Goal: Task Accomplishment & Management: Use online tool/utility

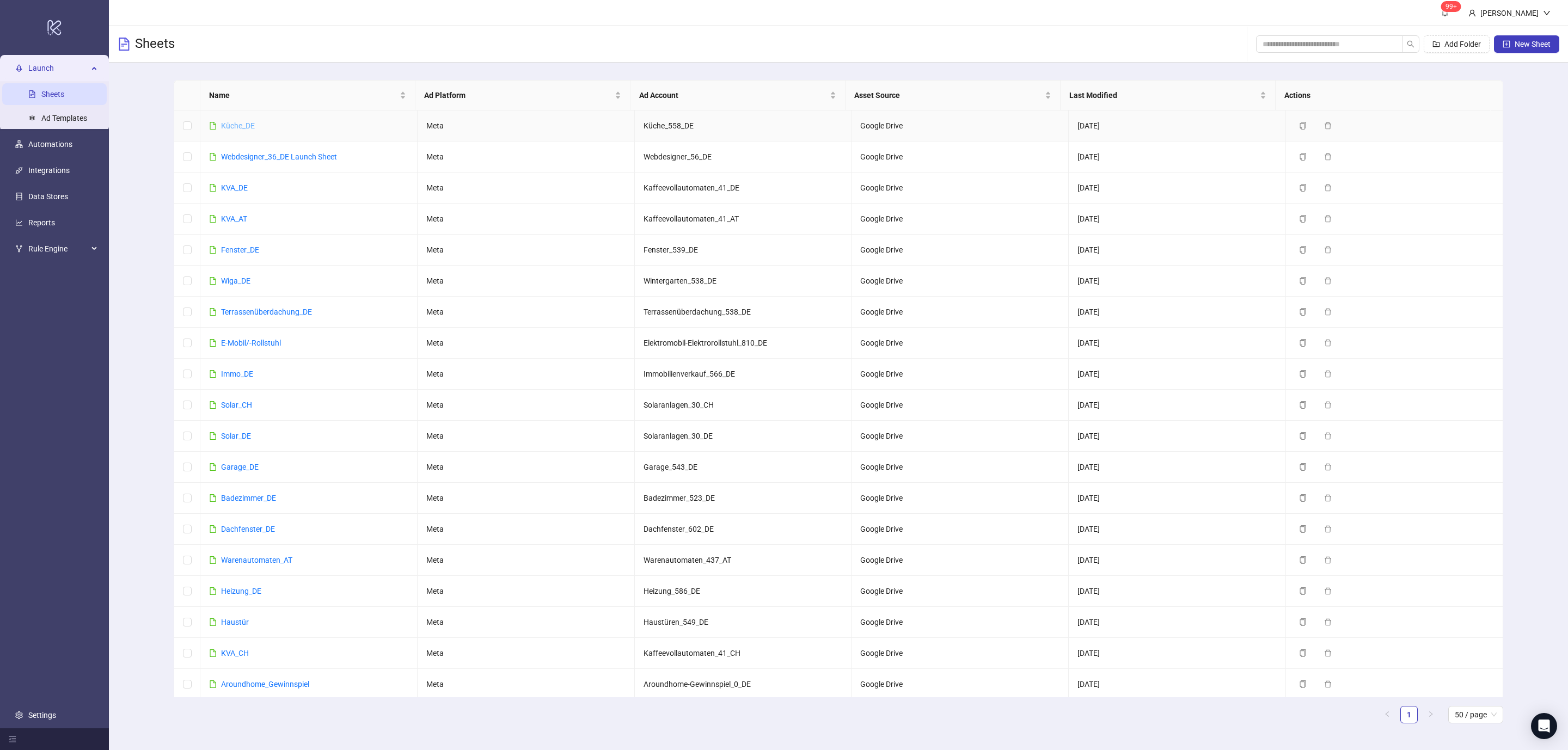
click at [245, 129] on link "Küche_DE" at bounding box center [238, 126] width 34 height 8
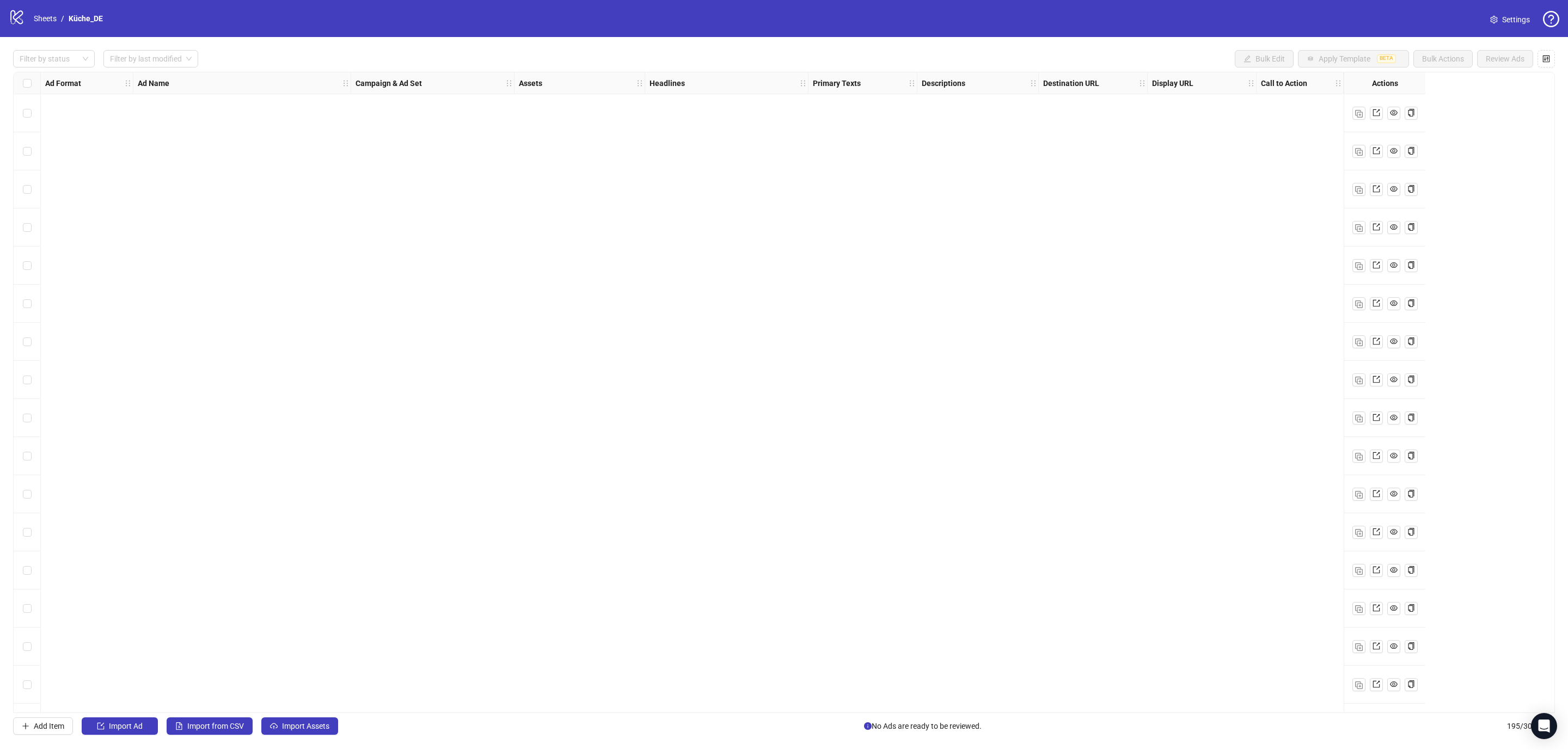
scroll to position [6815, 0]
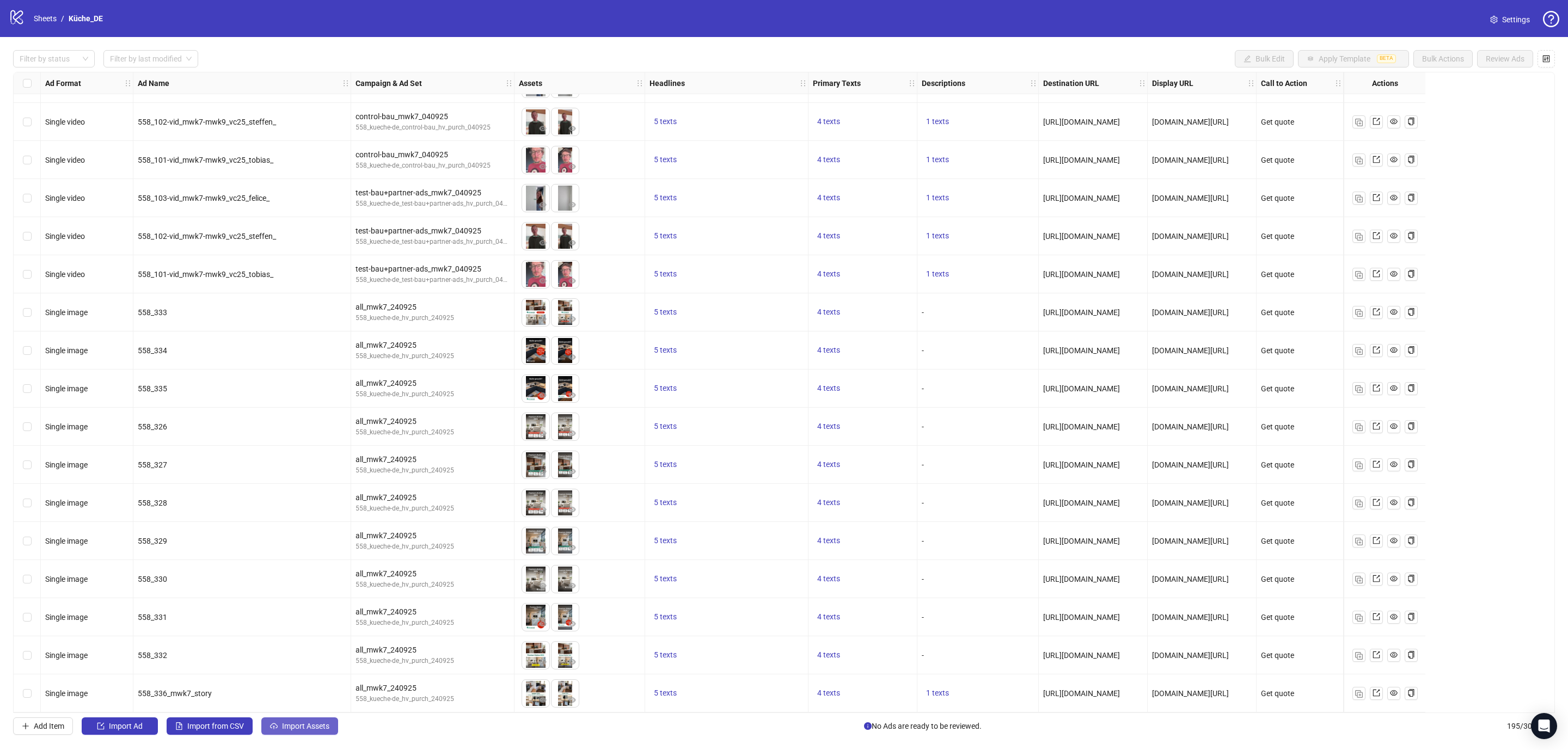
click at [305, 723] on span "Import Assets" at bounding box center [305, 725] width 47 height 8
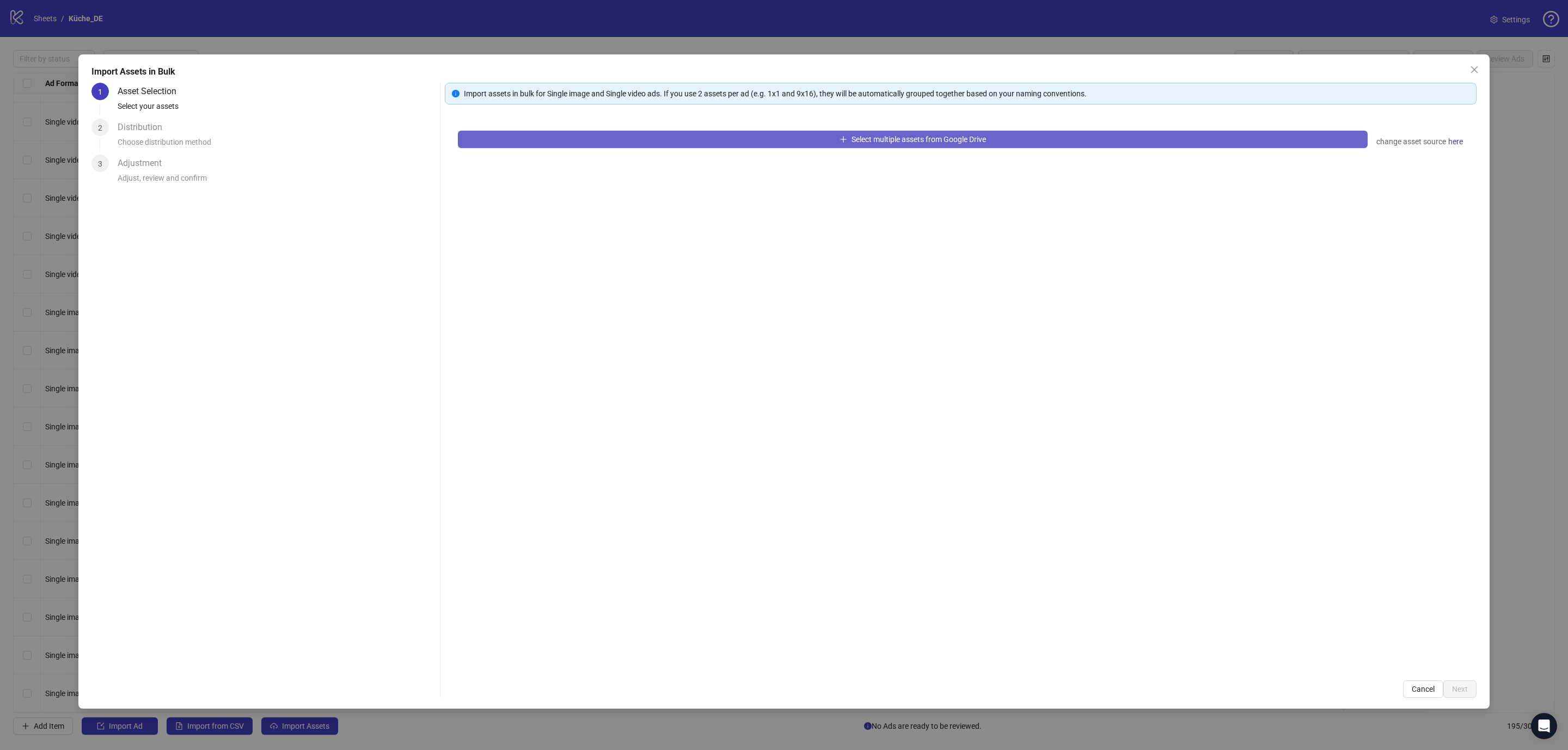
click at [954, 138] on span "Select multiple assets from Google Drive" at bounding box center [918, 140] width 134 height 8
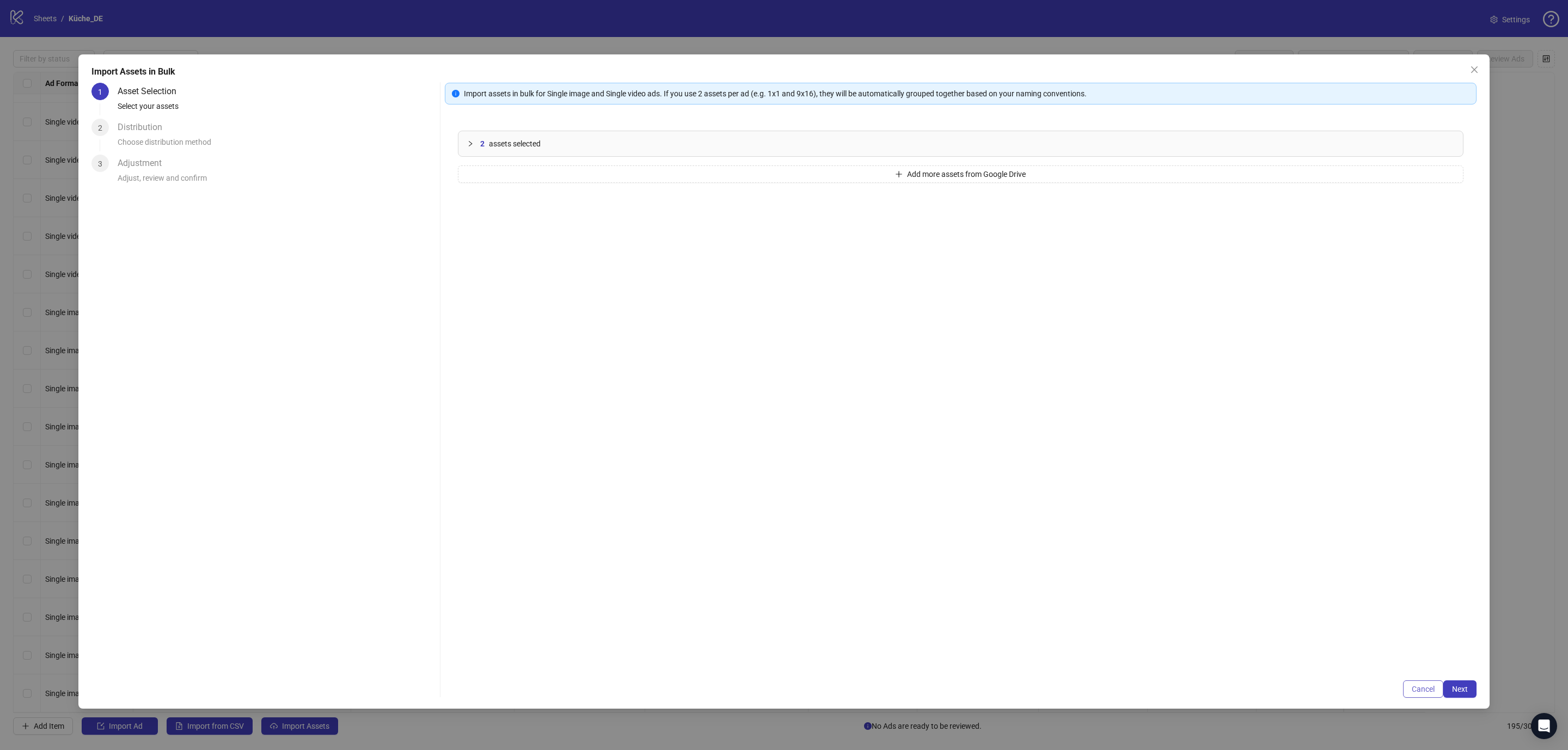
click at [1413, 687] on span "Cancel" at bounding box center [1423, 689] width 23 height 8
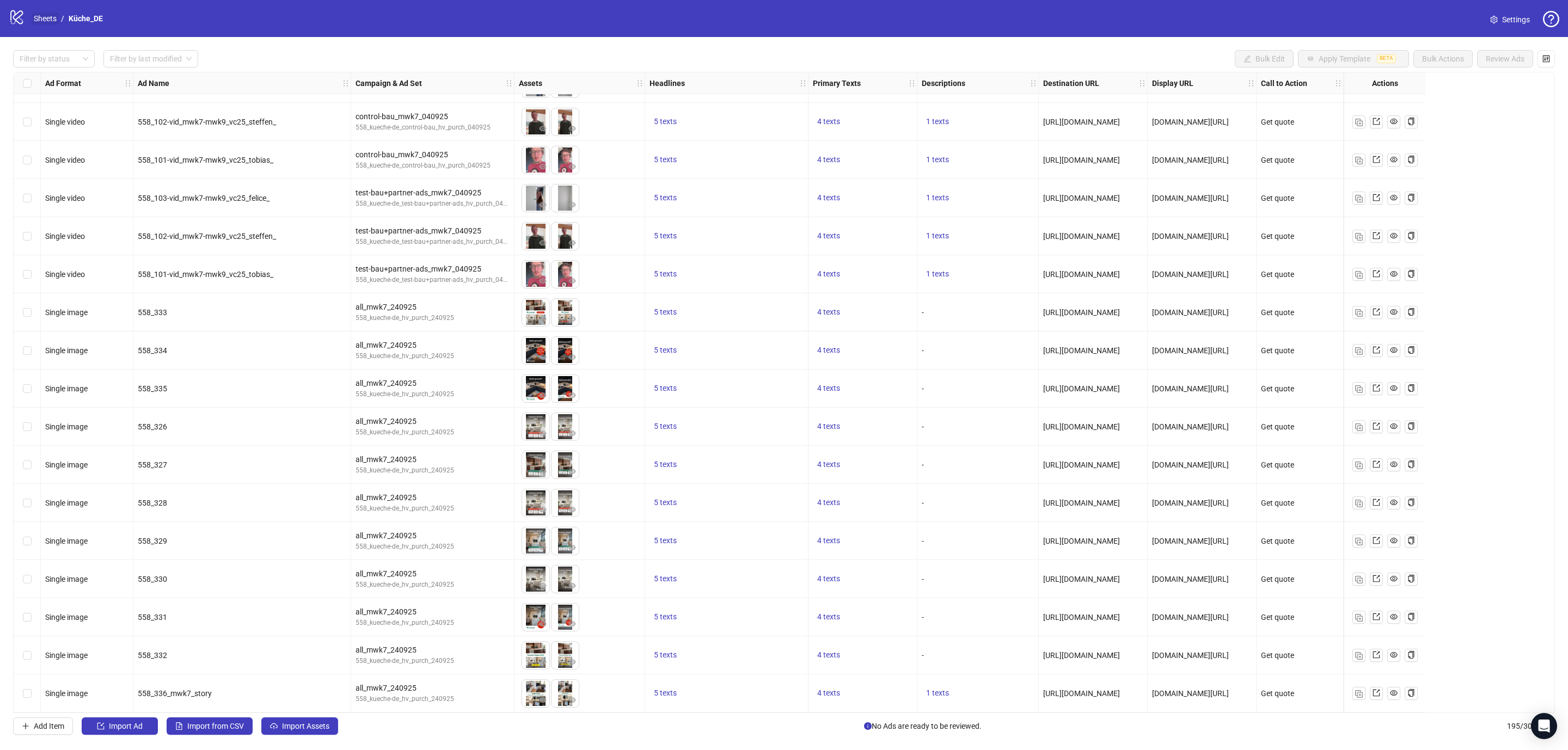
click at [46, 16] on link "Sheets" at bounding box center [45, 19] width 27 height 12
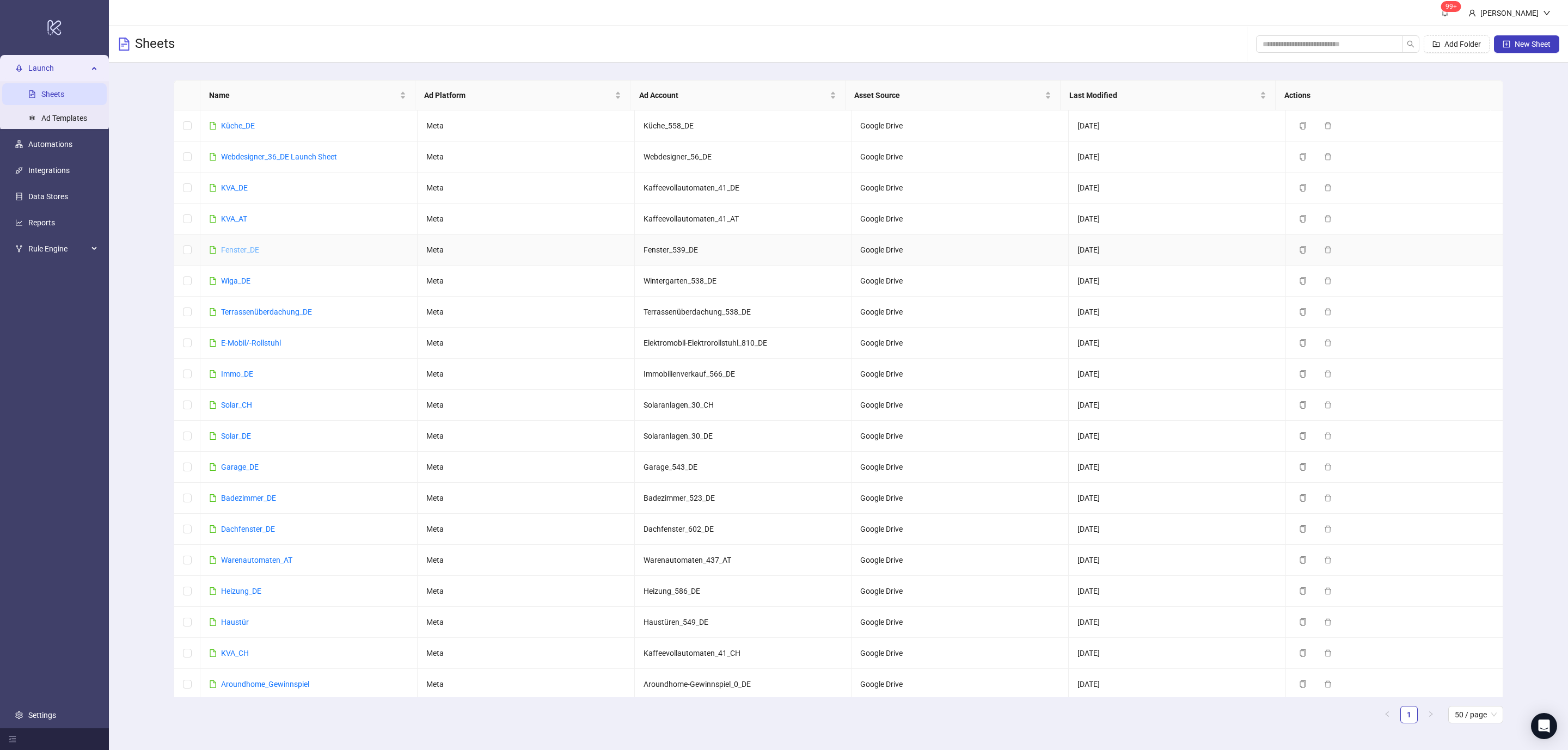
click at [240, 247] on link "Fenster_DE" at bounding box center [239, 249] width 38 height 8
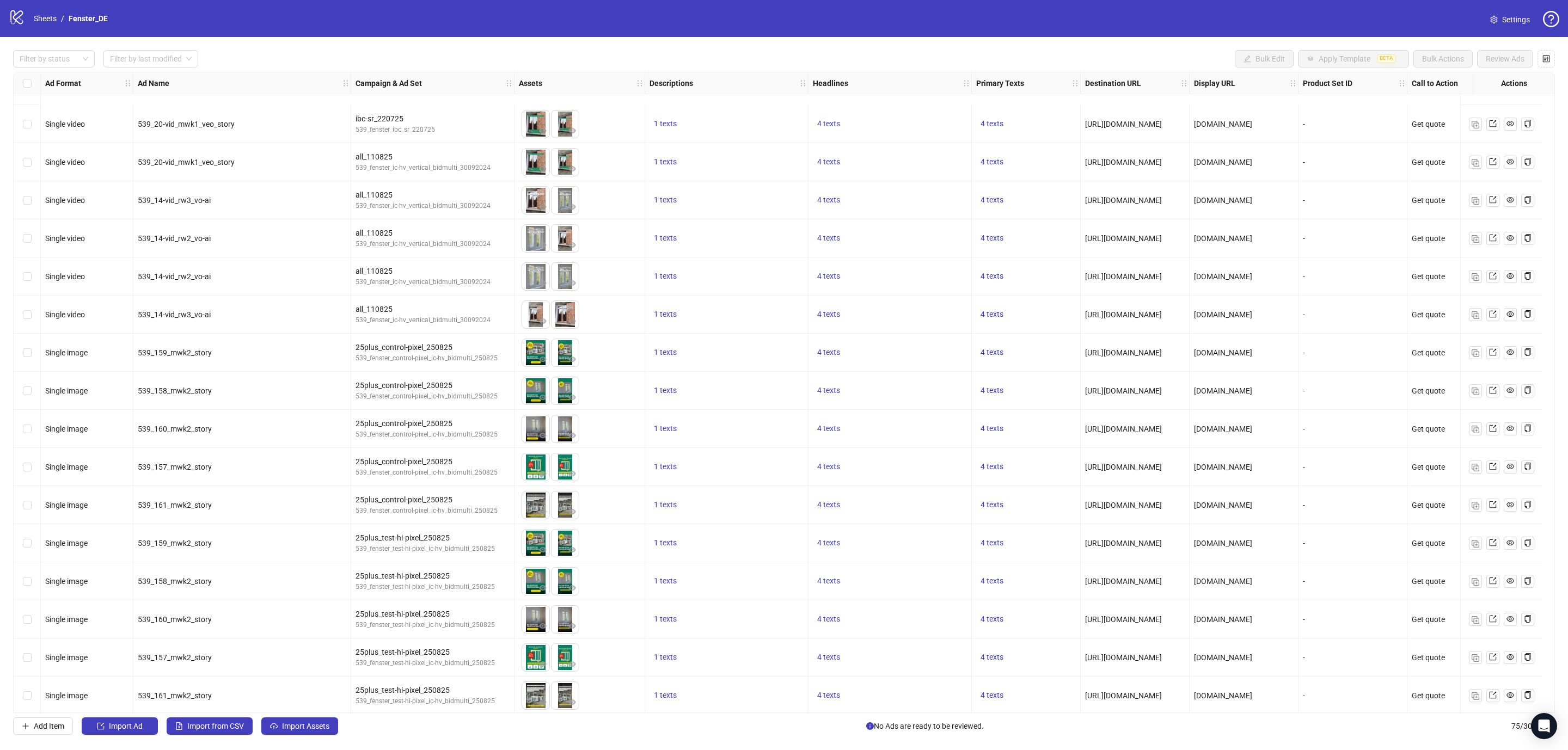
scroll to position [2243, 0]
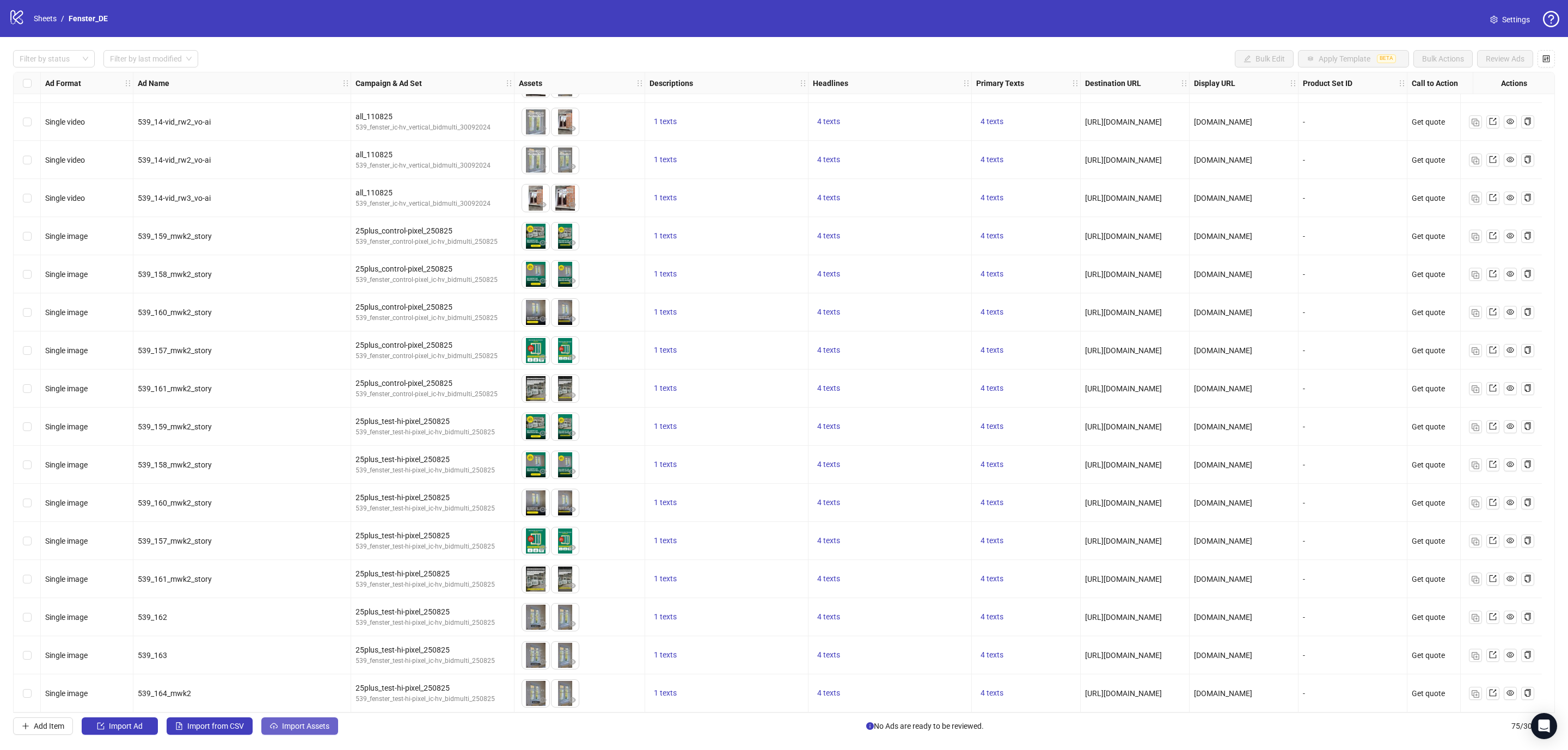
click at [308, 723] on span "Import Assets" at bounding box center [305, 725] width 47 height 8
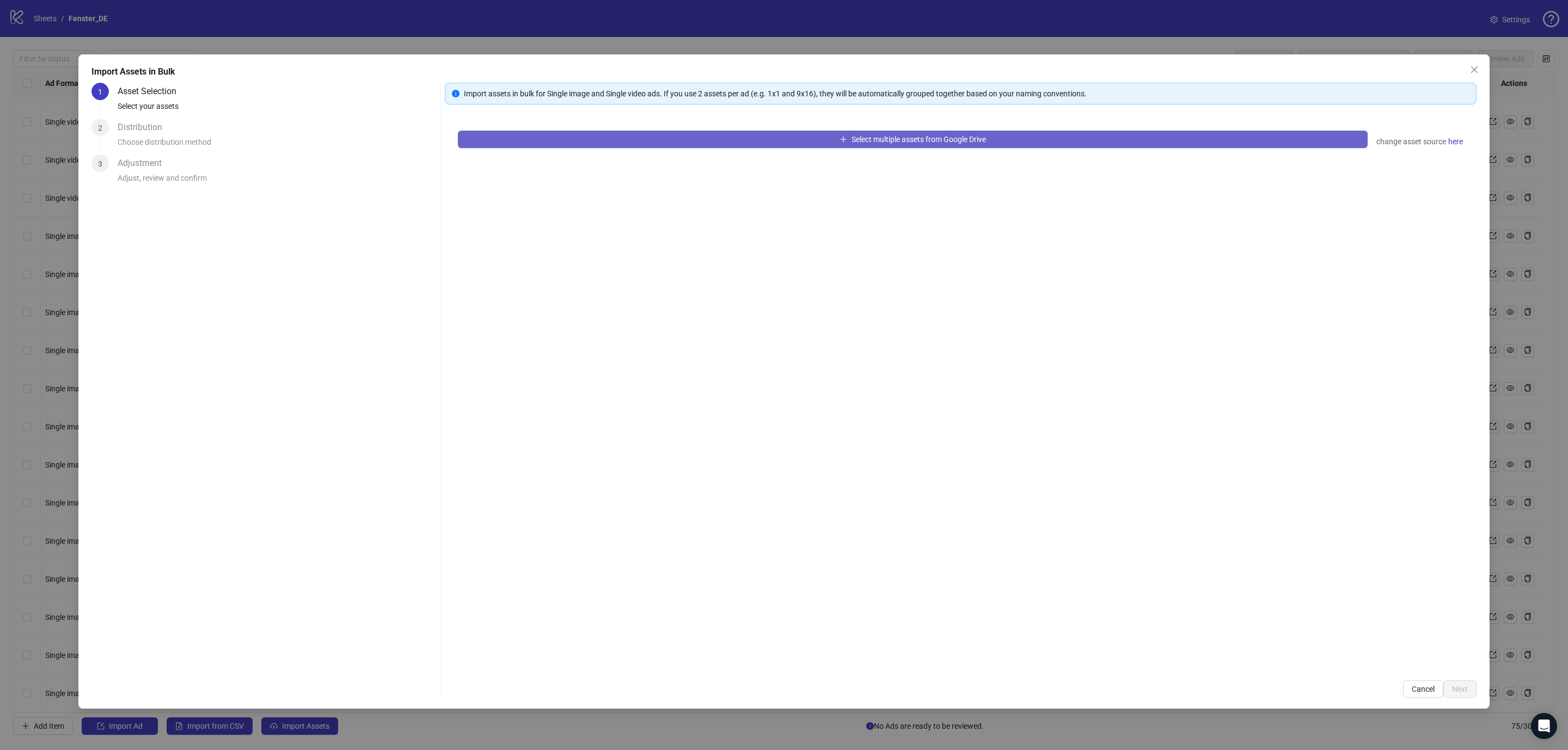
click at [852, 131] on button "Select multiple assets from Google Drive" at bounding box center [912, 139] width 909 height 18
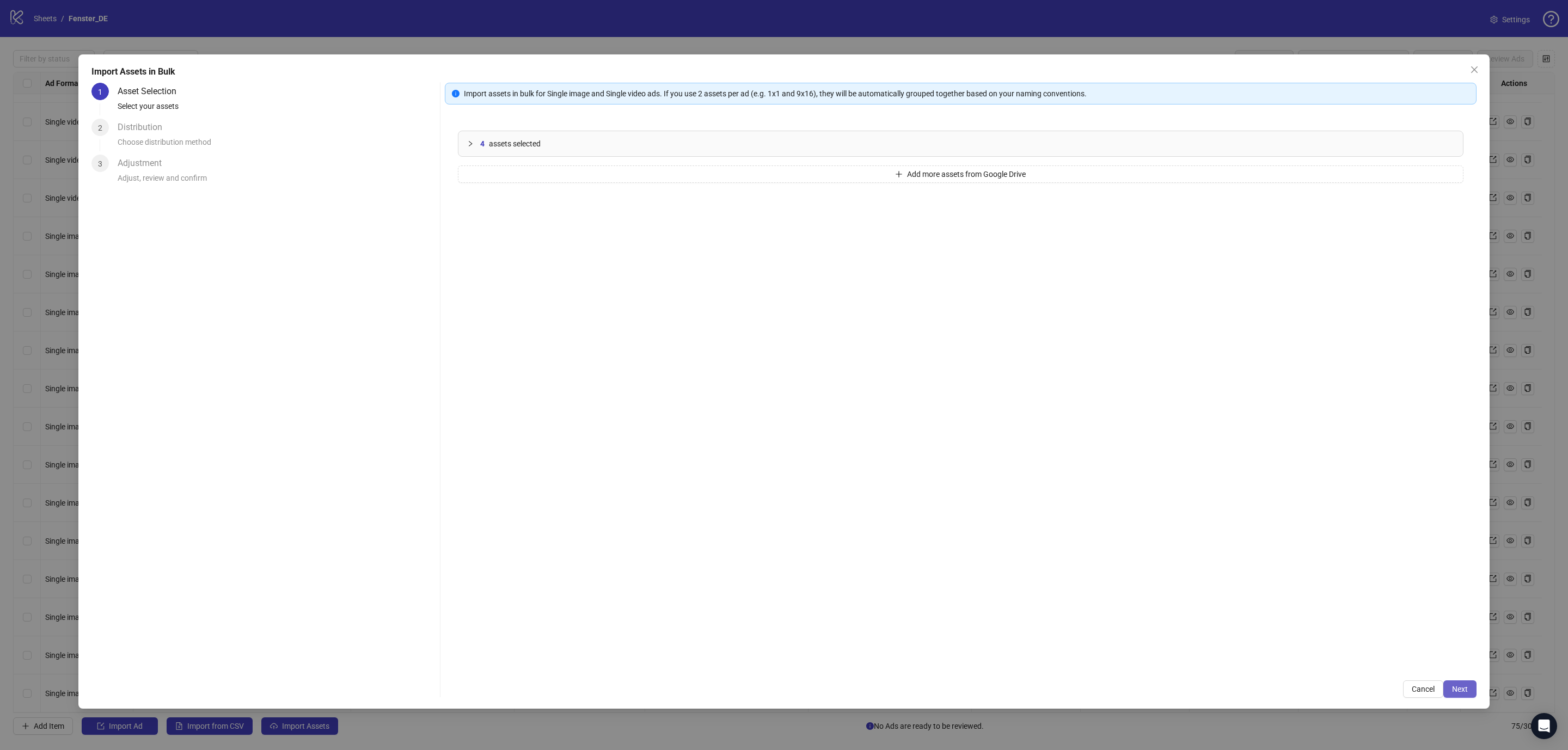
click at [1460, 687] on span "Next" at bounding box center [1459, 689] width 16 height 8
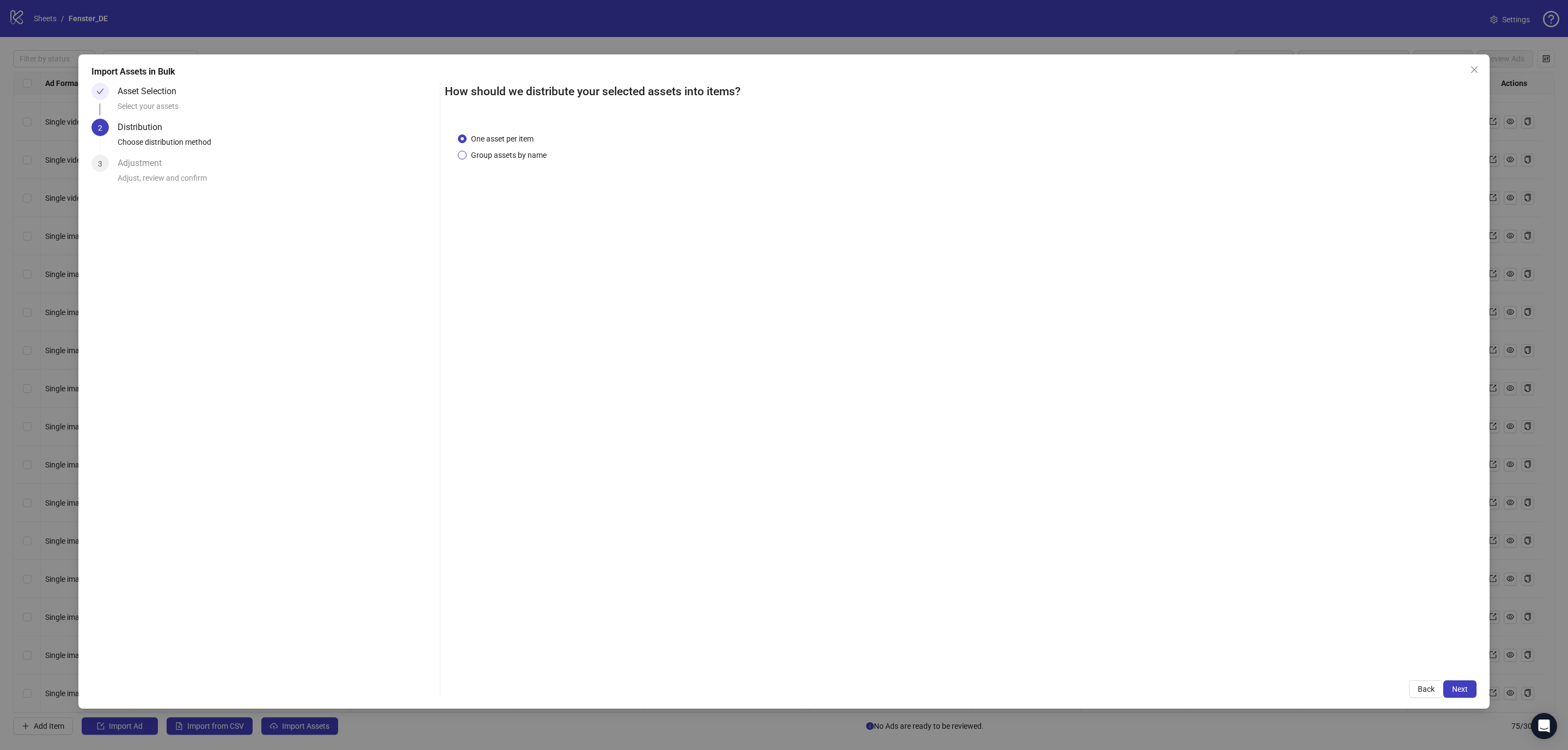
click at [499, 155] on span "Group assets by name" at bounding box center [509, 155] width 85 height 12
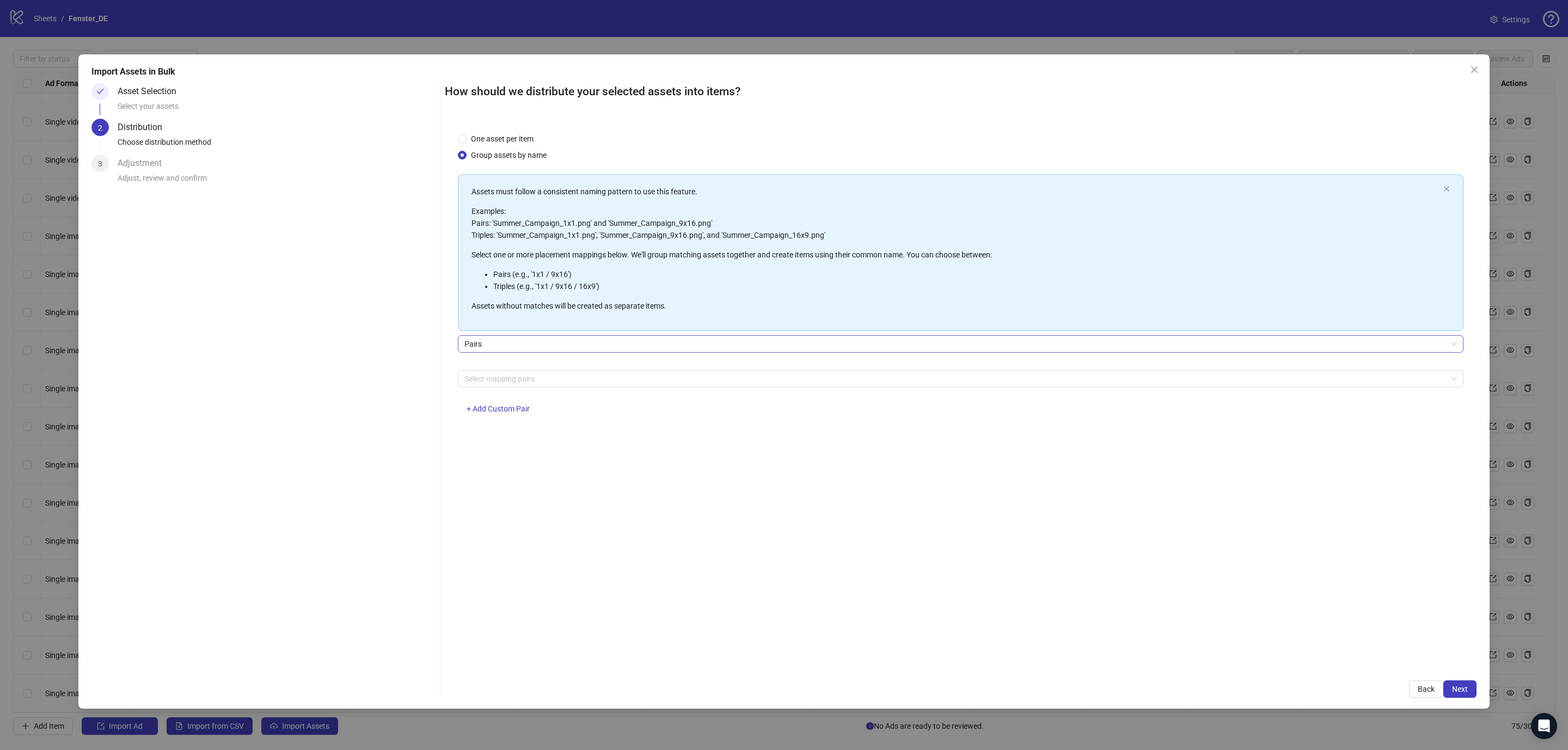
click at [587, 342] on span "Pairs" at bounding box center [960, 343] width 992 height 16
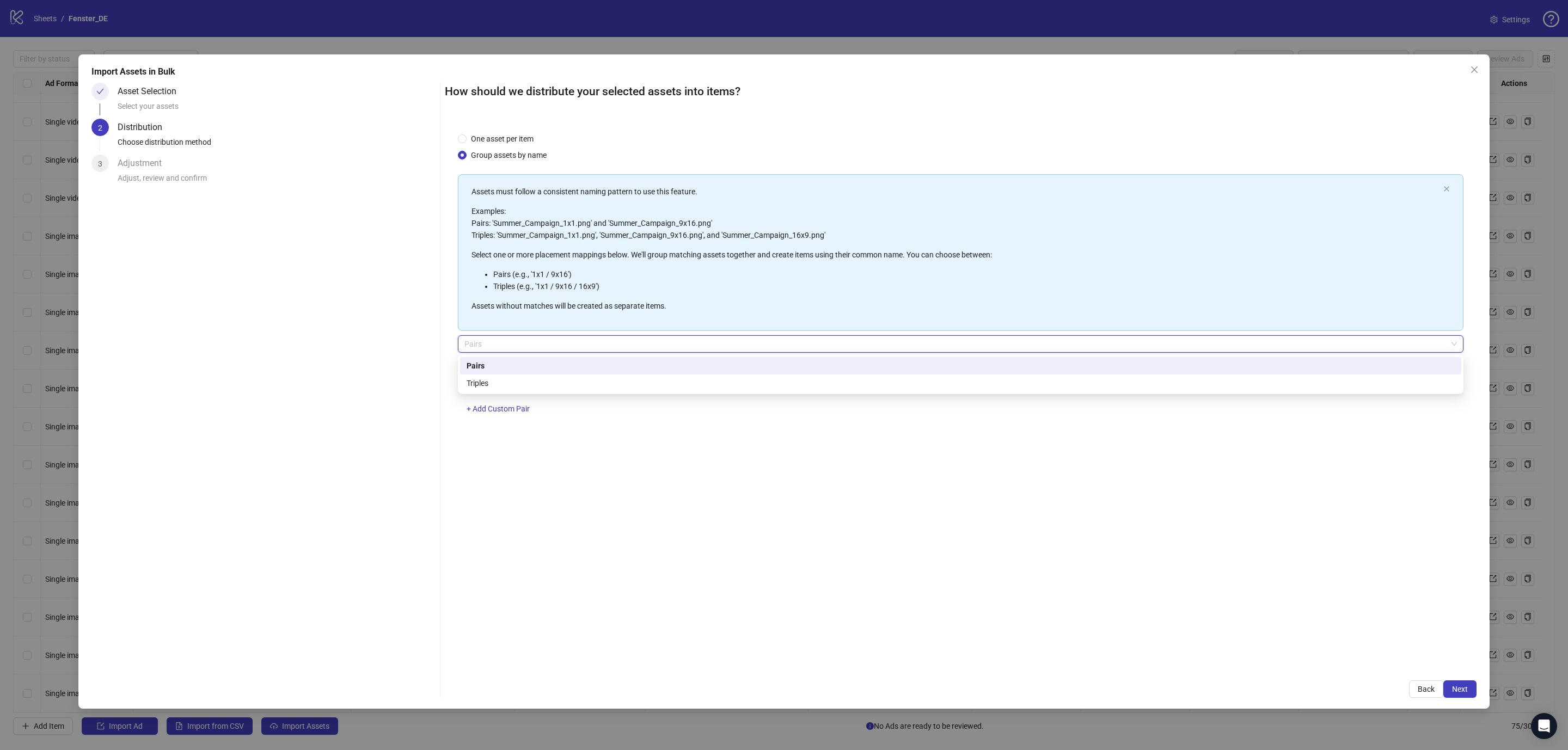
click at [521, 342] on span "Pairs" at bounding box center [960, 343] width 992 height 16
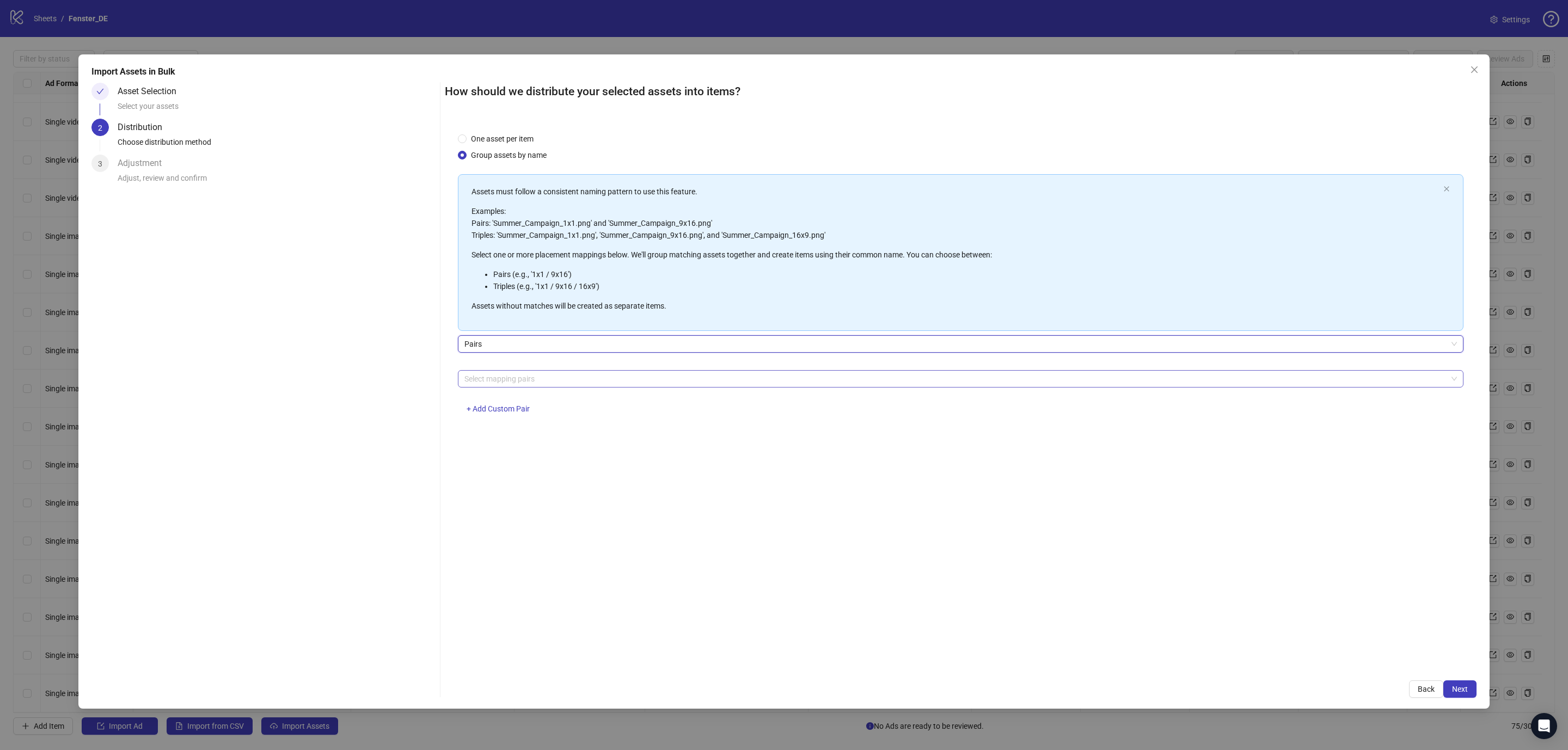
click at [522, 380] on div at bounding box center [955, 379] width 990 height 15
click at [537, 419] on div "feed / story" at bounding box center [961, 419] width 988 height 12
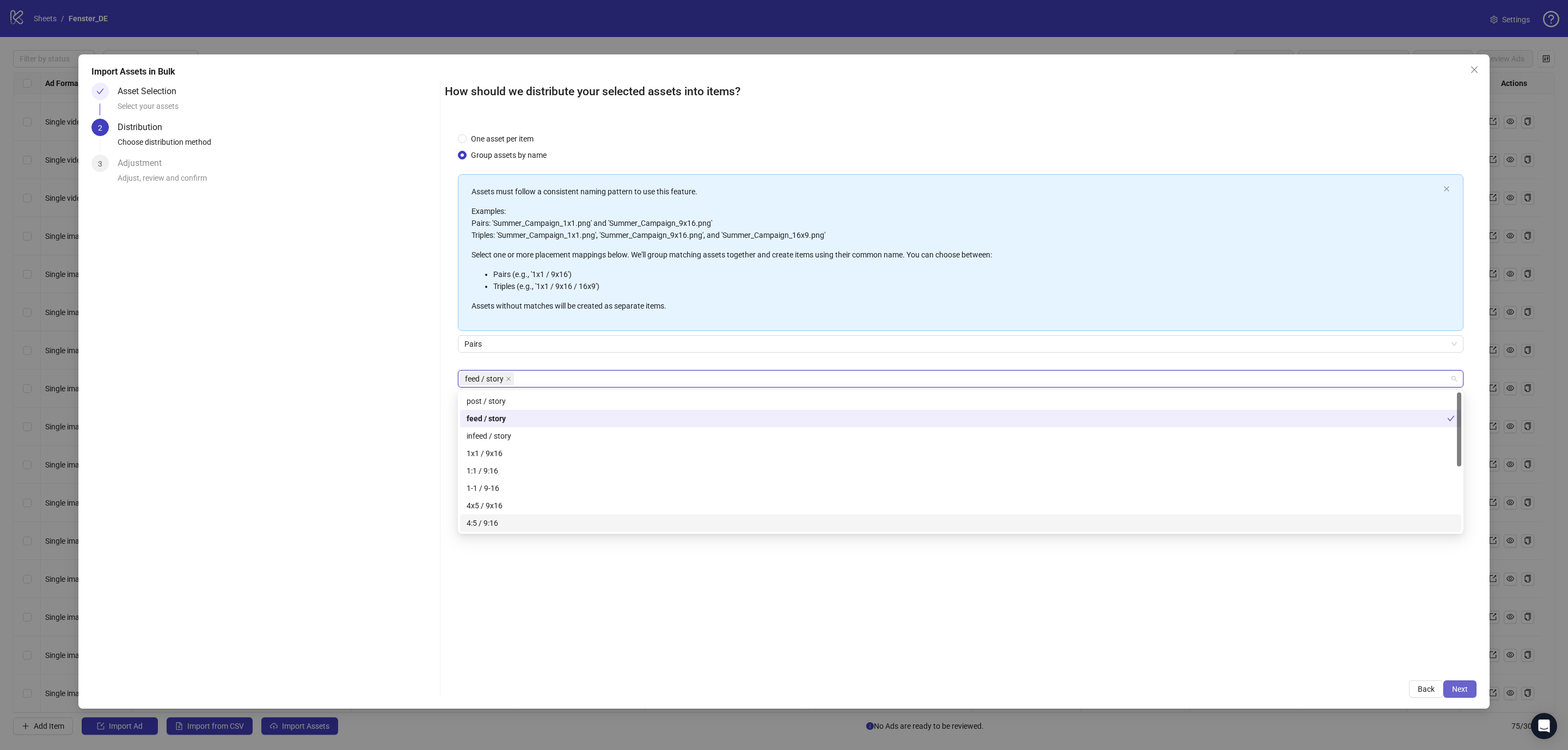
click at [1462, 687] on span "Next" at bounding box center [1459, 689] width 16 height 8
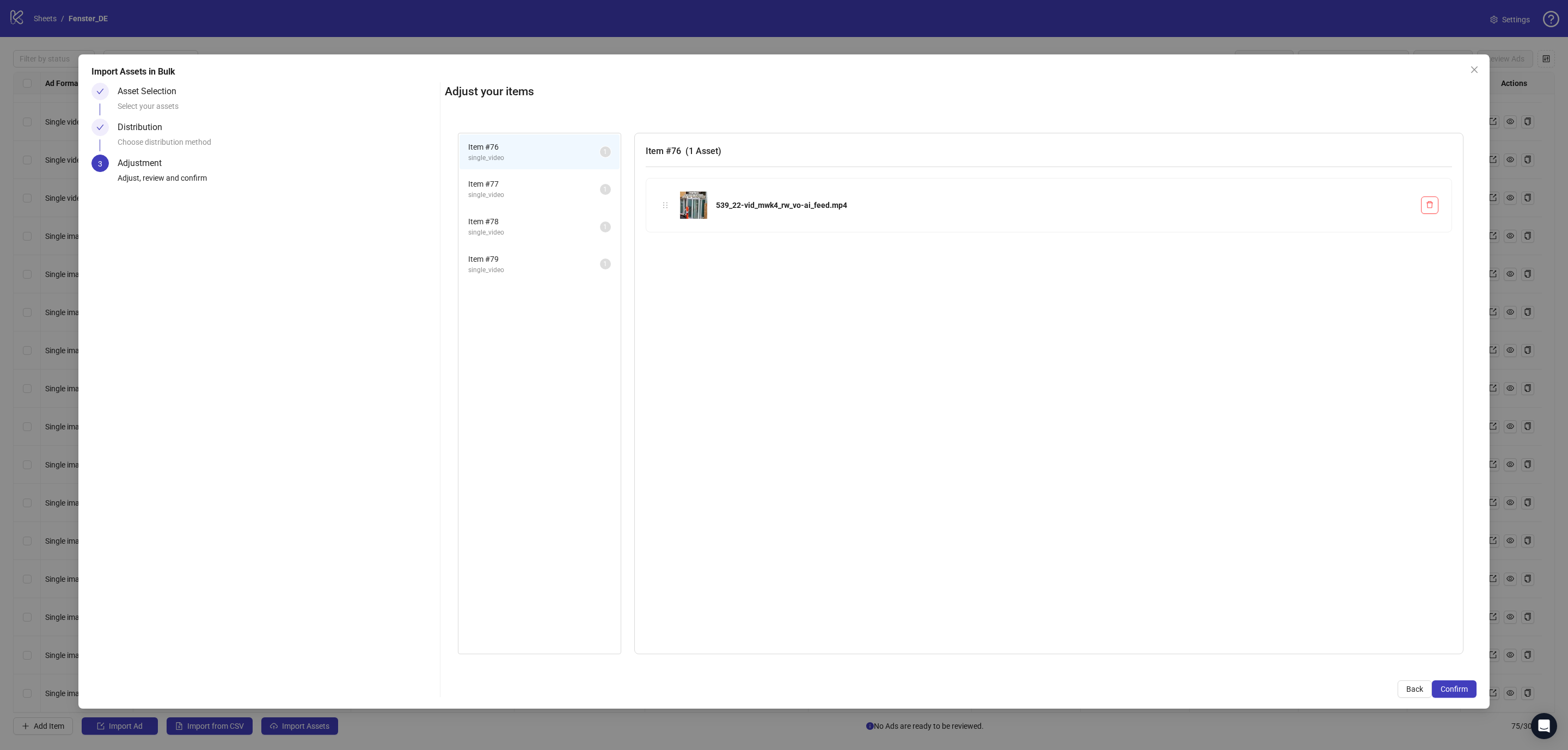
click at [544, 193] on span "single_video" at bounding box center [534, 195] width 132 height 10
click at [542, 227] on span "single_video" at bounding box center [534, 233] width 132 height 10
click at [541, 265] on span "single_video" at bounding box center [534, 270] width 132 height 10
click at [538, 217] on span "Item # 78" at bounding box center [534, 222] width 132 height 12
click at [535, 247] on li "Item # 79 single_video 1" at bounding box center [539, 265] width 160 height 36
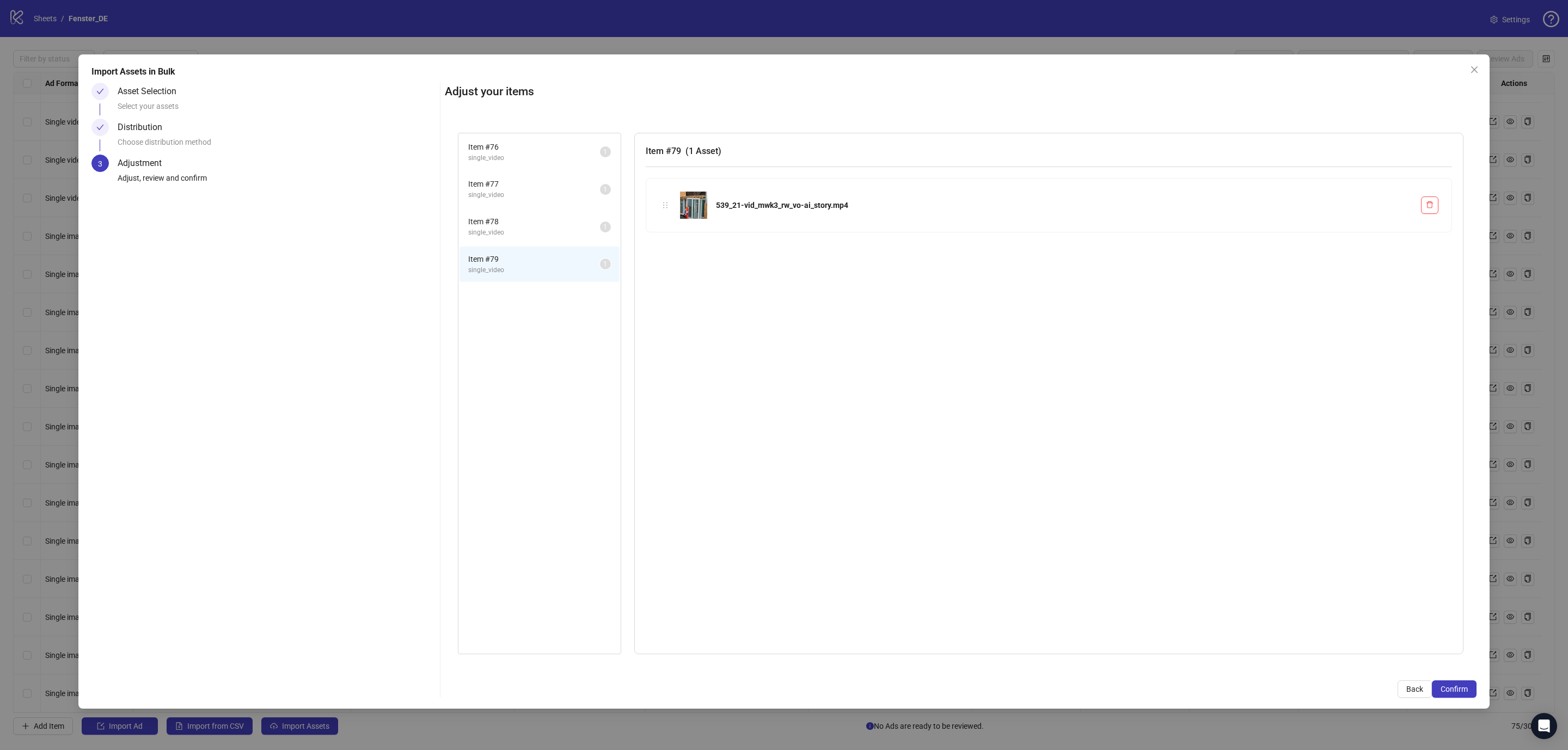
click at [530, 232] on span "single_video" at bounding box center [534, 233] width 132 height 10
click at [531, 261] on span "Item # 79" at bounding box center [534, 259] width 132 height 12
click at [528, 235] on span "single_video" at bounding box center [534, 233] width 132 height 10
click at [522, 201] on li "Item # 77 single_video 1" at bounding box center [539, 189] width 160 height 36
click at [515, 153] on span "single_video" at bounding box center [534, 158] width 132 height 10
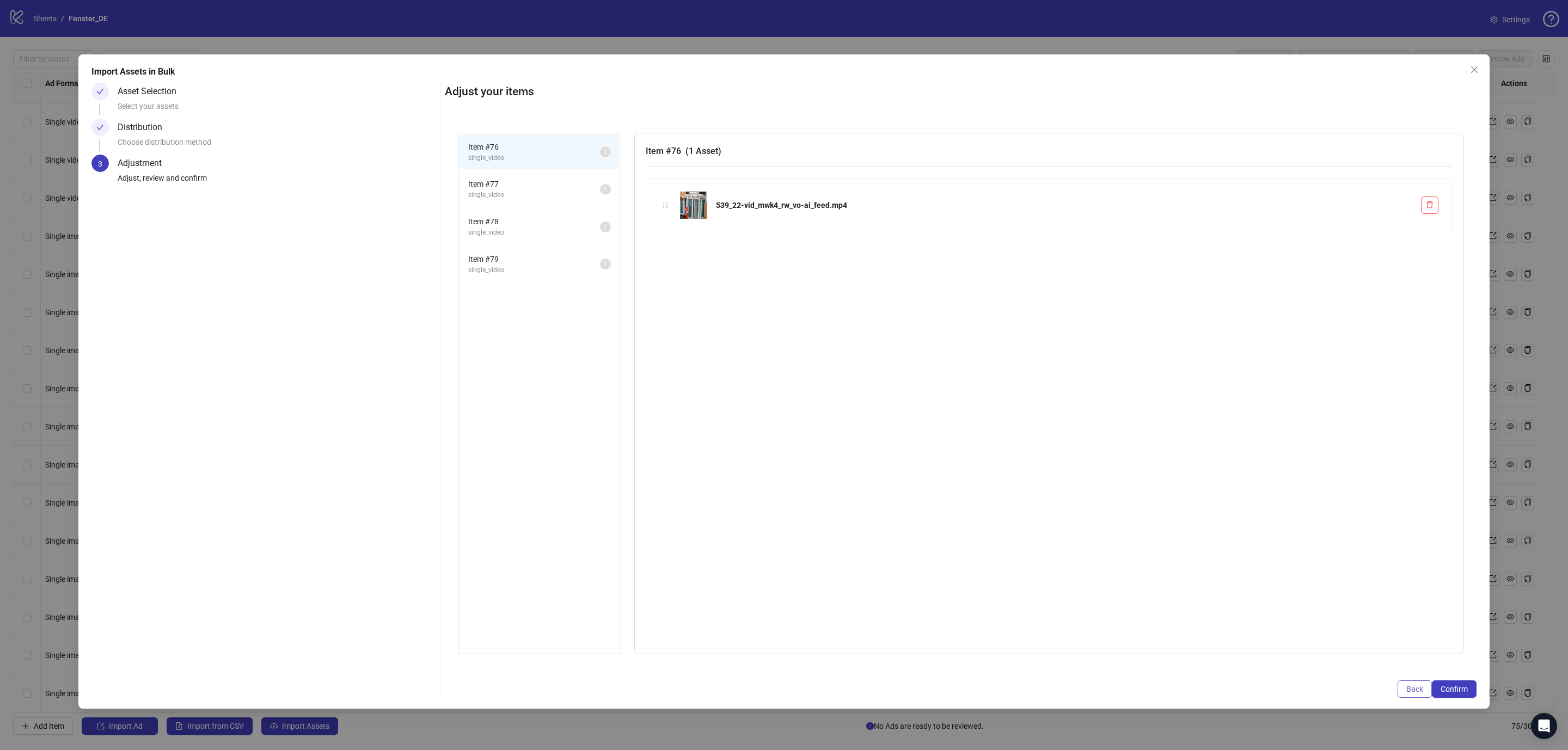
click at [1414, 689] on span "Back" at bounding box center [1414, 689] width 17 height 8
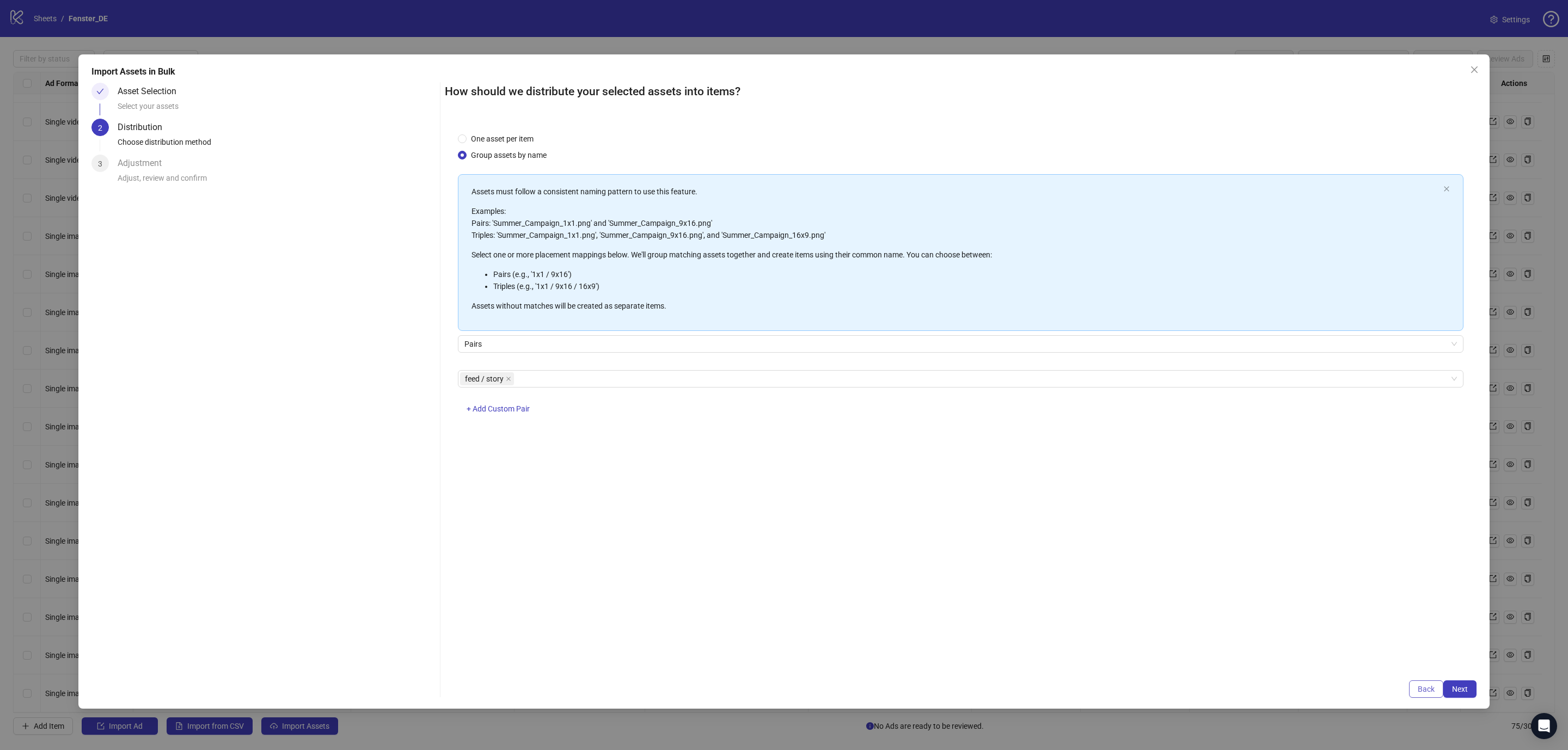
click at [1414, 687] on button "Back" at bounding box center [1426, 688] width 35 height 18
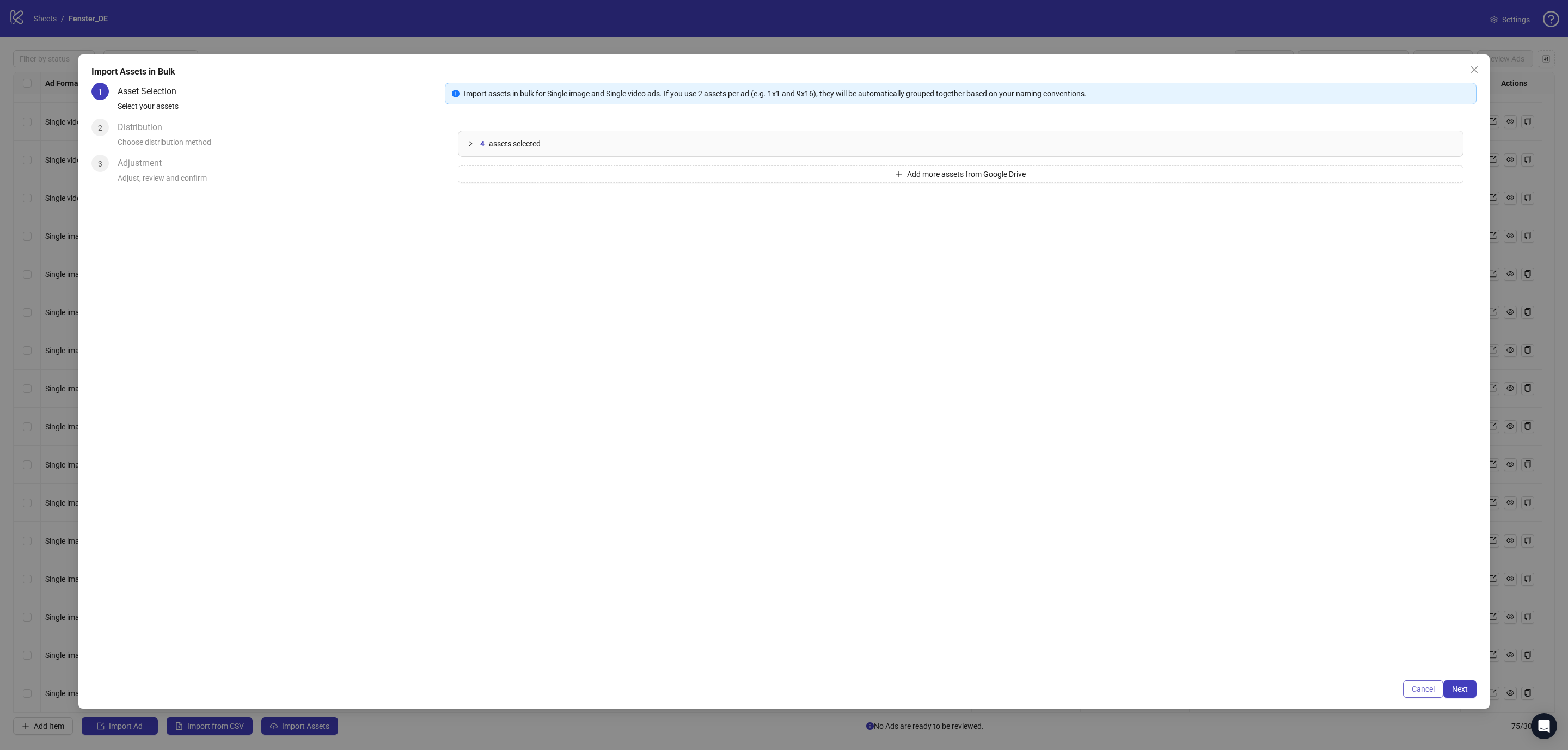
click at [1416, 689] on span "Cancel" at bounding box center [1423, 689] width 23 height 8
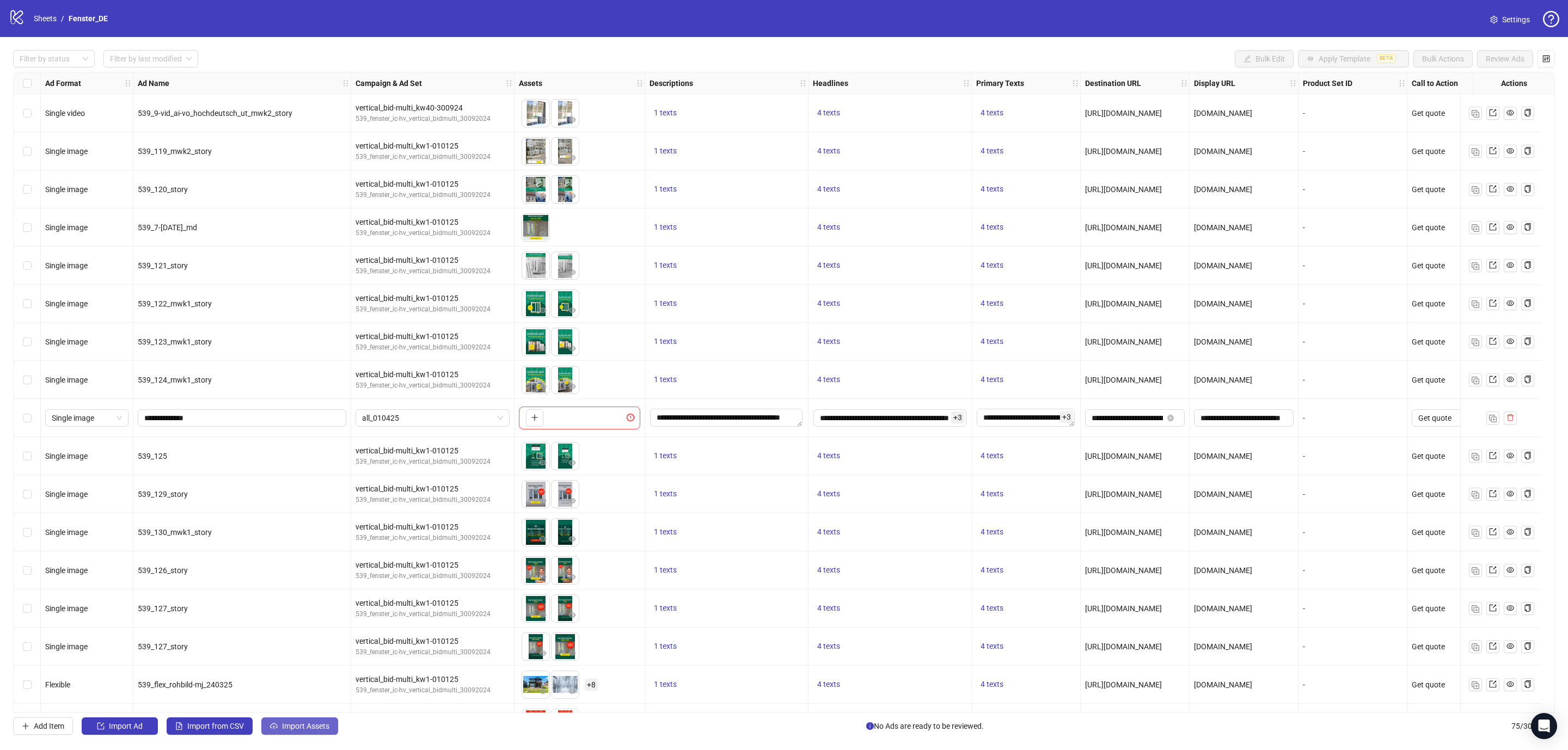
click at [291, 725] on span "Import Assets" at bounding box center [305, 725] width 47 height 8
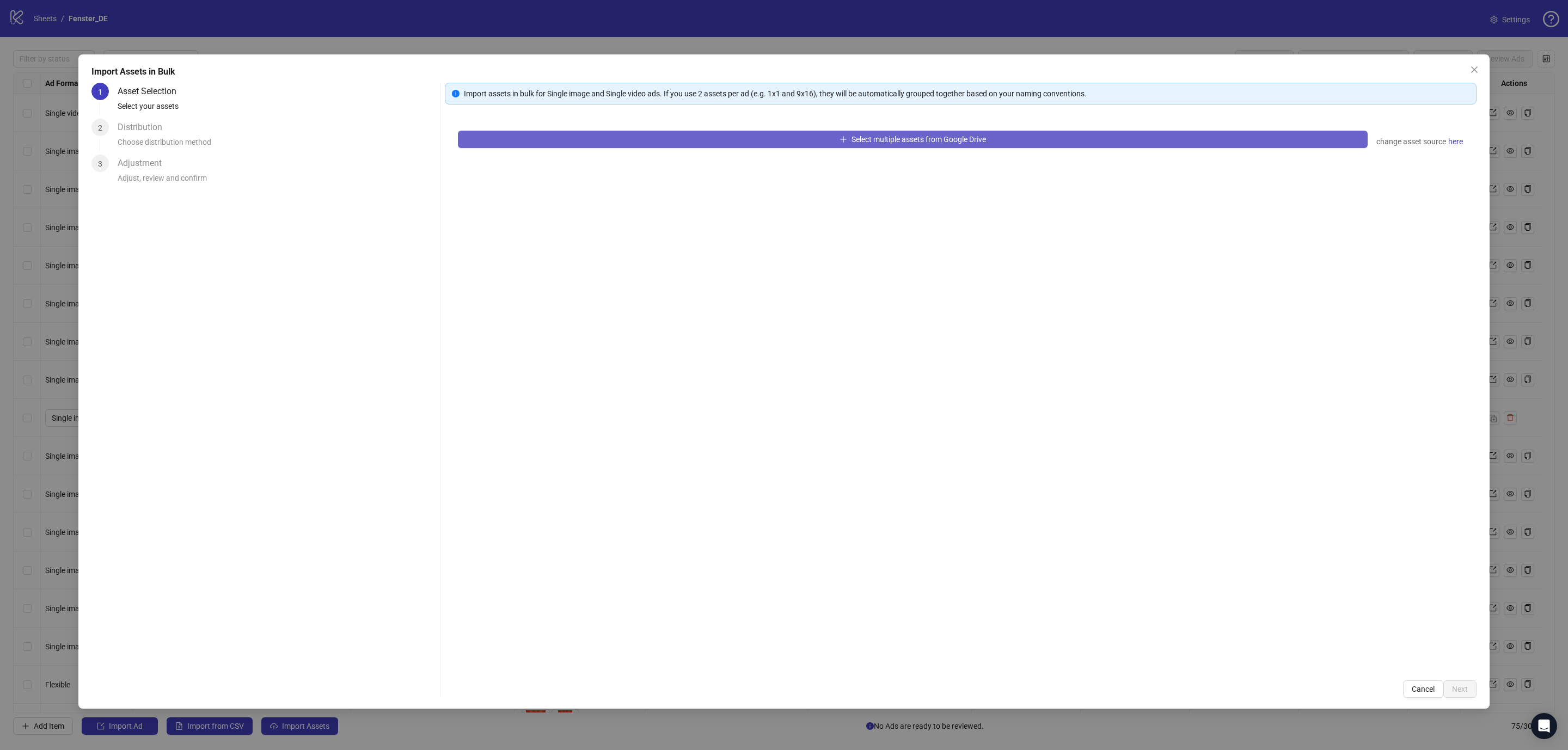
click at [819, 144] on button "Select multiple assets from Google Drive" at bounding box center [912, 139] width 909 height 18
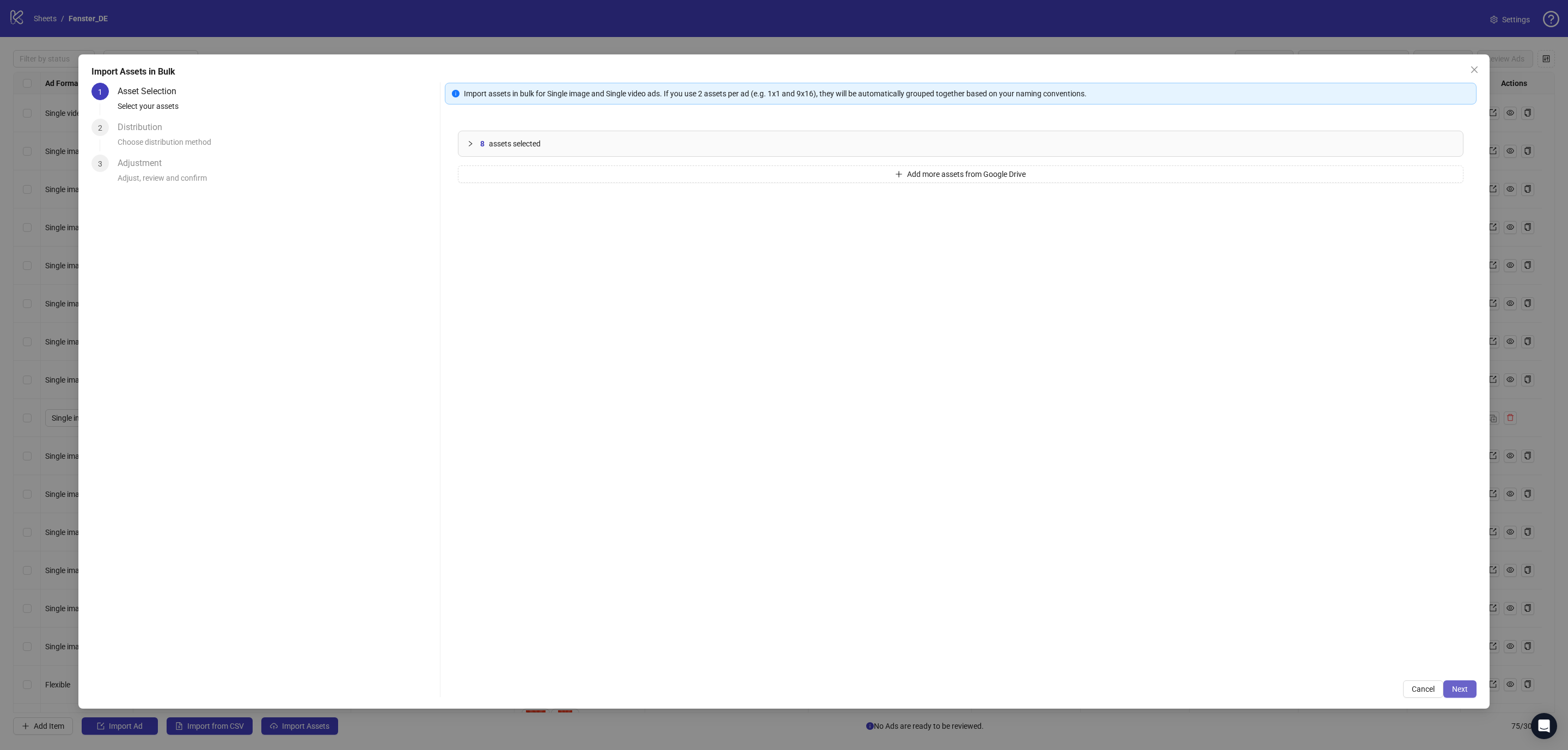
click at [1461, 685] on span "Next" at bounding box center [1459, 689] width 16 height 8
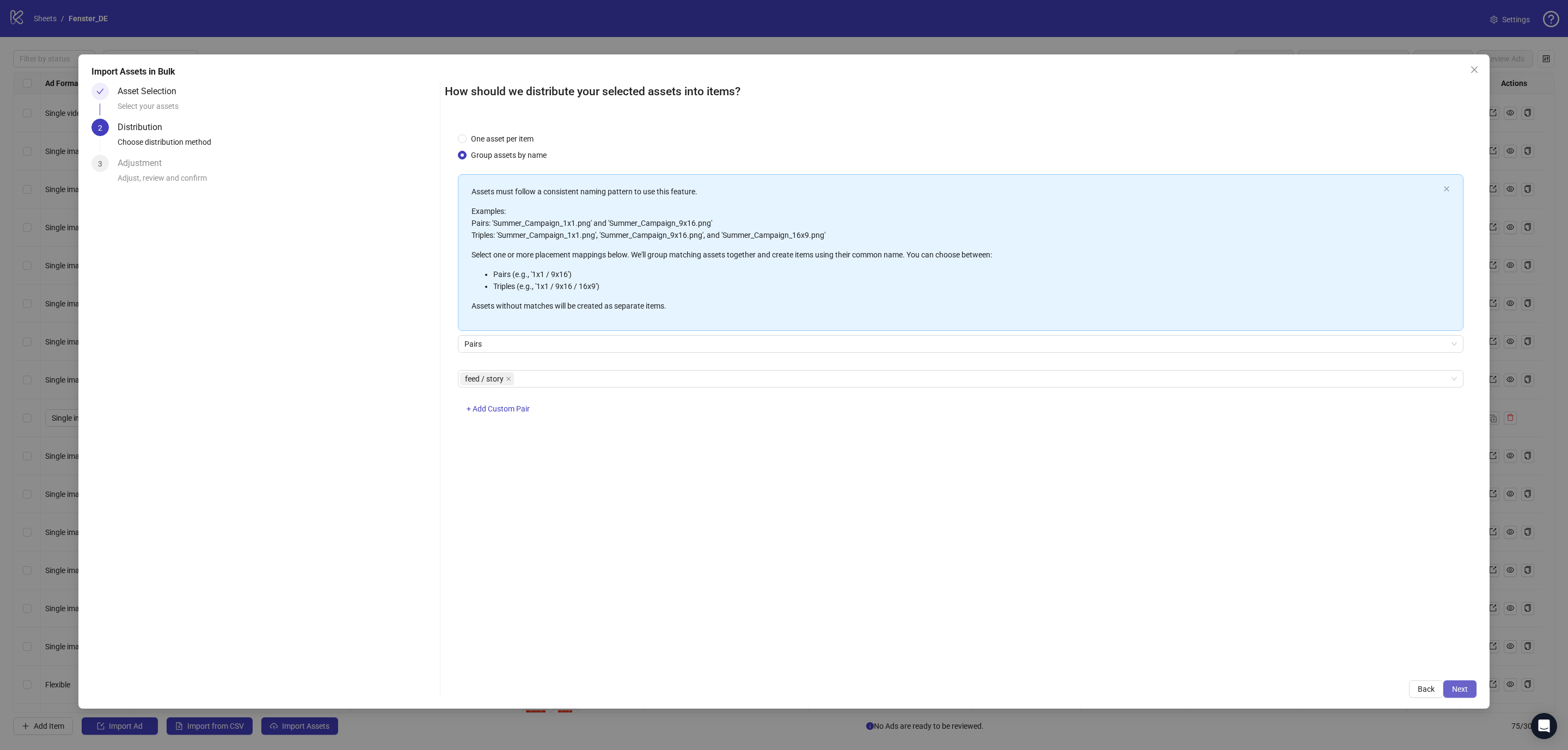
click at [1461, 687] on span "Next" at bounding box center [1459, 689] width 16 height 8
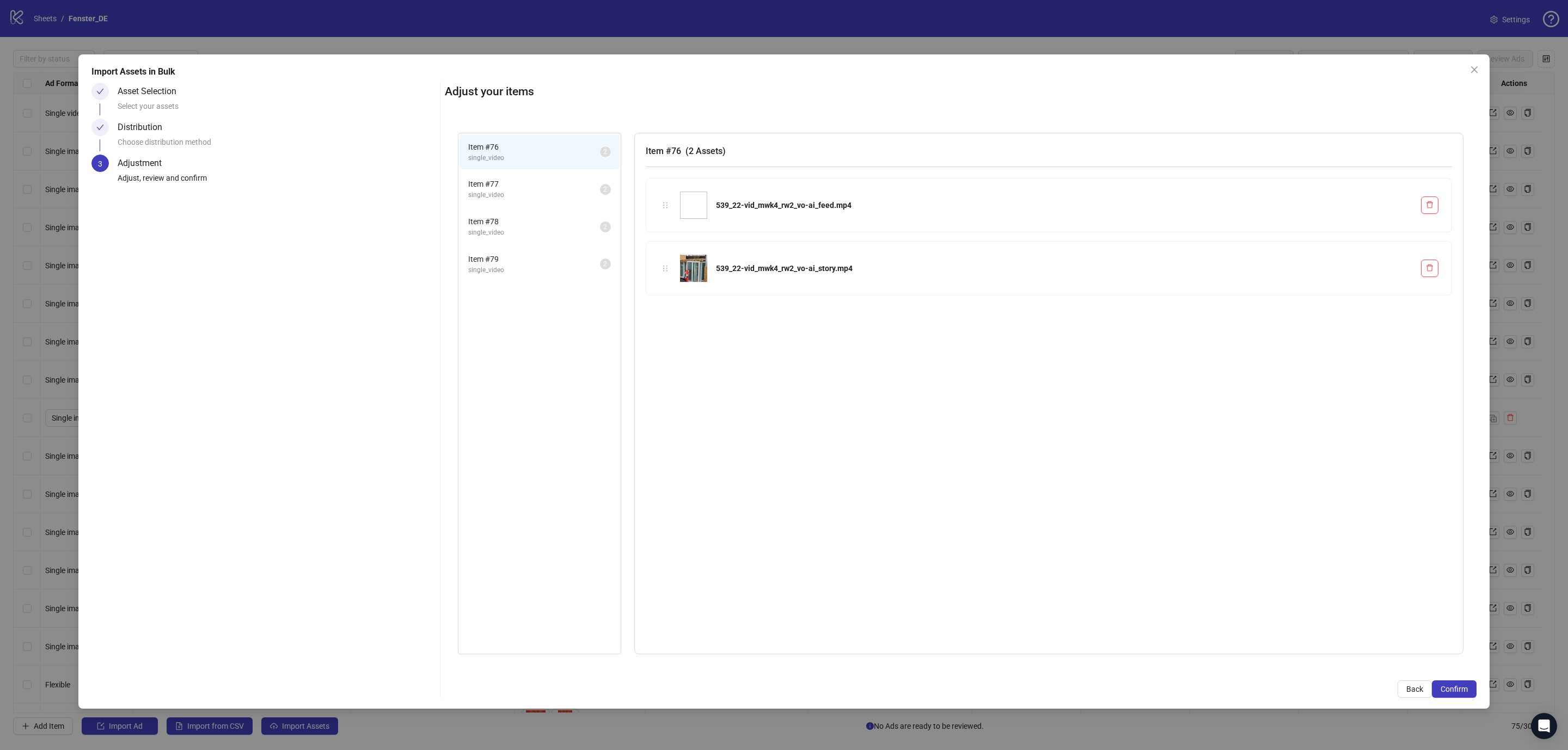
click at [529, 184] on span "Item # 77" at bounding box center [534, 183] width 132 height 12
click at [524, 209] on li "Item # 78 single_video 2" at bounding box center [539, 227] width 160 height 36
click at [524, 253] on span "Item # 79" at bounding box center [534, 259] width 132 height 12
click at [1455, 689] on span "Confirm" at bounding box center [1454, 689] width 27 height 8
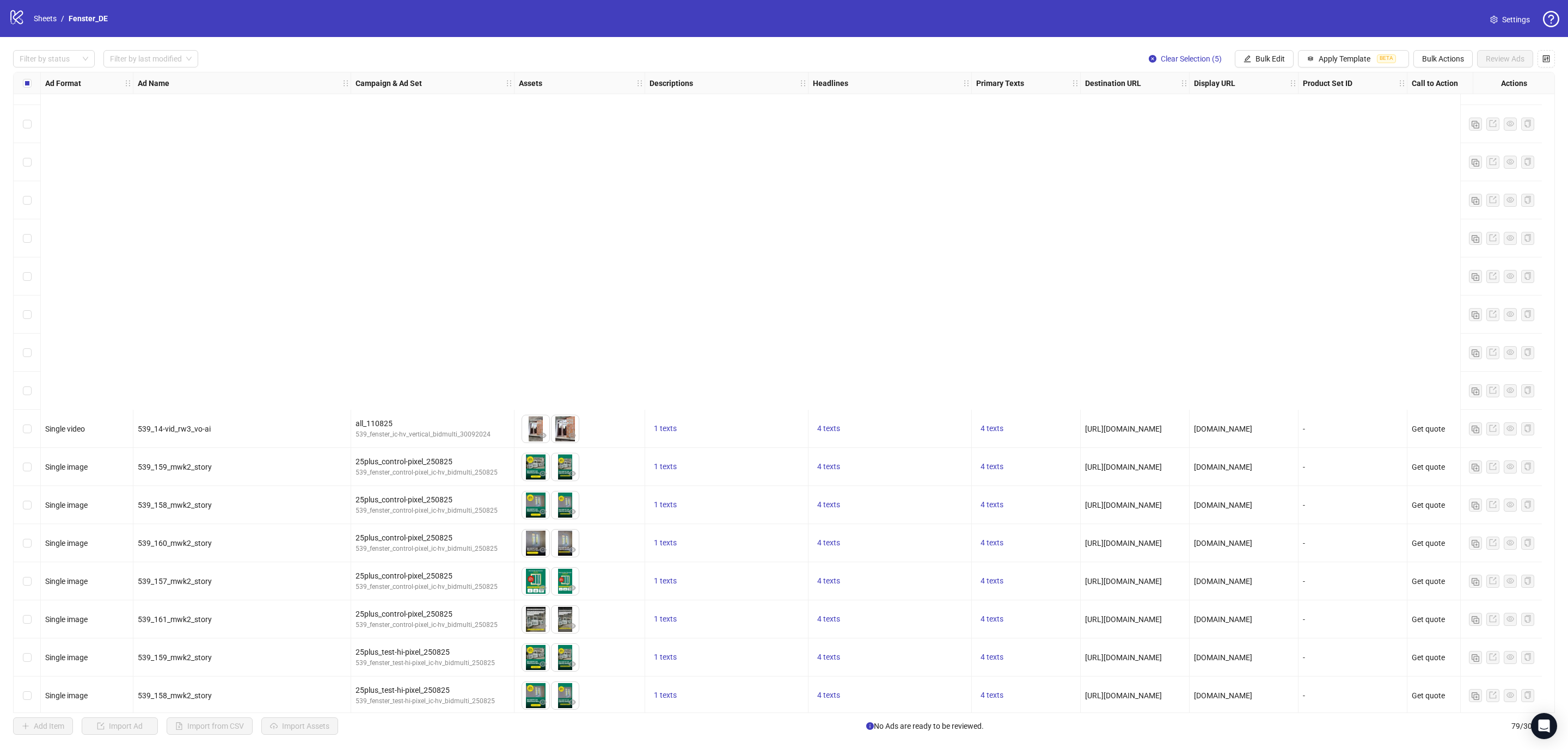
scroll to position [2395, 0]
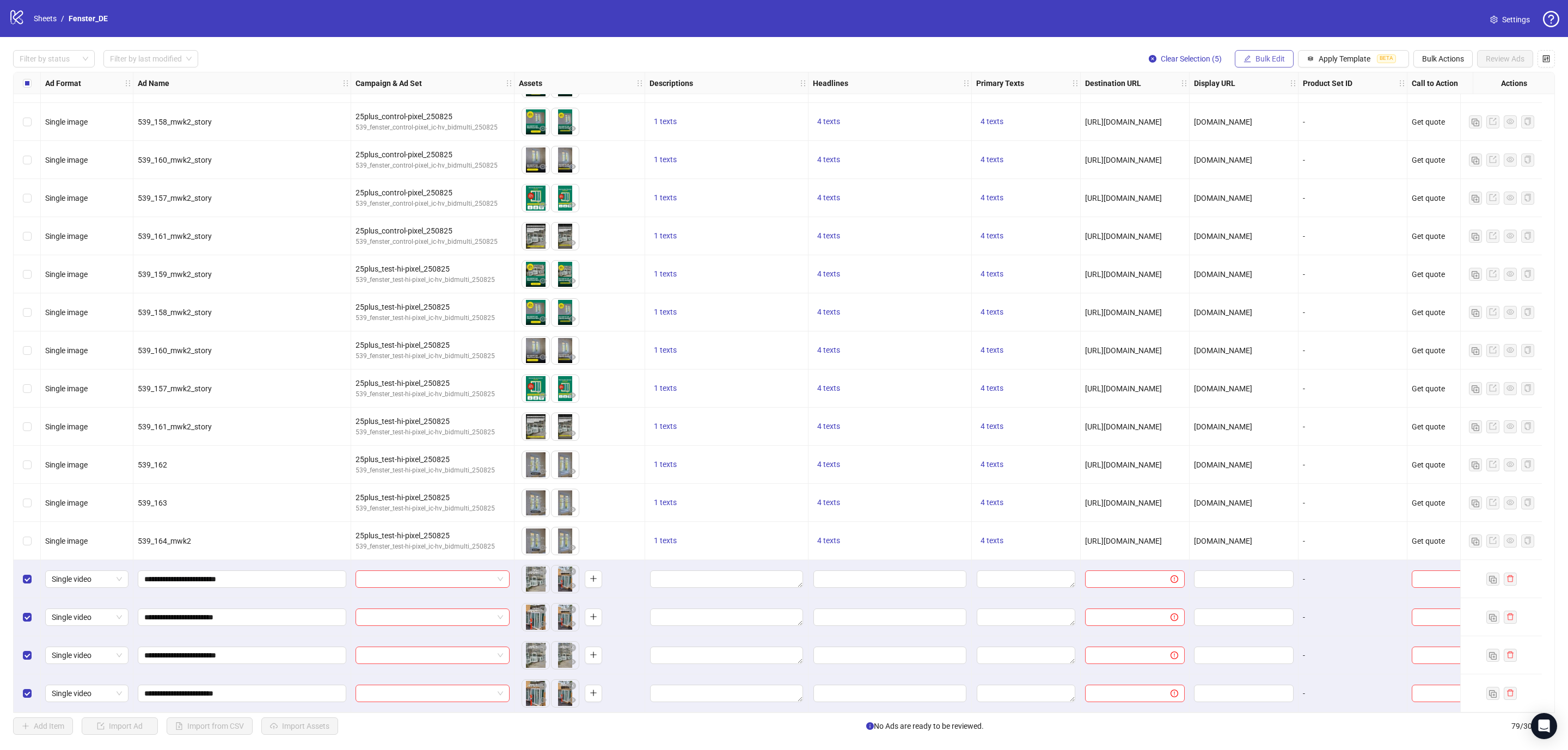
click at [1266, 59] on span "Bulk Edit" at bounding box center [1269, 58] width 30 height 8
click at [1259, 138] on span "Descriptions" at bounding box center [1271, 134] width 65 height 12
click at [1335, 182] on icon "check" at bounding box center [1333, 184] width 8 height 8
click at [1261, 59] on span "Bulk Edit" at bounding box center [1269, 58] width 30 height 8
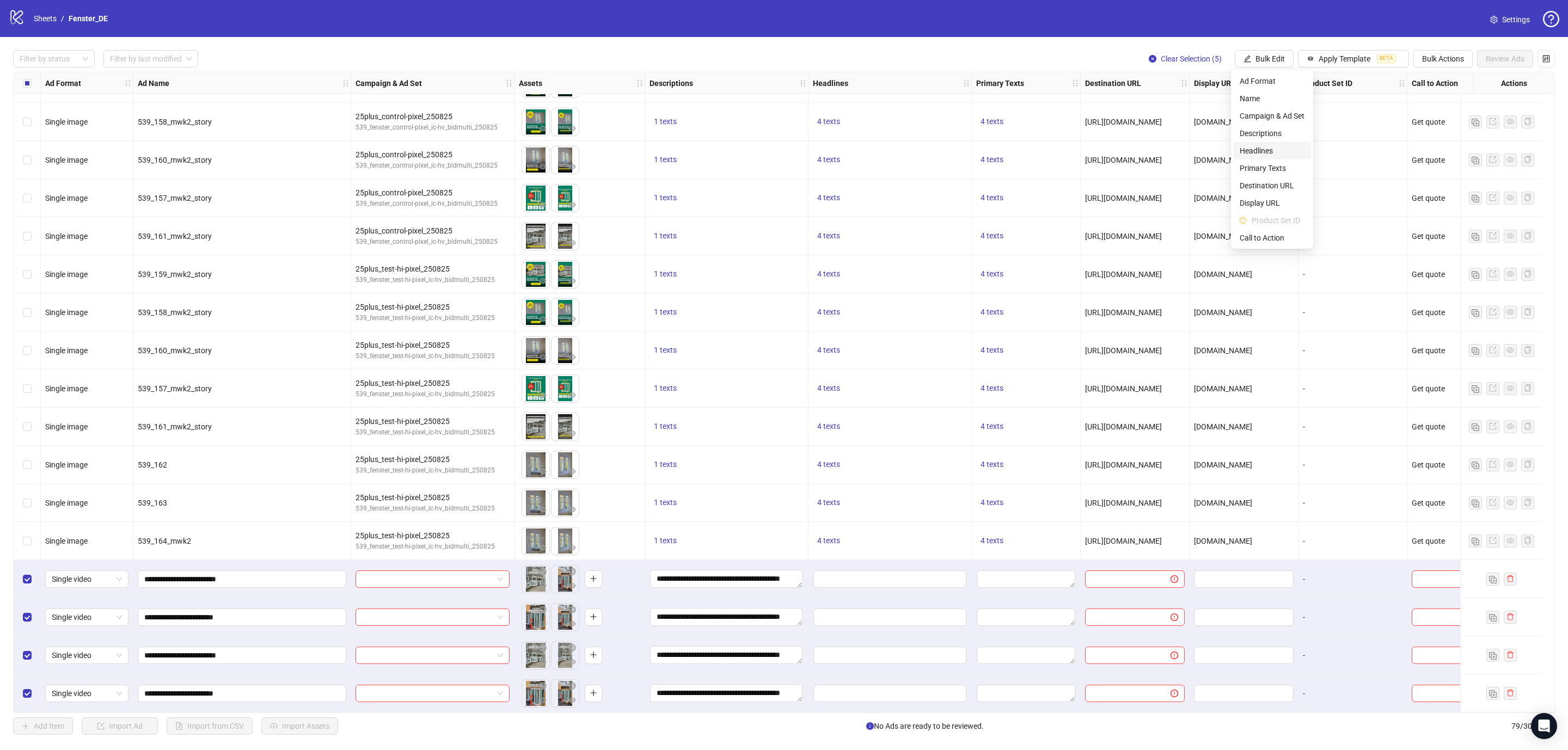
click at [1259, 149] on span "Headlines" at bounding box center [1271, 151] width 65 height 12
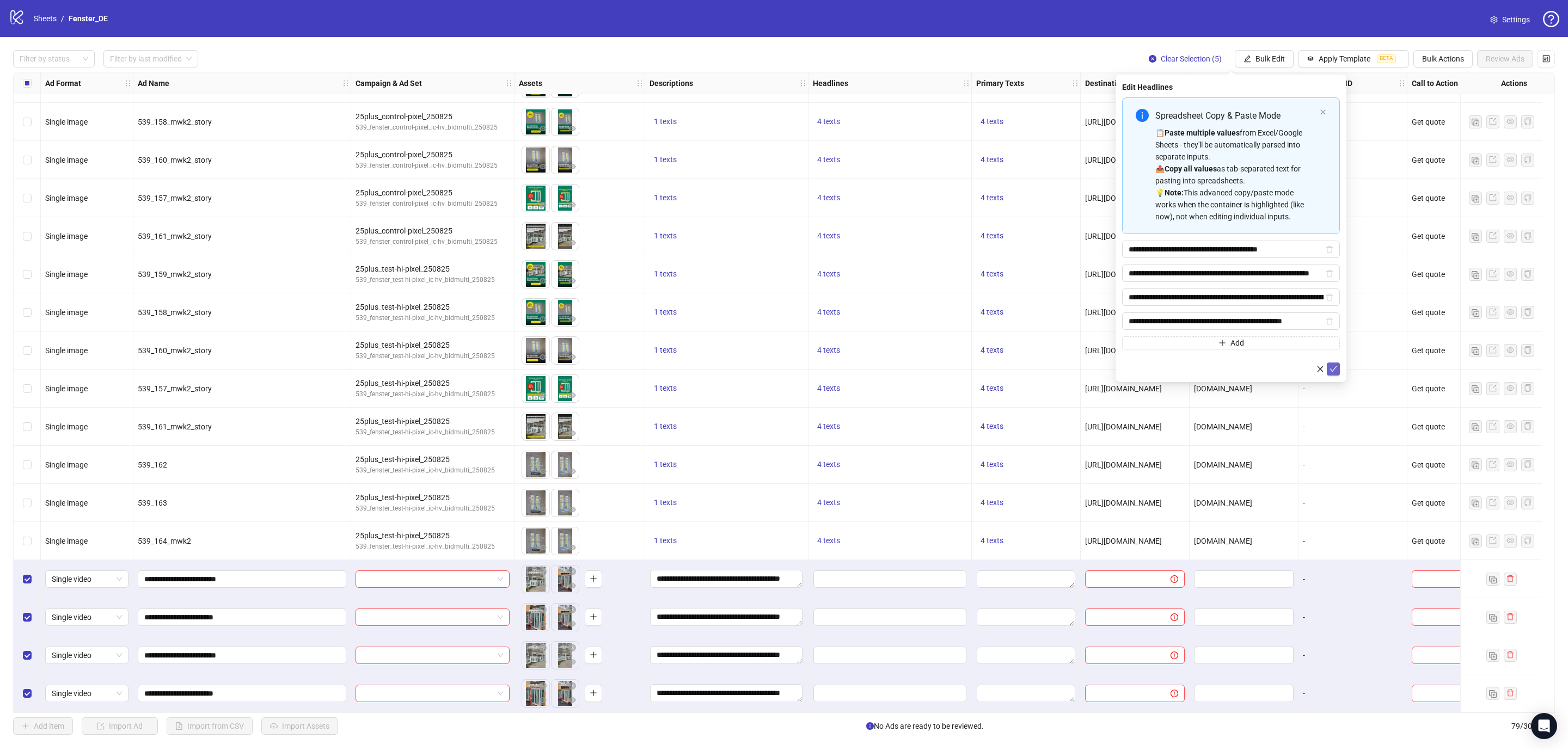
click at [1331, 373] on span "submit" at bounding box center [1333, 369] width 8 height 8
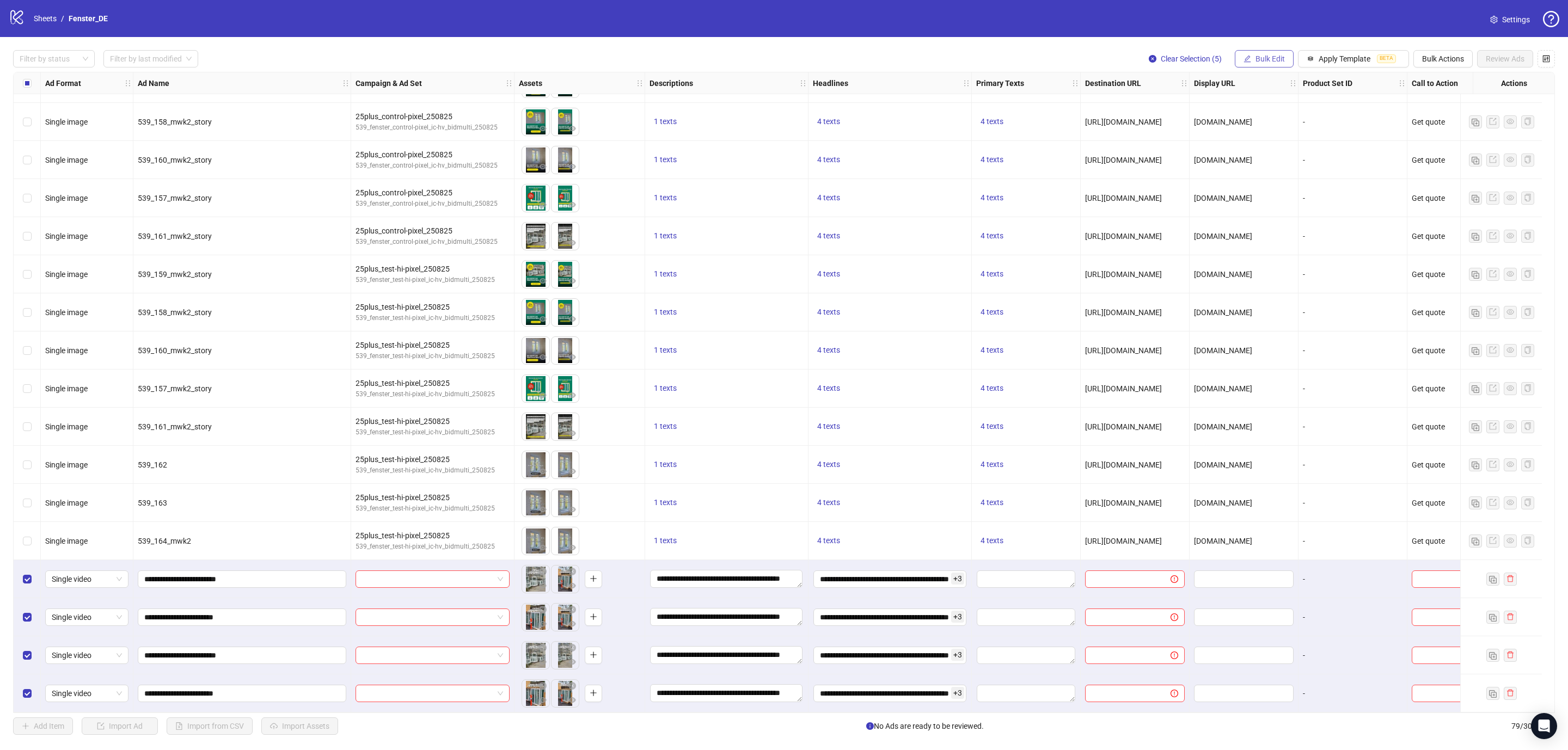
click at [1247, 61] on icon "edit" at bounding box center [1247, 58] width 8 height 8
click at [1266, 178] on li "Destination URL" at bounding box center [1272, 185] width 78 height 18
click at [1335, 134] on icon "check" at bounding box center [1333, 134] width 8 height 8
click at [1255, 59] on span "Bulk Edit" at bounding box center [1269, 58] width 30 height 8
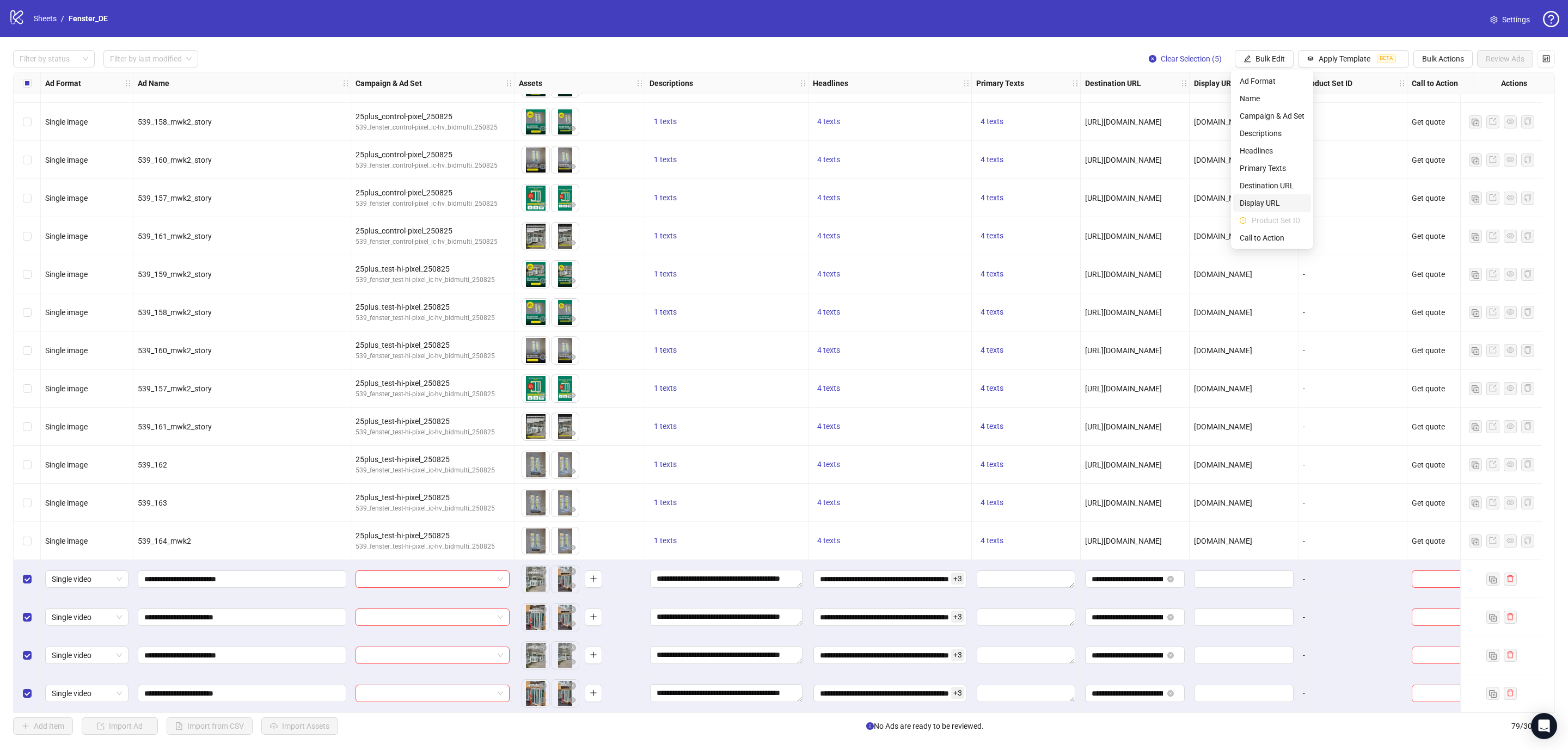
click at [1263, 208] on span "Display URL" at bounding box center [1271, 203] width 65 height 12
click at [1335, 131] on icon "check" at bounding box center [1333, 134] width 8 height 8
click at [1238, 52] on button "Bulk Edit" at bounding box center [1264, 58] width 59 height 18
click at [1251, 164] on span "Primary Texts" at bounding box center [1271, 168] width 65 height 12
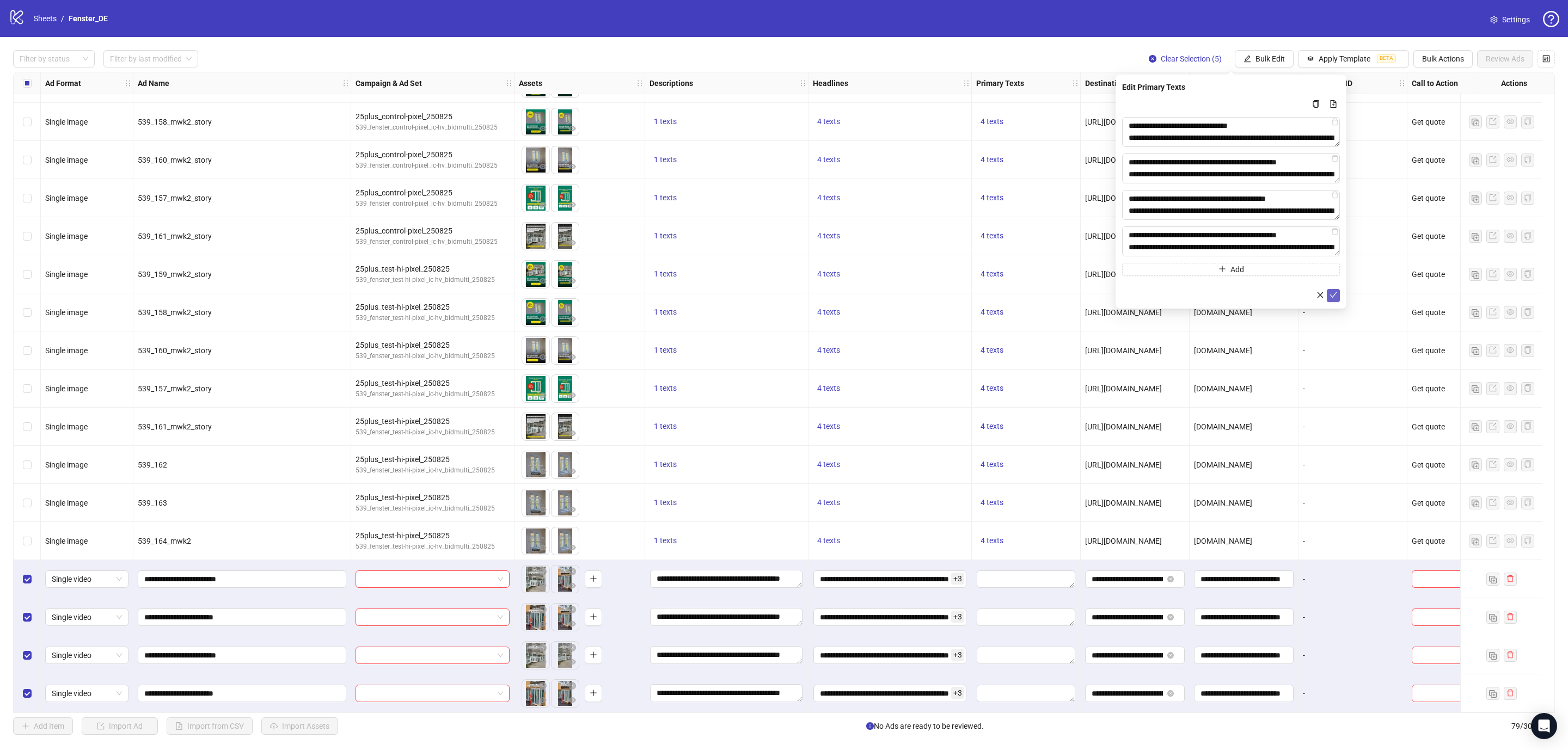
click at [1332, 293] on icon "check" at bounding box center [1333, 294] width 8 height 8
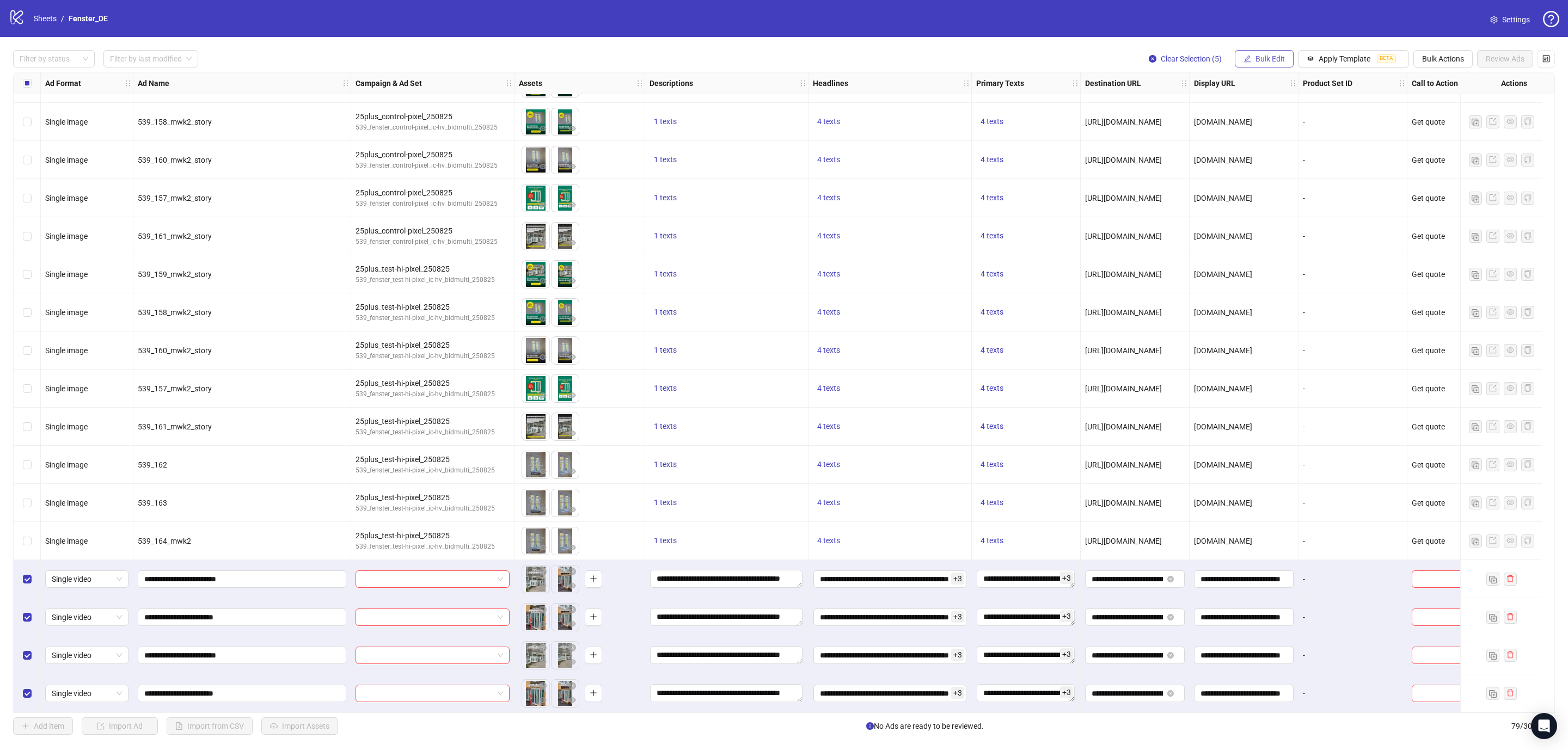
click at [1235, 59] on button "Bulk Edit" at bounding box center [1264, 58] width 59 height 18
click at [1248, 235] on span "Call to Action" at bounding box center [1271, 238] width 65 height 12
click at [1335, 133] on icon "check" at bounding box center [1333, 134] width 7 height 5
click at [470, 577] on input "search" at bounding box center [427, 578] width 131 height 16
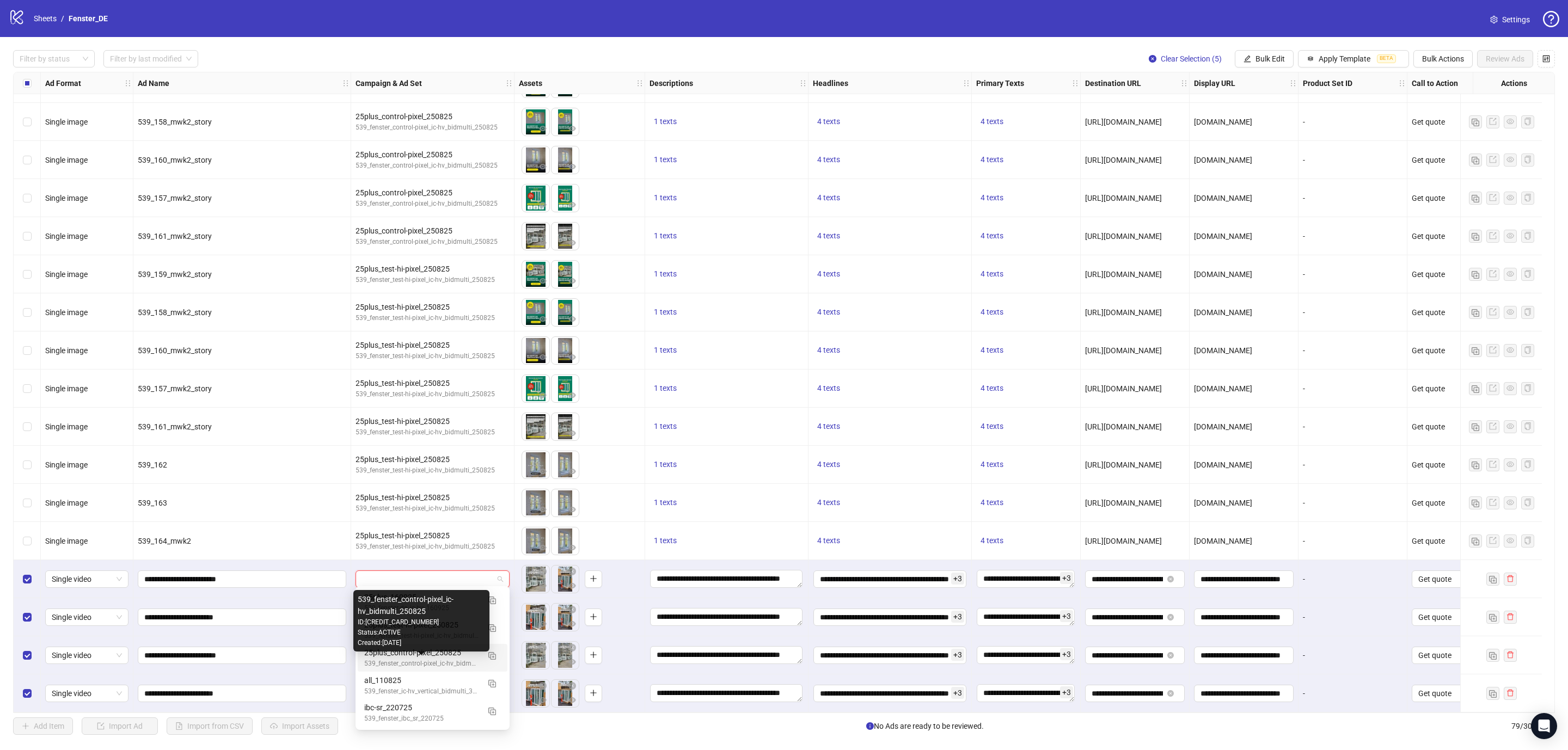
click at [428, 660] on div "539_fenster_control-pixel_ic-hv_bidmulti_250825" at bounding box center [422, 664] width 115 height 10
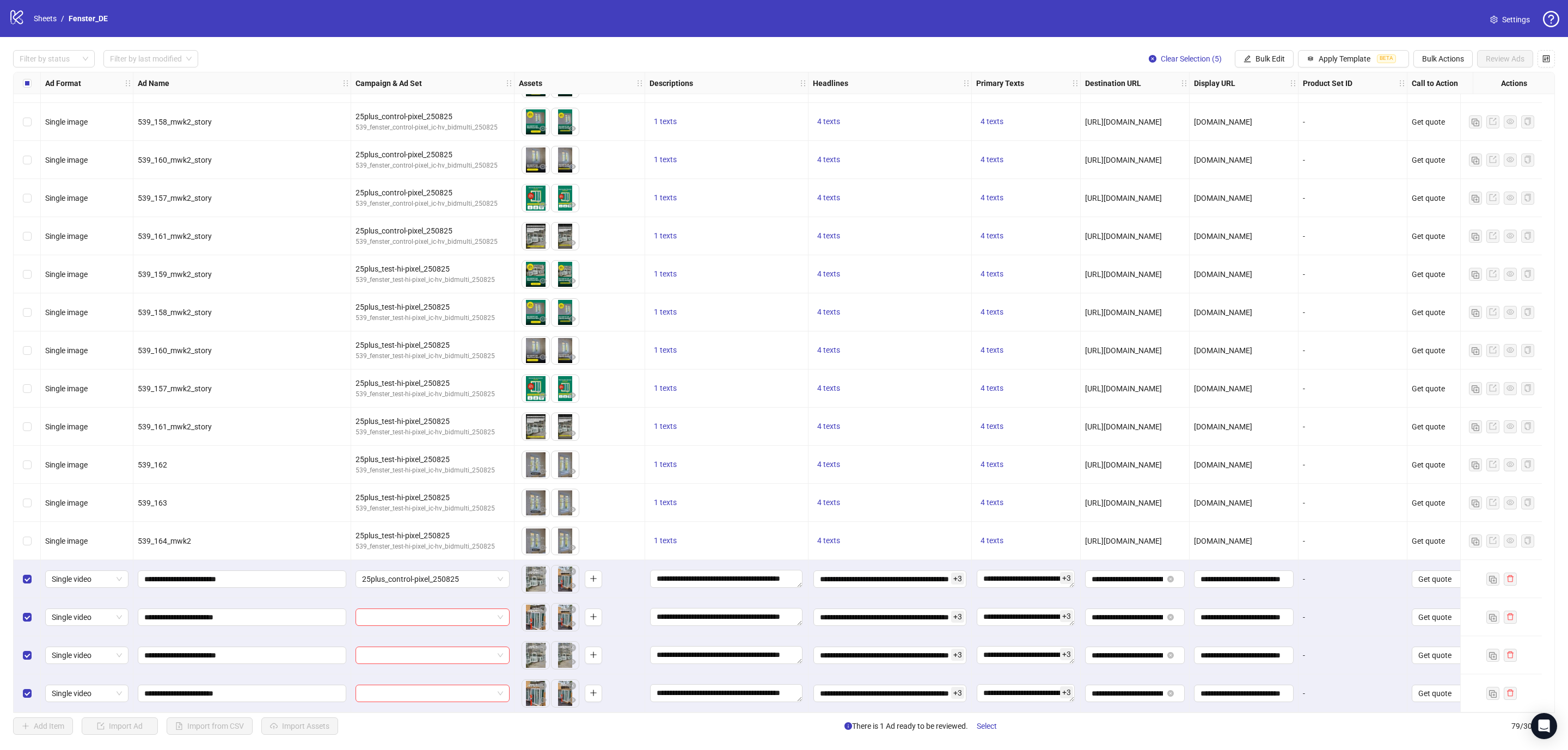
click at [431, 603] on div at bounding box center [432, 616] width 163 height 38
click at [430, 610] on input "search" at bounding box center [427, 616] width 131 height 16
click at [404, 521] on div "25plus_control-pixel_250825" at bounding box center [422, 525] width 115 height 12
click at [419, 654] on input "search" at bounding box center [427, 654] width 131 height 16
click at [419, 566] on div "Created: 2025-08-08" at bounding box center [420, 569] width 58 height 10
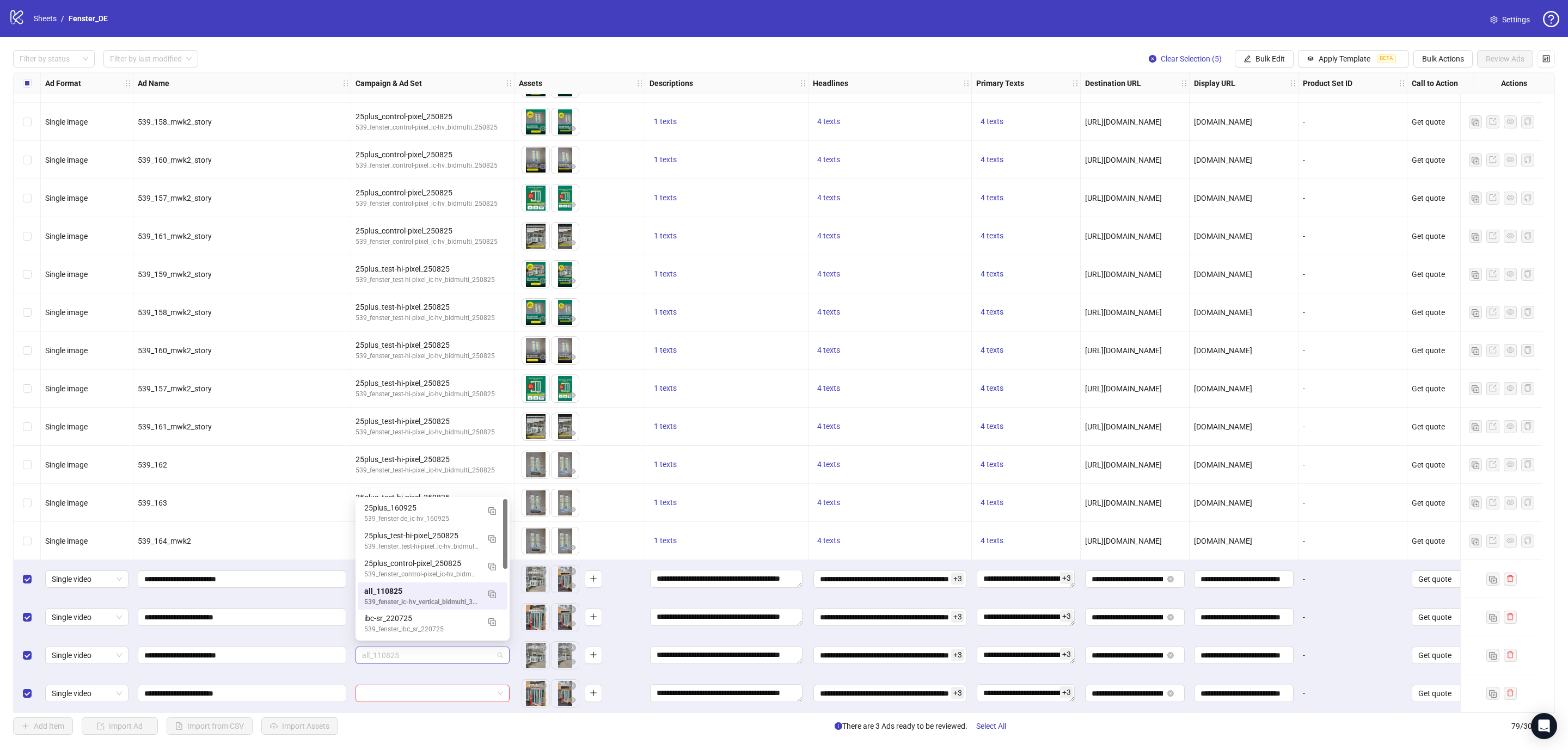
click at [405, 647] on span "all_110825" at bounding box center [432, 654] width 141 height 16
click at [381, 560] on div "25plus_control-pixel_250825" at bounding box center [422, 563] width 115 height 12
click at [405, 685] on input "search" at bounding box center [427, 693] width 131 height 16
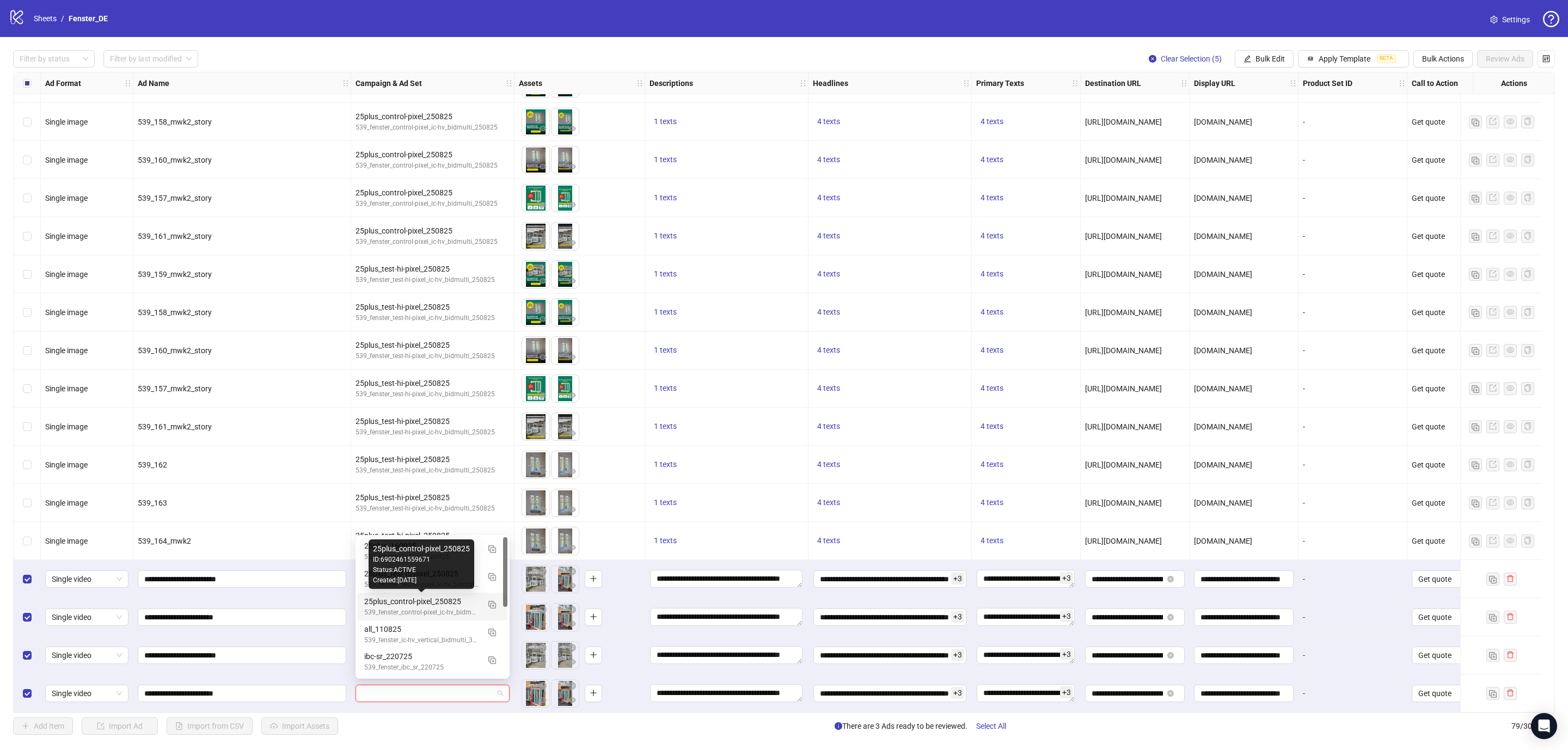
click at [393, 595] on div "25plus_control-pixel_250825" at bounding box center [422, 601] width 115 height 12
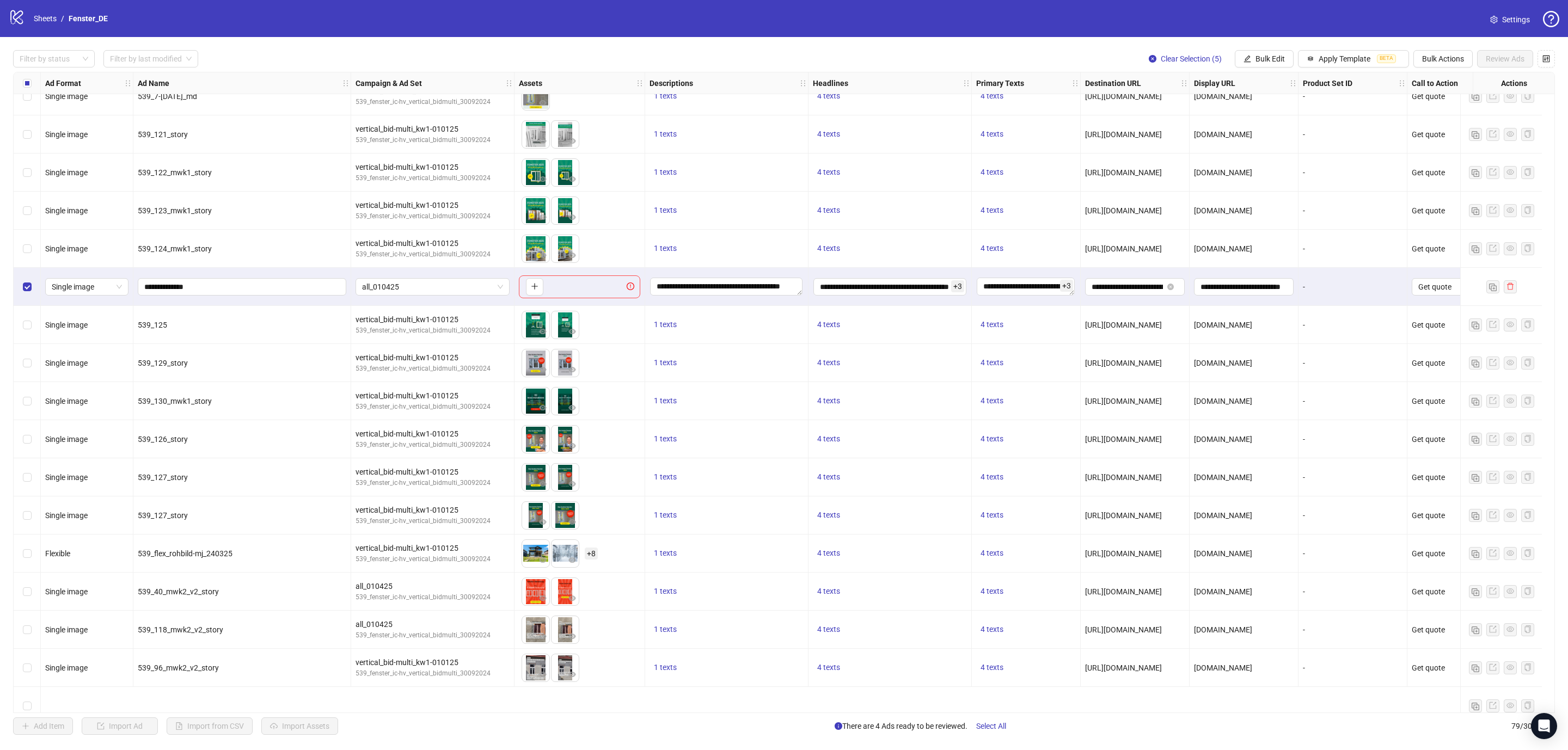
scroll to position [28, 0]
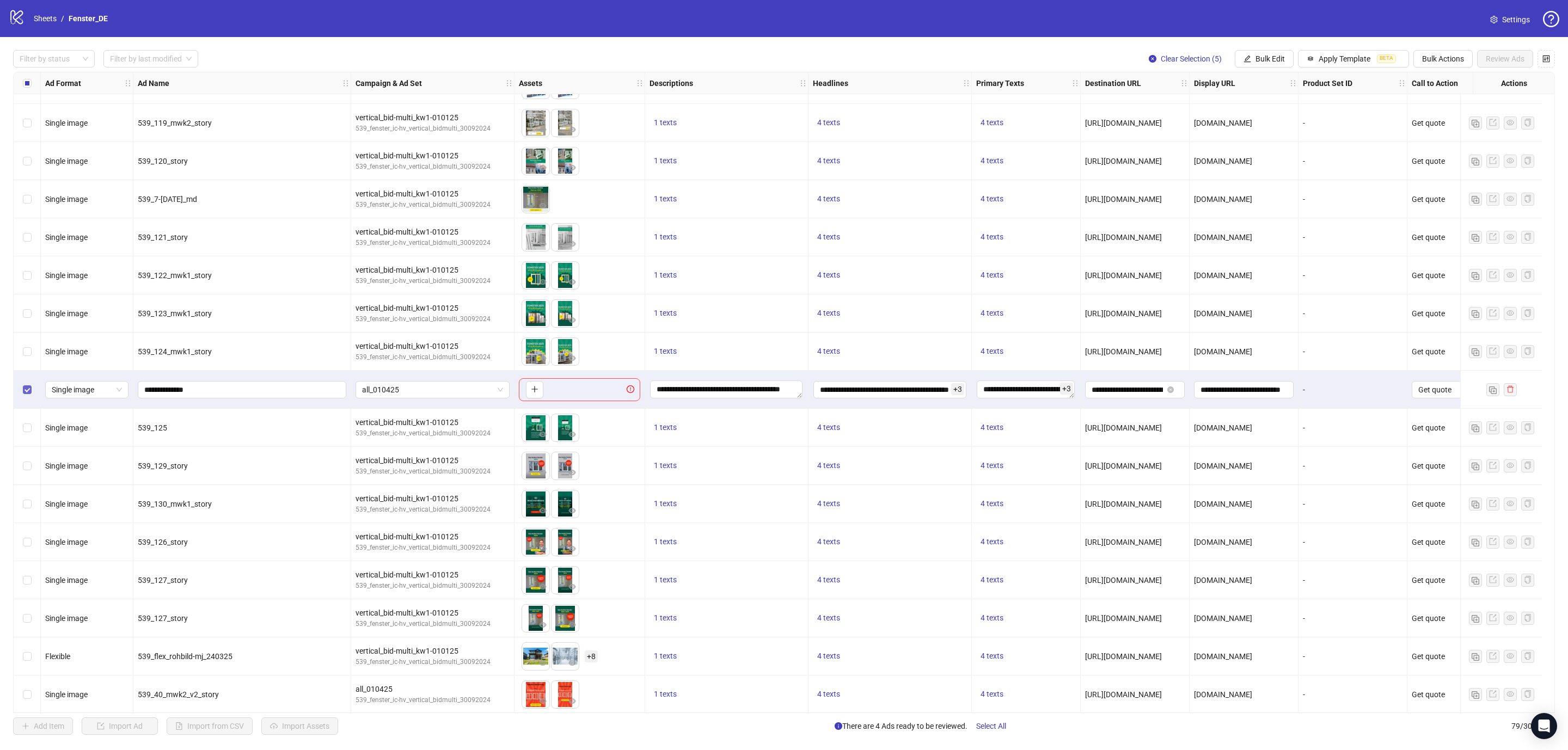
click at [28, 384] on label "Select row 9" at bounding box center [27, 390] width 8 height 12
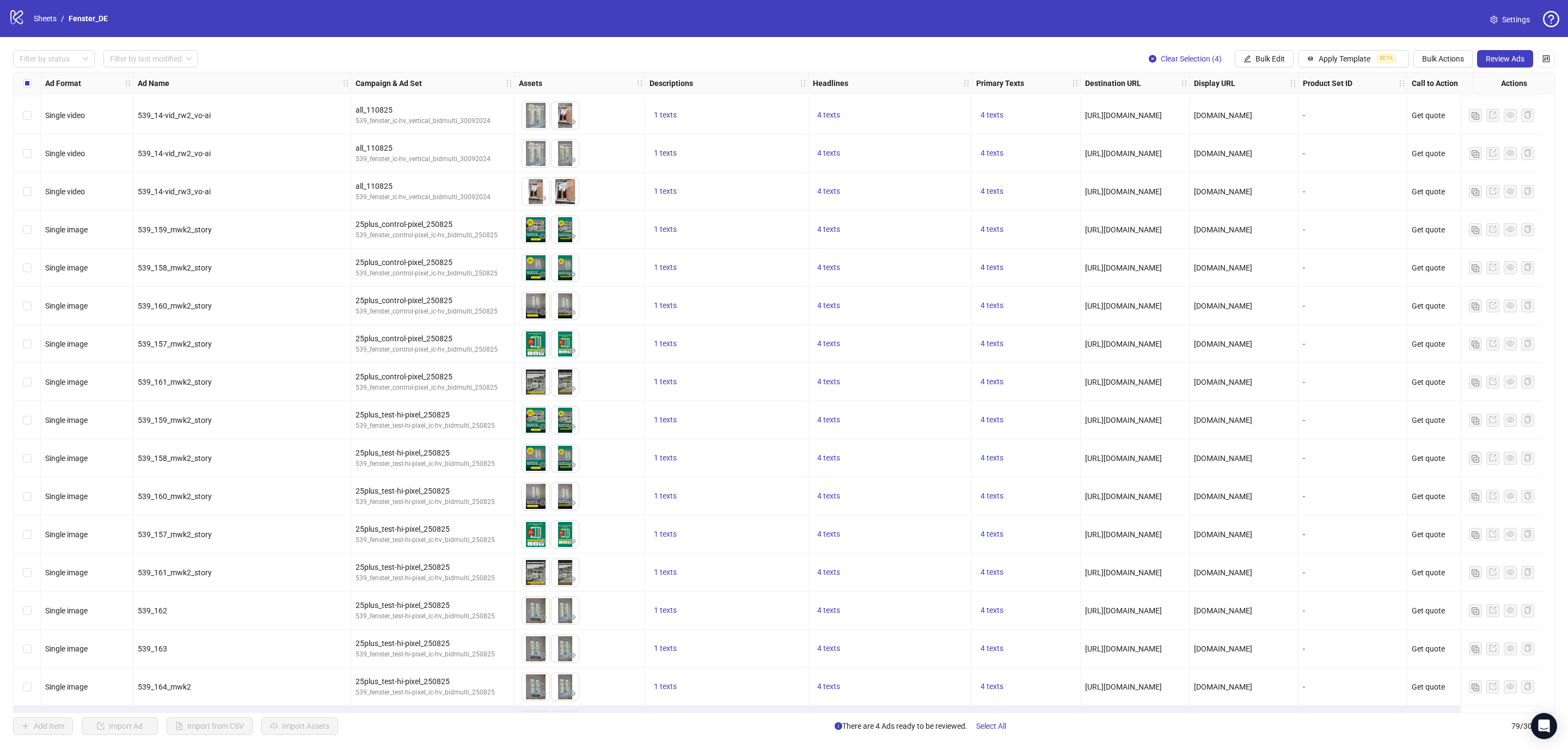
scroll to position [2395, 0]
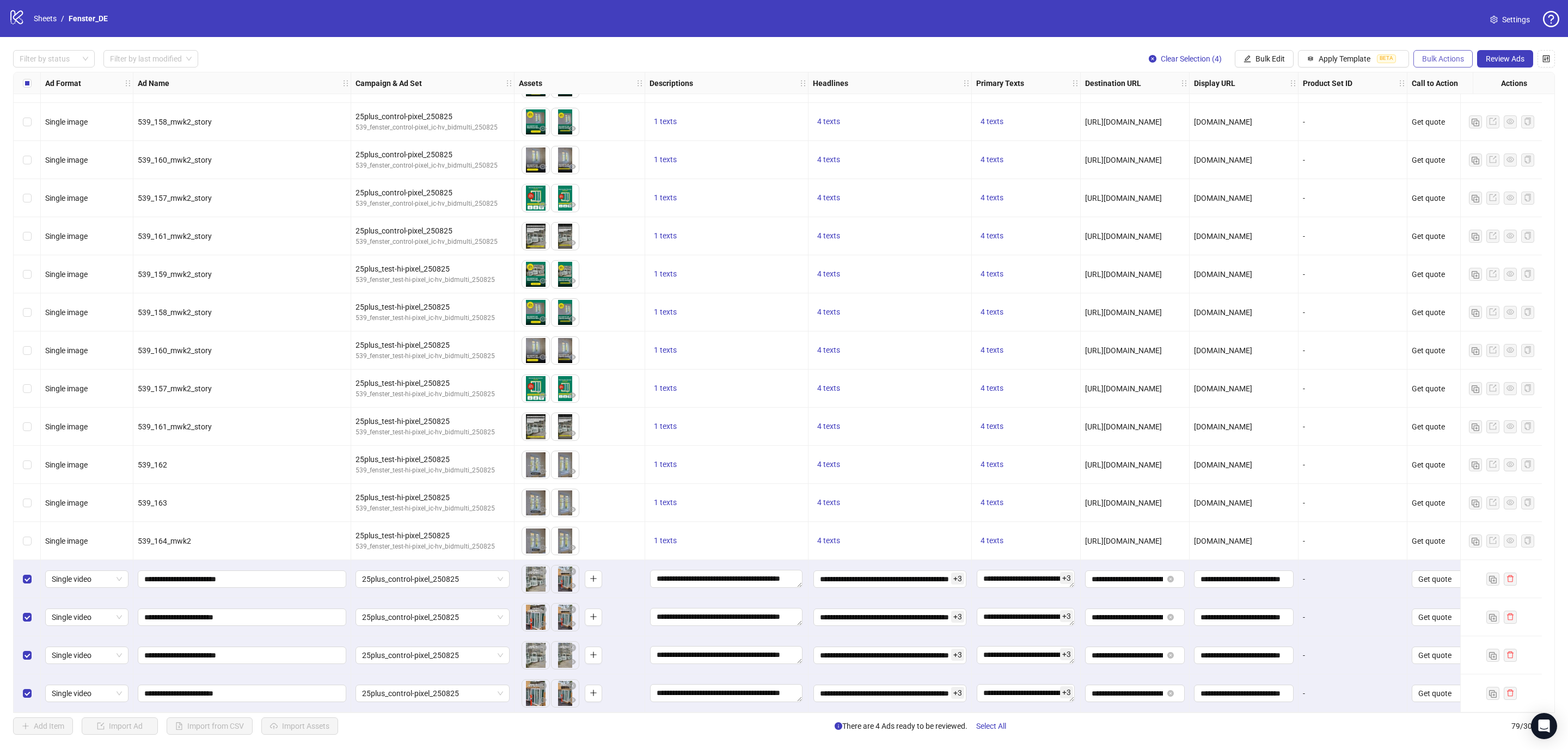
click at [1461, 62] on span "Bulk Actions" at bounding box center [1443, 58] width 42 height 8
click at [1452, 114] on span "Duplicate with assets" at bounding box center [1456, 116] width 74 height 12
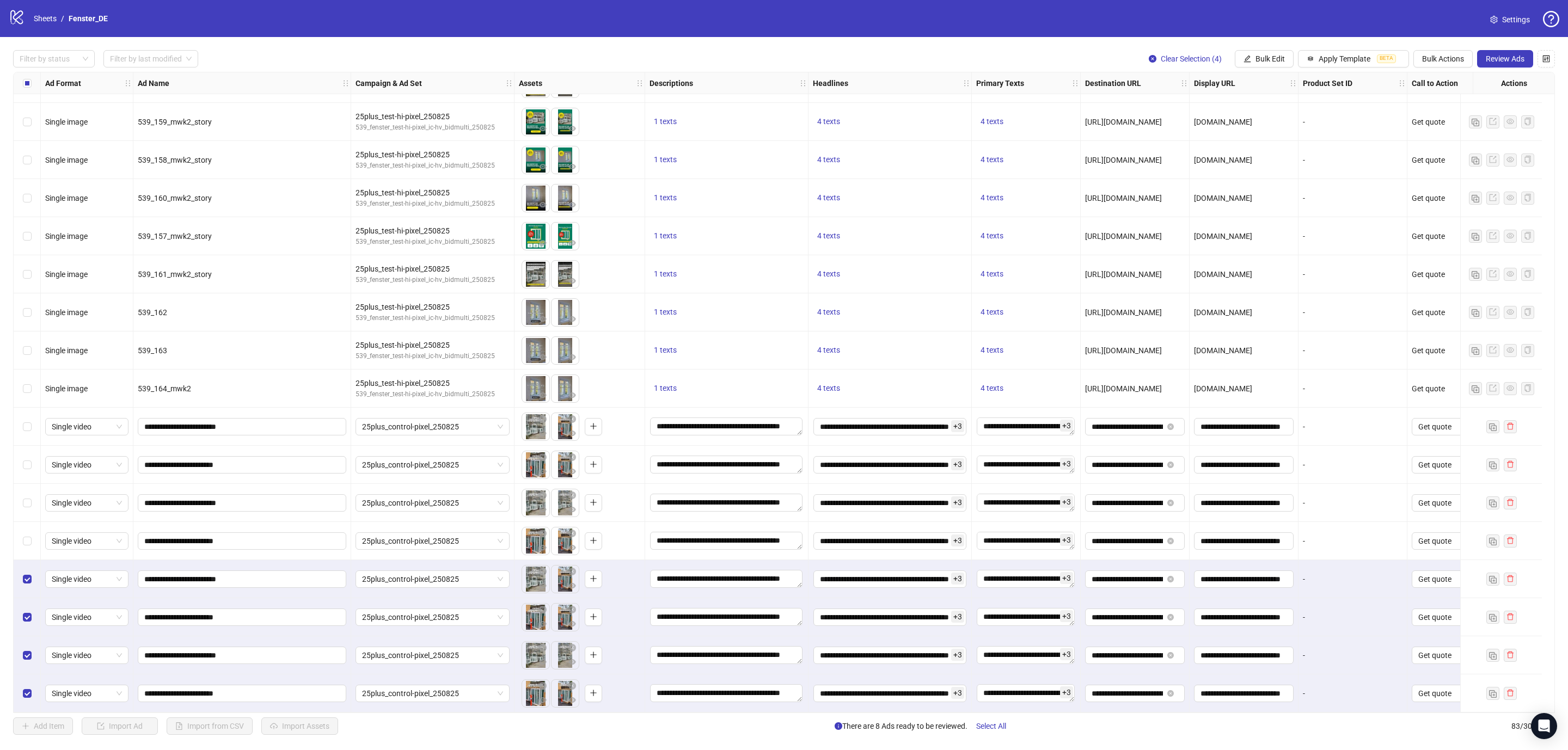
scroll to position [2548, 0]
click at [490, 577] on span "25plus_control-pixel_250825" at bounding box center [432, 578] width 141 height 16
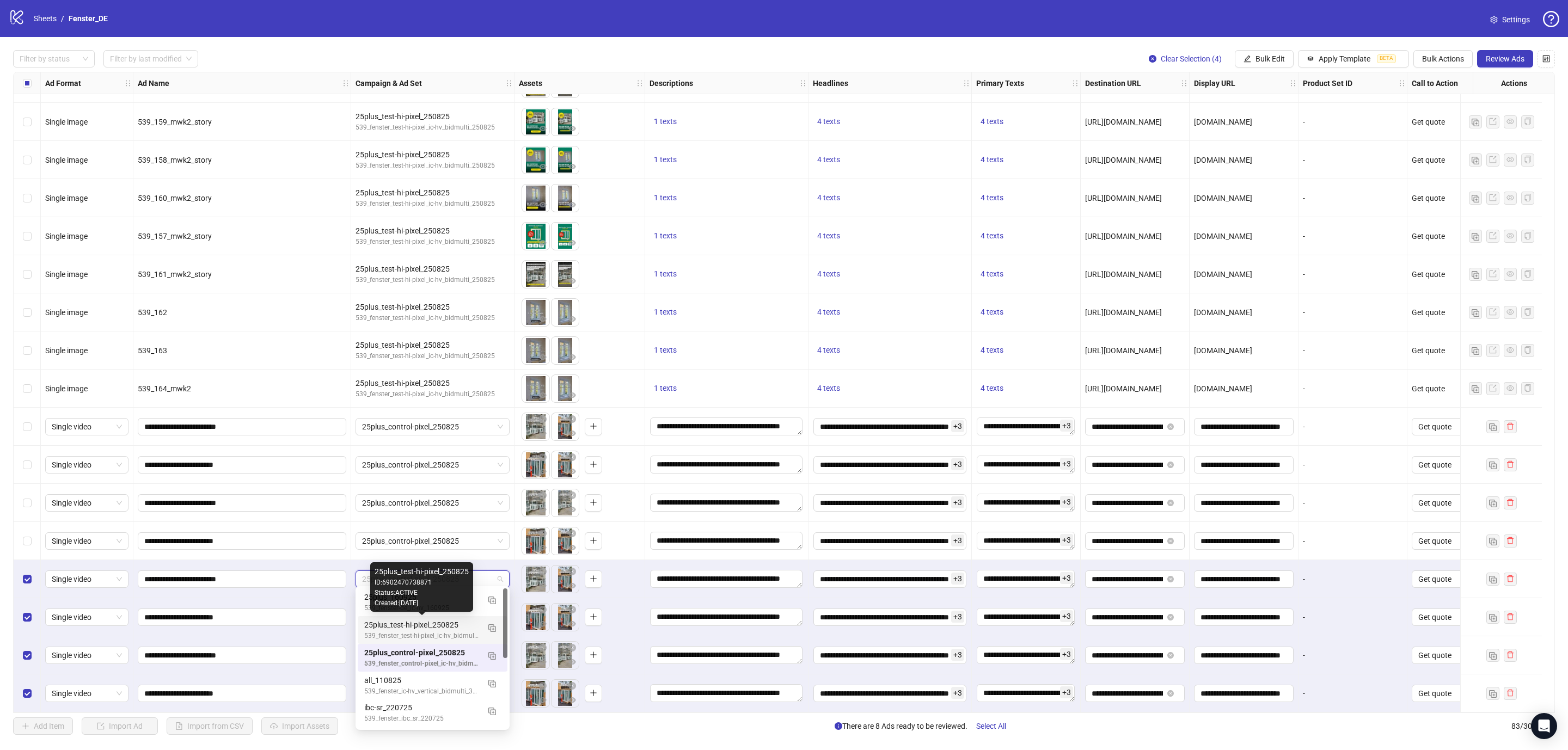
click at [446, 621] on div "25plus_test-hi-pixel_250825" at bounding box center [422, 625] width 115 height 12
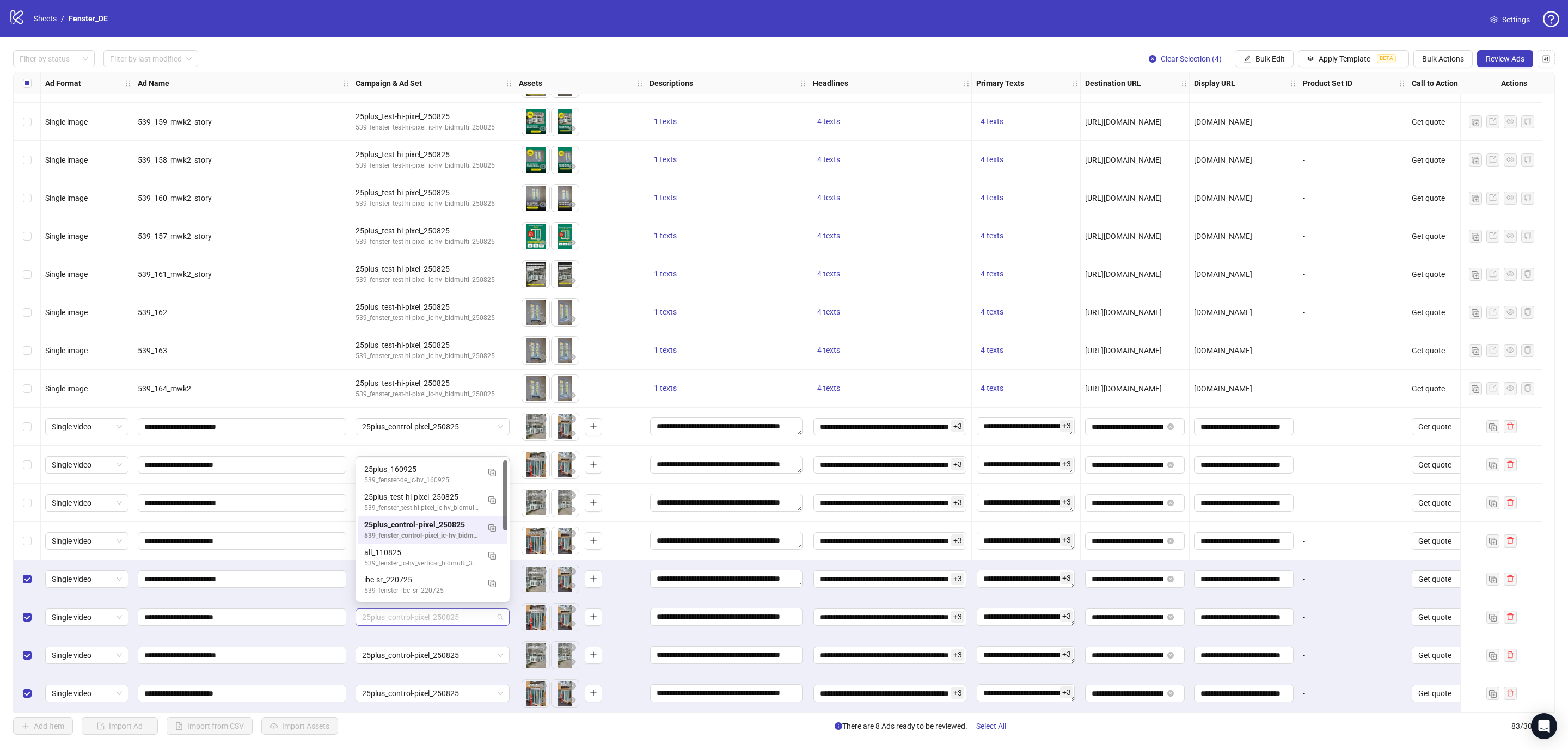
click at [463, 614] on span "25plus_control-pixel_250825" at bounding box center [432, 616] width 141 height 16
click at [452, 501] on div "25plus_test-hi-pixel_250825" at bounding box center [422, 497] width 115 height 12
click at [441, 653] on span "25plus_control-pixel_250825" at bounding box center [432, 654] width 141 height 16
click at [431, 540] on div "Status: ACTIVE" at bounding box center [421, 544] width 128 height 10
click at [446, 649] on span "25plus_control-pixel_250825" at bounding box center [432, 654] width 141 height 16
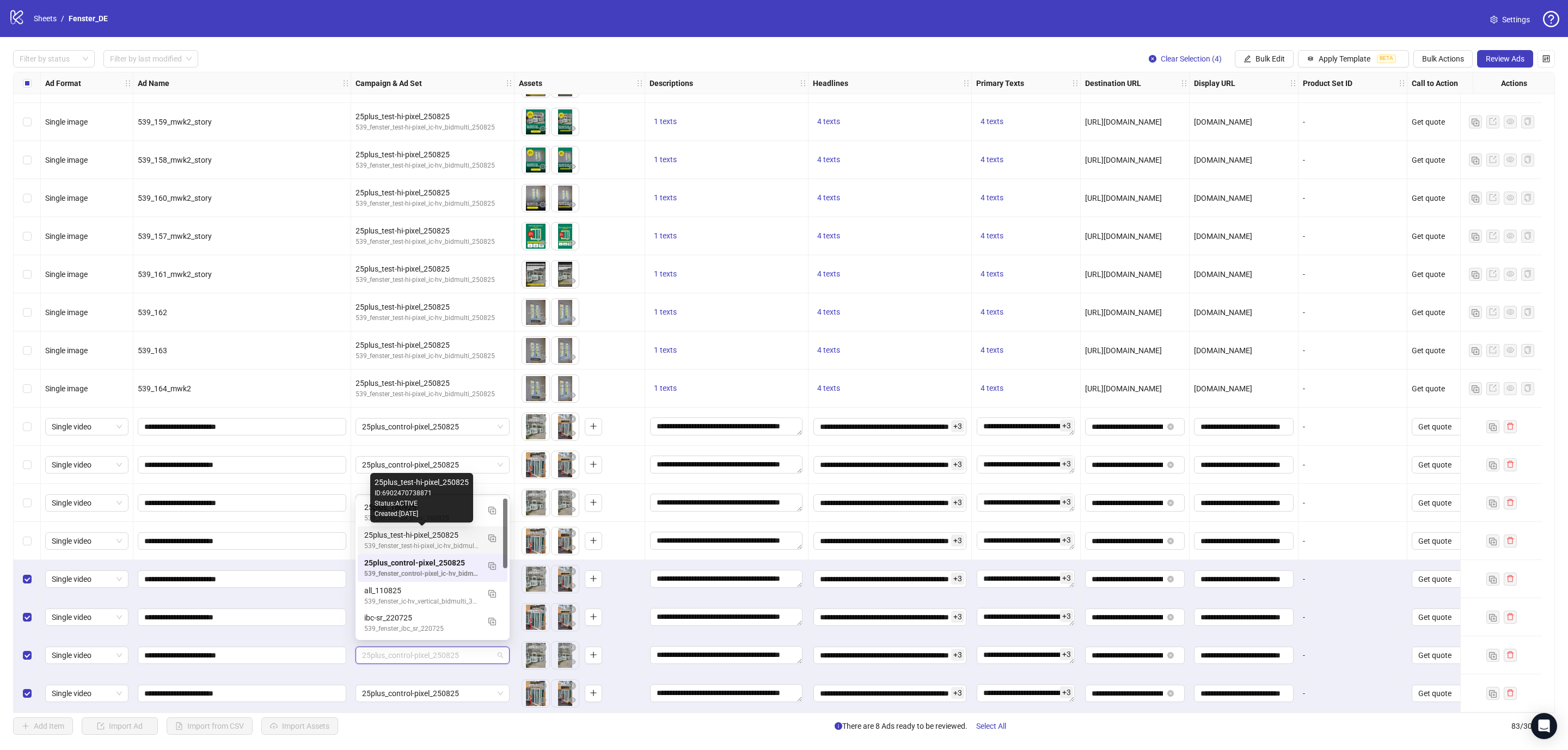
click at [428, 535] on div "25plus_test-hi-pixel_250825" at bounding box center [422, 535] width 115 height 12
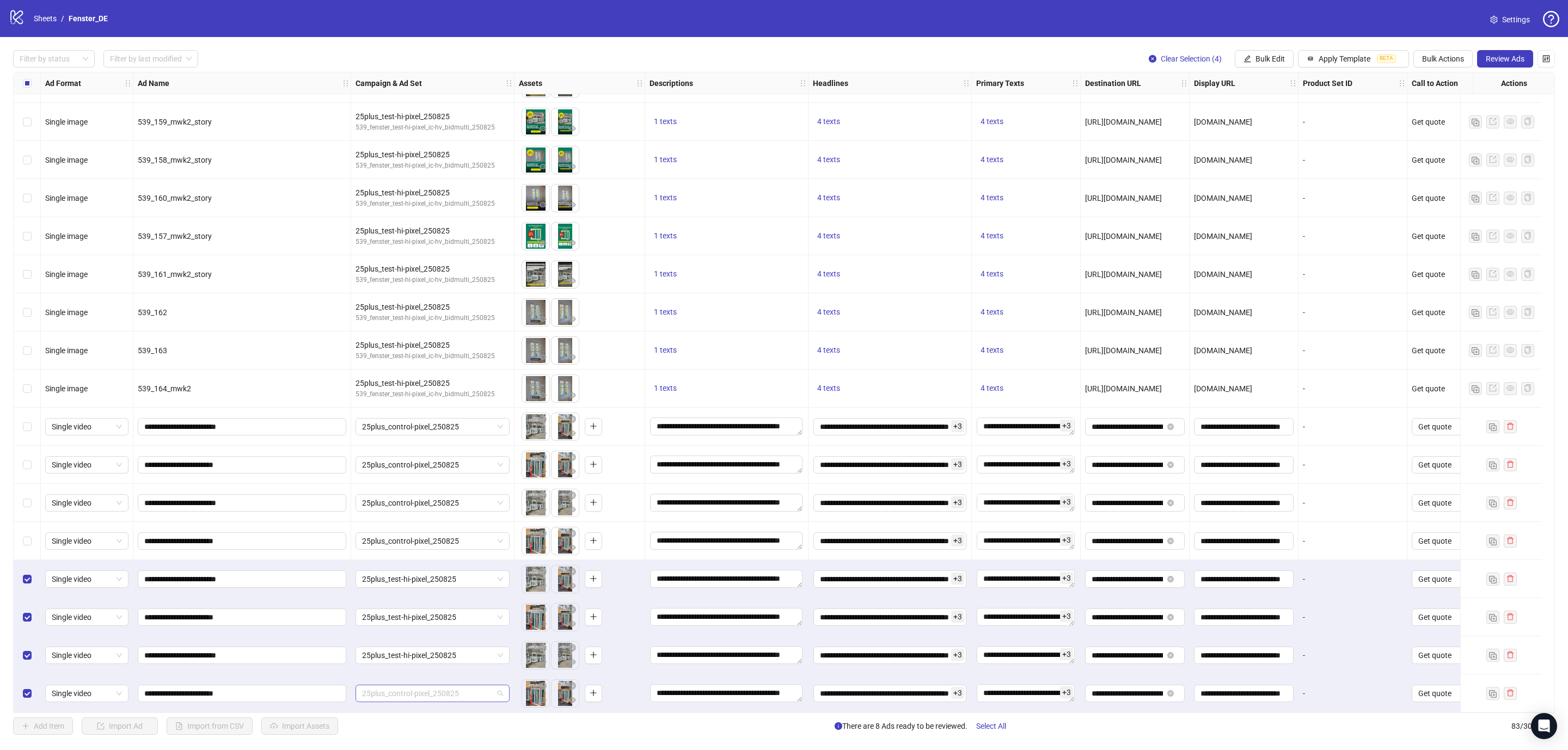
click at [439, 689] on span "25plus_control-pixel_250825" at bounding box center [432, 693] width 141 height 16
click at [420, 572] on div "25plus_test-hi-pixel_250825" at bounding box center [422, 573] width 115 height 12
click at [1434, 57] on span "Bulk Actions" at bounding box center [1443, 58] width 42 height 8
click at [1434, 116] on span "Duplicate with assets" at bounding box center [1456, 116] width 74 height 12
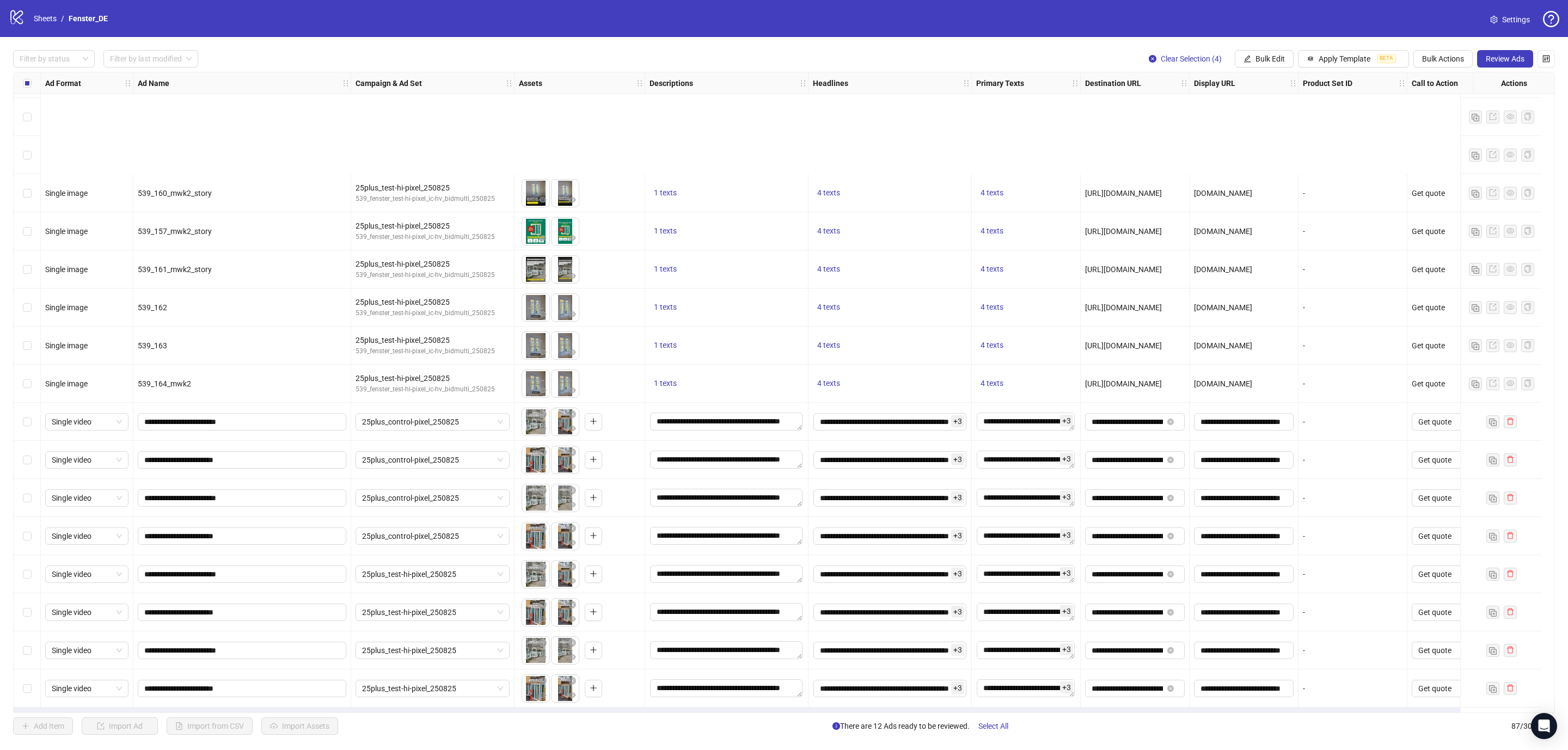
scroll to position [2701, 0]
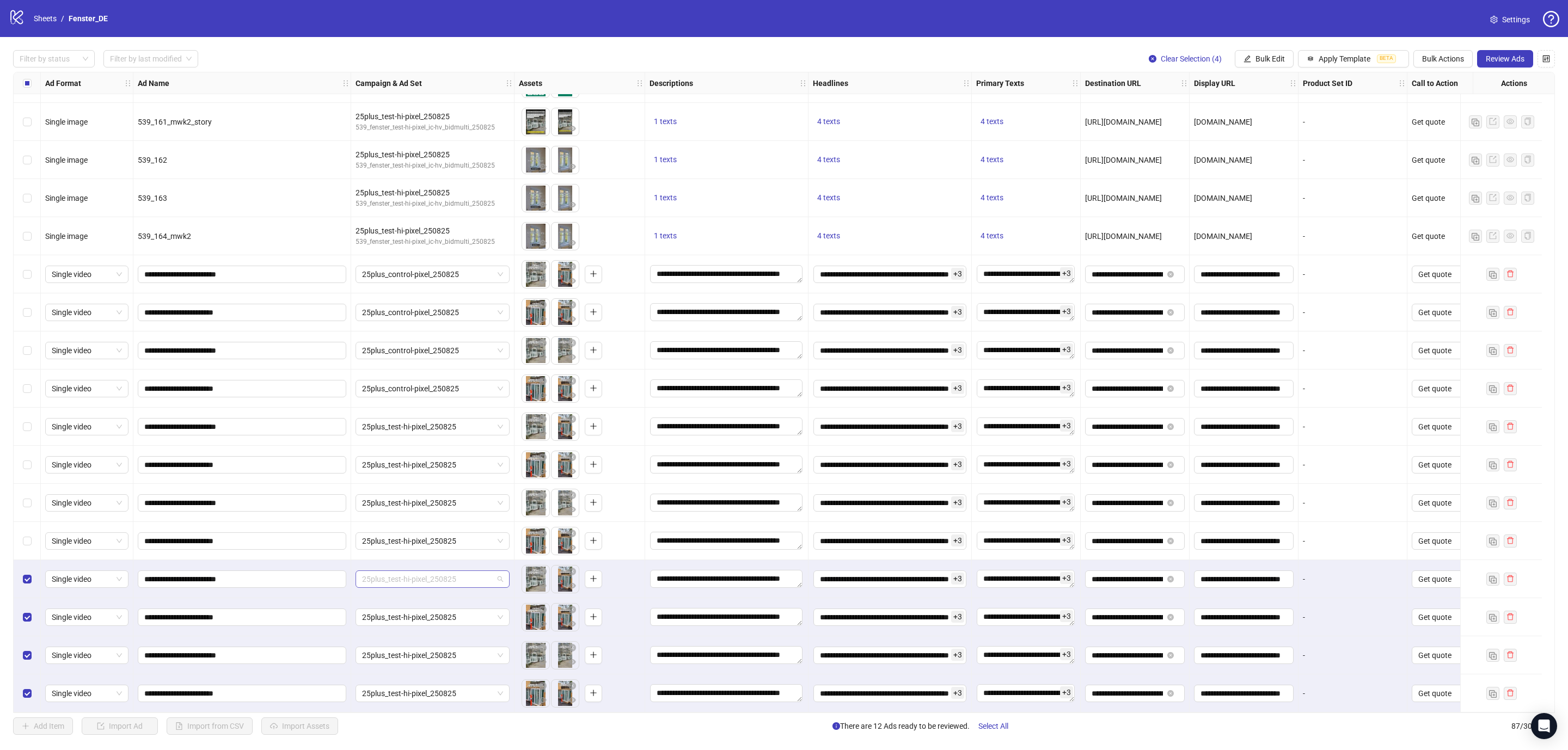
click at [401, 580] on span "25plus_test-hi-pixel_250825" at bounding box center [432, 578] width 141 height 16
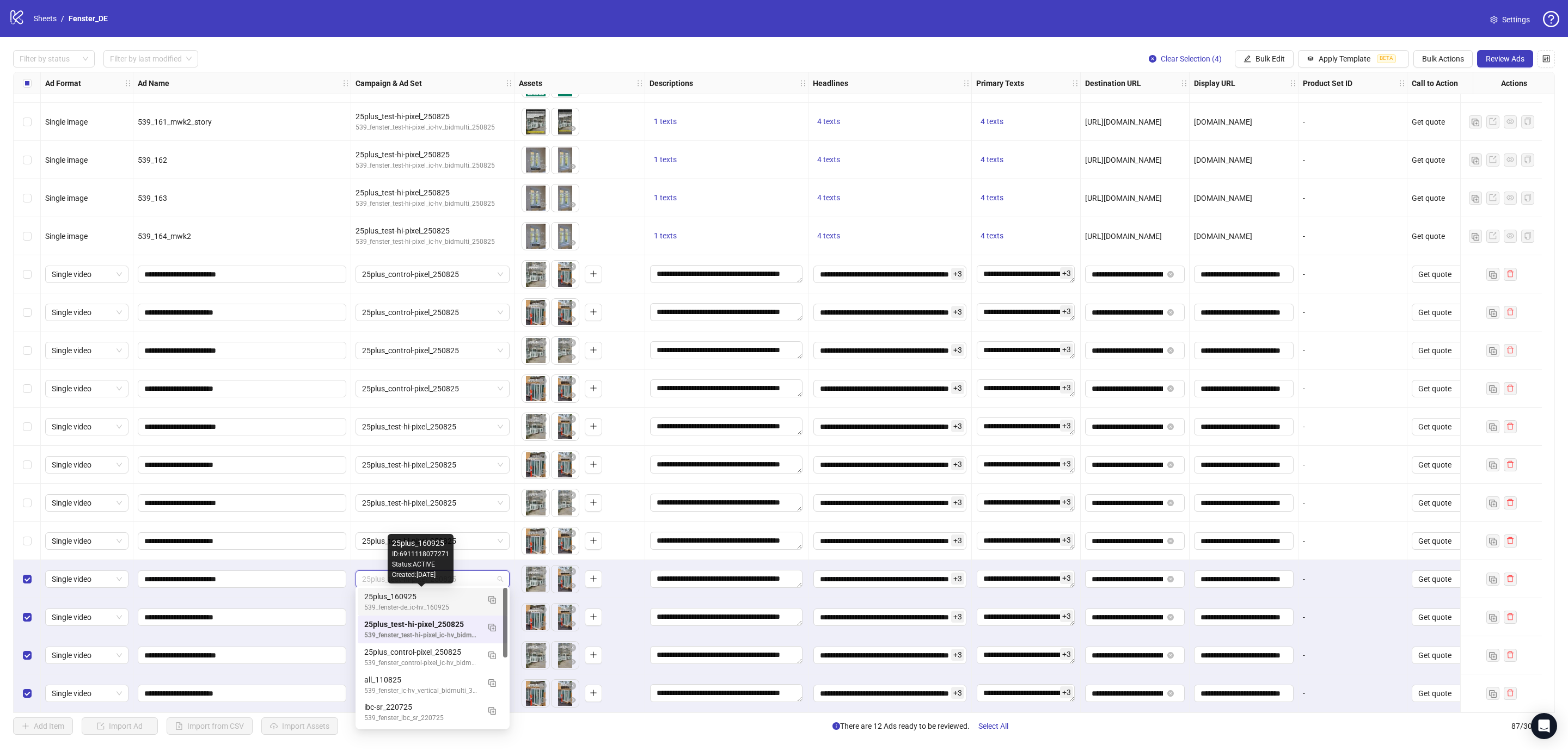
click at [399, 596] on div "25plus_160925" at bounding box center [422, 596] width 115 height 12
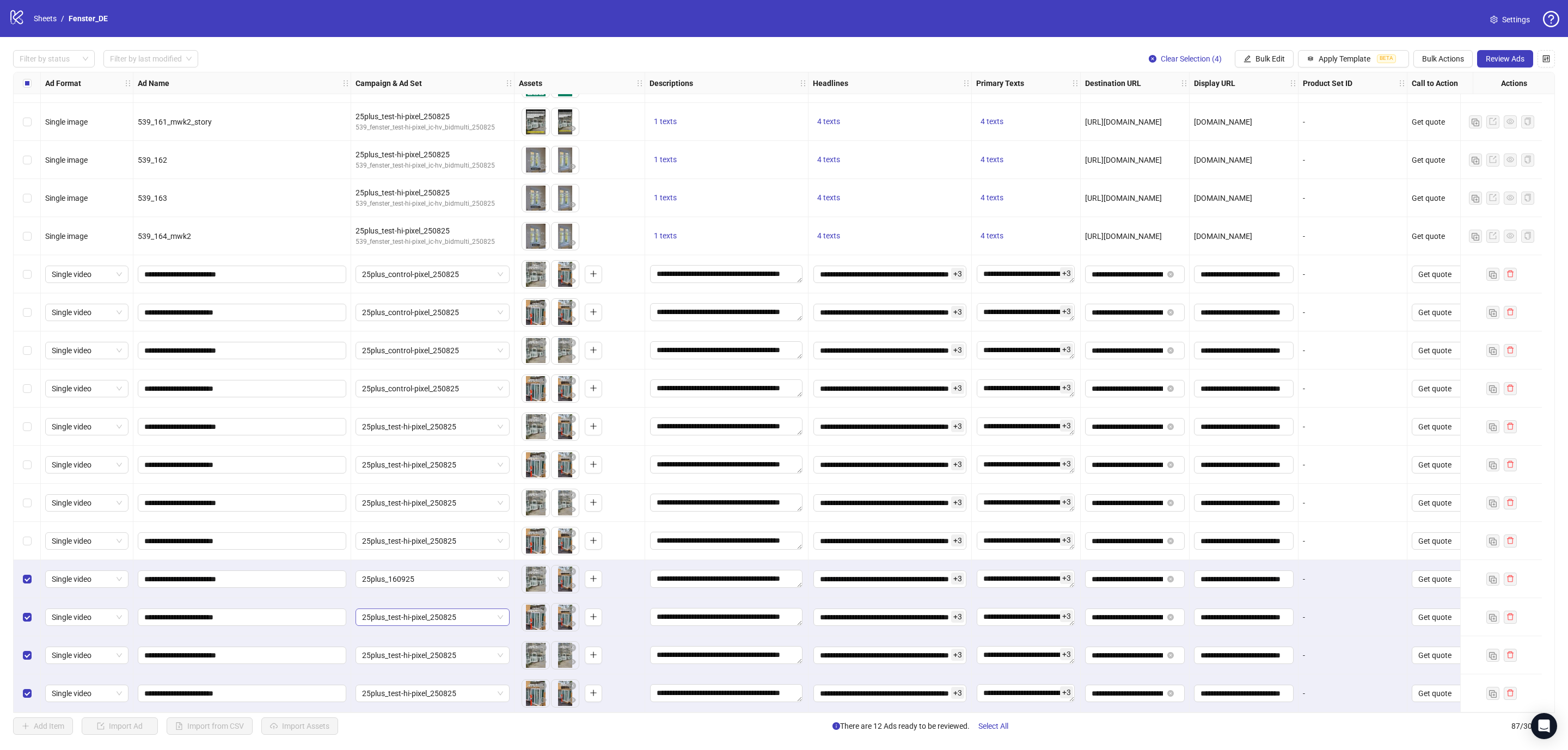
click at [397, 610] on span "25plus_test-hi-pixel_250825" at bounding box center [432, 616] width 141 height 16
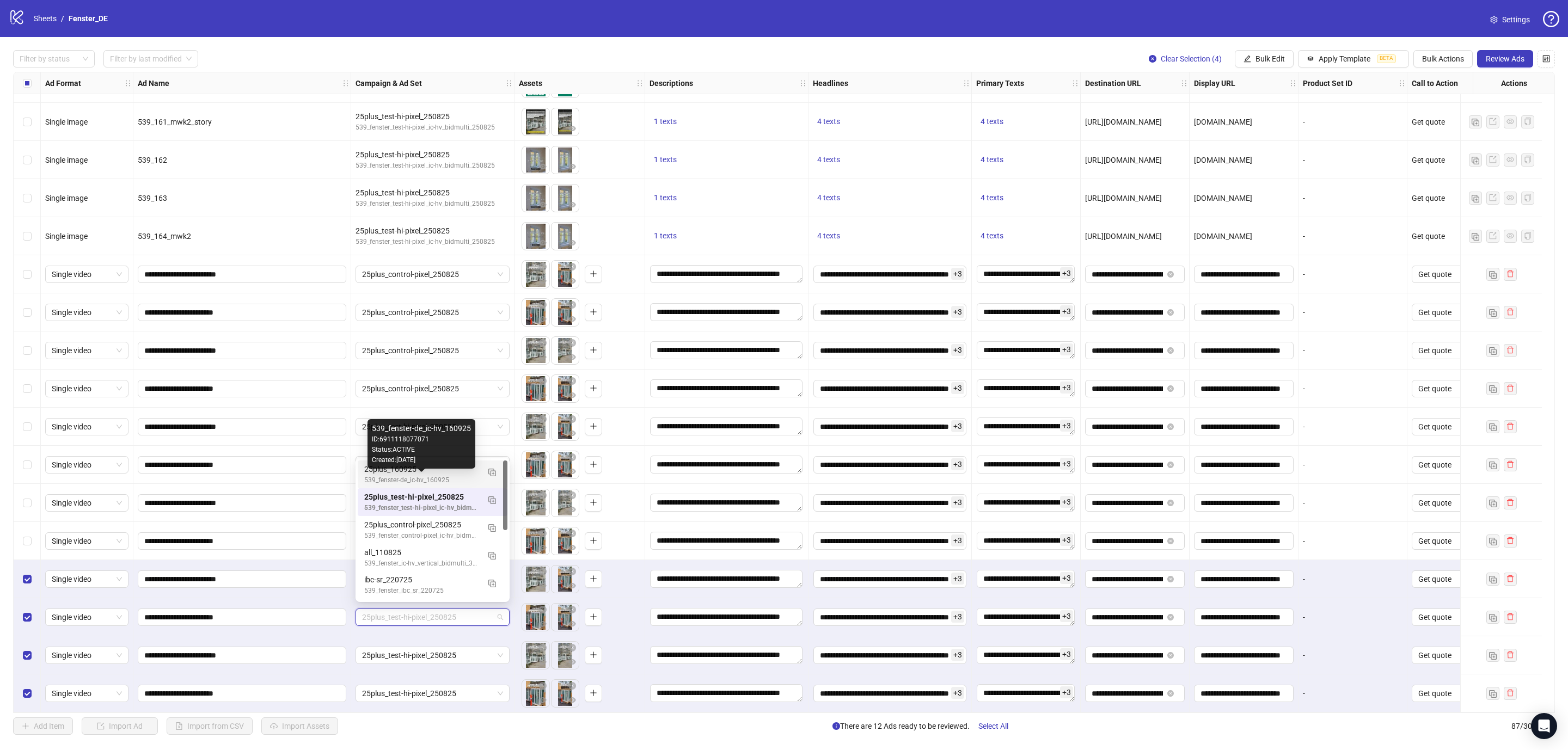
click at [397, 475] on div "539_fenster-de_ic-hv_160925" at bounding box center [422, 480] width 115 height 10
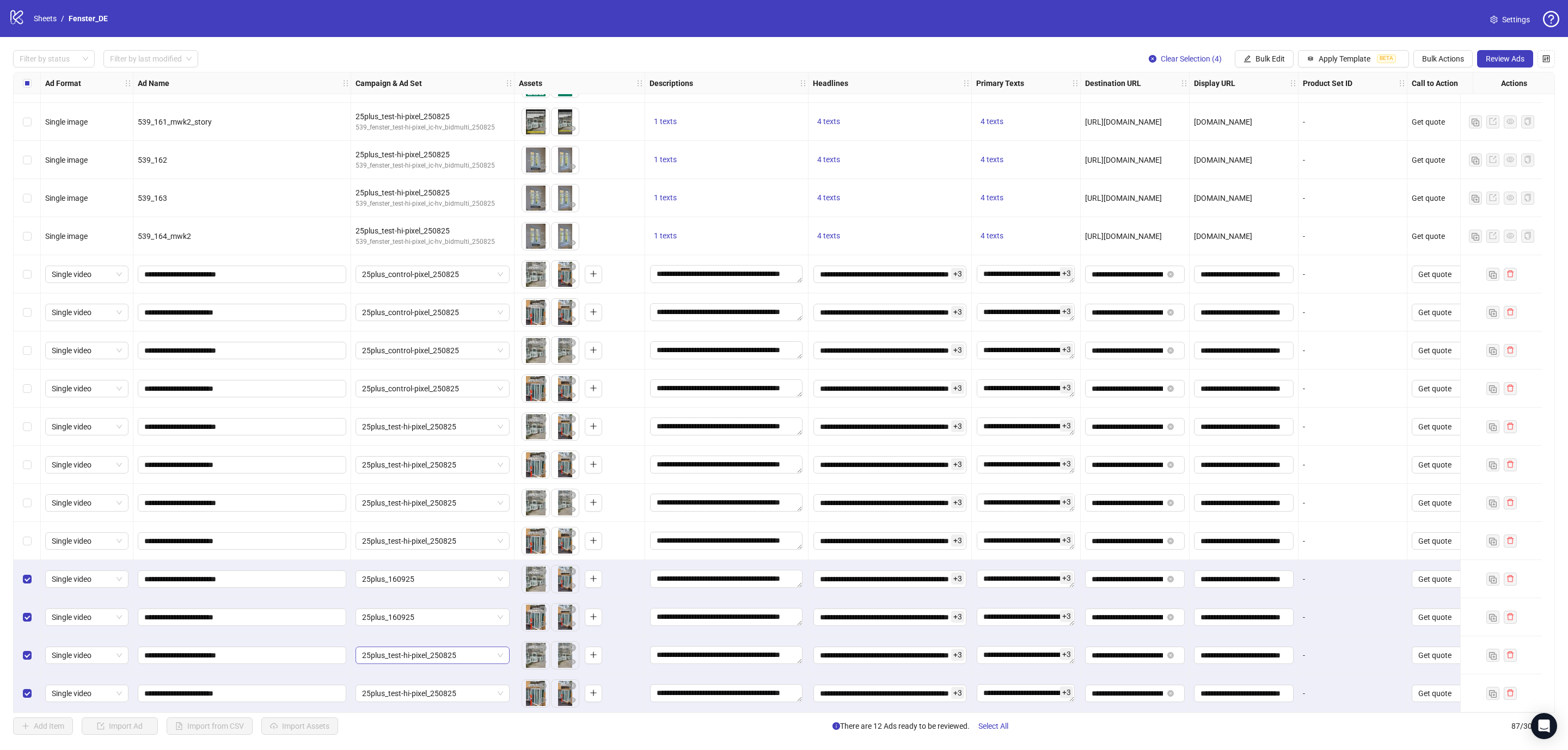
click at [404, 647] on span "25plus_test-hi-pixel_250825" at bounding box center [432, 654] width 141 height 16
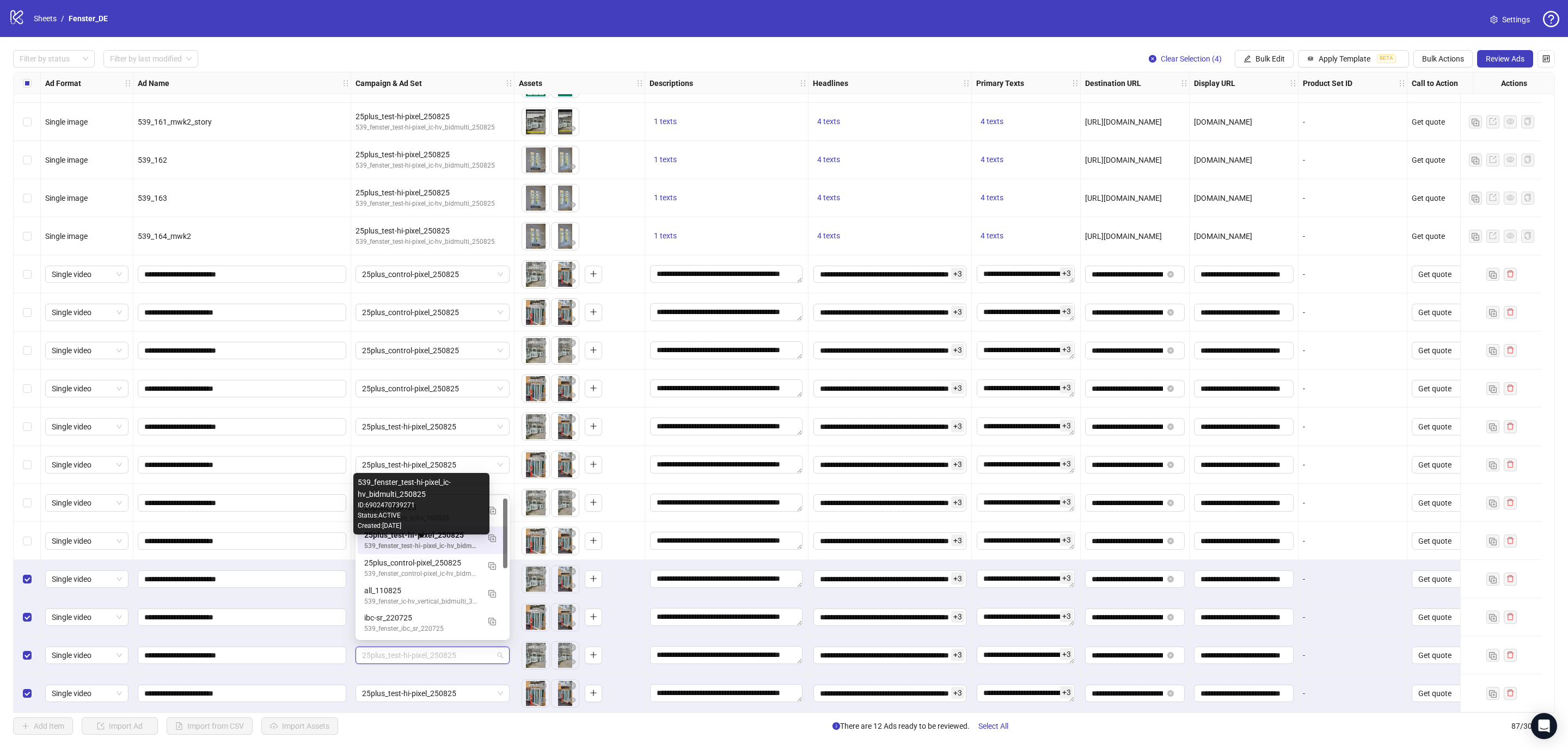
click at [393, 506] on div "ID: 6902470739271" at bounding box center [421, 505] width 128 height 10
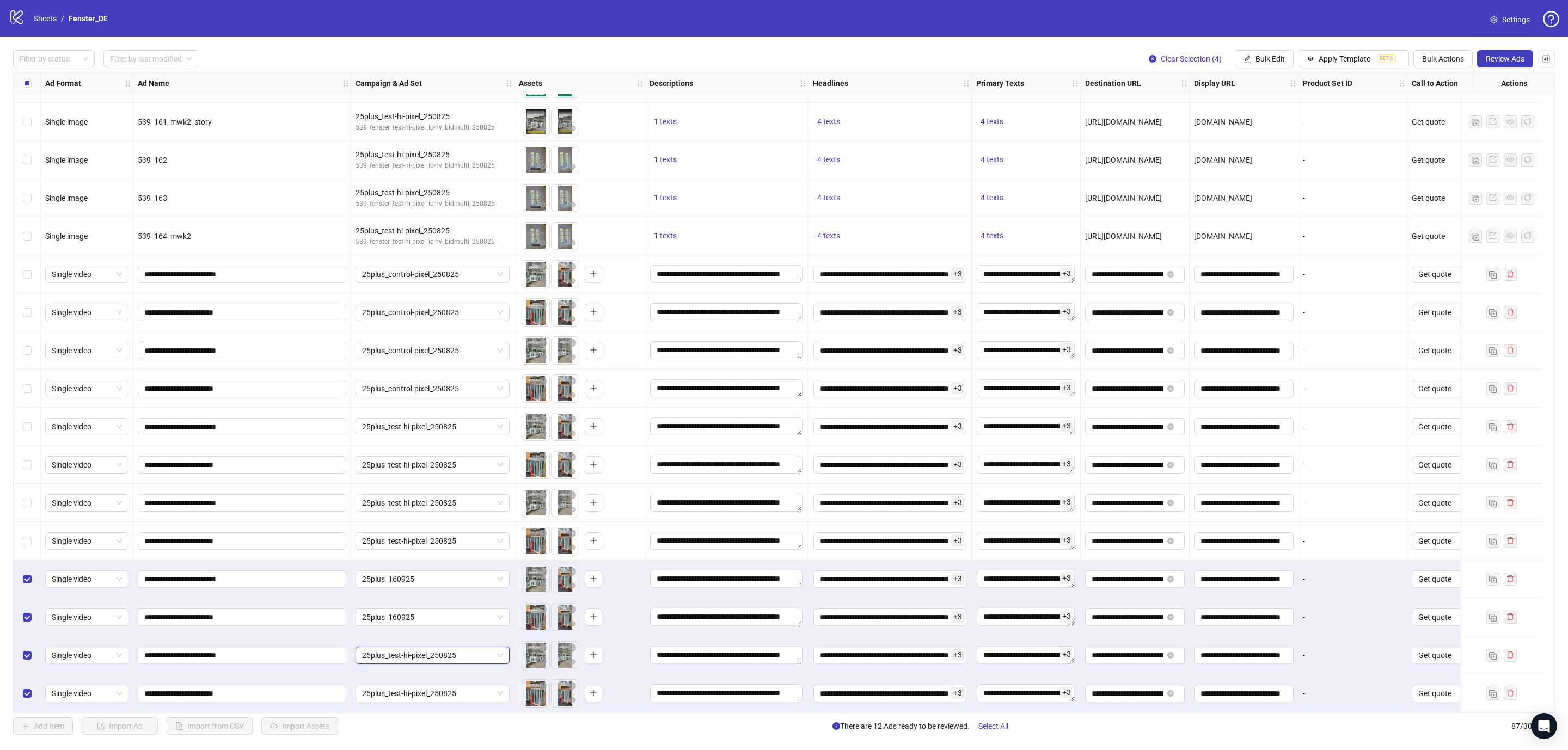
click at [410, 651] on span "25plus_test-hi-pixel_250825" at bounding box center [432, 654] width 141 height 16
click at [375, 507] on div "25plus_160925" at bounding box center [422, 507] width 115 height 12
click at [379, 693] on span "25plus_test-hi-pixel_250825" at bounding box center [432, 693] width 141 height 16
click at [374, 539] on div "25plus_160925 539_fenster-de_ic-hv_160925" at bounding box center [432, 550] width 150 height 28
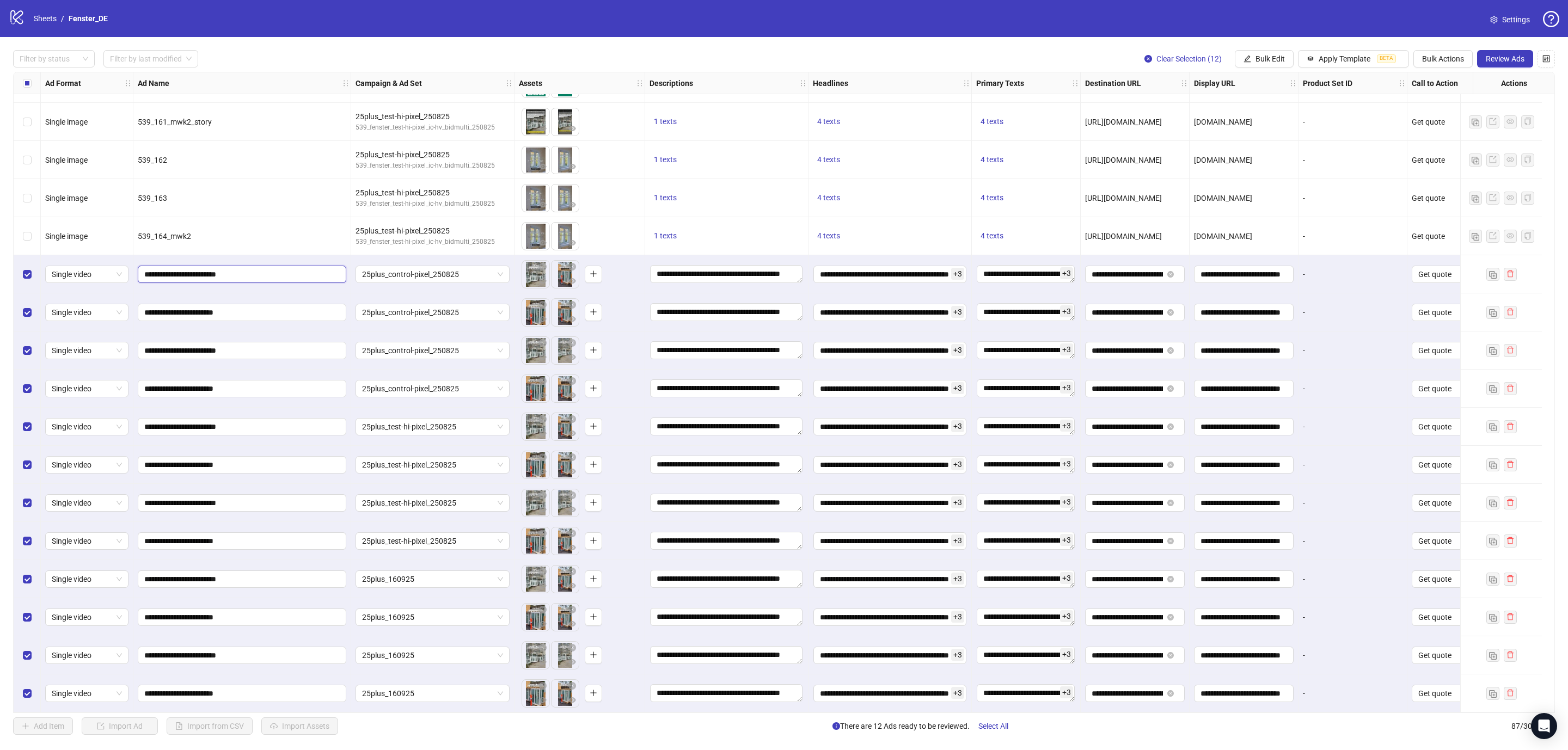
click at [273, 270] on input "**********" at bounding box center [241, 274] width 193 height 12
type input "**********"
click at [256, 310] on input "**********" at bounding box center [241, 312] width 193 height 12
type input "**********"
click at [260, 371] on div "**********" at bounding box center [242, 388] width 217 height 38
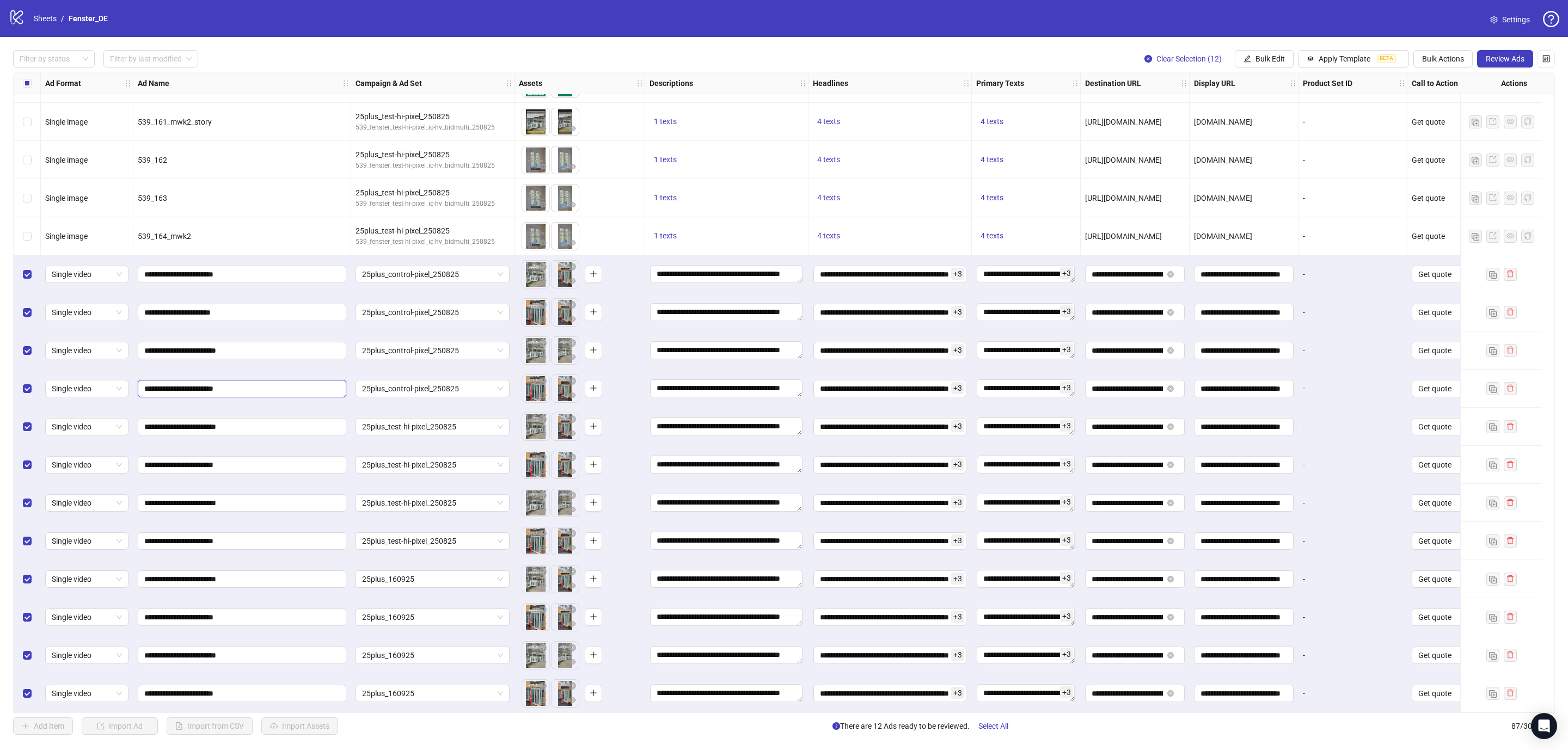
click at [260, 387] on input "**********" at bounding box center [241, 388] width 193 height 12
type input "**********"
click at [260, 347] on input "**********" at bounding box center [241, 350] width 193 height 12
type input "**********"
click at [268, 424] on input "**********" at bounding box center [241, 426] width 193 height 12
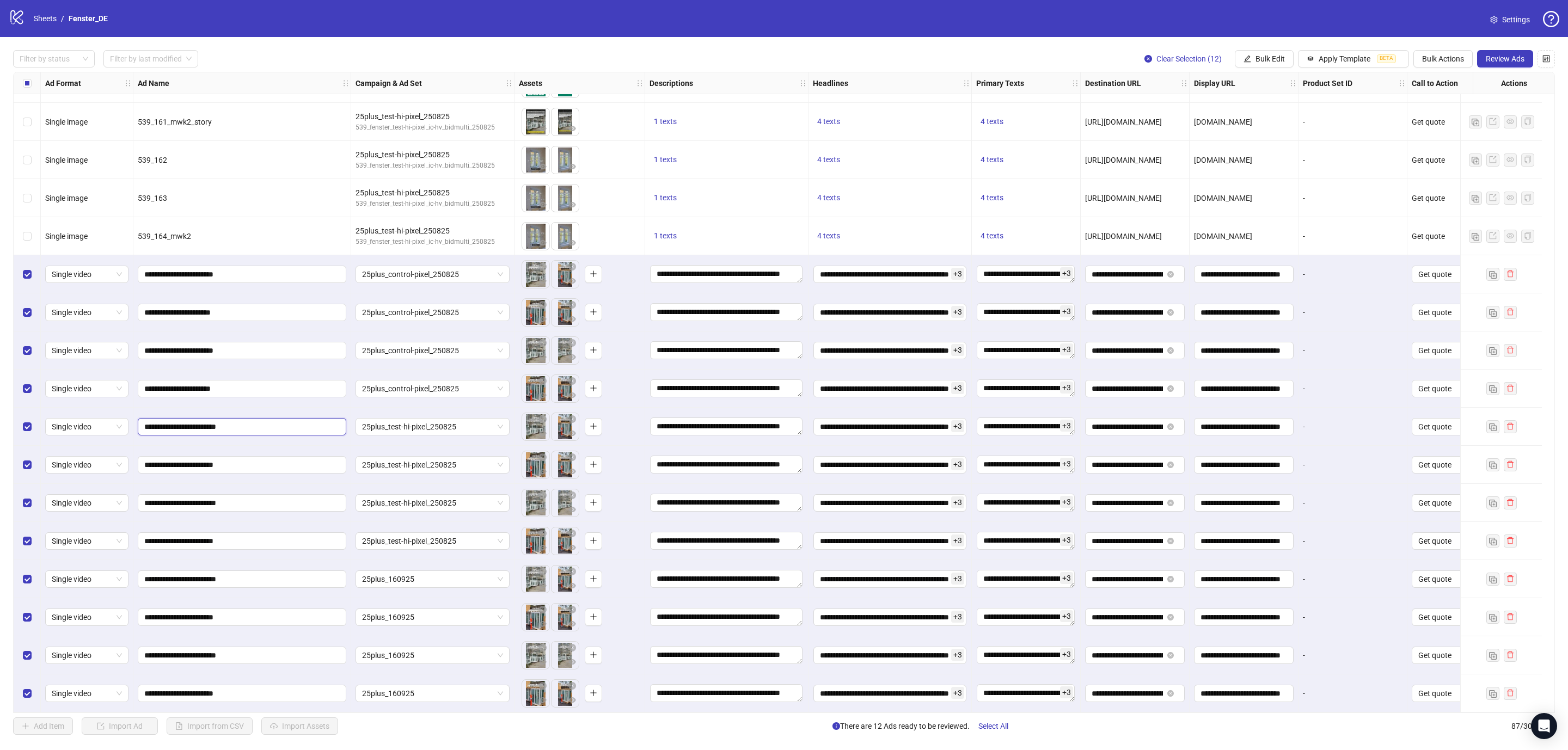
type input "**********"
click at [265, 462] on input "**********" at bounding box center [241, 465] width 193 height 12
type input "**********"
click at [257, 535] on input "**********" at bounding box center [241, 541] width 193 height 12
type input "**********"
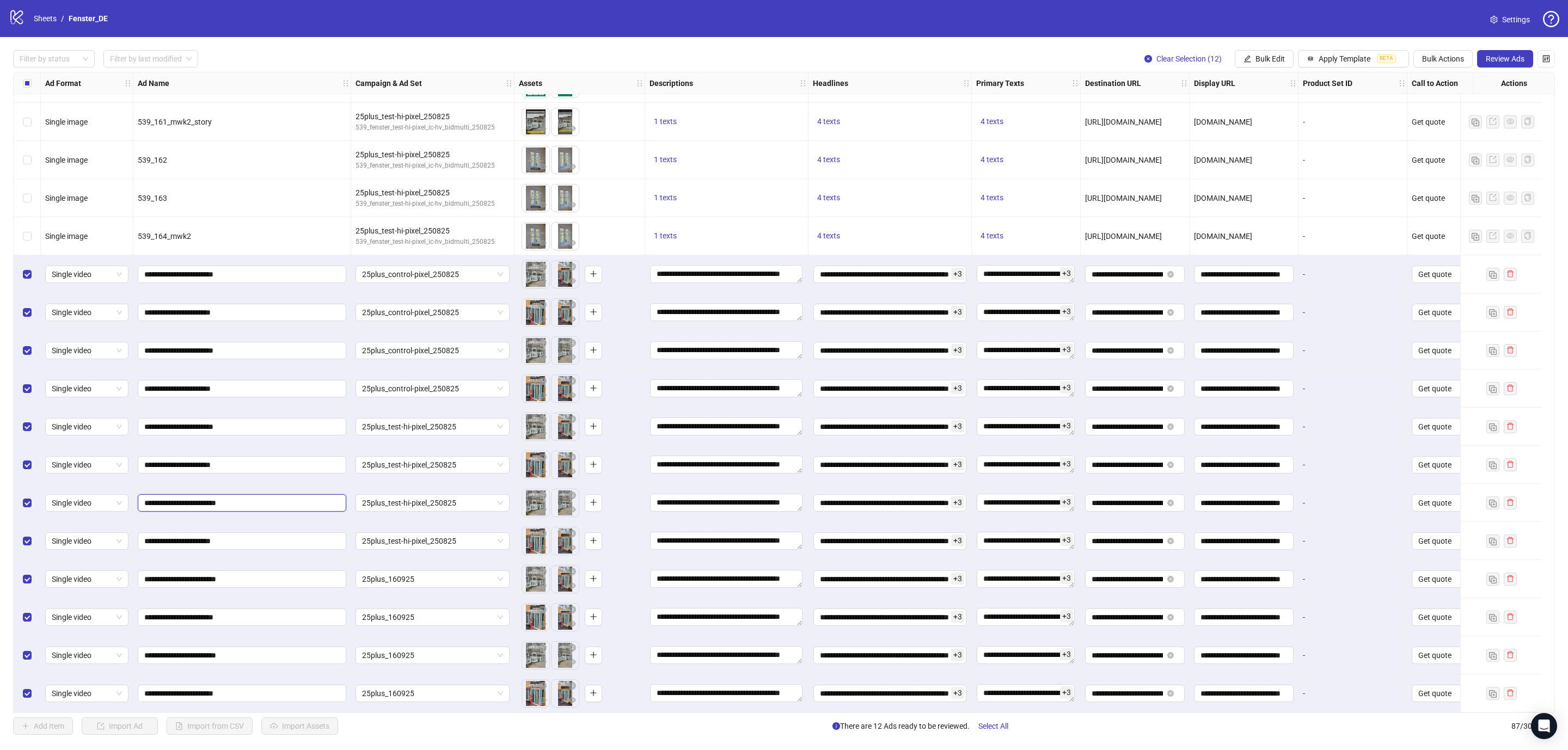
click at [256, 497] on input "**********" at bounding box center [241, 503] width 193 height 12
type input "**********"
click at [271, 577] on input "**********" at bounding box center [241, 579] width 193 height 12
type input "**********"
click at [263, 621] on span "**********" at bounding box center [242, 617] width 208 height 18
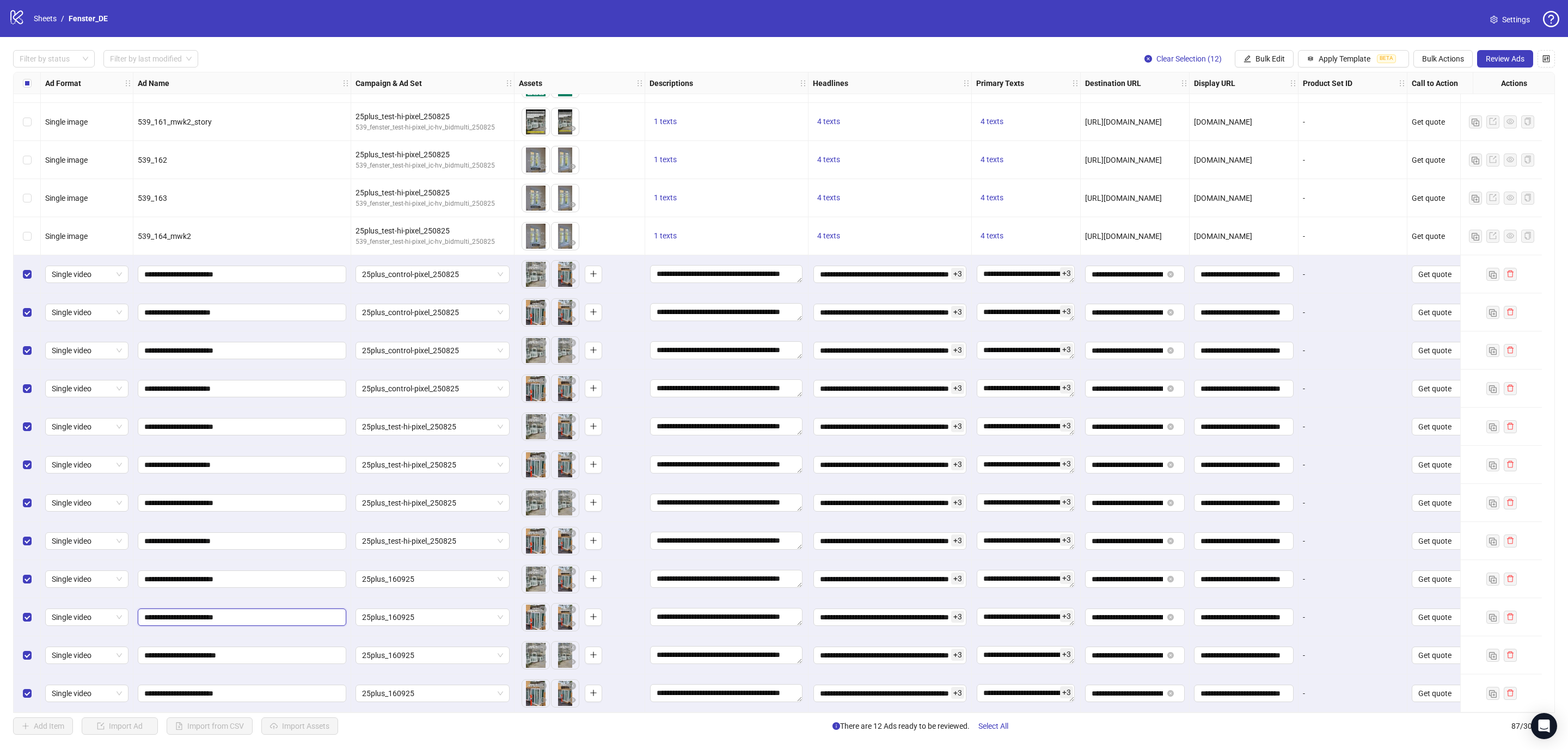
click at [263, 616] on input "**********" at bounding box center [241, 617] width 193 height 12
type input "**********"
click at [257, 695] on span "**********" at bounding box center [242, 693] width 208 height 18
type input "**********"
click at [257, 649] on input "**********" at bounding box center [241, 655] width 193 height 12
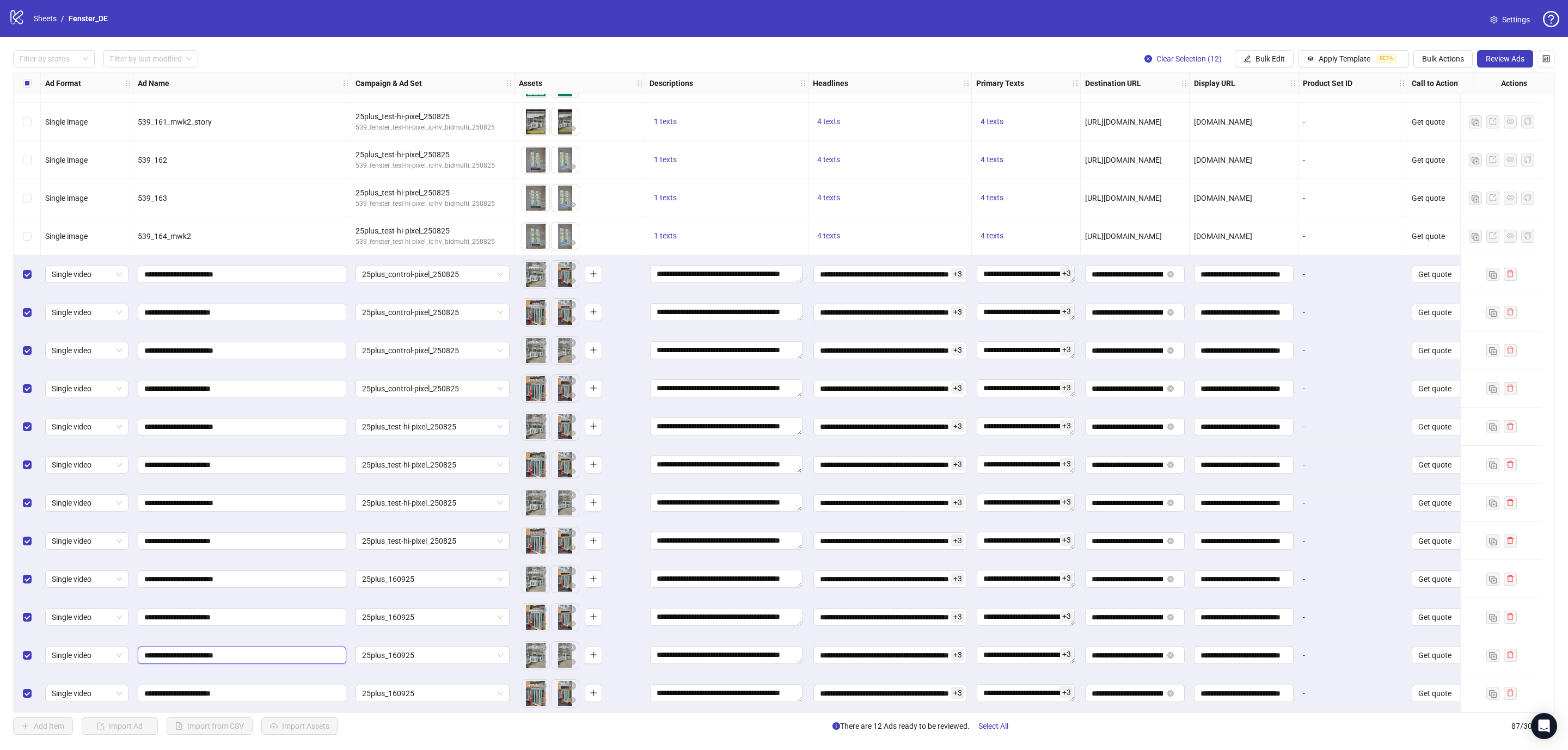
type input "**********"
click at [1494, 59] on span "Review Ads" at bounding box center [1505, 58] width 39 height 8
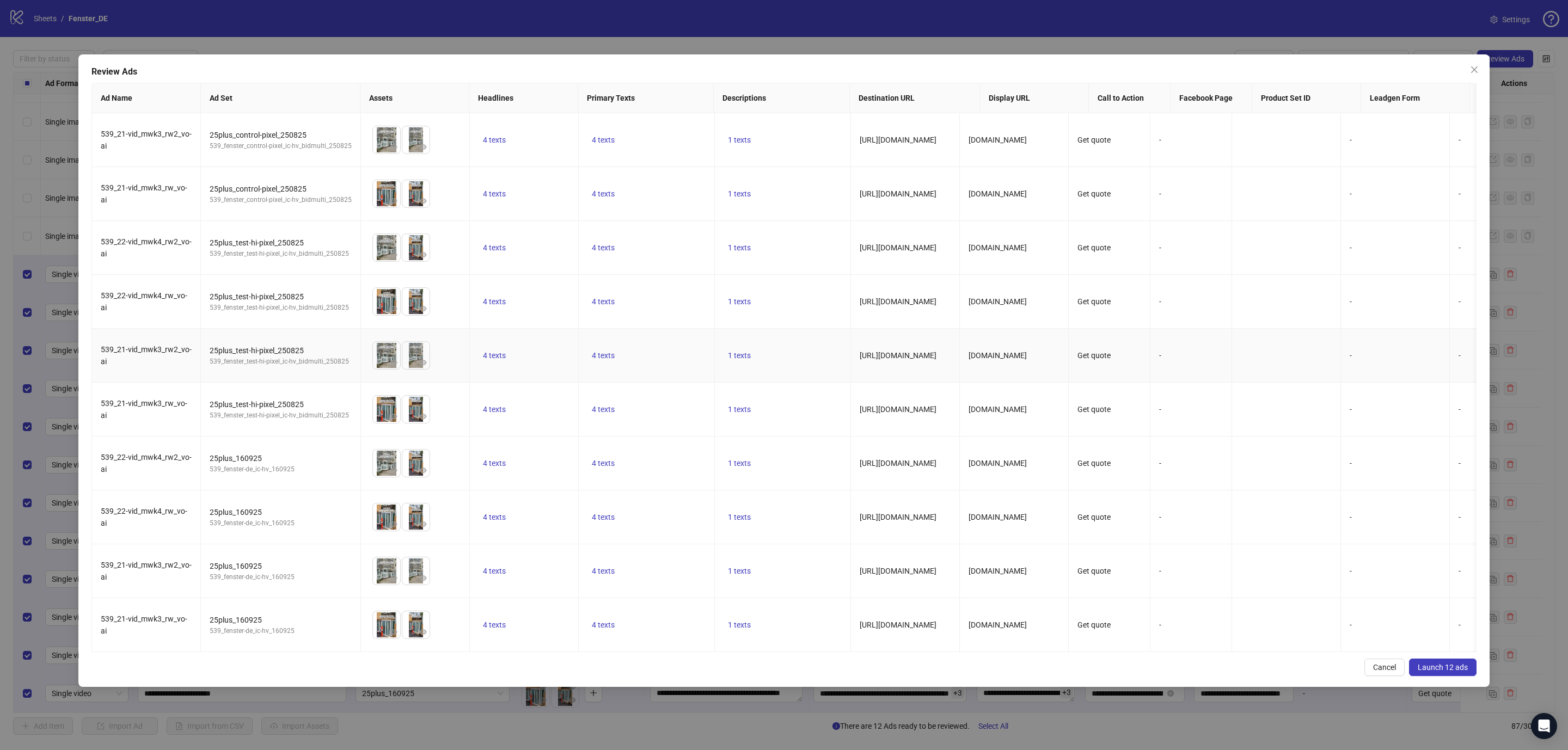
scroll to position [266, 0]
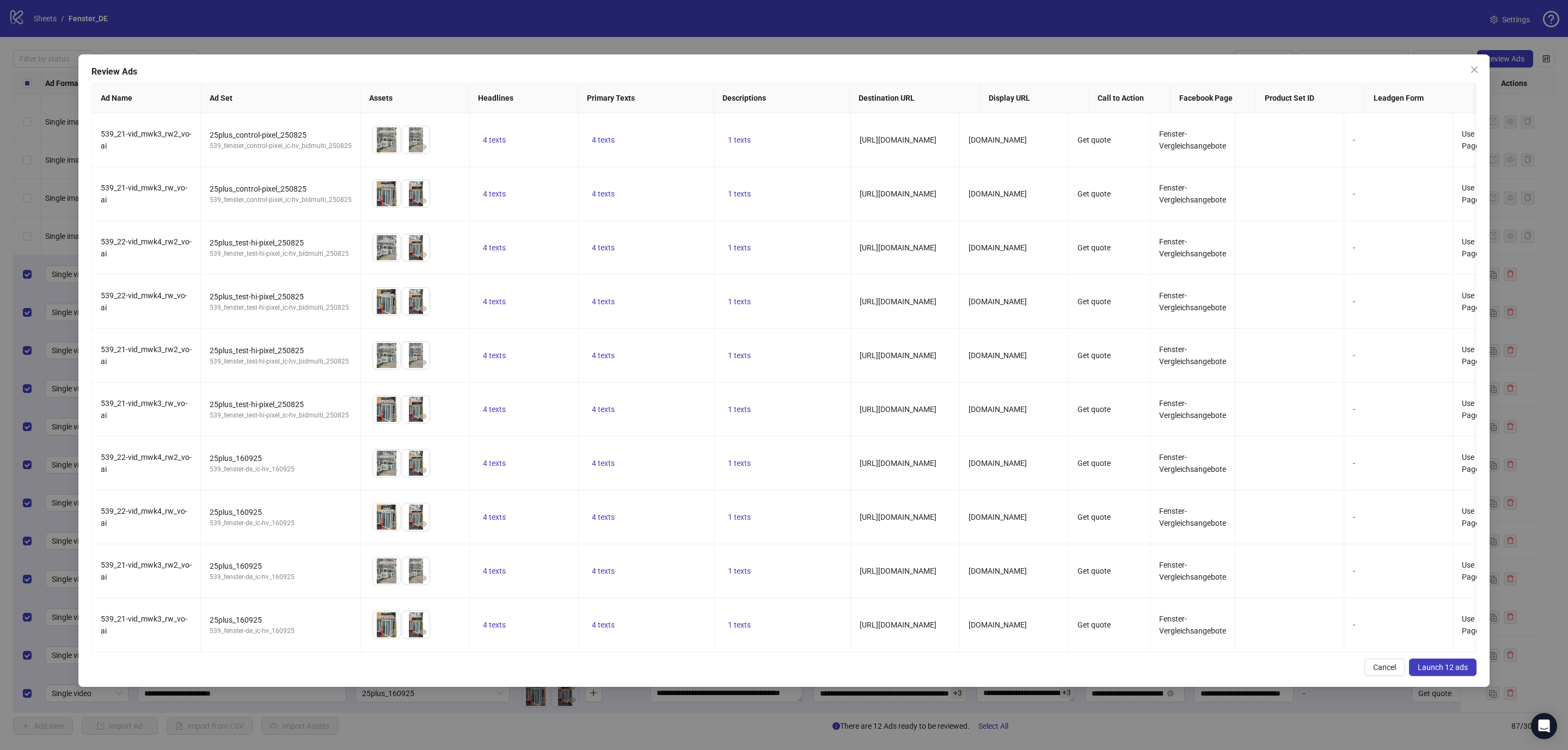
click at [1442, 671] on span "Launch 12 ads" at bounding box center [1442, 667] width 50 height 8
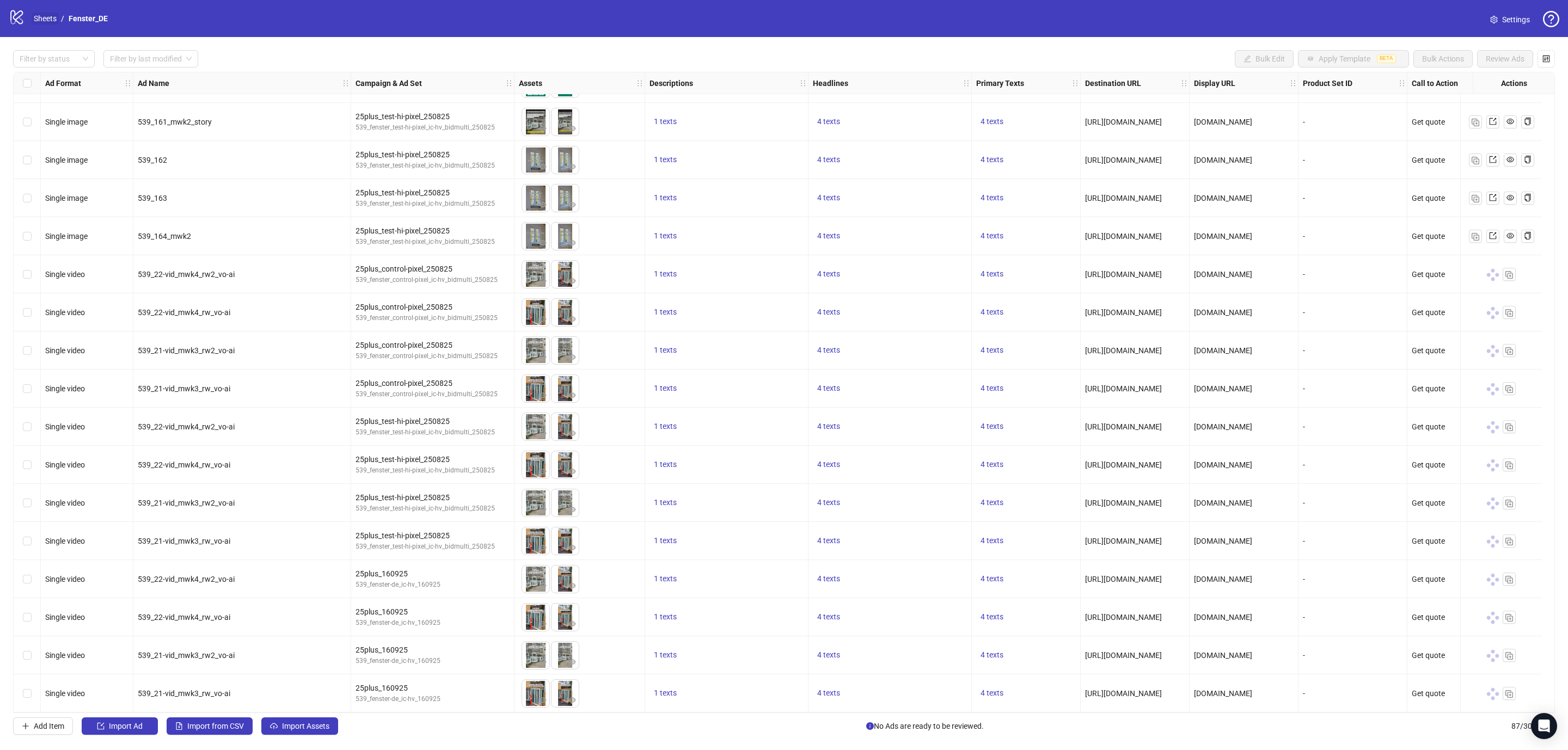
click at [38, 24] on link "Sheets" at bounding box center [45, 19] width 27 height 12
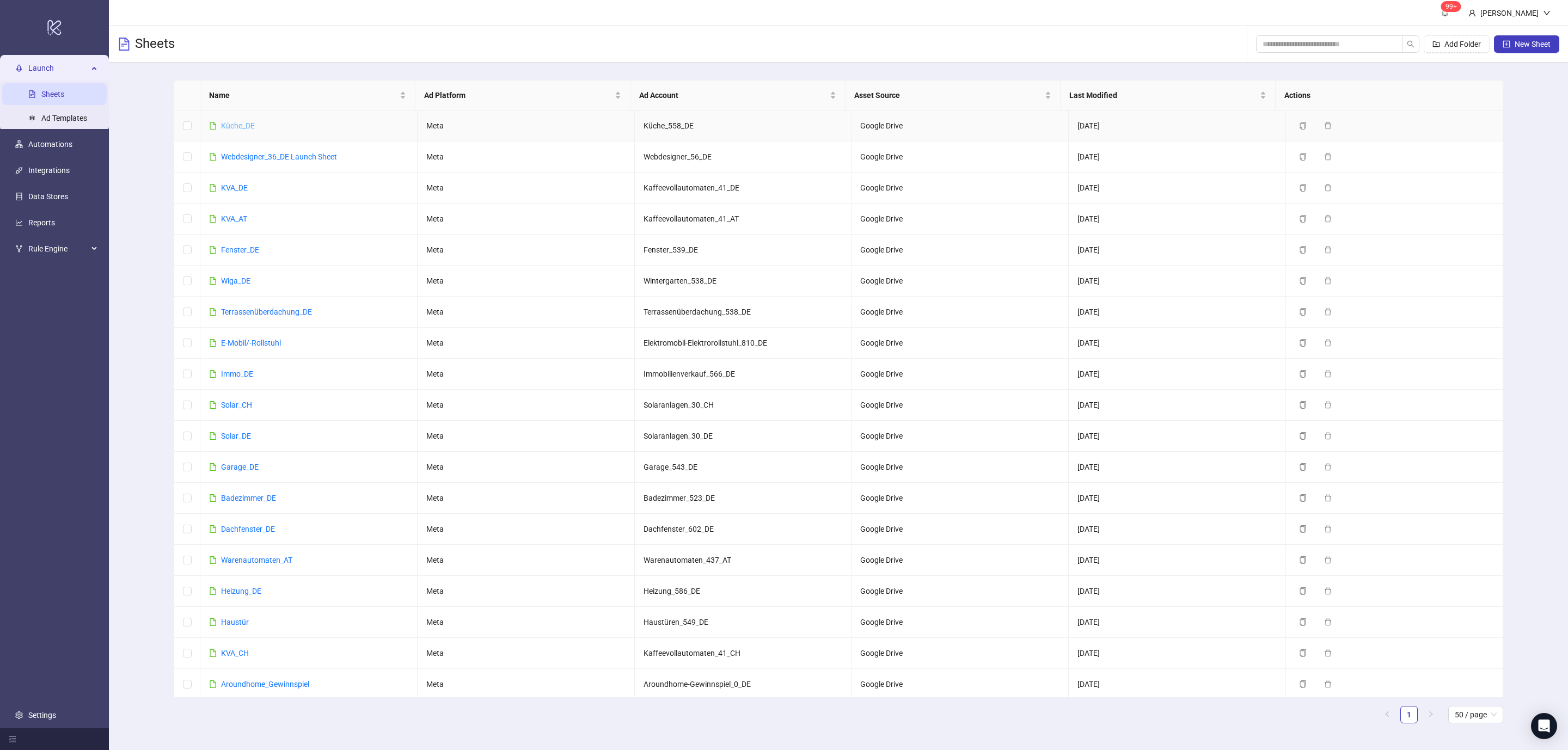
click at [244, 123] on link "Küche_DE" at bounding box center [238, 126] width 34 height 8
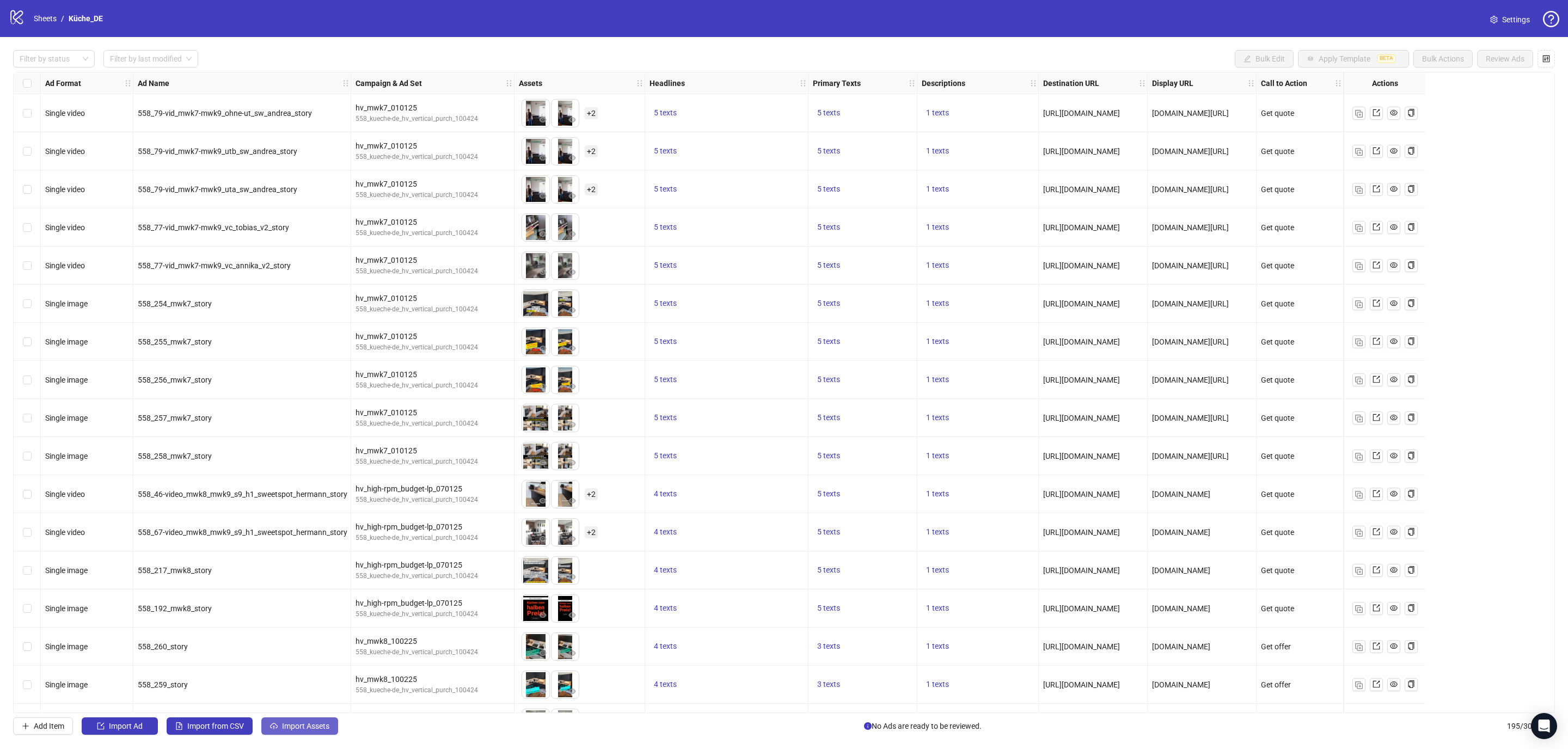
click at [308, 722] on span "Import Assets" at bounding box center [305, 725] width 47 height 8
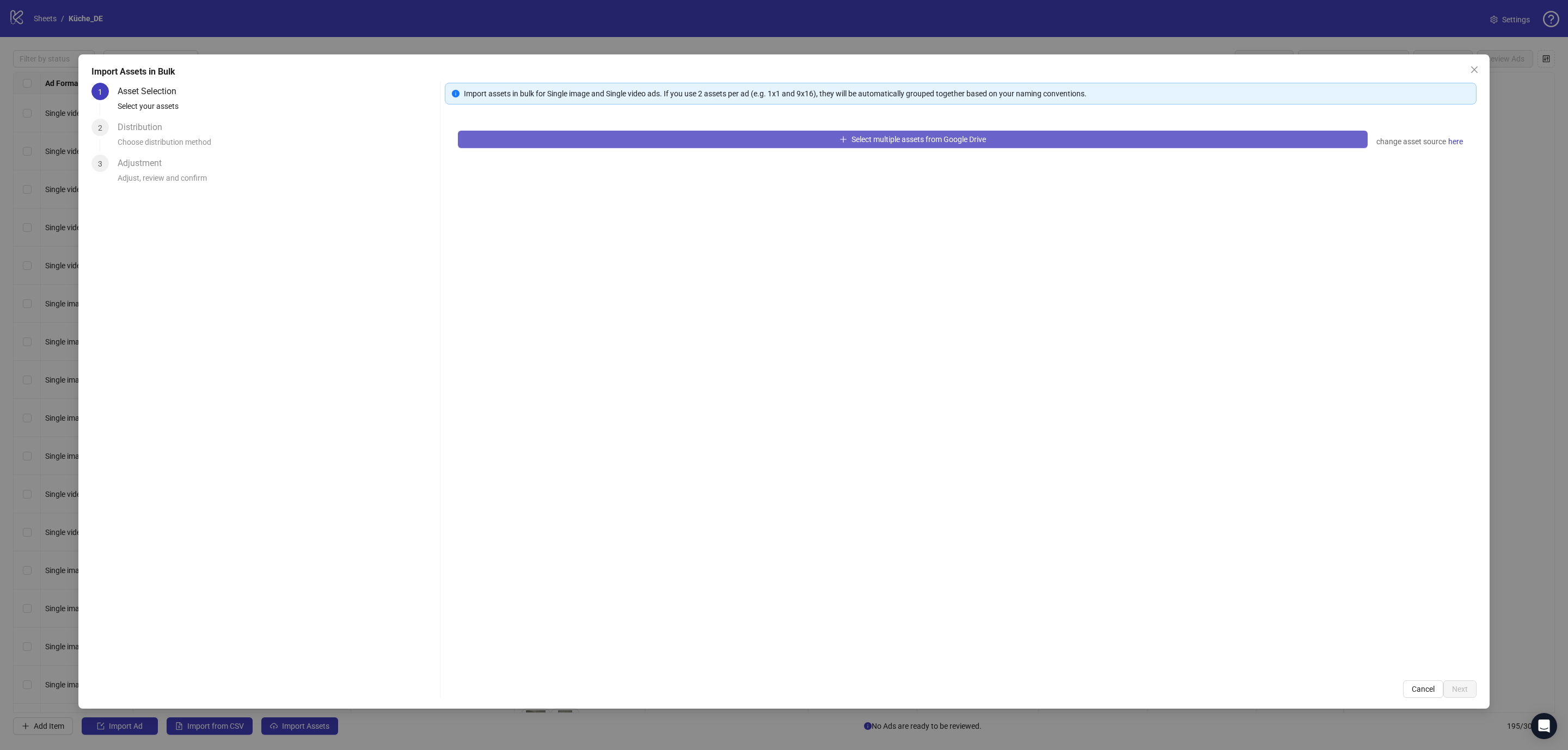
click at [681, 134] on button "Select multiple assets from Google Drive" at bounding box center [912, 139] width 909 height 18
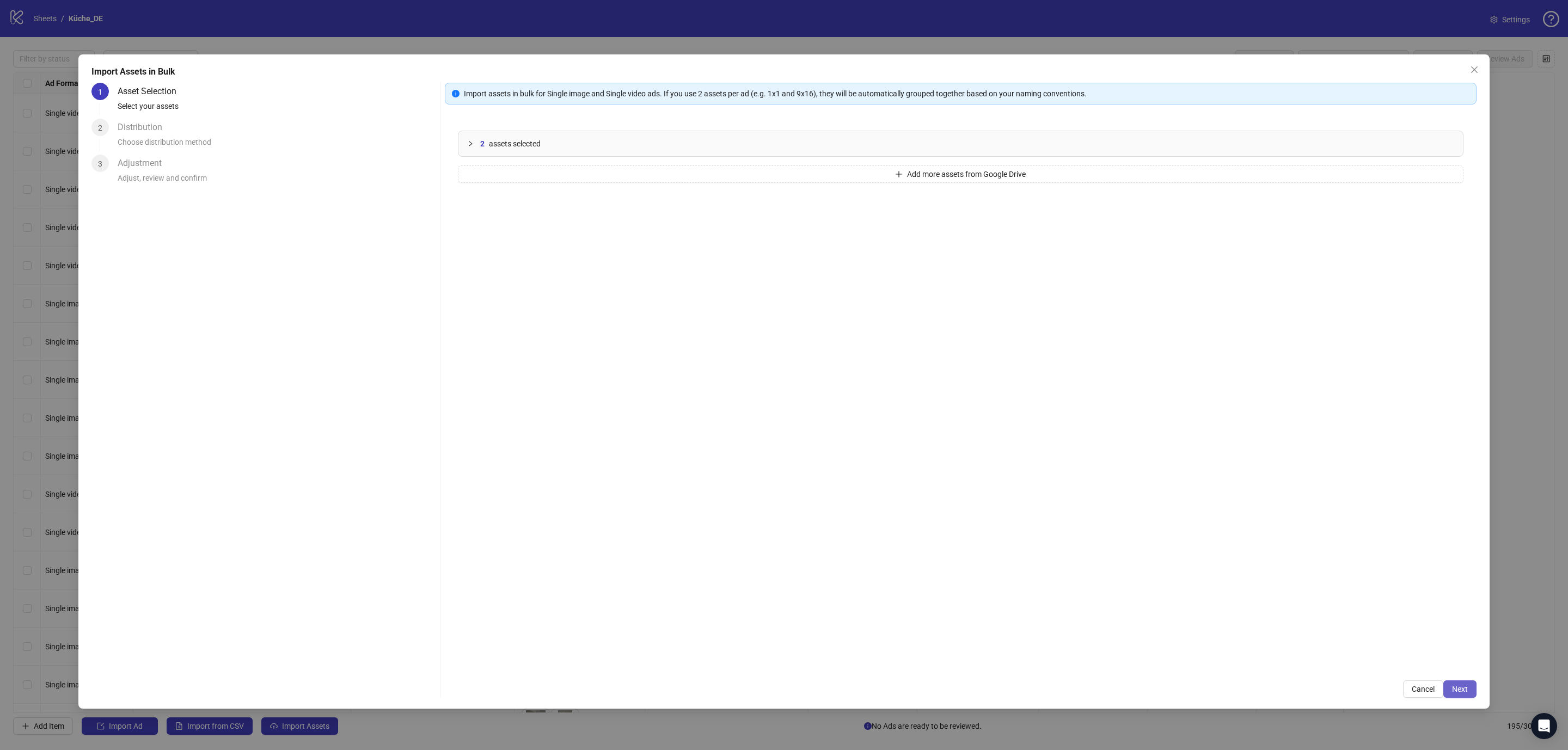
click at [1459, 683] on button "Next" at bounding box center [1459, 688] width 33 height 18
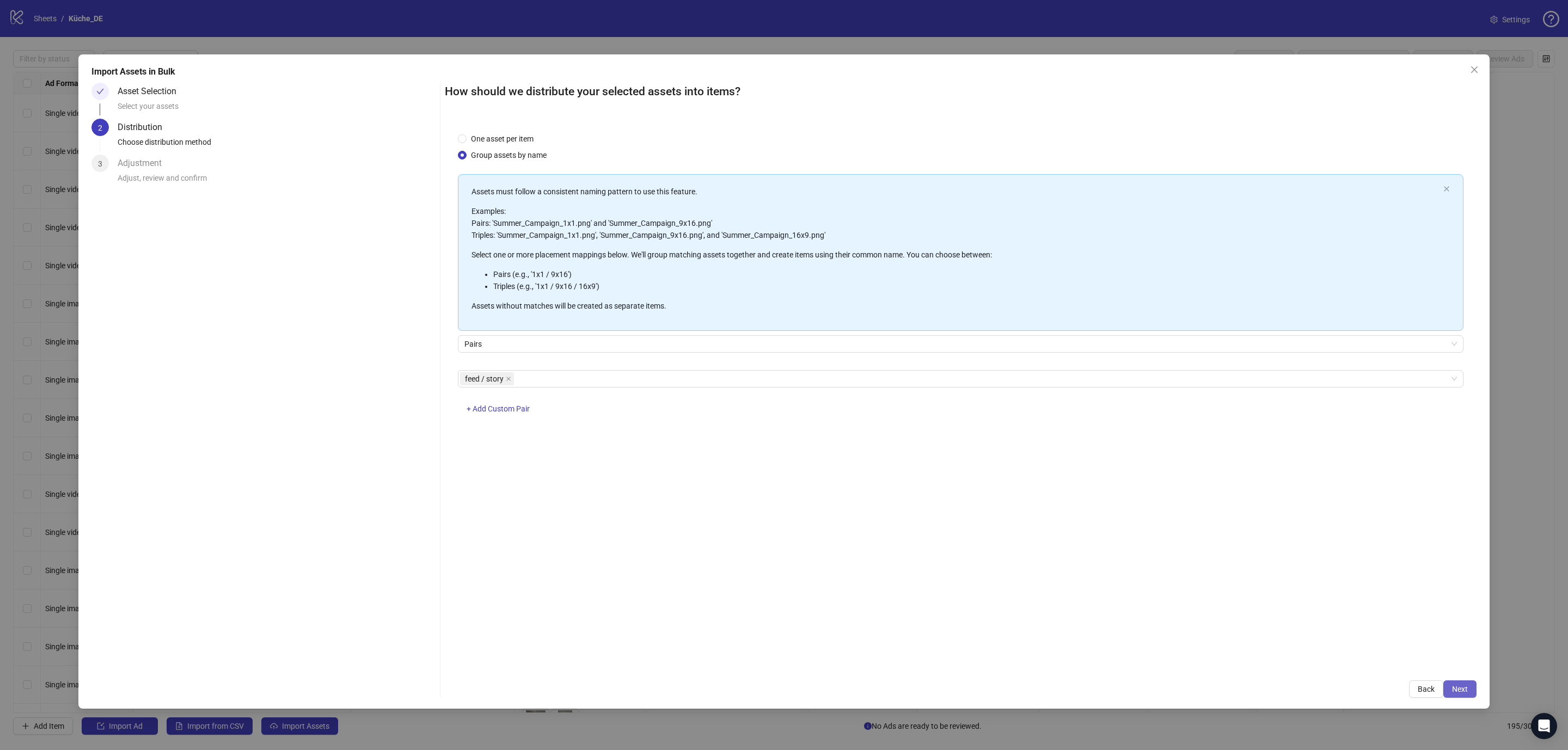
click at [1457, 691] on span "Next" at bounding box center [1459, 689] width 16 height 8
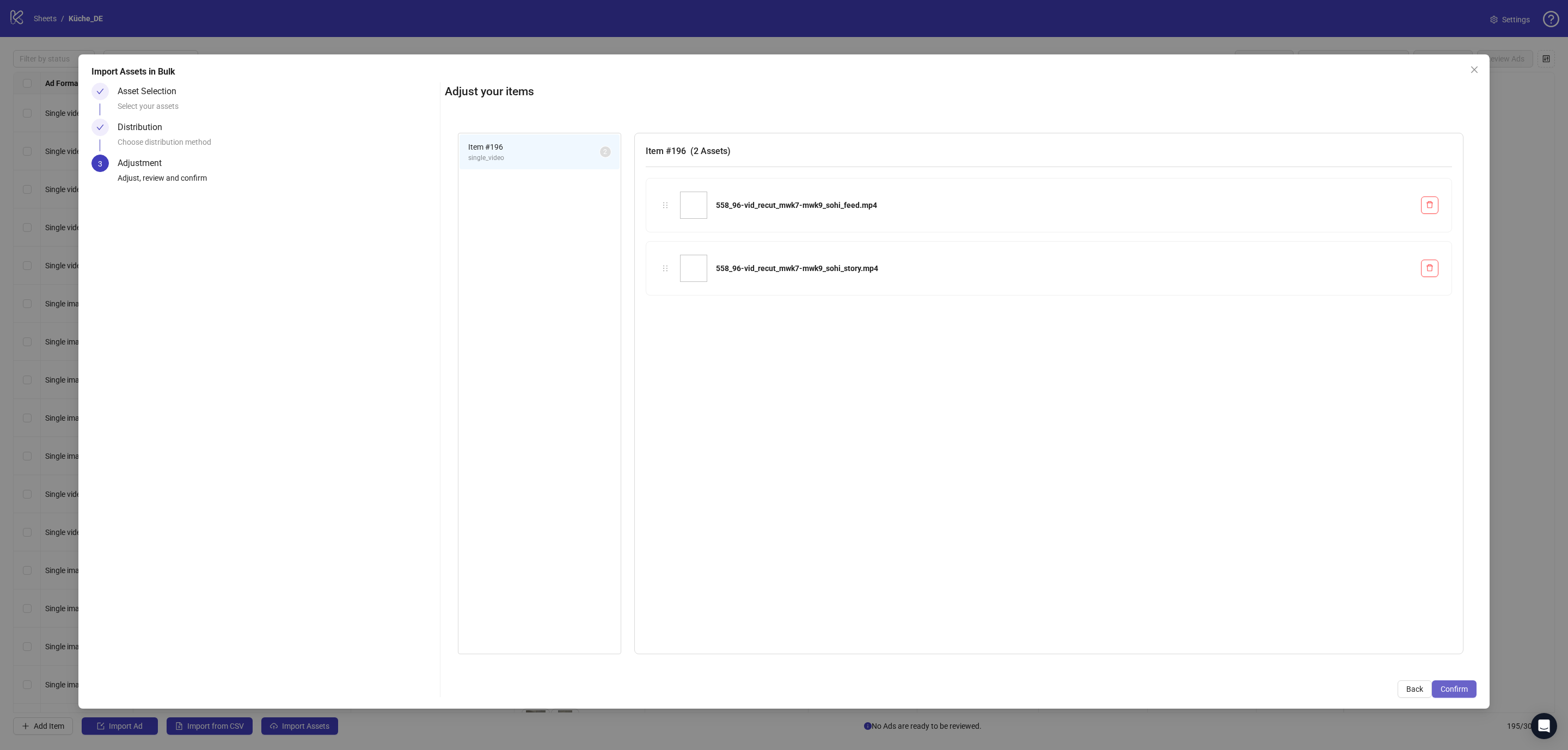
click at [1450, 686] on span "Confirm" at bounding box center [1454, 689] width 27 height 8
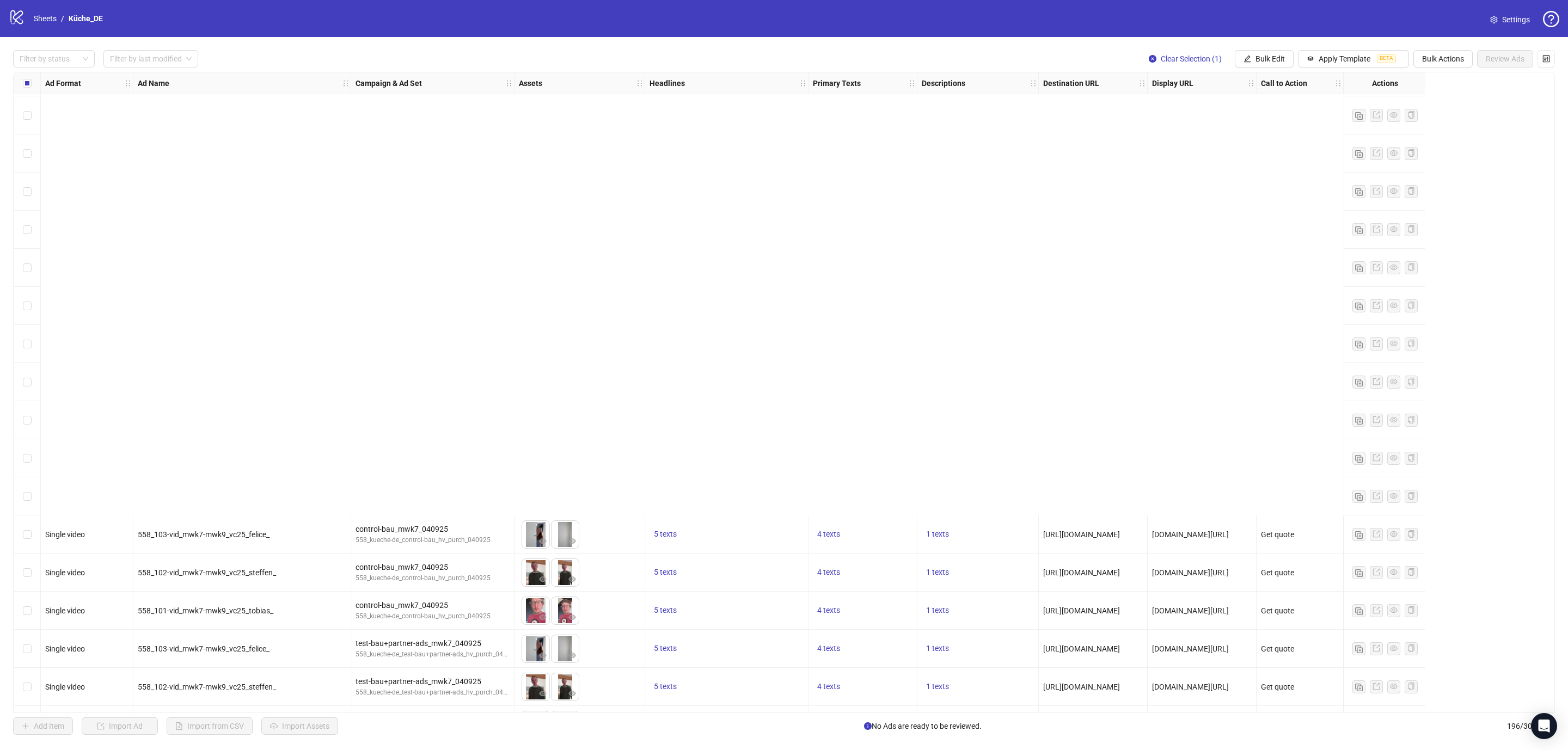
scroll to position [6852, 0]
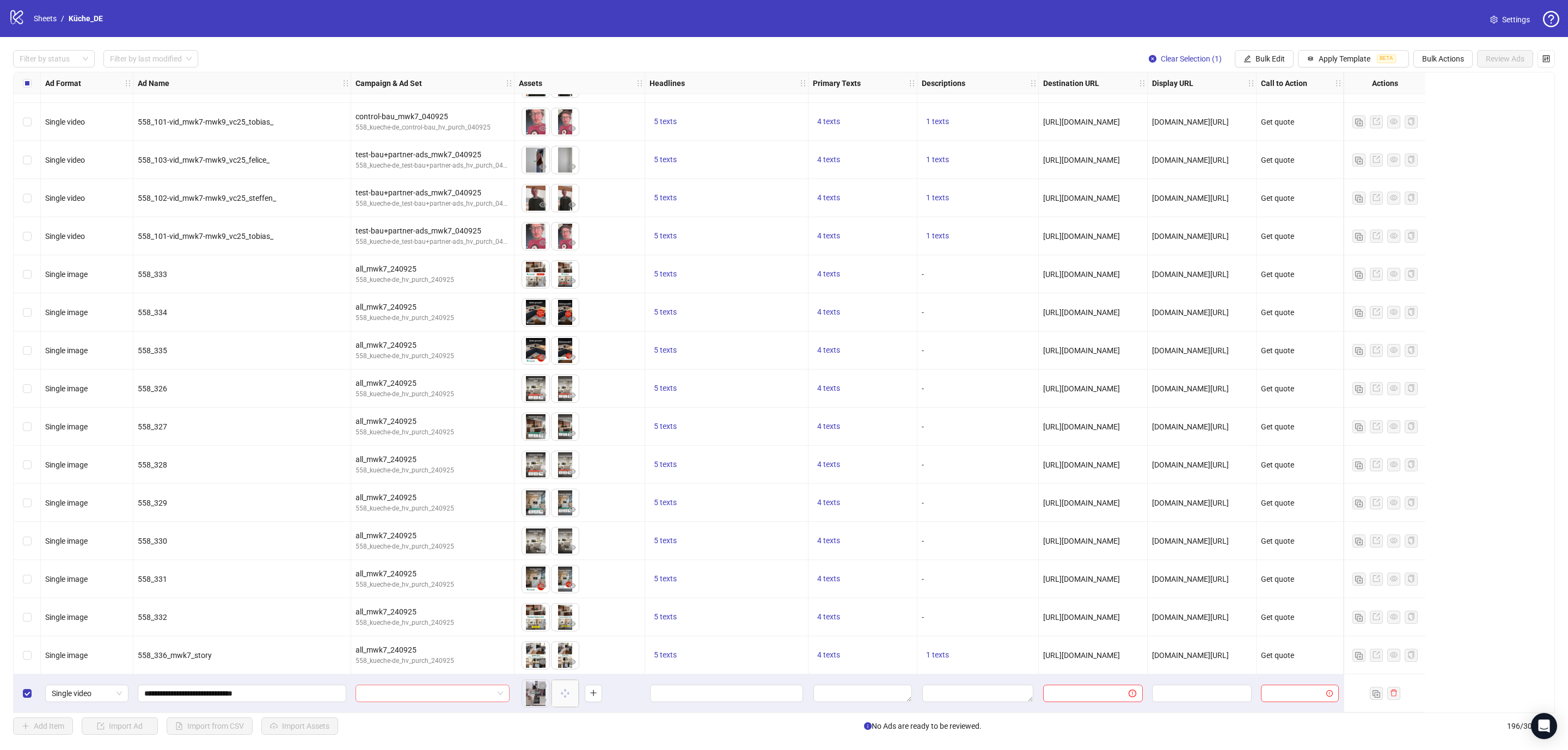
click at [418, 689] on input "search" at bounding box center [427, 693] width 131 height 16
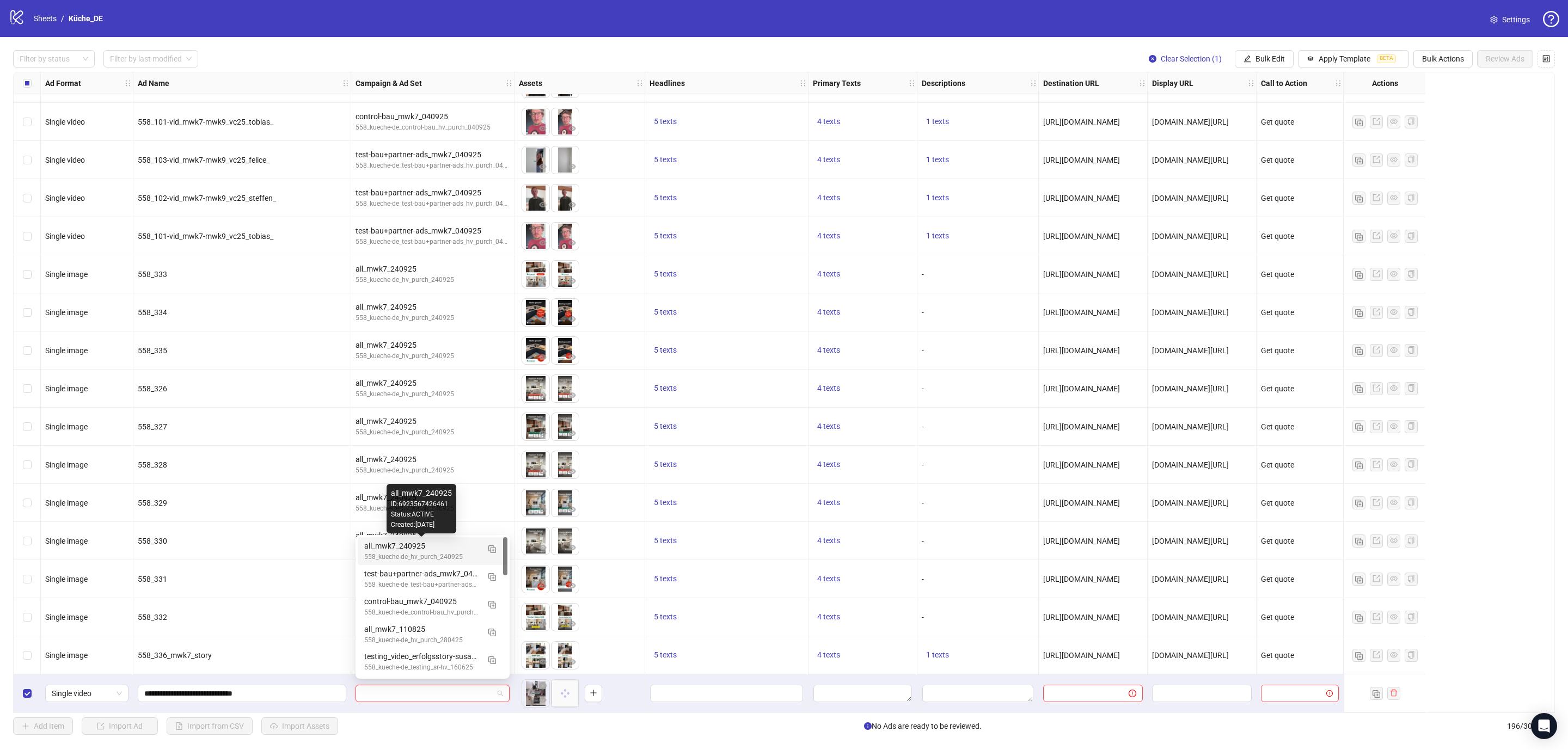
click at [404, 547] on div "all_mwk7_240925" at bounding box center [422, 545] width 115 height 12
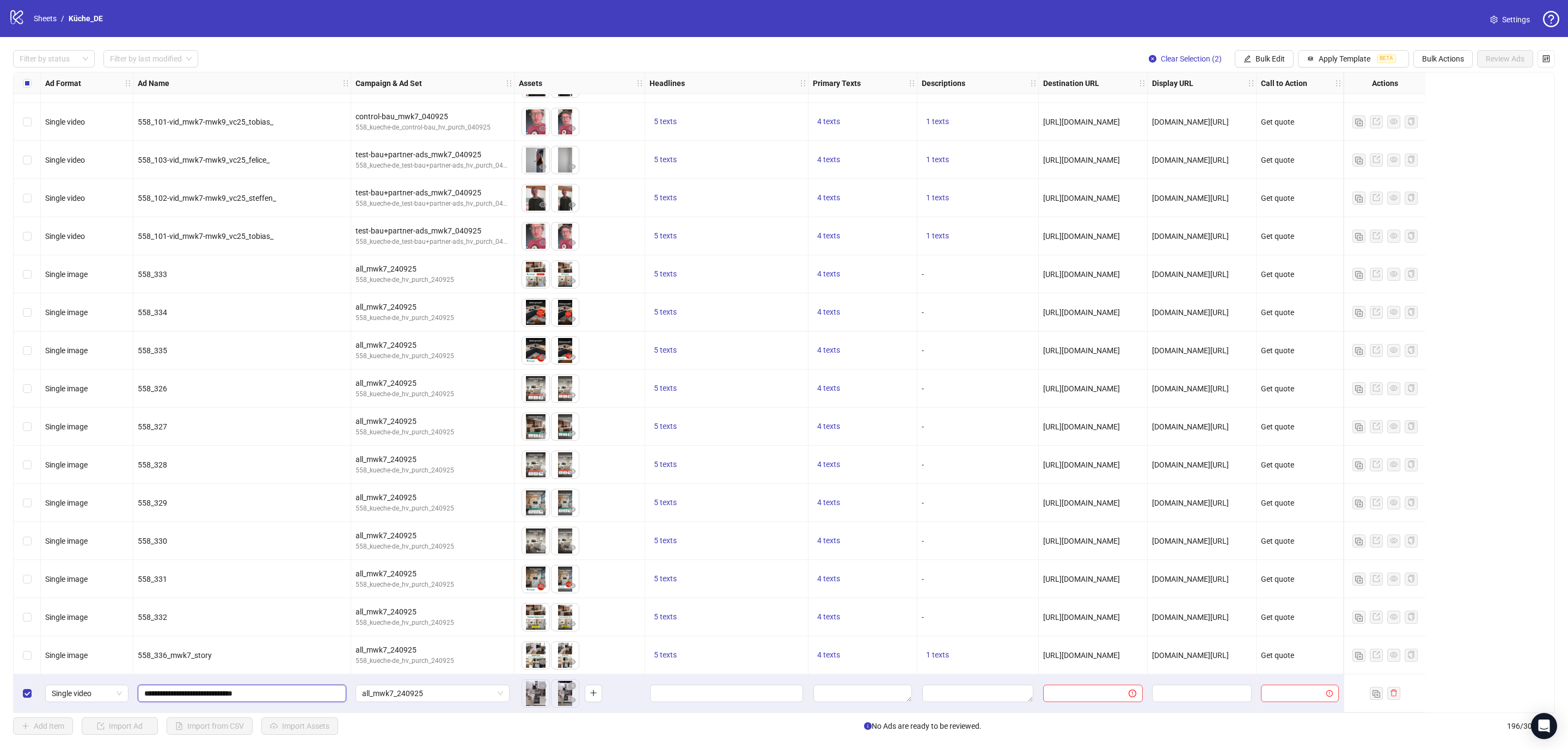
click at [291, 691] on input "**********" at bounding box center [241, 693] width 193 height 12
type input "**********"
click at [1264, 59] on span "Bulk Edit" at bounding box center [1269, 58] width 30 height 8
click at [1258, 129] on span "Headlines" at bounding box center [1271, 134] width 65 height 12
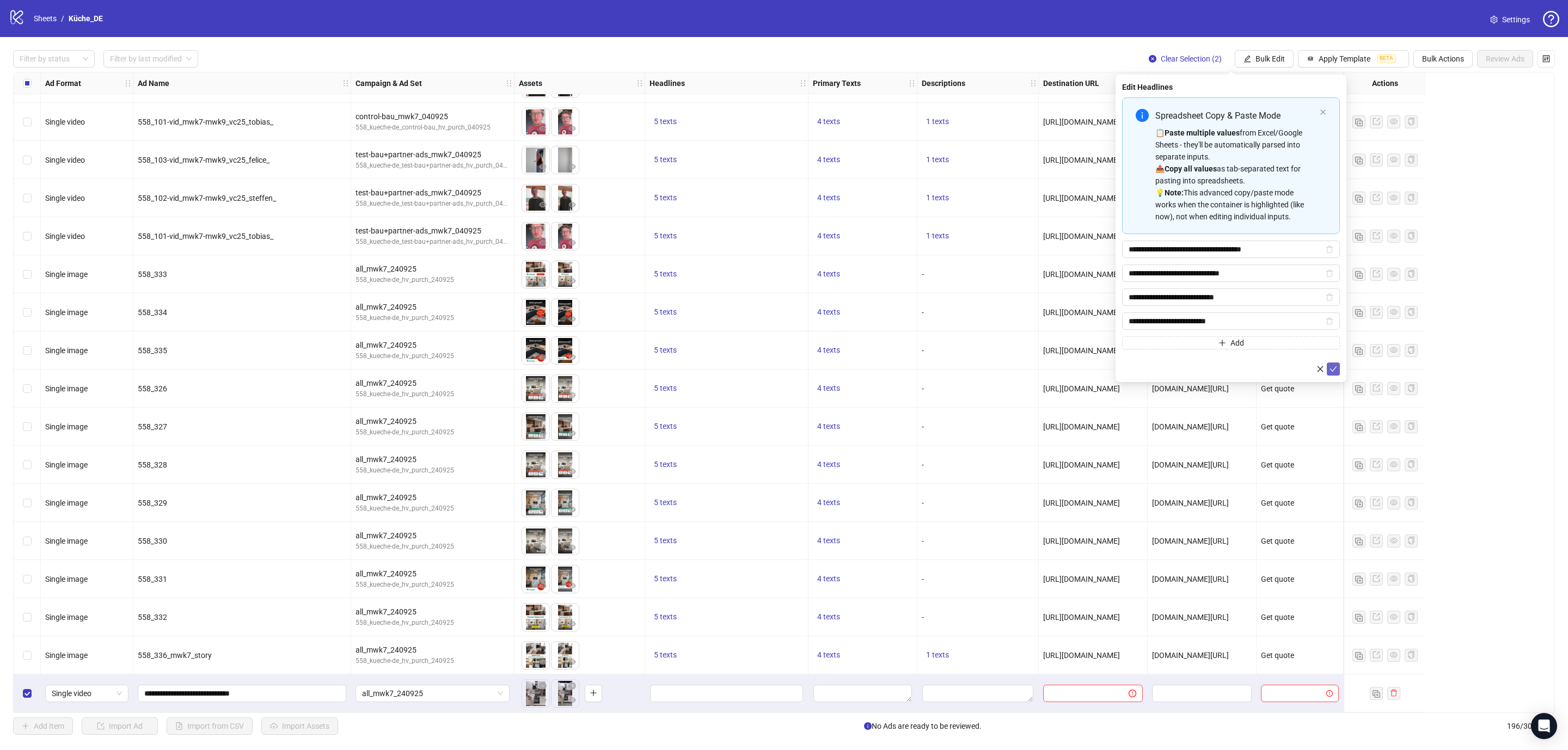
click at [1331, 371] on icon "check" at bounding box center [1333, 369] width 8 height 8
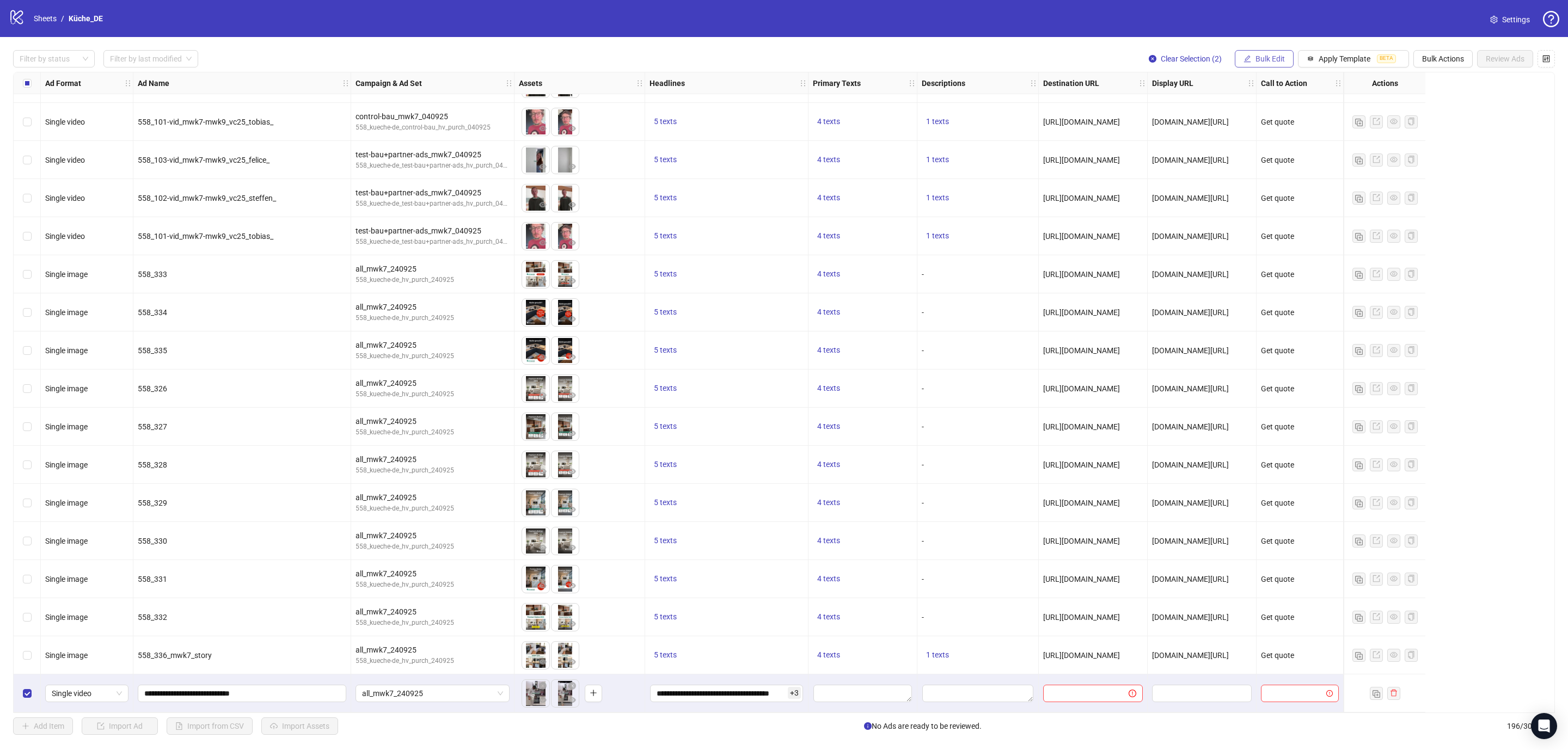
click at [1256, 56] on span "Bulk Edit" at bounding box center [1269, 58] width 30 height 8
click at [1273, 145] on span "Primary Texts" at bounding box center [1271, 151] width 65 height 12
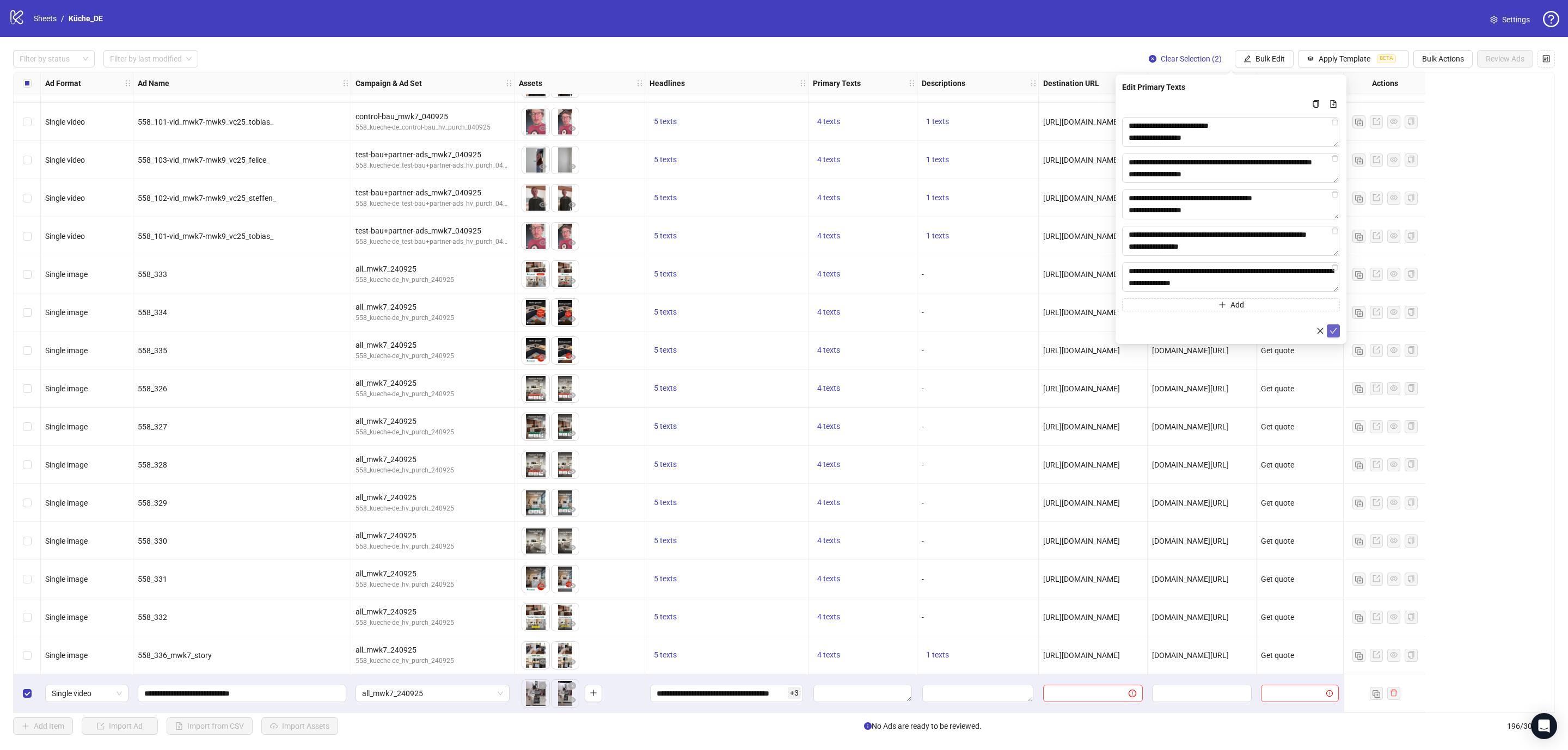
click at [1332, 329] on icon "check" at bounding box center [1333, 331] width 8 height 8
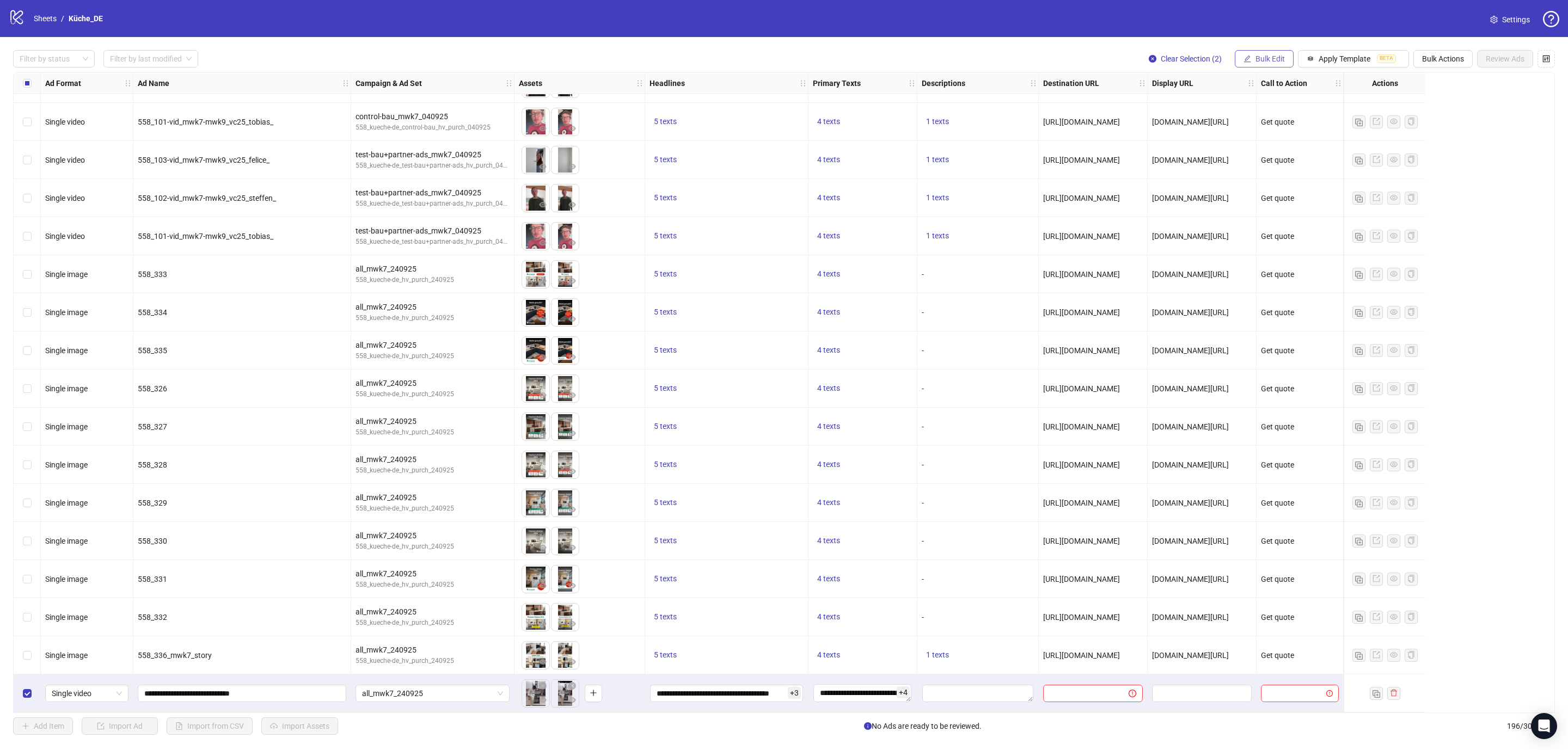
click at [1261, 59] on span "Bulk Edit" at bounding box center [1269, 58] width 30 height 8
click at [1269, 170] on span "Descriptions" at bounding box center [1271, 168] width 65 height 12
click at [1331, 185] on icon "check" at bounding box center [1333, 186] width 8 height 8
click at [1264, 51] on button "Bulk Edit" at bounding box center [1264, 58] width 59 height 18
click at [1264, 183] on span "Destination URL" at bounding box center [1271, 185] width 65 height 12
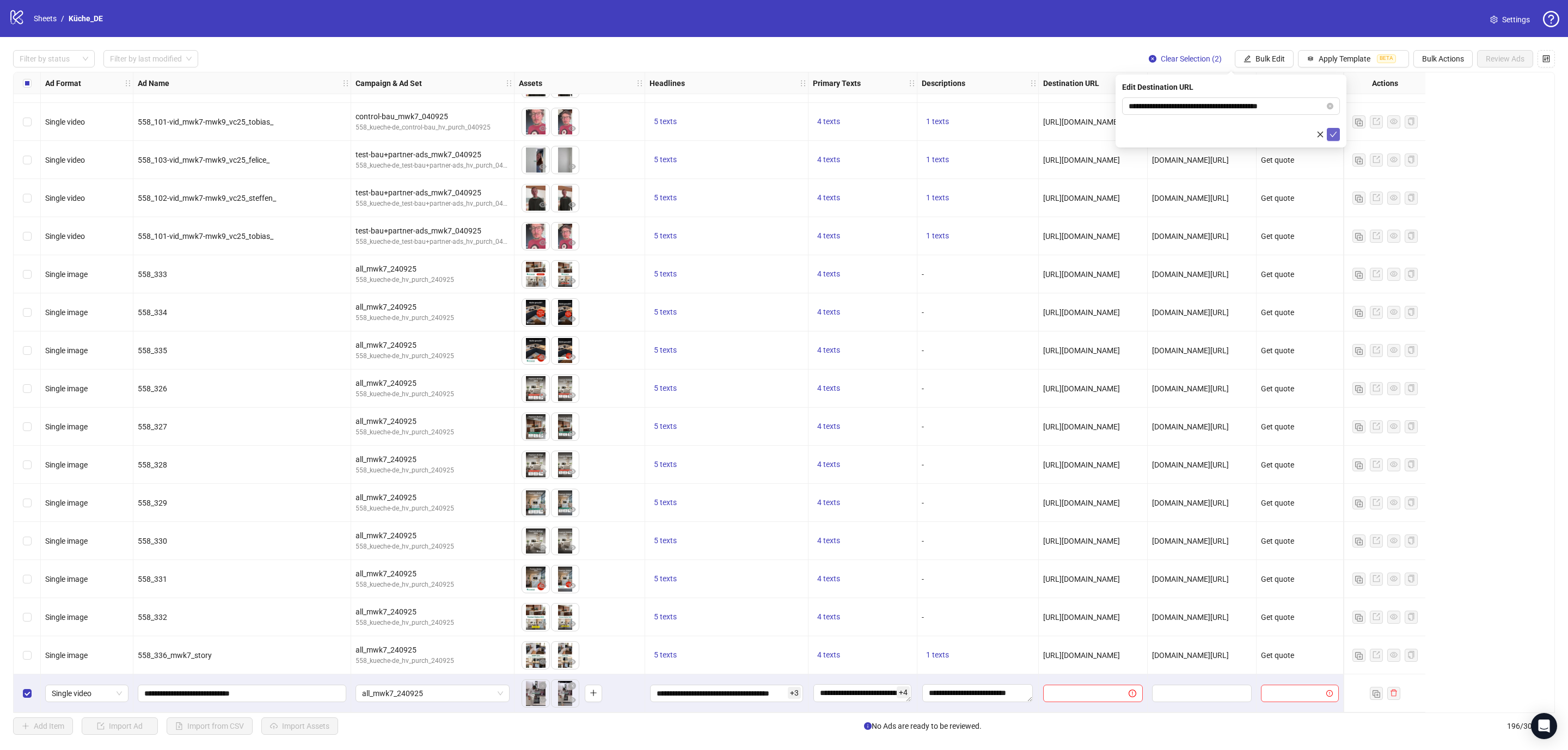
click at [1330, 134] on icon "check" at bounding box center [1333, 134] width 8 height 8
click at [1269, 54] on span "Bulk Edit" at bounding box center [1269, 58] width 30 height 8
click at [1273, 200] on span "Display URL" at bounding box center [1271, 203] width 65 height 12
click at [1335, 136] on icon "check" at bounding box center [1333, 134] width 8 height 8
click at [1261, 54] on button "Bulk Edit" at bounding box center [1264, 58] width 59 height 18
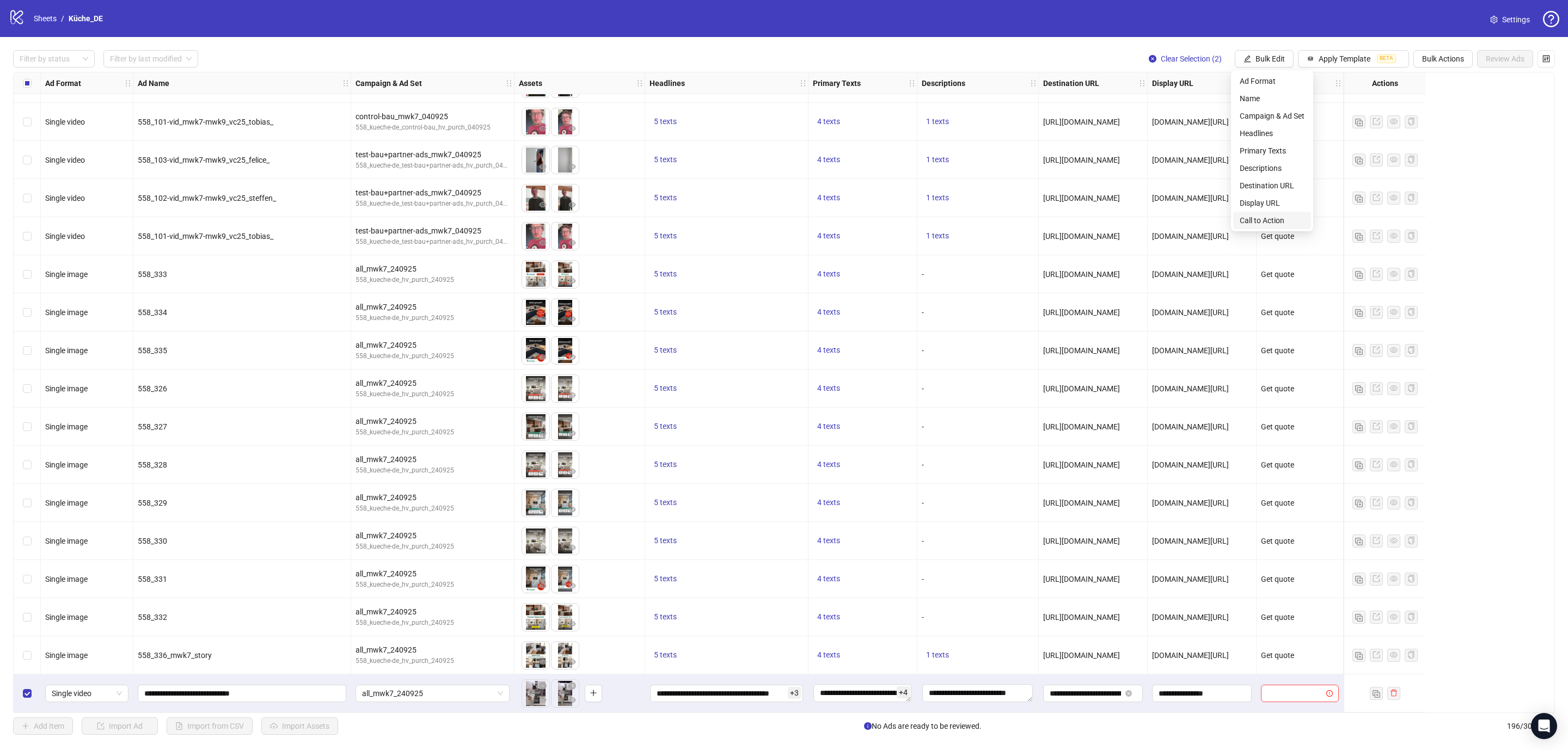
click at [1265, 222] on span "Call to Action" at bounding box center [1271, 221] width 65 height 12
click at [1335, 133] on icon "check" at bounding box center [1333, 134] width 7 height 5
click at [1498, 63] on span "Review Ads" at bounding box center [1505, 58] width 39 height 8
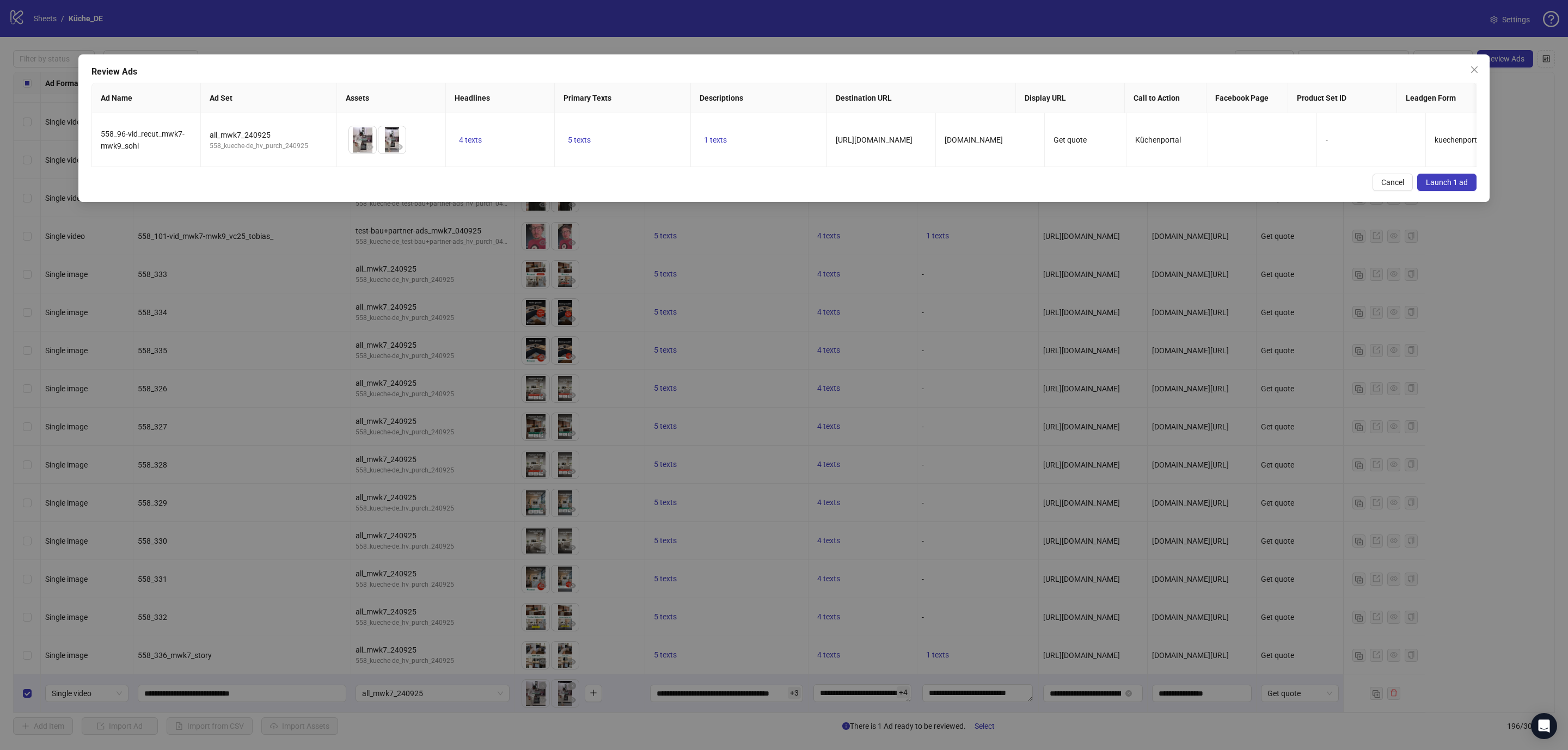
click at [1439, 187] on span "Launch 1 ad" at bounding box center [1447, 182] width 42 height 8
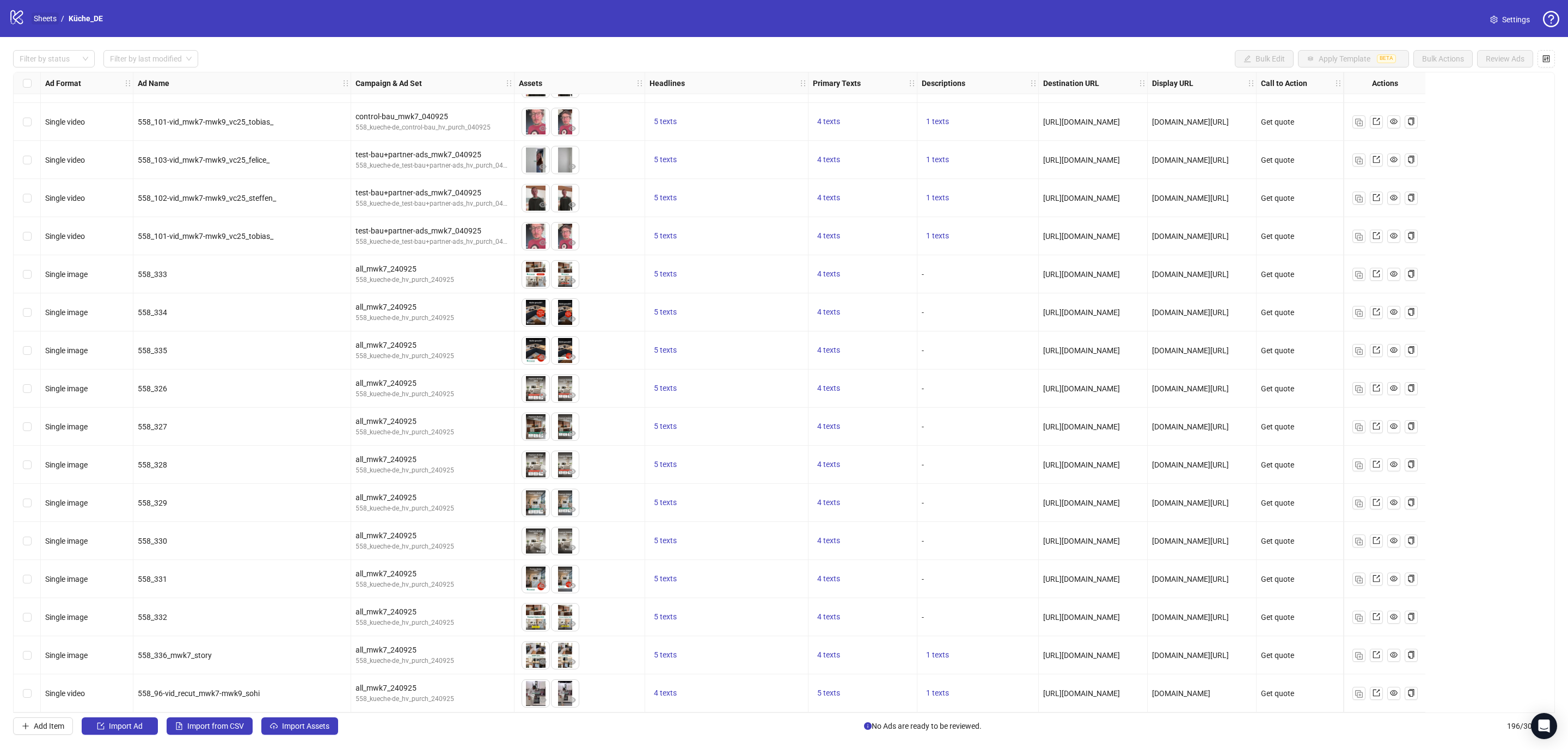
click at [48, 19] on link "Sheets" at bounding box center [45, 19] width 27 height 12
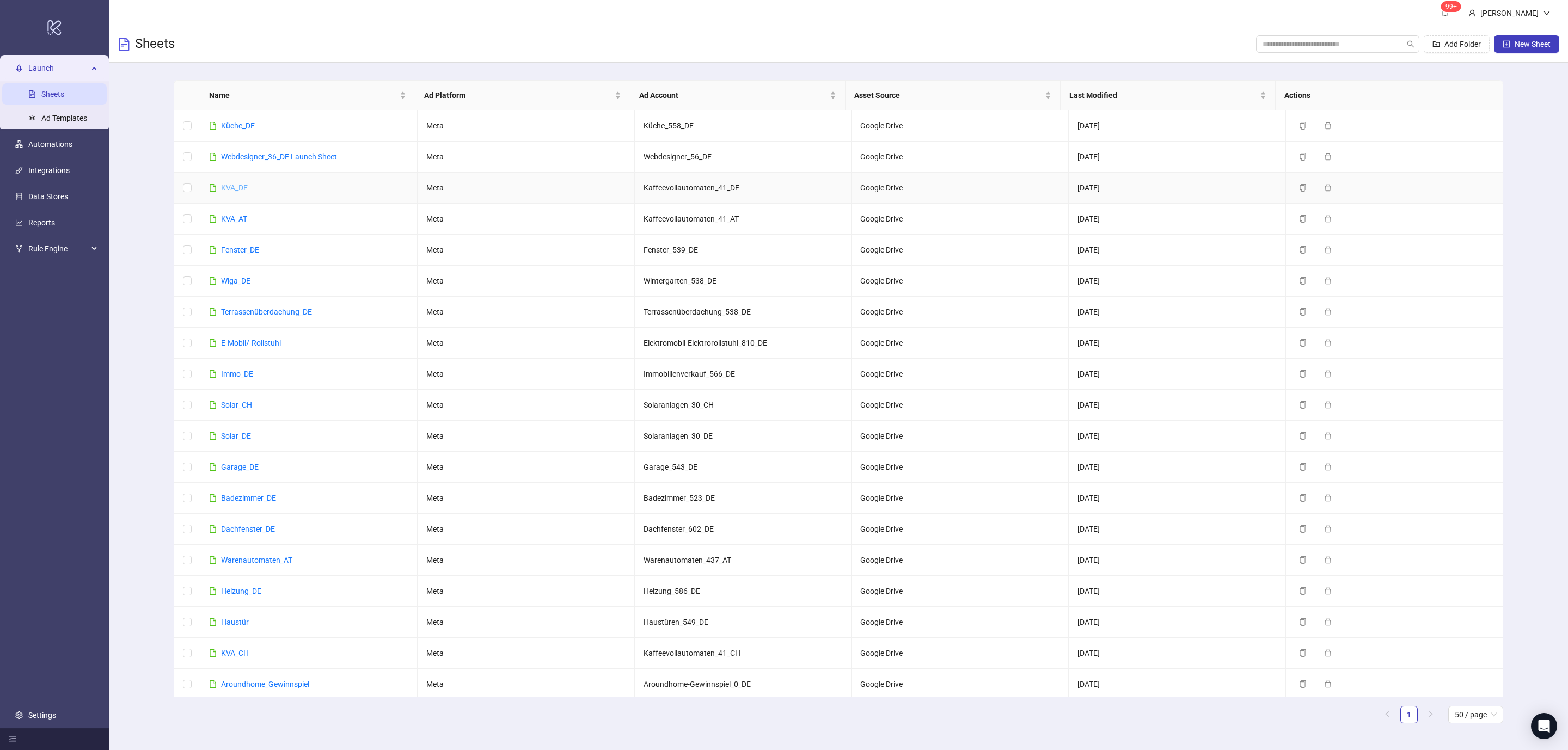
click at [236, 187] on link "KVA_DE" at bounding box center [234, 188] width 27 height 8
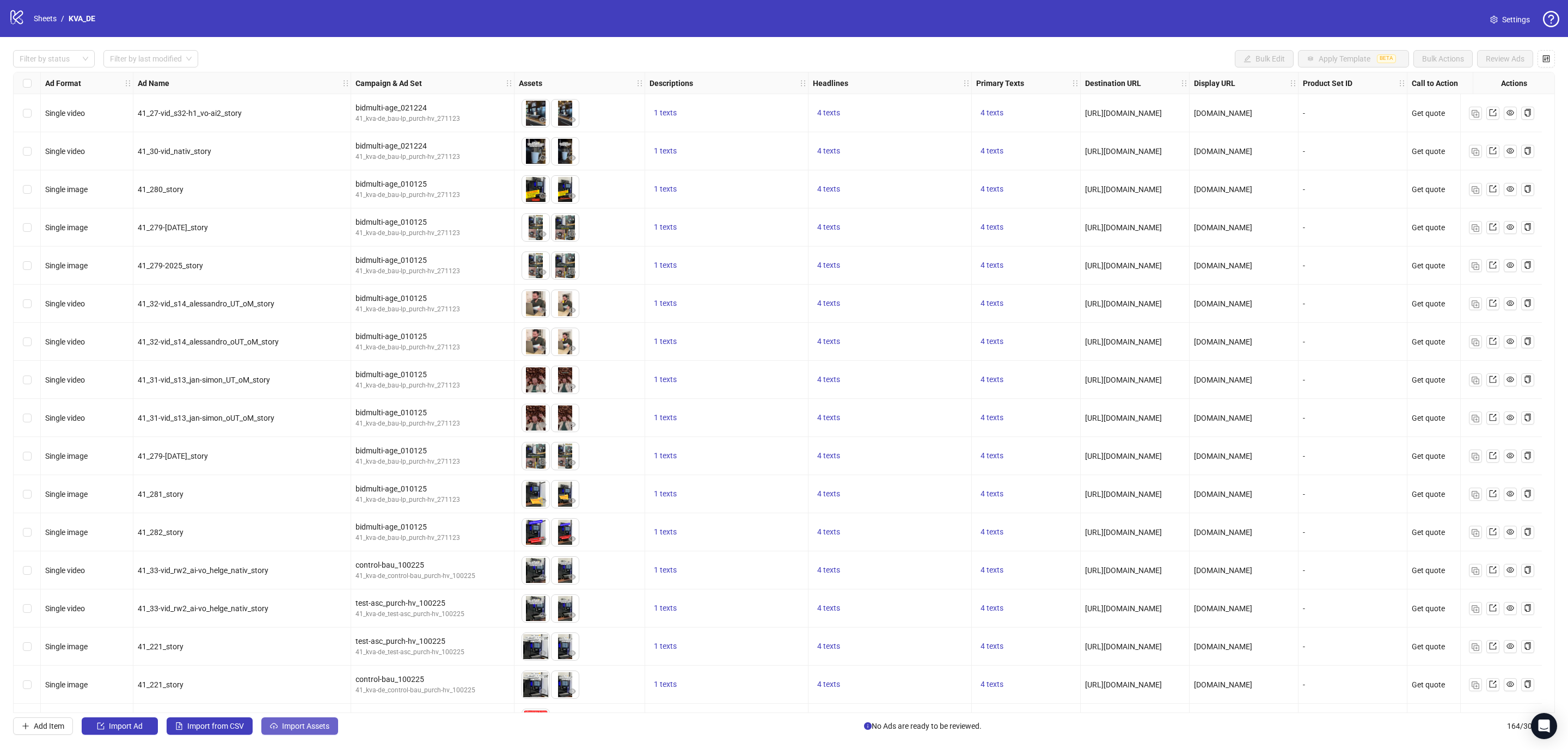
click at [315, 728] on span "Import Assets" at bounding box center [305, 725] width 47 height 8
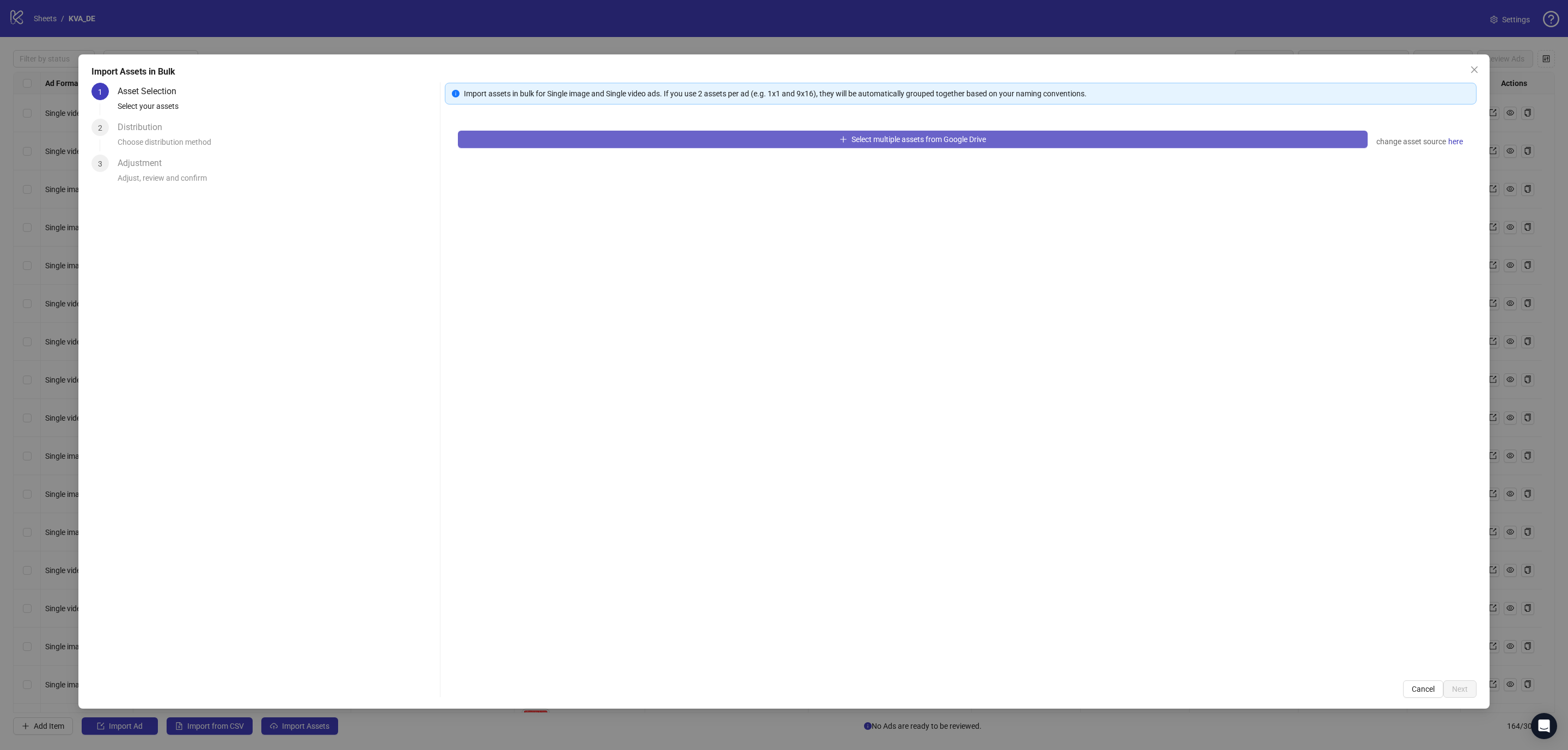
click at [886, 137] on span "Select multiple assets from Google Drive" at bounding box center [918, 140] width 134 height 8
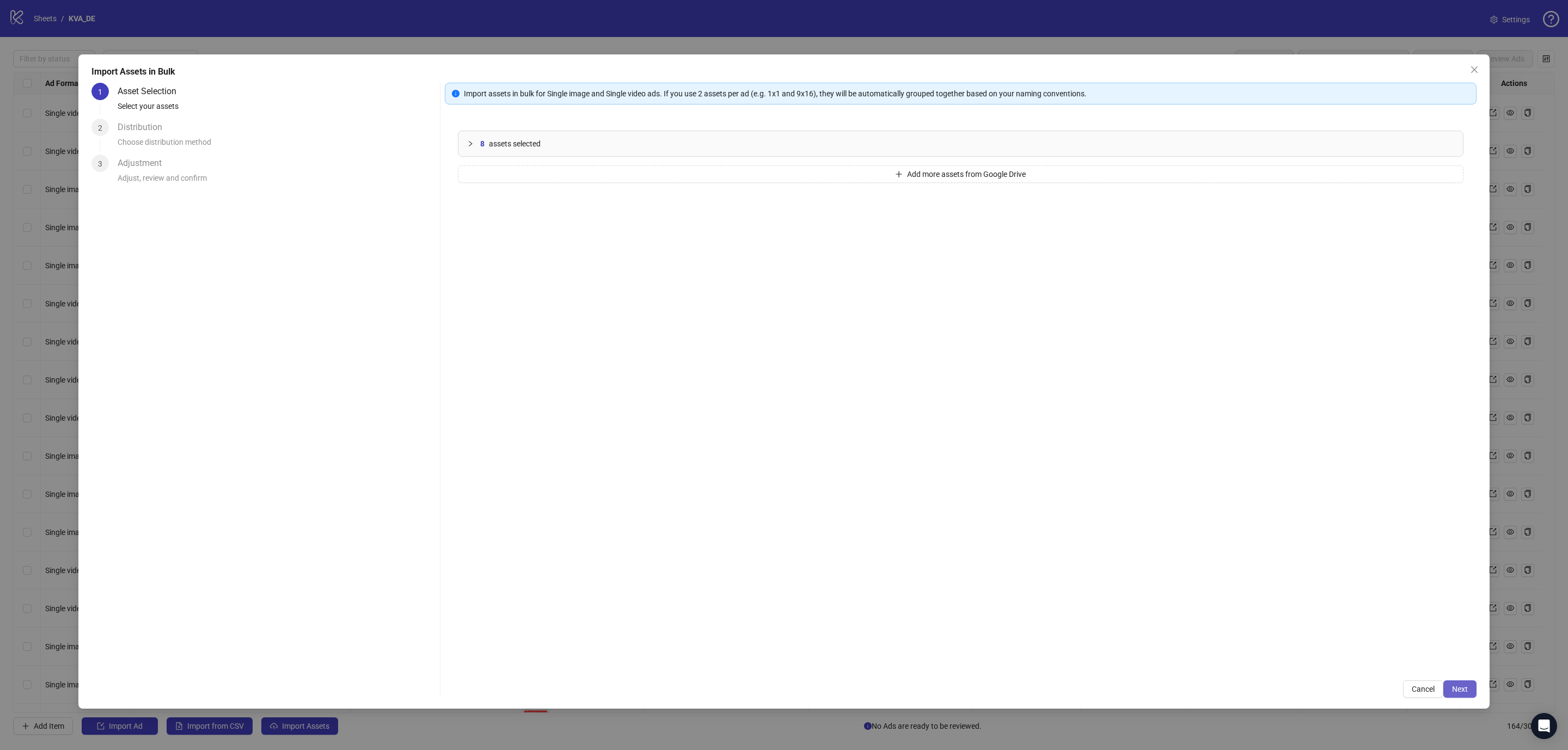
click at [1456, 687] on span "Next" at bounding box center [1459, 689] width 16 height 8
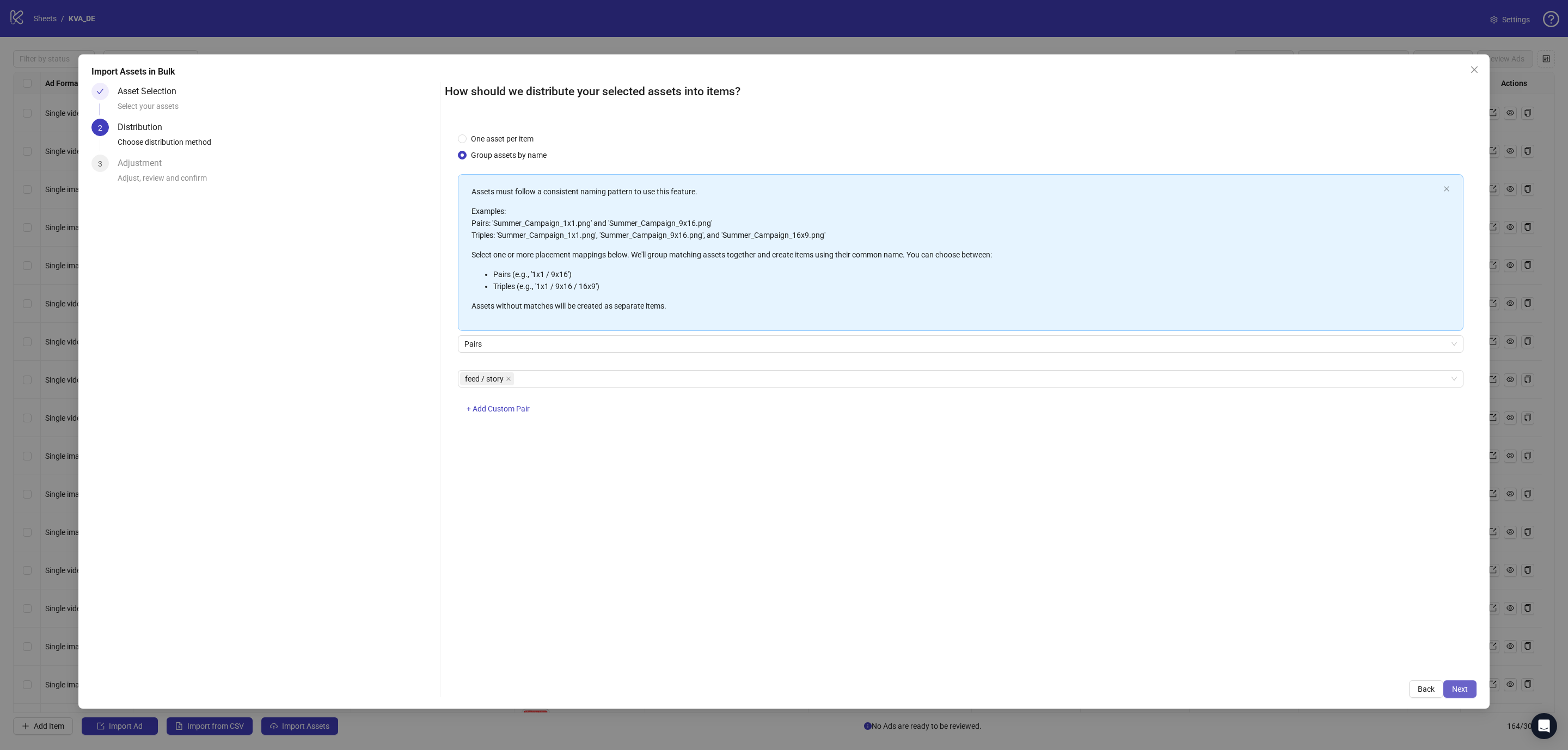
click at [1474, 691] on div "Import Assets in Bulk Asset Selection Select your assets 2 Distribution Choose …" at bounding box center [784, 381] width 1411 height 654
click at [1472, 689] on button "Next" at bounding box center [1459, 688] width 33 height 18
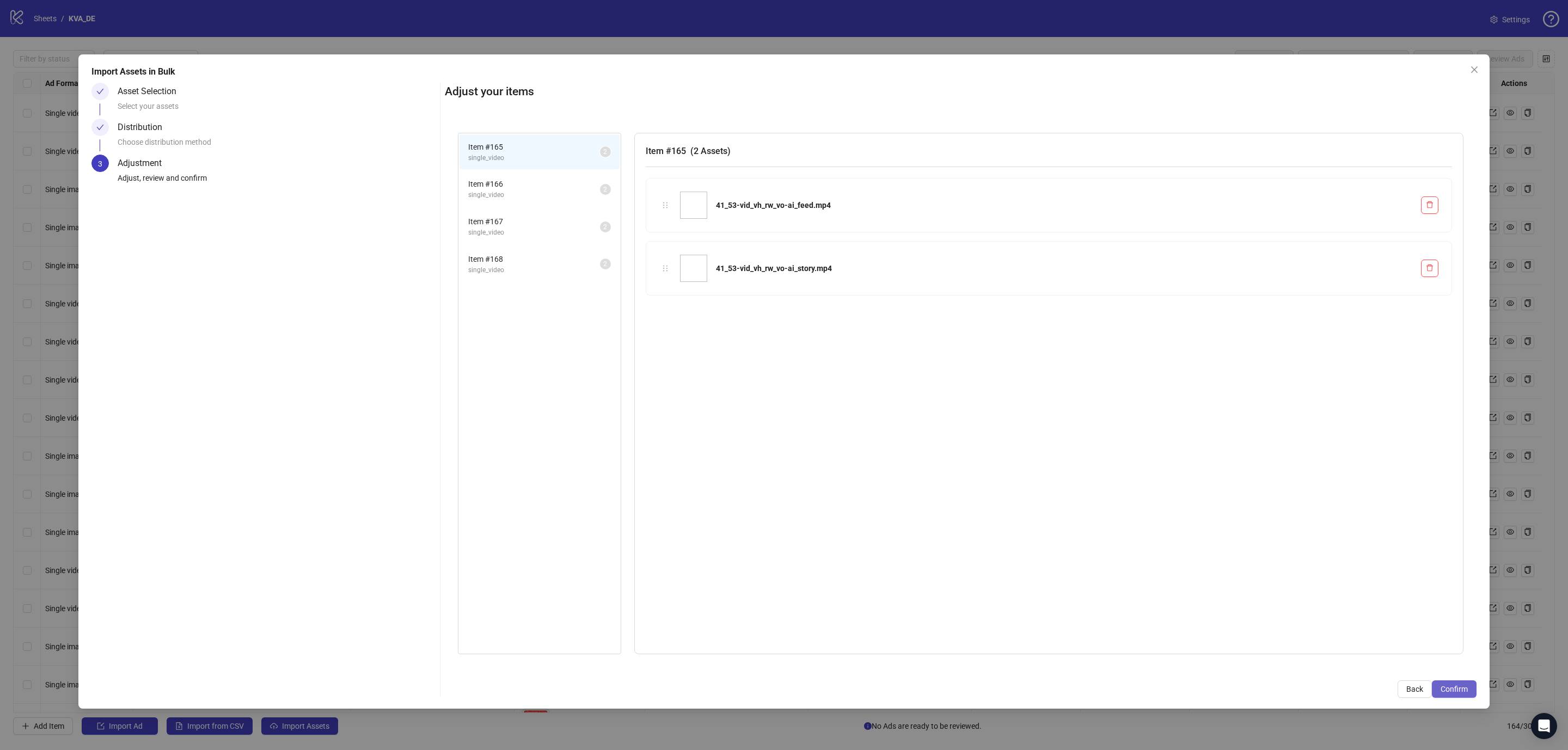
click at [1451, 687] on span "Confirm" at bounding box center [1454, 689] width 27 height 8
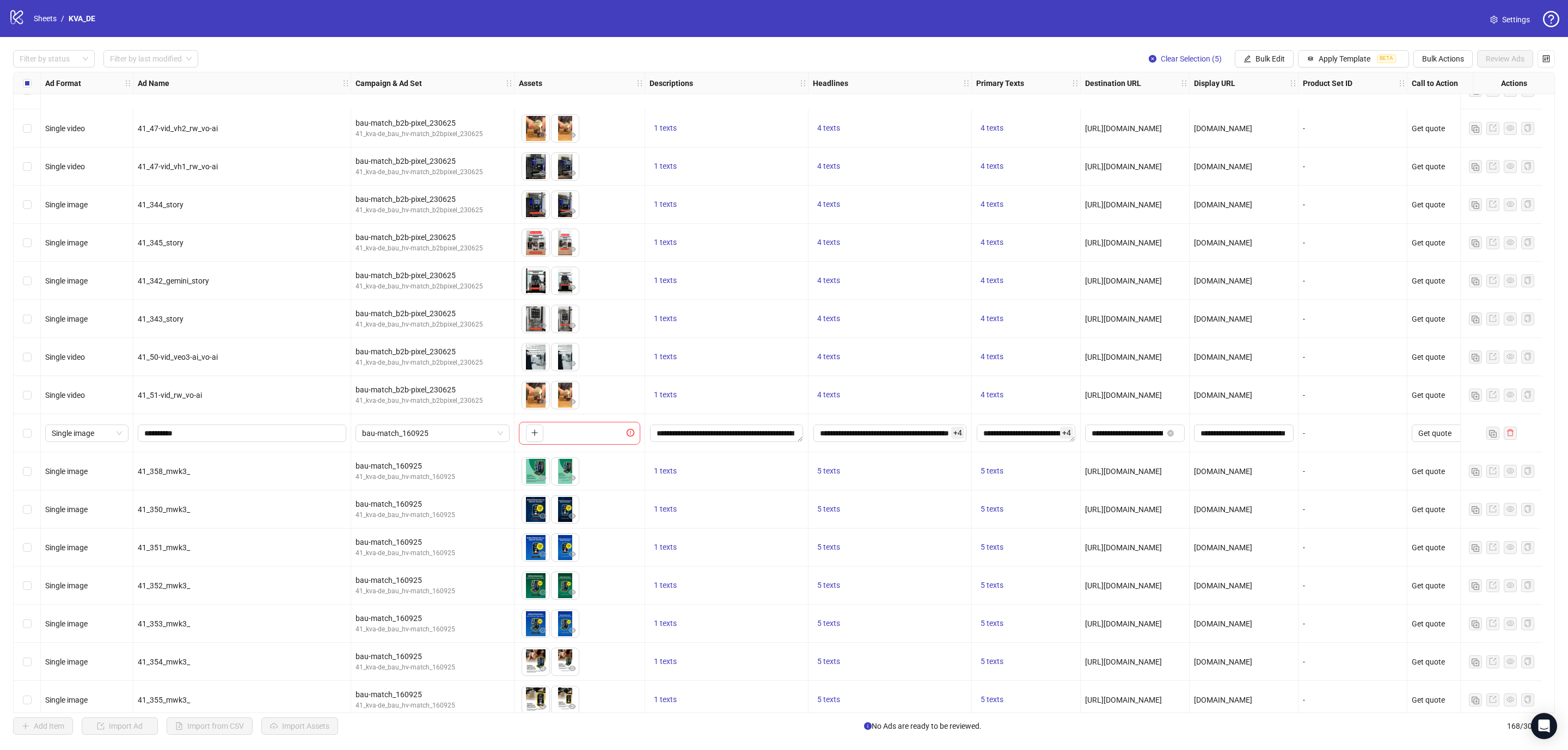
scroll to position [5786, 0]
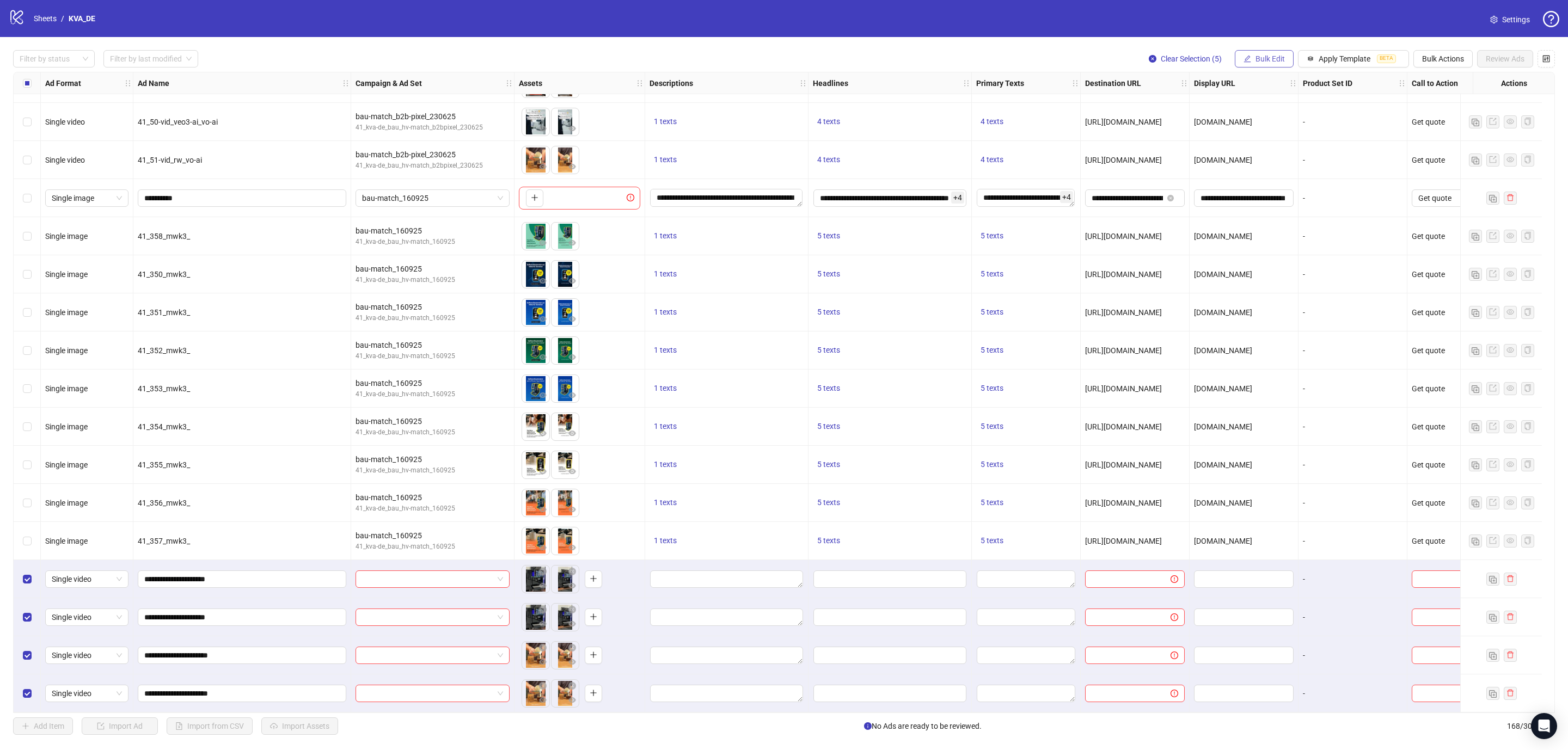
click at [1255, 63] on span "Bulk Edit" at bounding box center [1269, 58] width 30 height 8
click at [1261, 112] on span "Campaign & Ad Set" at bounding box center [1271, 116] width 65 height 12
click at [1326, 135] on button "submit" at bounding box center [1332, 134] width 13 height 13
click at [1243, 57] on icon "edit" at bounding box center [1247, 58] width 8 height 8
click at [1254, 134] on span "Descriptions" at bounding box center [1271, 134] width 65 height 12
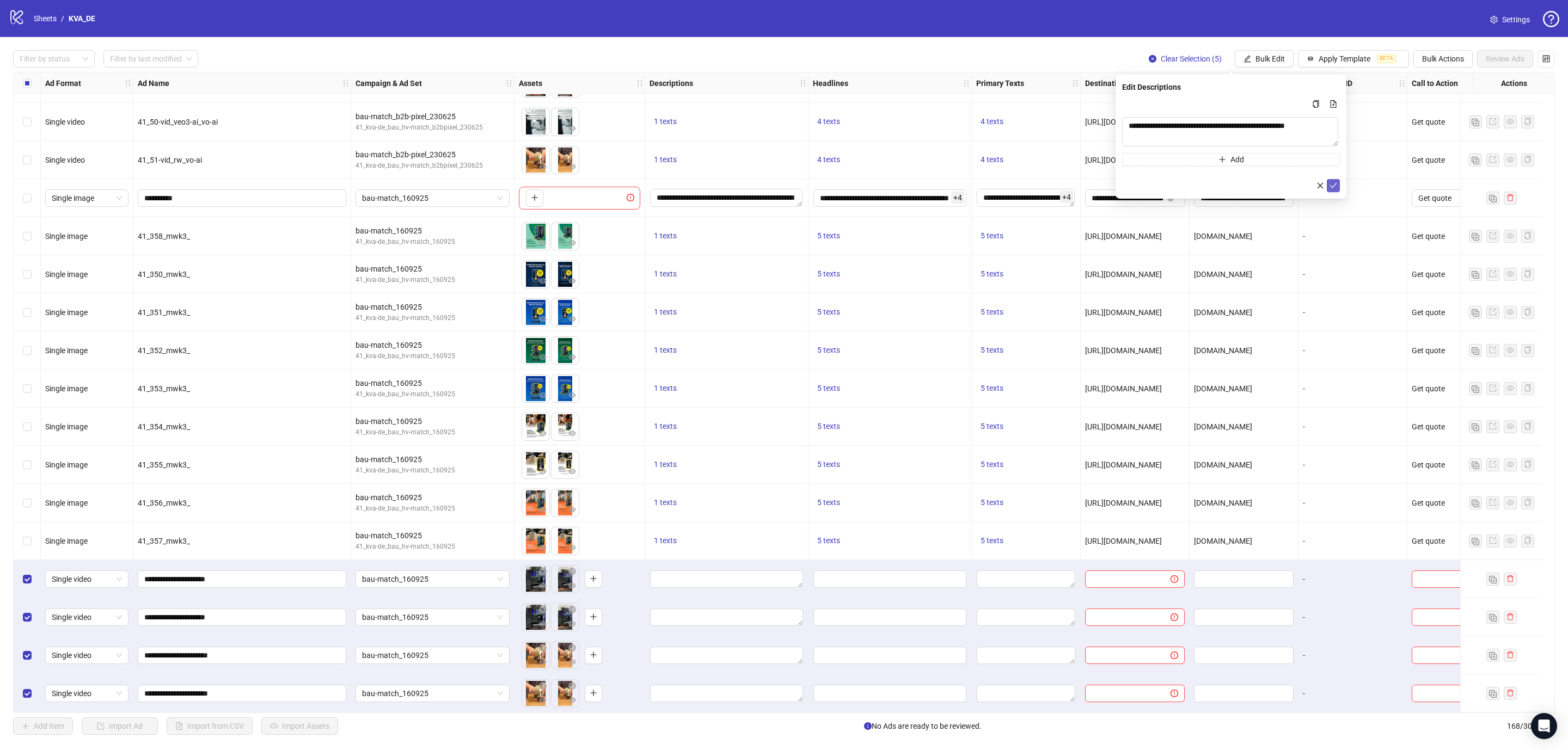
click at [1332, 187] on icon "check" at bounding box center [1333, 185] width 7 height 5
click at [1255, 59] on span "Bulk Edit" at bounding box center [1269, 58] width 30 height 8
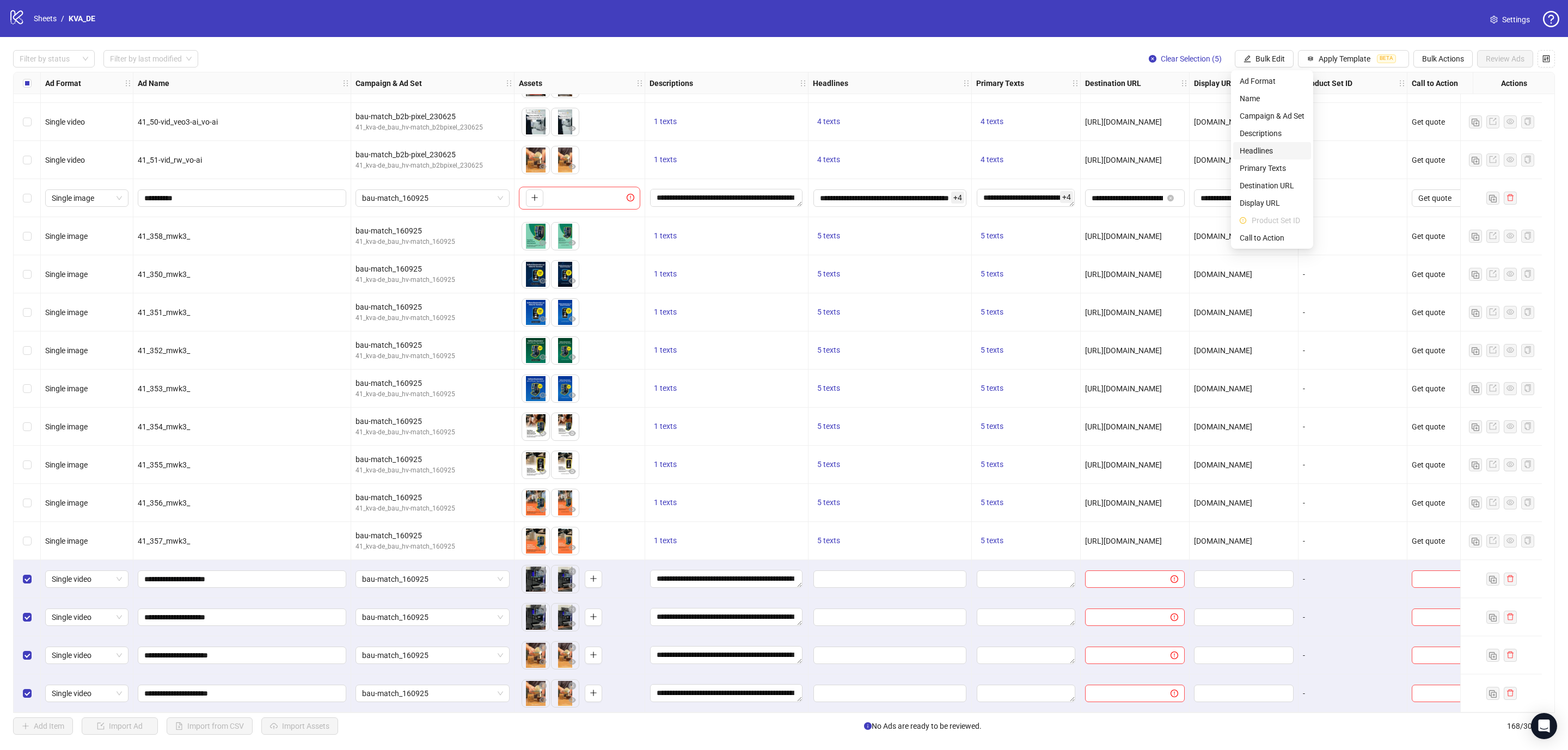
click at [1258, 152] on span "Headlines" at bounding box center [1271, 151] width 65 height 12
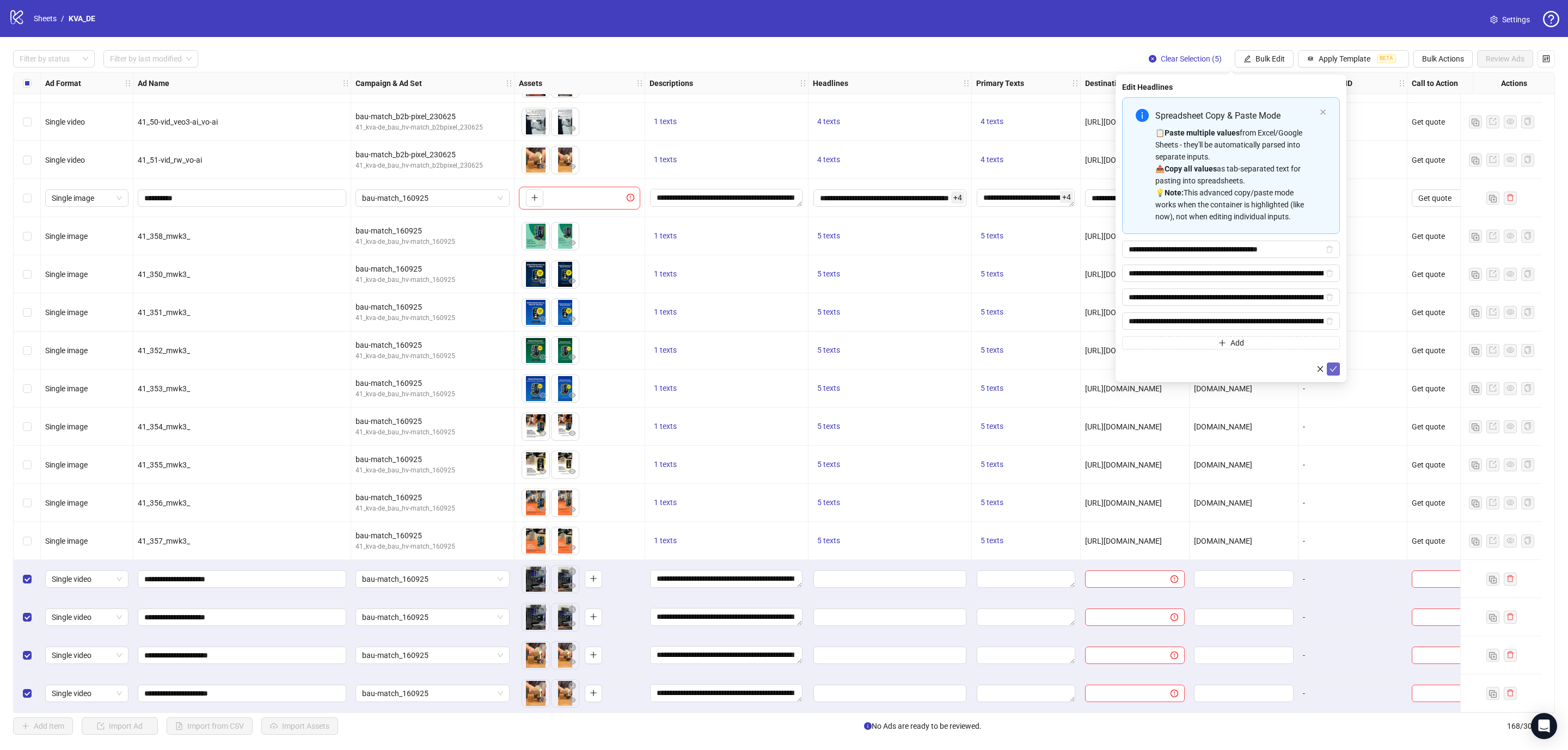
click at [1331, 373] on icon "check" at bounding box center [1333, 369] width 8 height 8
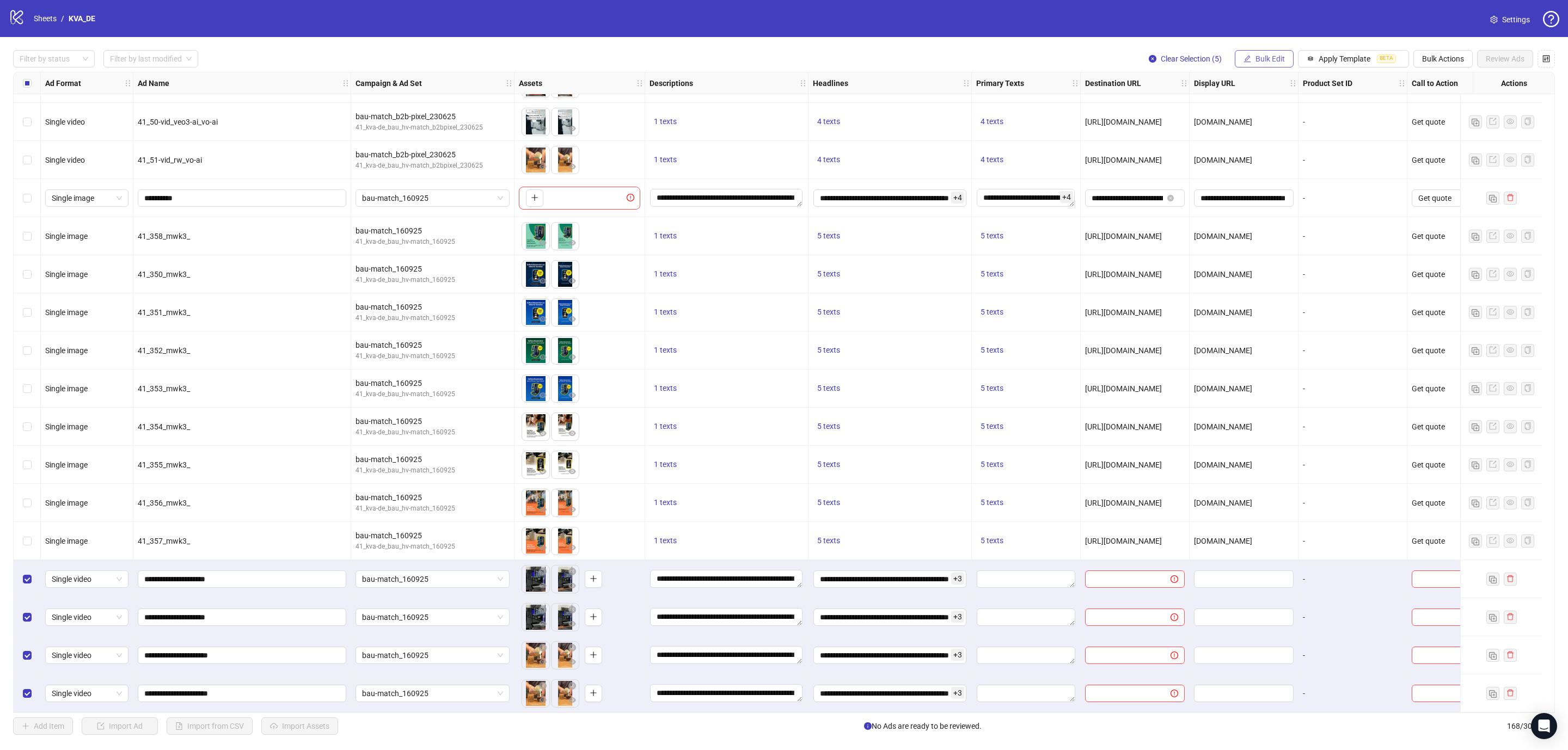
click at [1256, 60] on span "Bulk Edit" at bounding box center [1269, 58] width 30 height 8
click at [1261, 164] on span "Primary Texts" at bounding box center [1271, 168] width 65 height 12
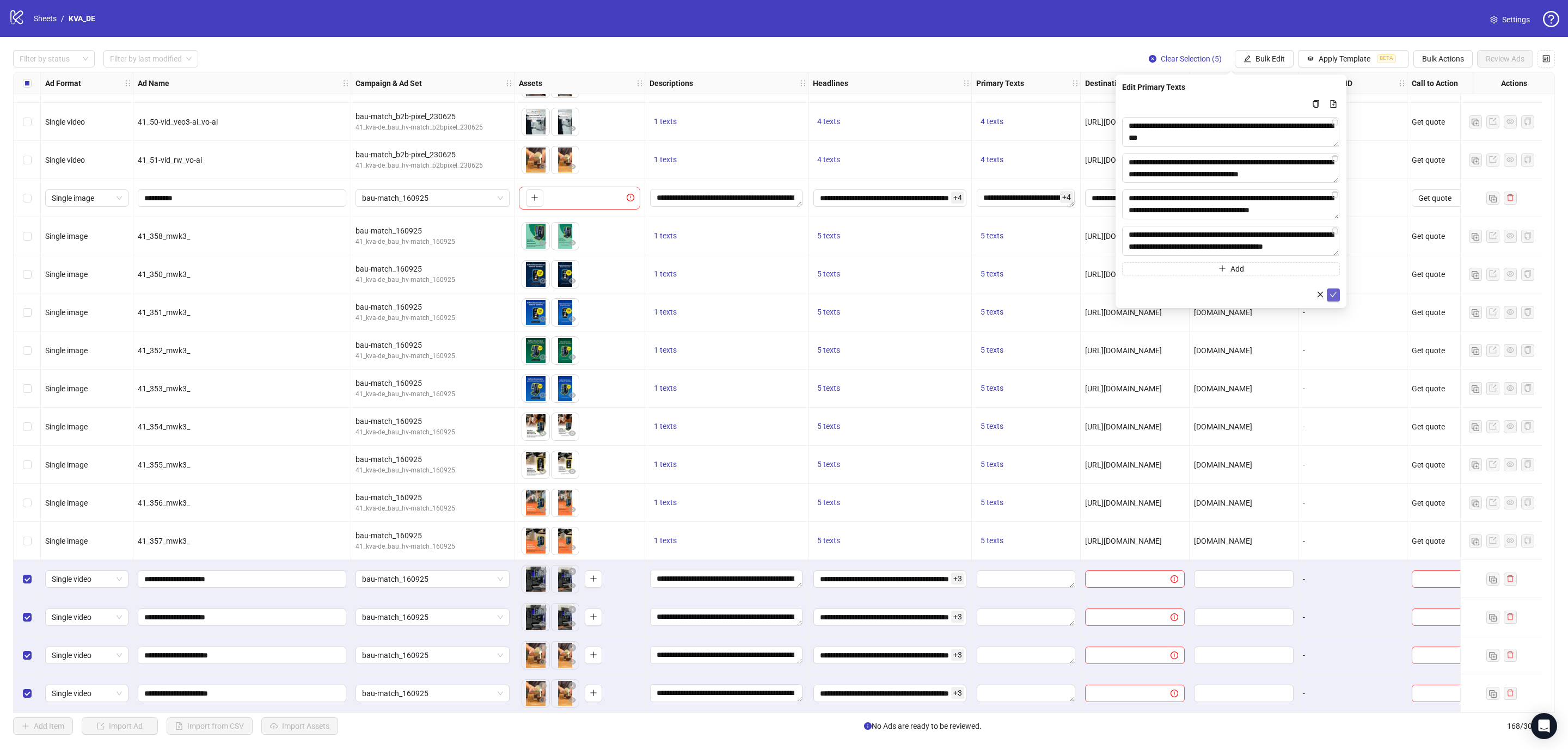
click at [1331, 298] on span "submit" at bounding box center [1333, 295] width 8 height 8
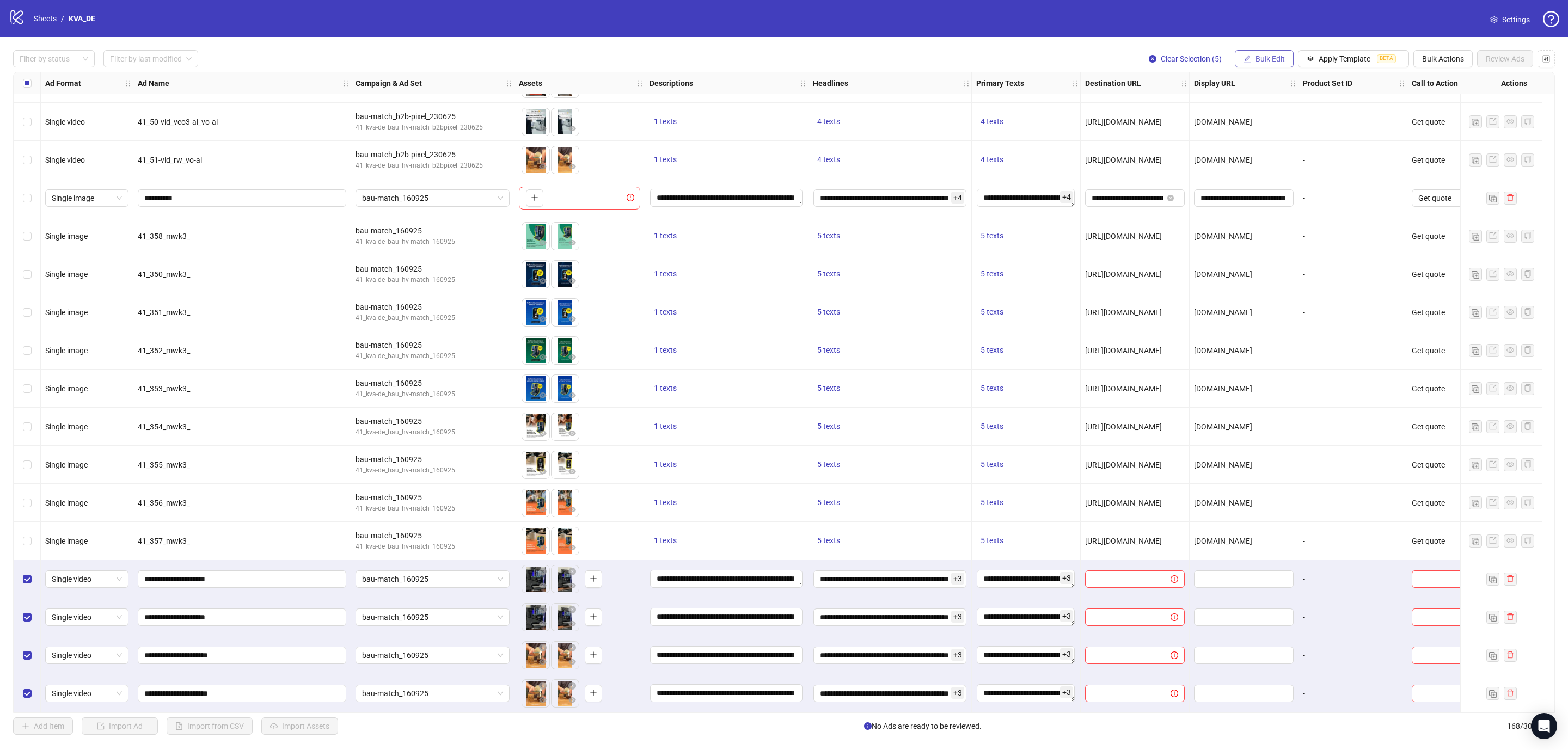
click at [1256, 60] on span "Bulk Edit" at bounding box center [1269, 58] width 30 height 8
click at [1267, 179] on span "Destination URL" at bounding box center [1271, 185] width 65 height 12
click at [1324, 133] on button "button" at bounding box center [1319, 134] width 13 height 13
click at [1269, 56] on span "Bulk Edit" at bounding box center [1269, 58] width 30 height 8
click at [1284, 189] on span "Destination URL" at bounding box center [1271, 185] width 65 height 12
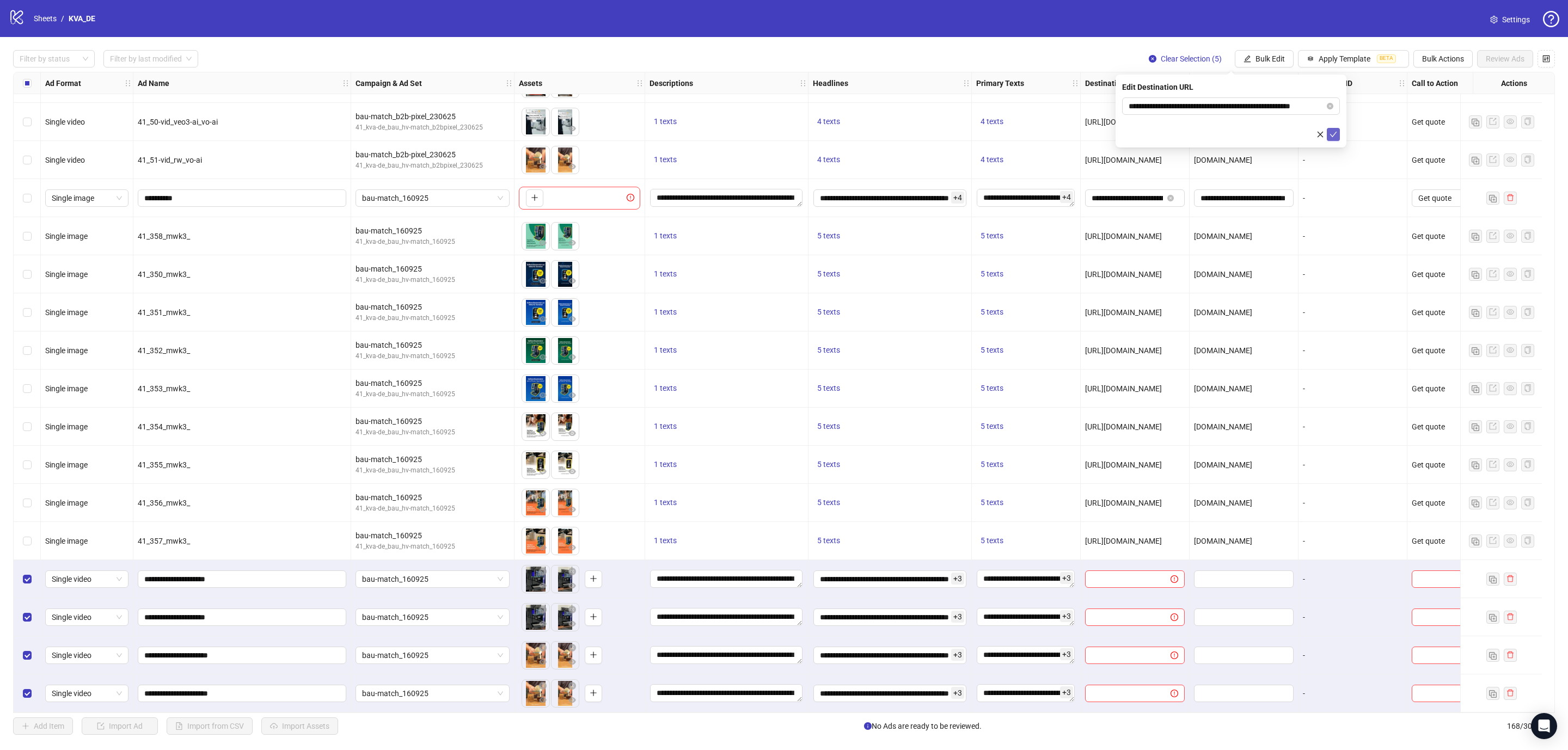
click at [1331, 135] on icon "check" at bounding box center [1333, 134] width 8 height 8
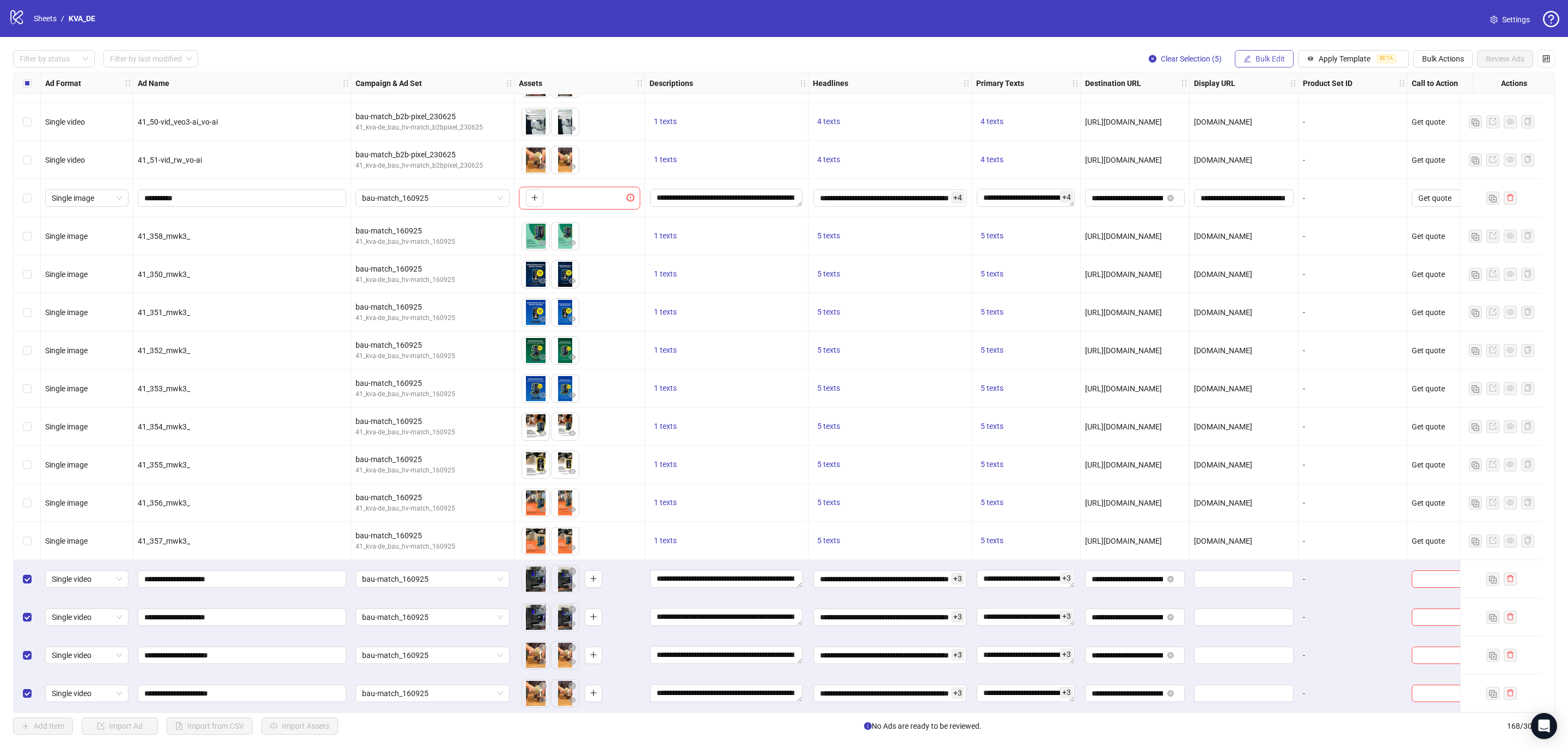
click at [1255, 59] on span "Bulk Edit" at bounding box center [1269, 58] width 30 height 8
click at [1256, 201] on span "Display URL" at bounding box center [1271, 203] width 65 height 12
click at [1334, 135] on icon "check" at bounding box center [1333, 134] width 8 height 8
click at [1246, 59] on icon "edit" at bounding box center [1247, 58] width 8 height 8
click at [1267, 239] on span "Call to Action" at bounding box center [1271, 238] width 65 height 12
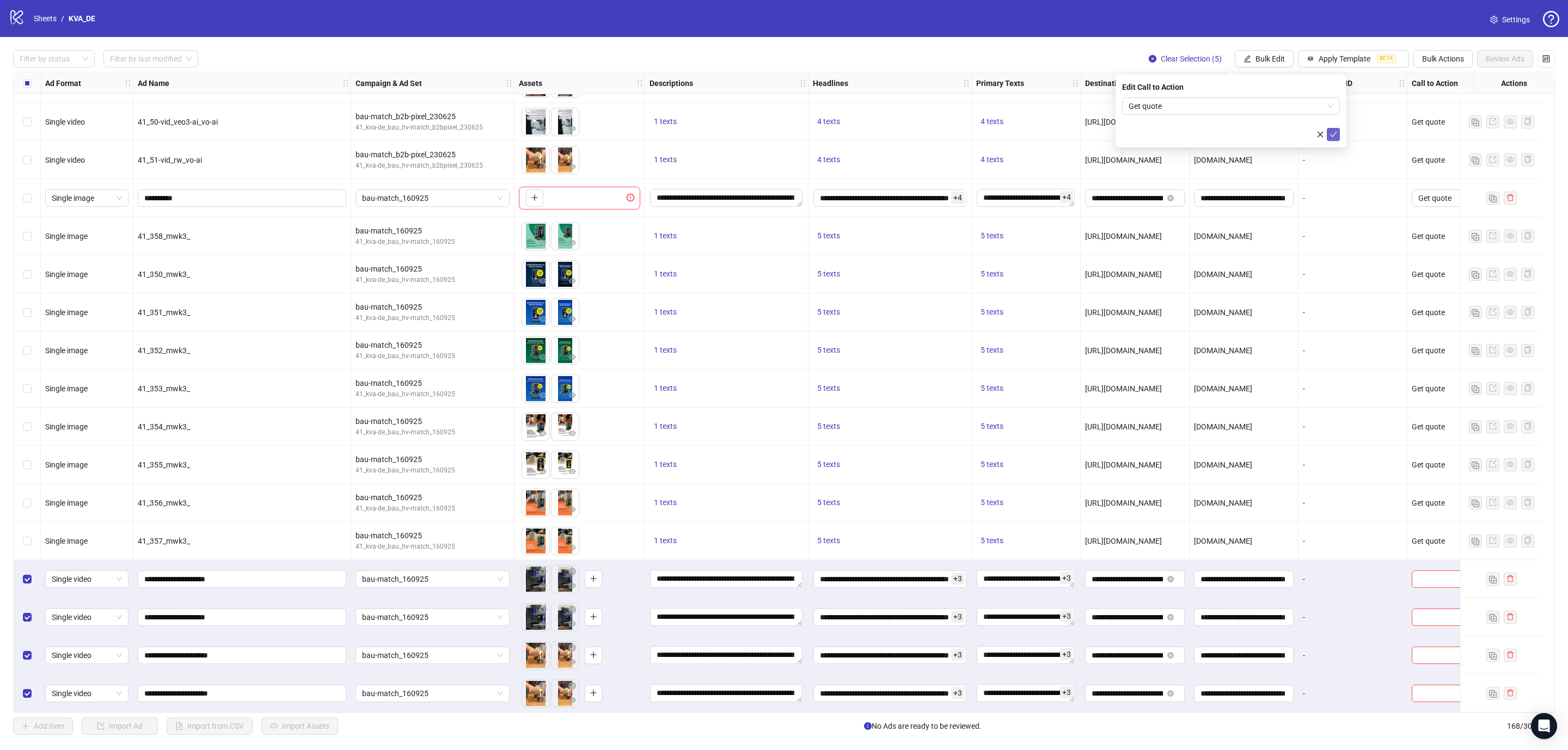
click at [1333, 139] on span "submit" at bounding box center [1333, 134] width 8 height 8
click at [253, 578] on input "**********" at bounding box center [241, 579] width 193 height 12
type input "**********"
click at [249, 611] on input "**********" at bounding box center [241, 617] width 193 height 12
type input "**********"
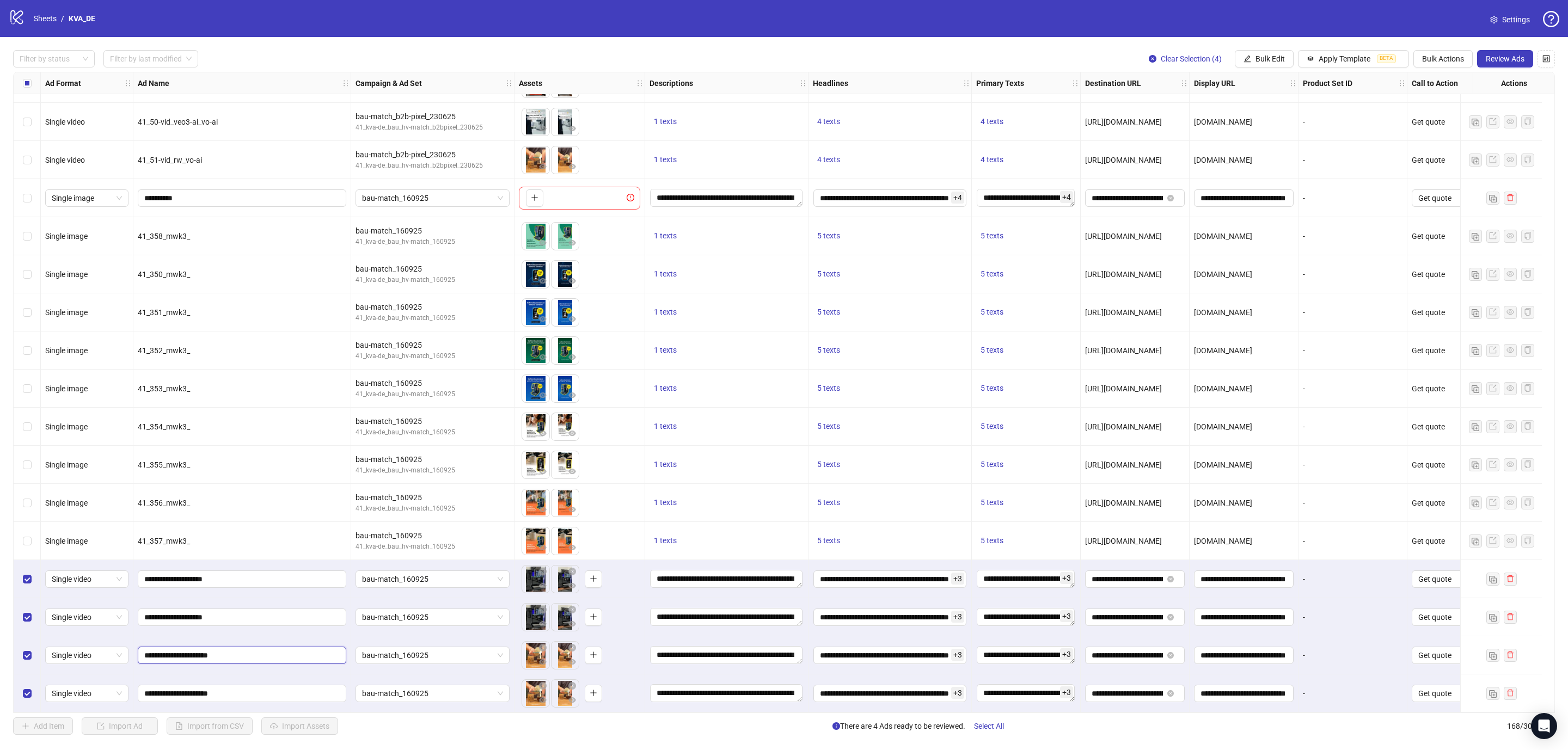
click at [253, 651] on input "**********" at bounding box center [241, 655] width 193 height 12
type input "**********"
click at [254, 689] on input "**********" at bounding box center [241, 693] width 193 height 12
type input "**********"
click at [1512, 59] on span "Review Ads" at bounding box center [1505, 58] width 39 height 8
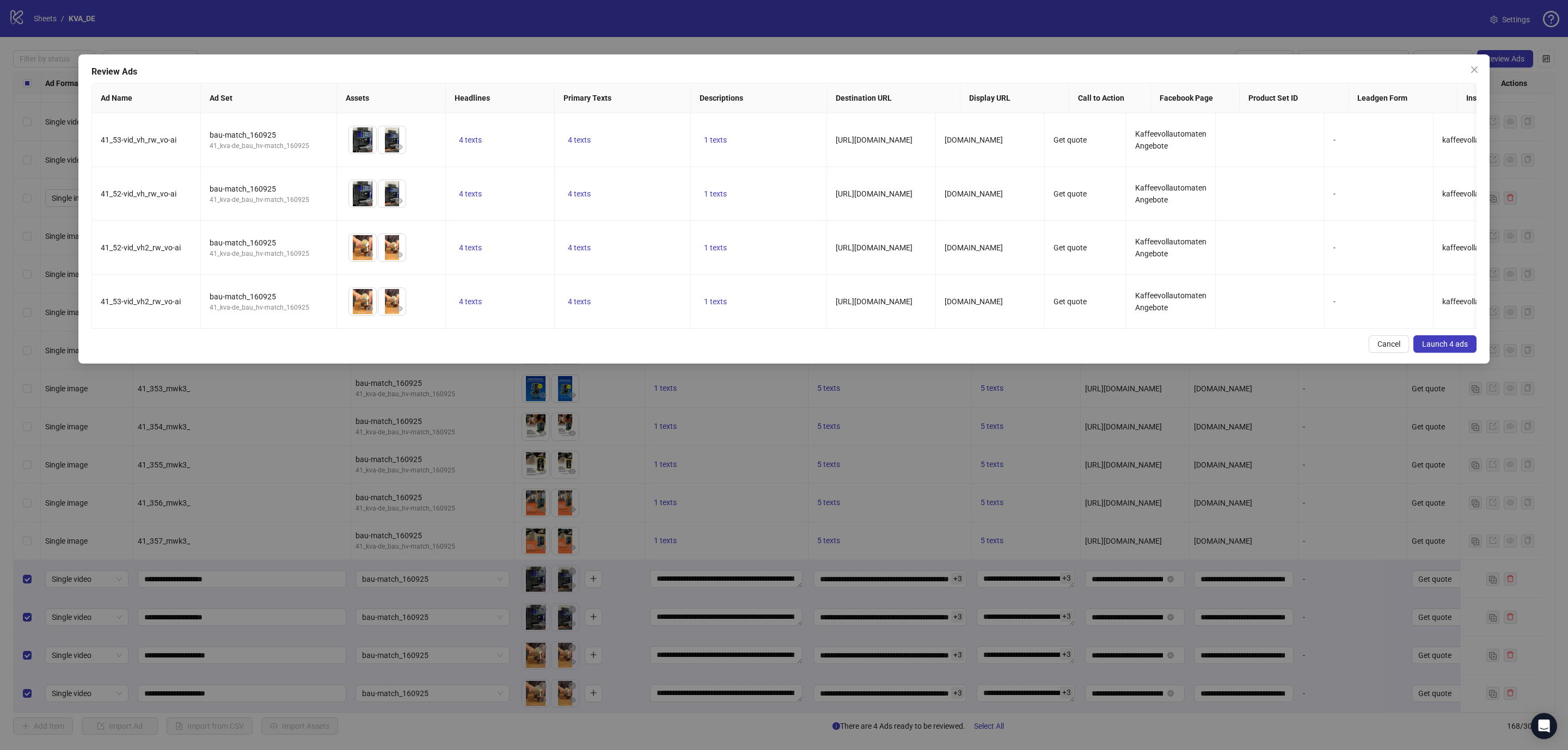
click at [1442, 348] on span "Launch 4 ads" at bounding box center [1445, 344] width 46 height 8
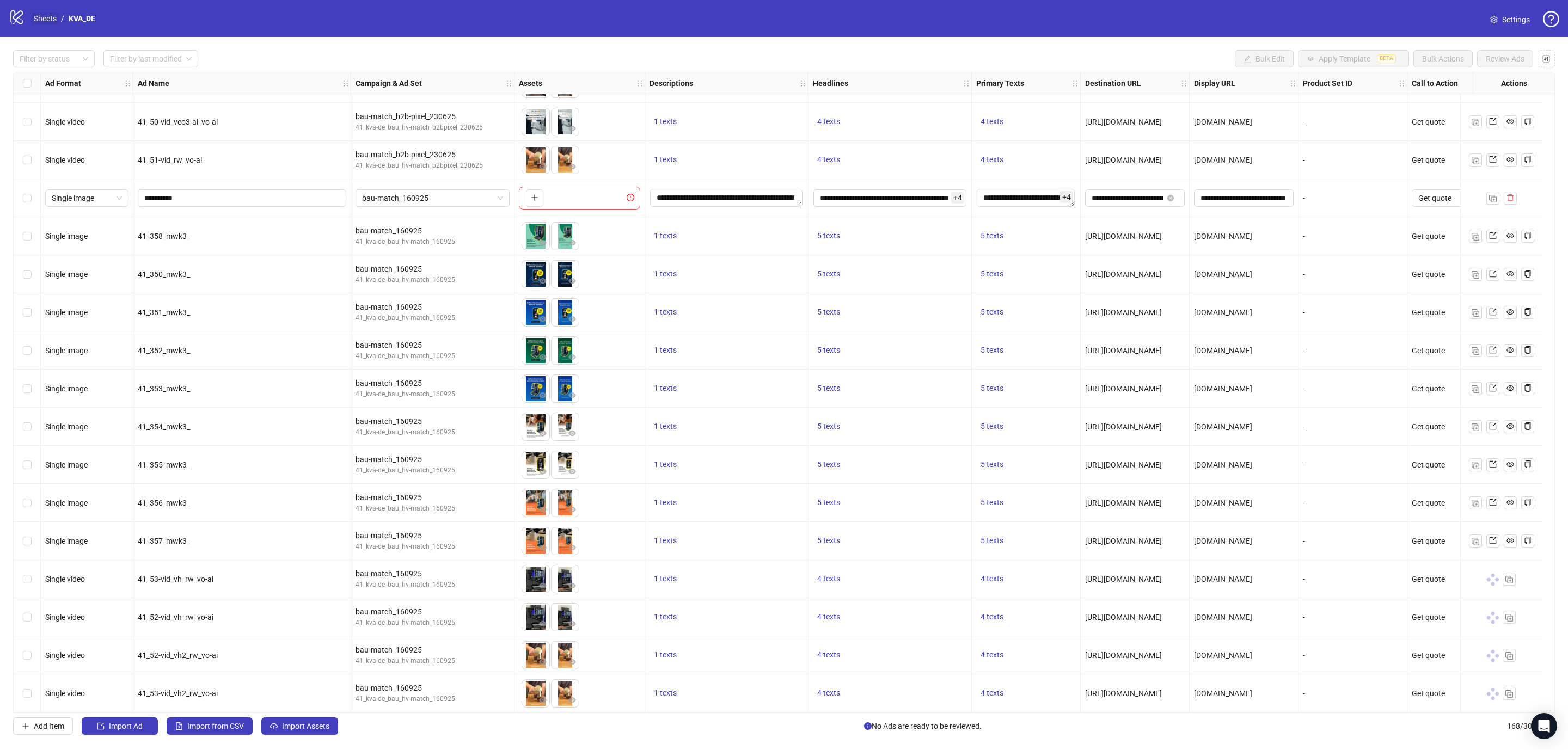
click at [51, 16] on link "Sheets" at bounding box center [45, 19] width 27 height 12
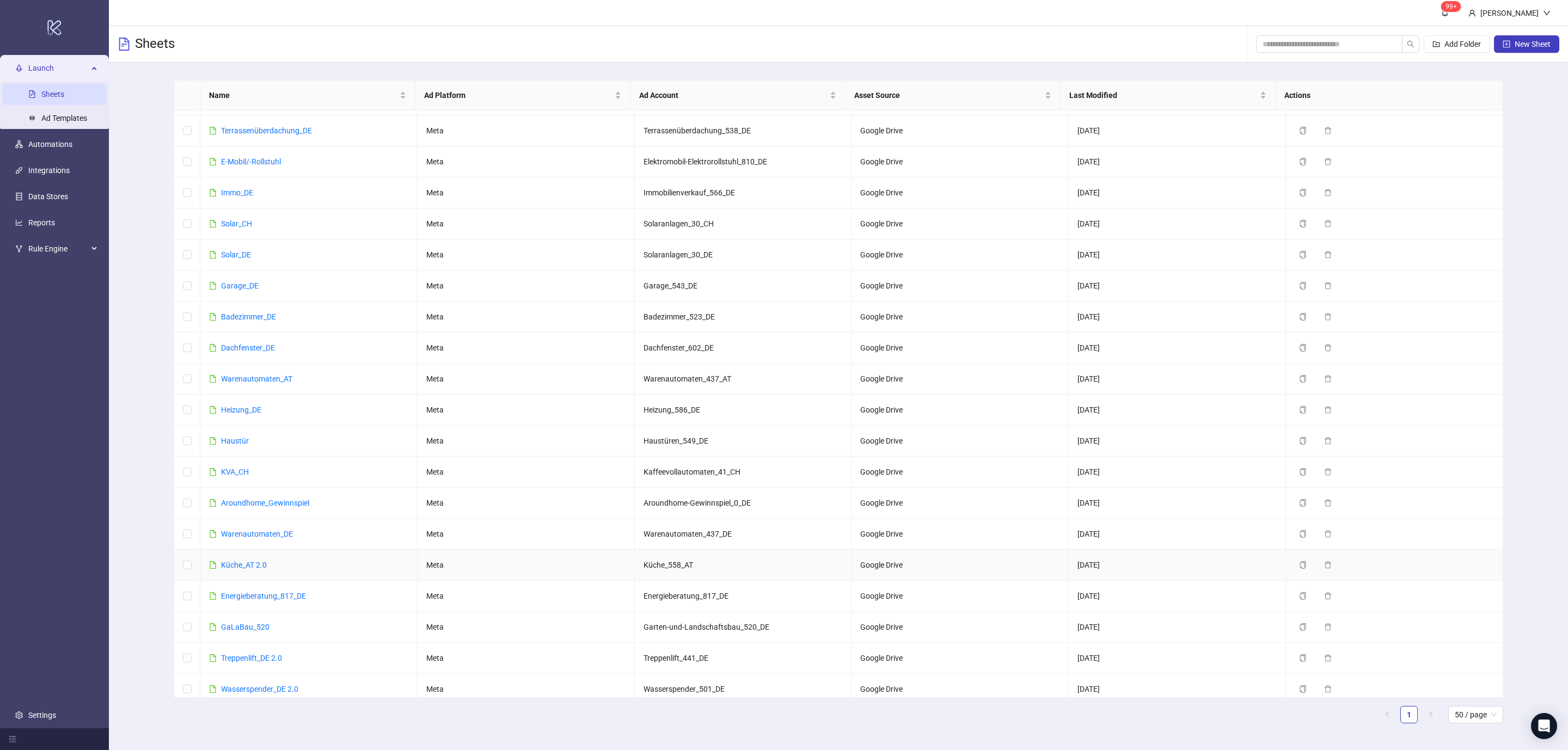
scroll to position [194, 0]
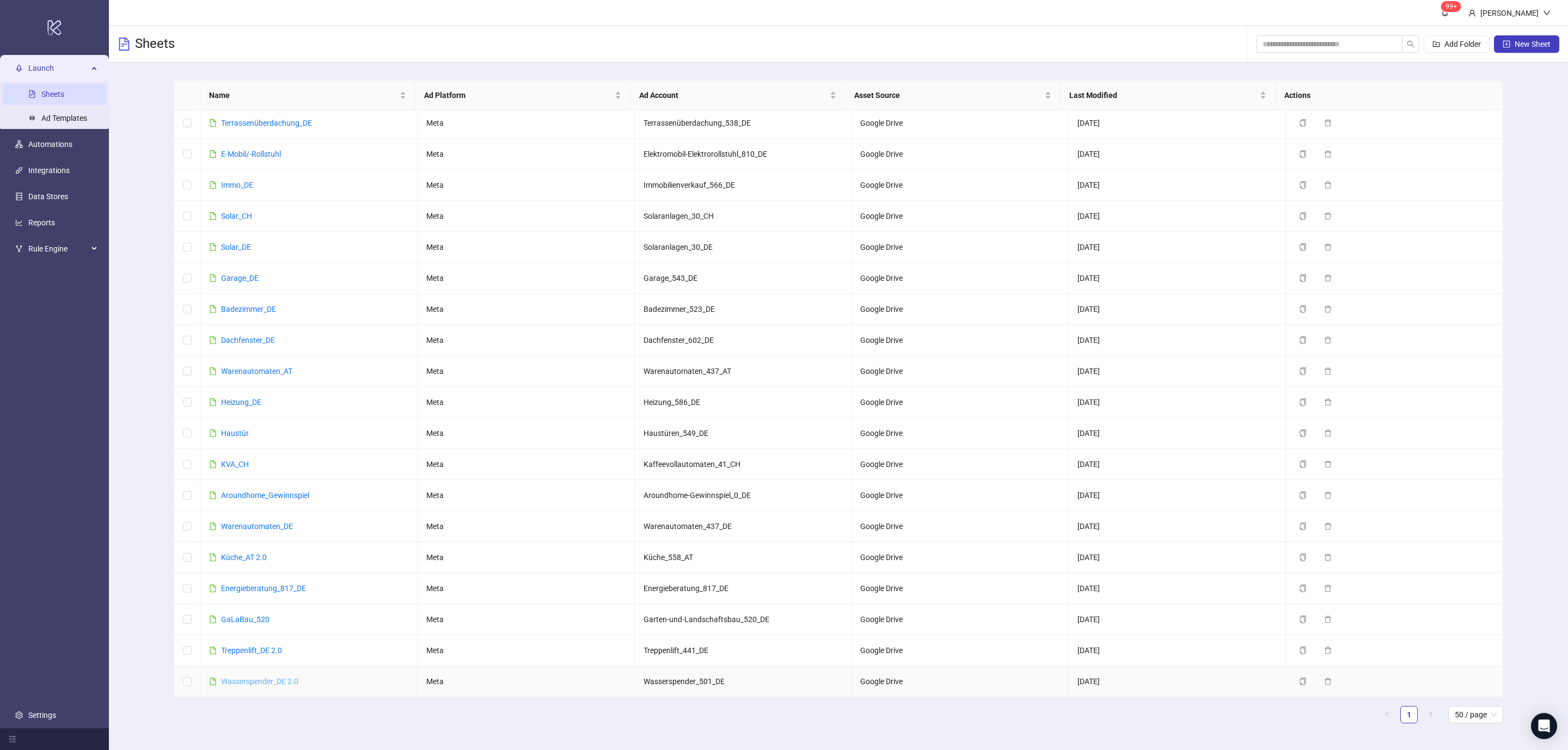
click at [245, 677] on link "Wasserspender_DE 2.0" at bounding box center [259, 682] width 77 height 8
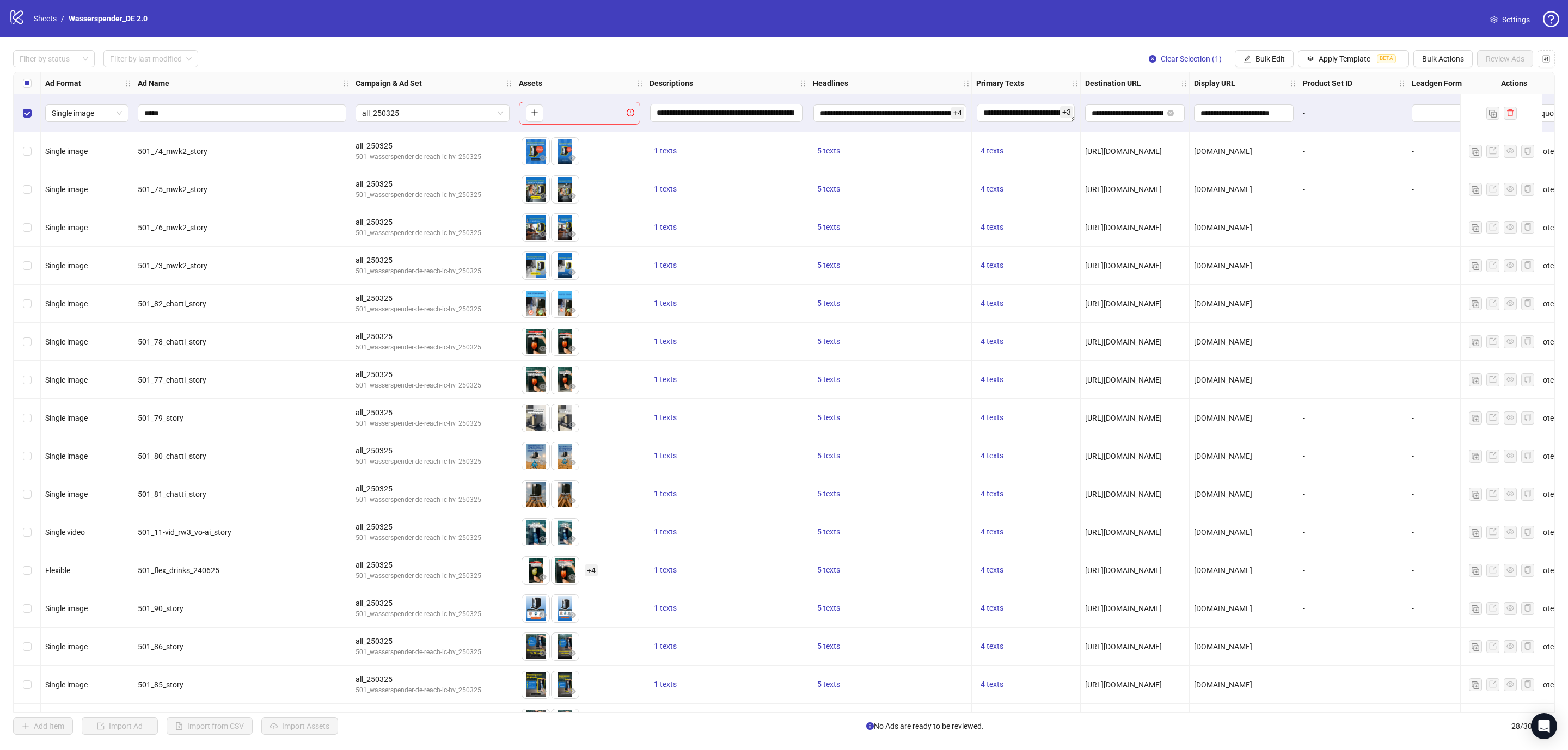
click at [20, 113] on div "Select row 1" at bounding box center [27, 112] width 27 height 38
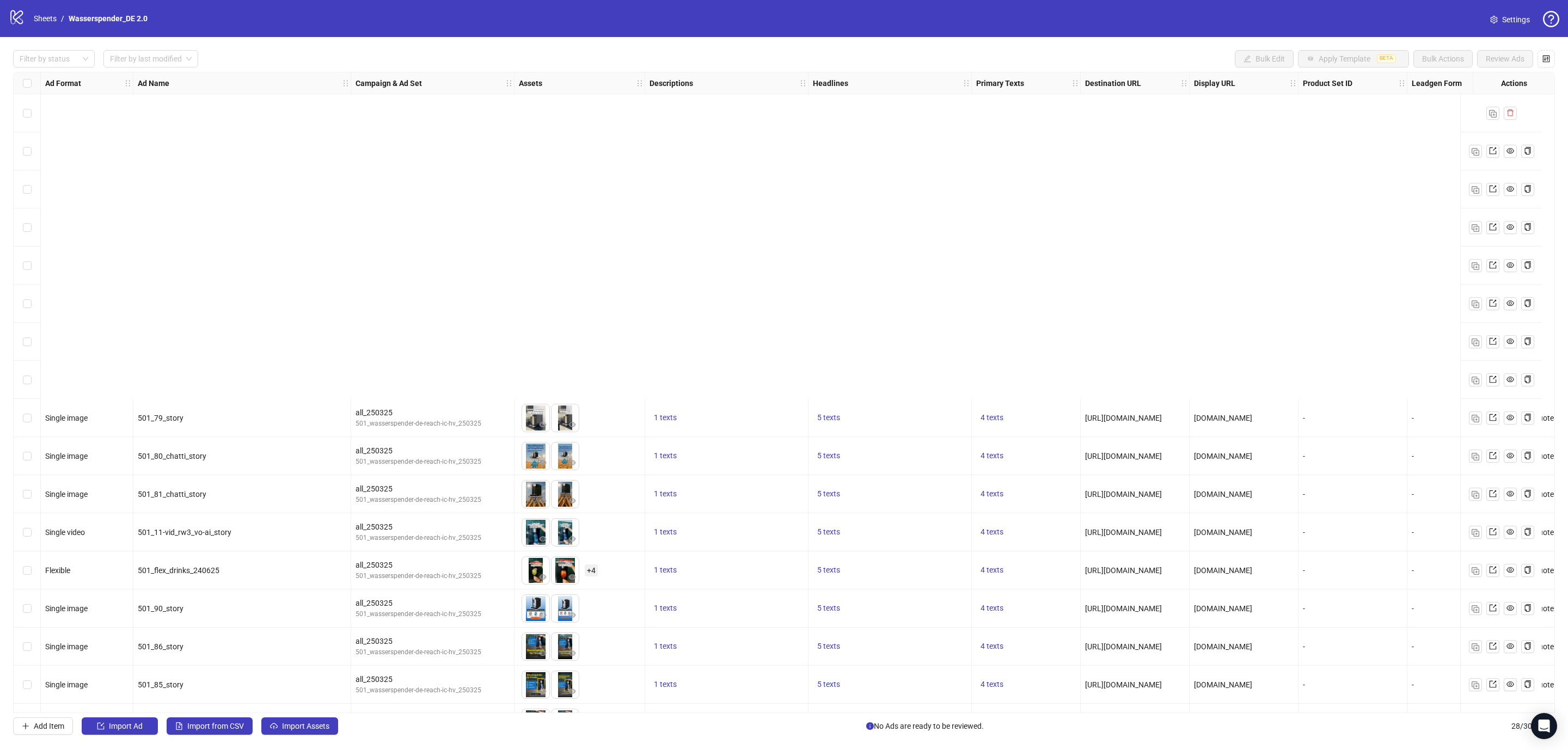
scroll to position [452, 0]
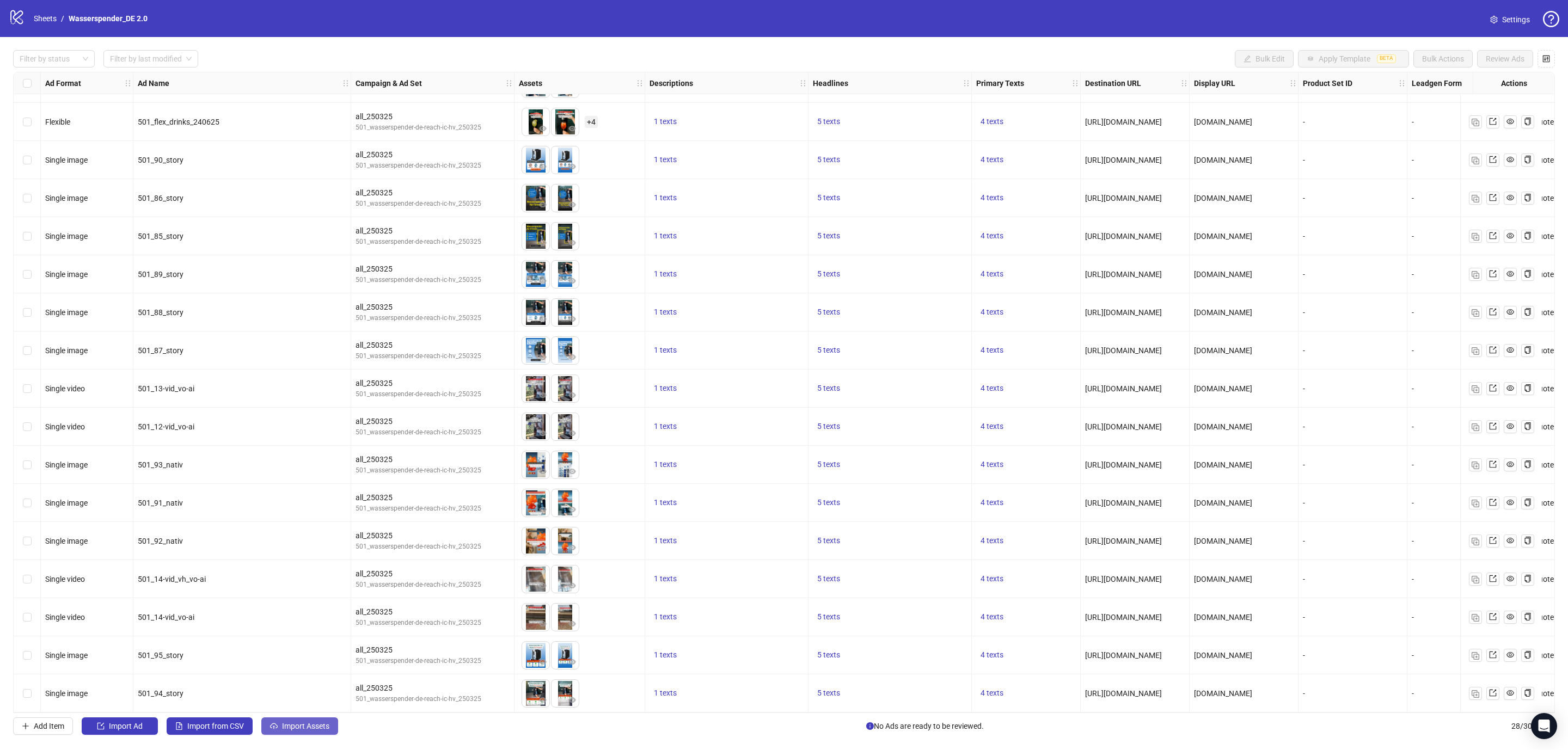
click at [300, 730] on span "Import Assets" at bounding box center [305, 725] width 47 height 8
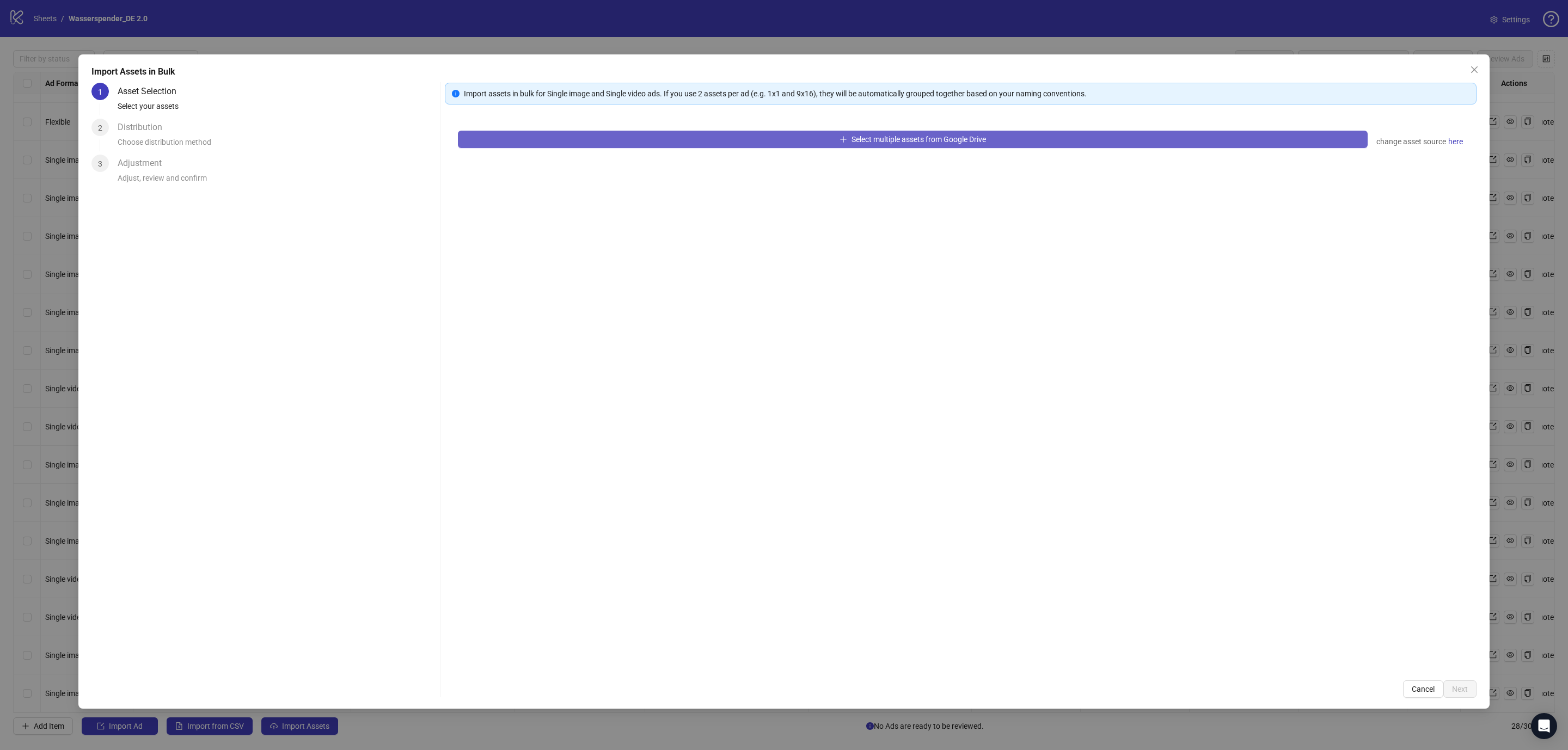
click at [639, 147] on button "Select multiple assets from Google Drive" at bounding box center [912, 139] width 909 height 18
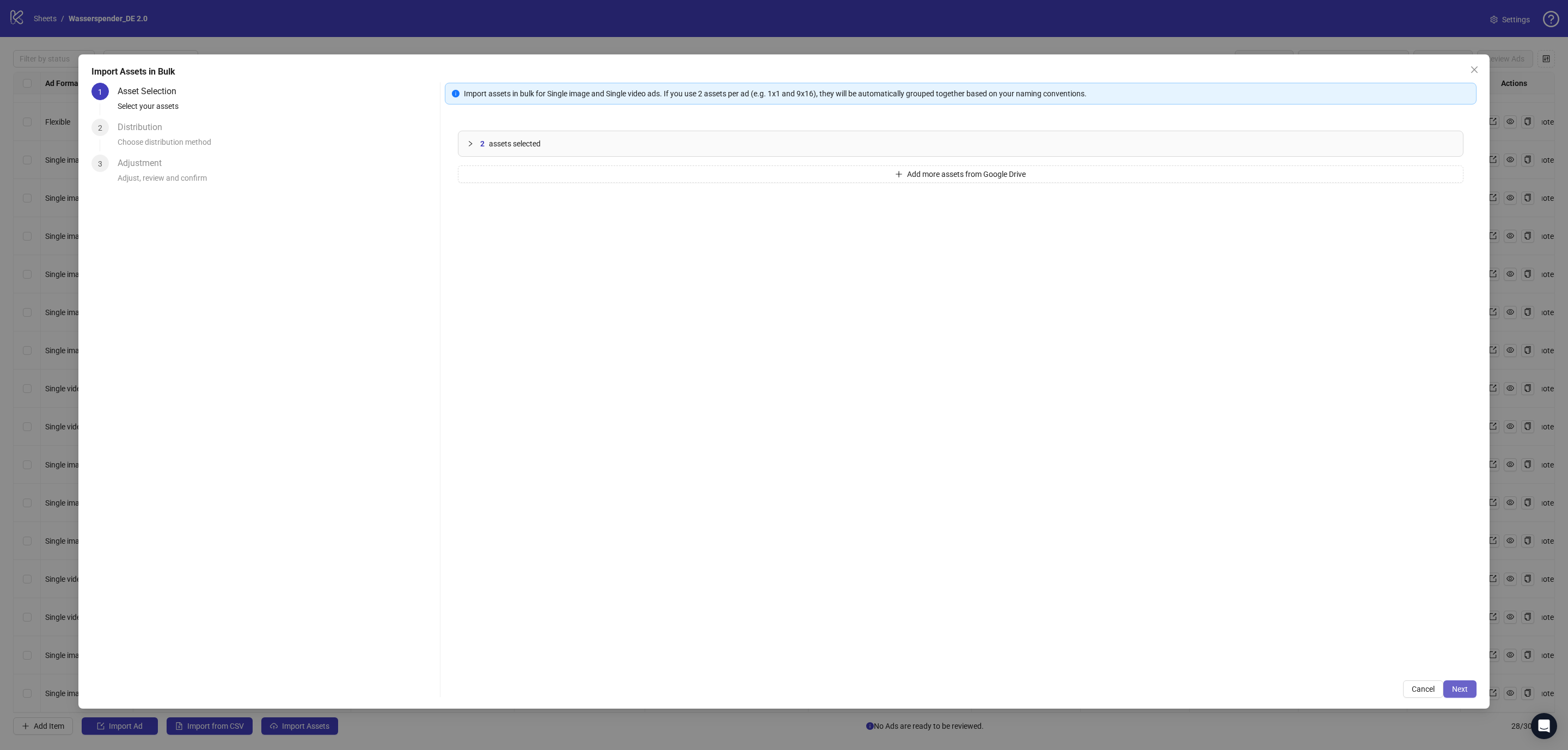
click at [1456, 691] on span "Next" at bounding box center [1459, 689] width 16 height 8
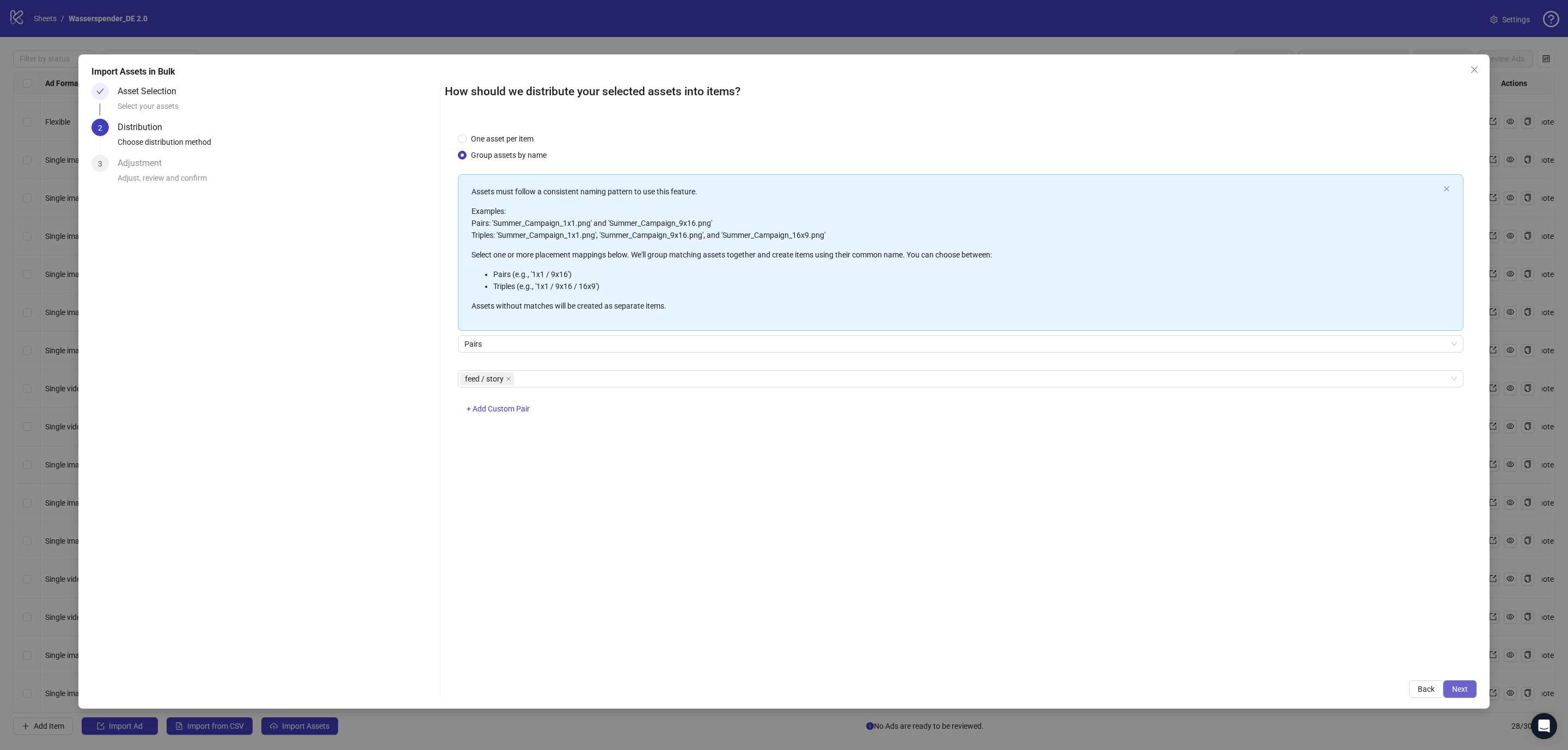
click at [1470, 687] on button "Next" at bounding box center [1459, 688] width 33 height 18
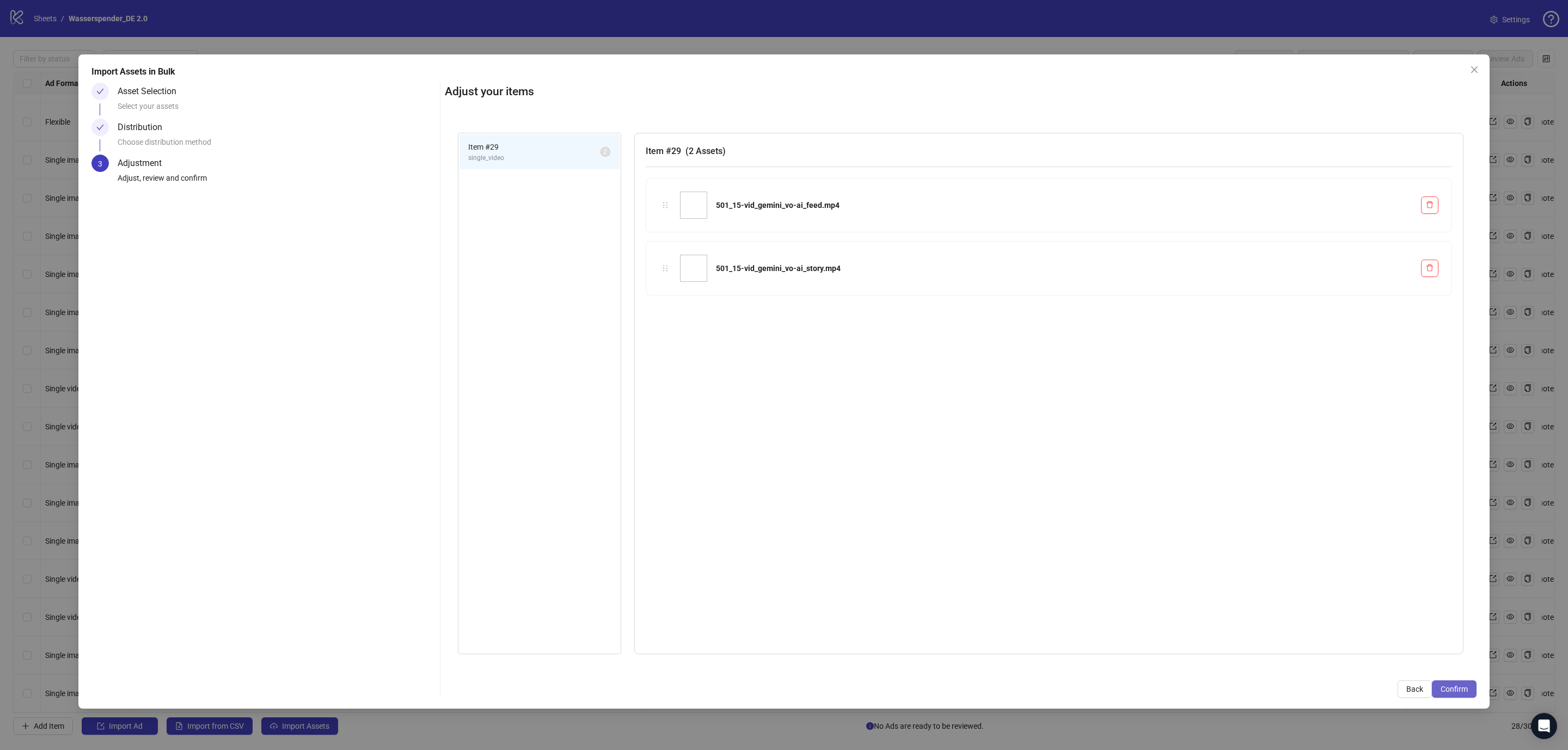
click at [1450, 687] on span "Confirm" at bounding box center [1454, 689] width 27 height 8
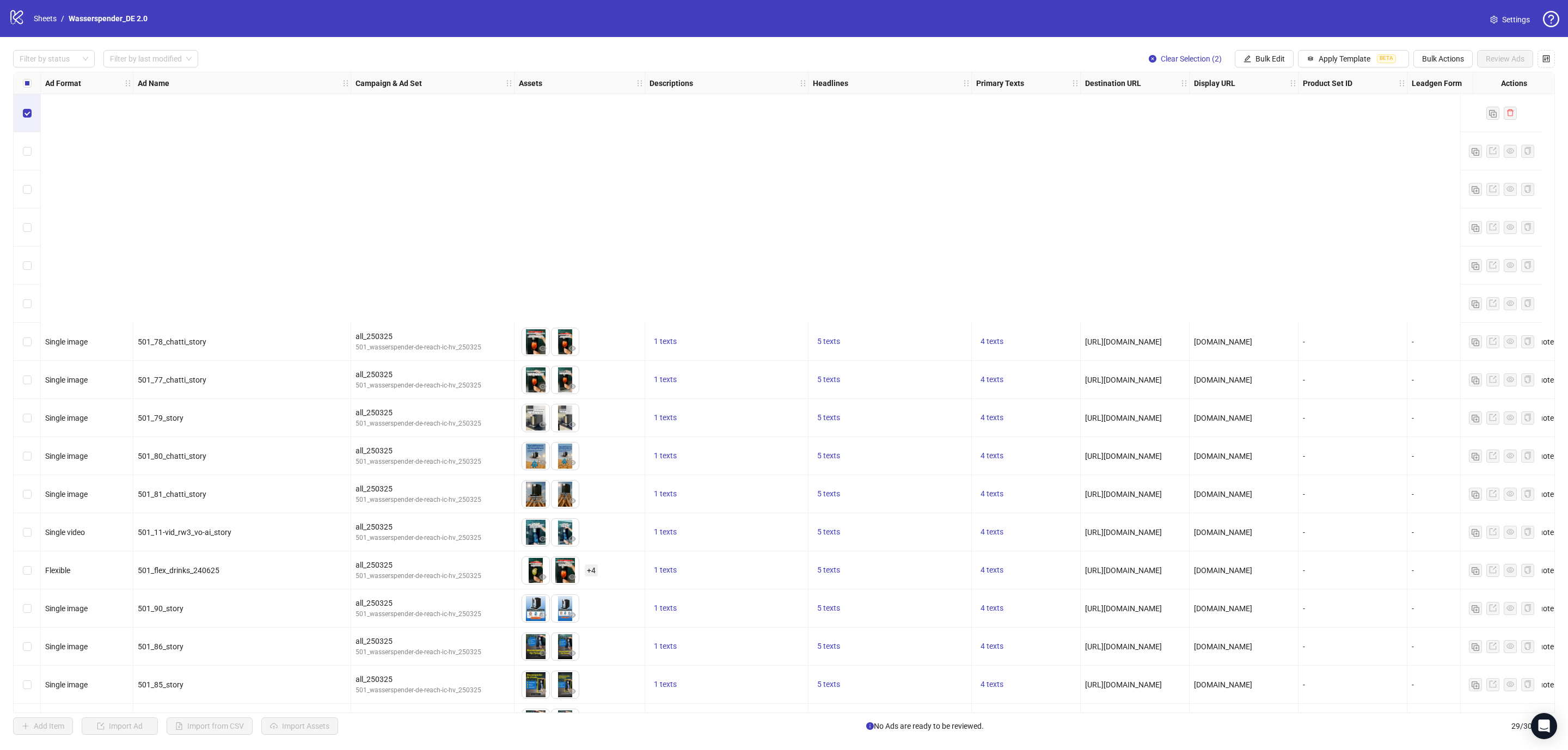
scroll to position [491, 0]
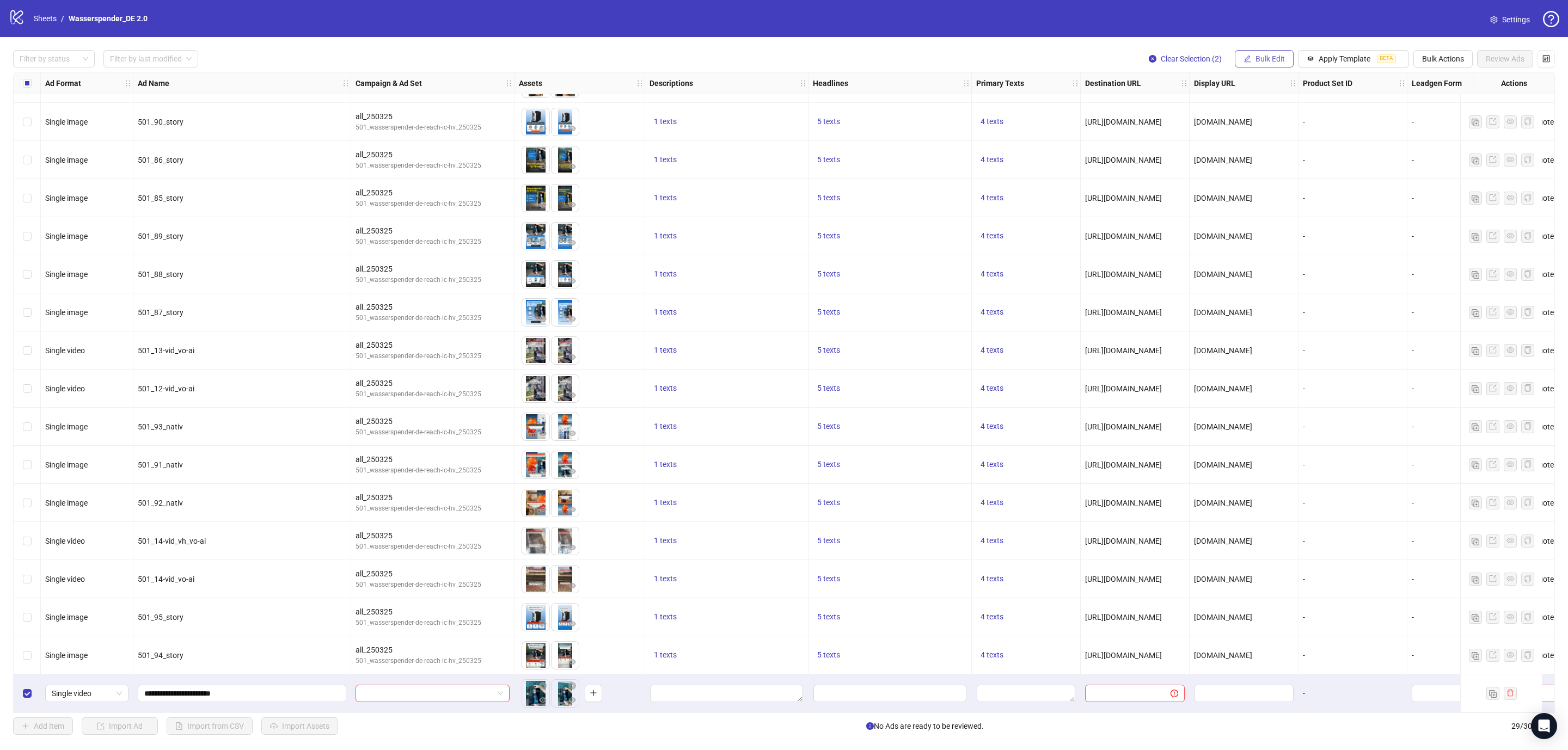
click at [1236, 54] on button "Bulk Edit" at bounding box center [1264, 58] width 59 height 18
click at [1263, 117] on span "Campaign & Ad Set" at bounding box center [1271, 116] width 65 height 12
click at [1331, 137] on icon "check" at bounding box center [1333, 134] width 8 height 8
click at [1259, 57] on span "Bulk Edit" at bounding box center [1269, 58] width 30 height 8
click at [248, 694] on input "**********" at bounding box center [241, 693] width 193 height 12
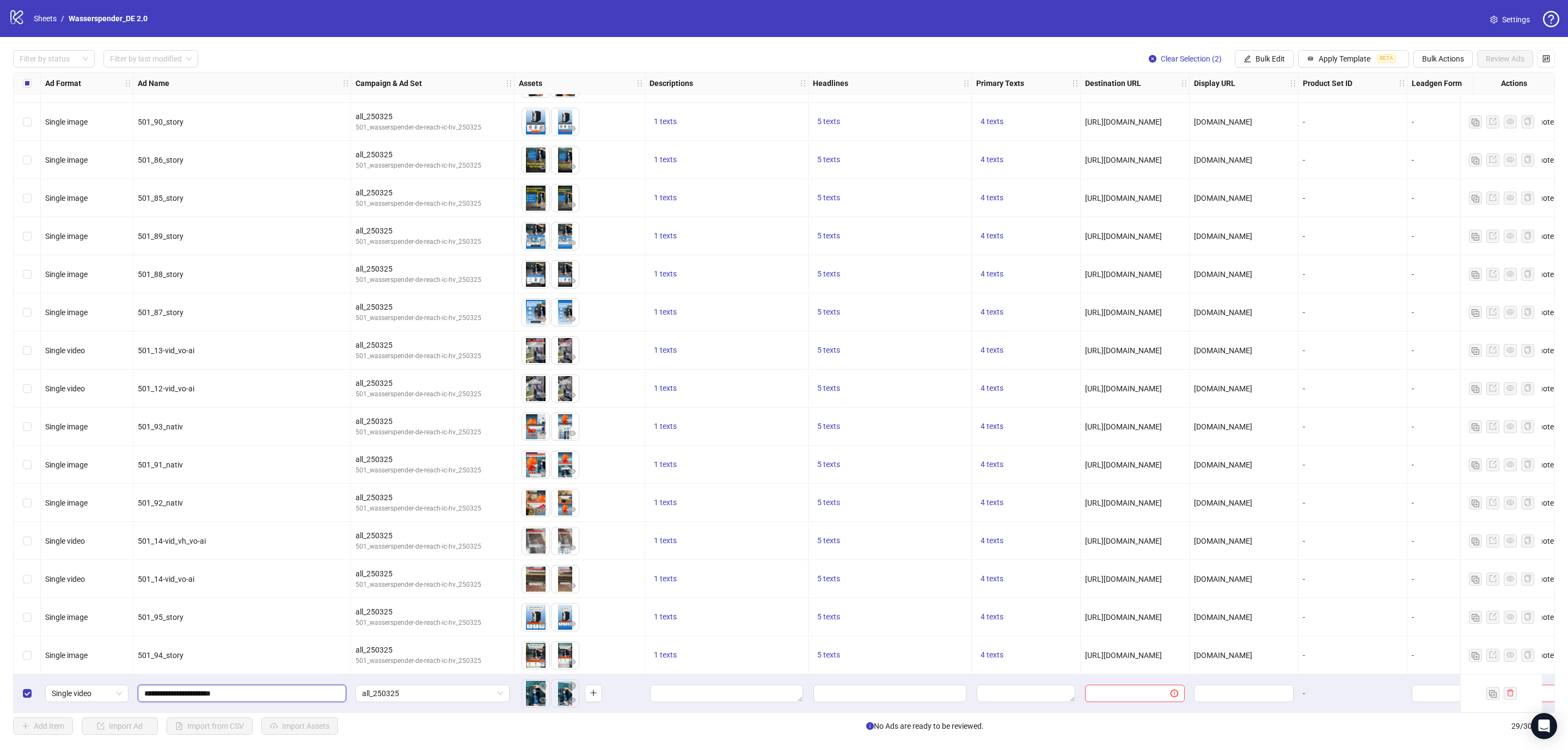
type input "**********"
click at [215, 640] on div "501_94_story" at bounding box center [242, 654] width 217 height 38
drag, startPoint x: 188, startPoint y: 693, endPoint x: 206, endPoint y: 694, distance: 18.0
click at [206, 694] on input "**********" at bounding box center [241, 693] width 193 height 12
click at [208, 674] on div "**********" at bounding box center [242, 693] width 217 height 38
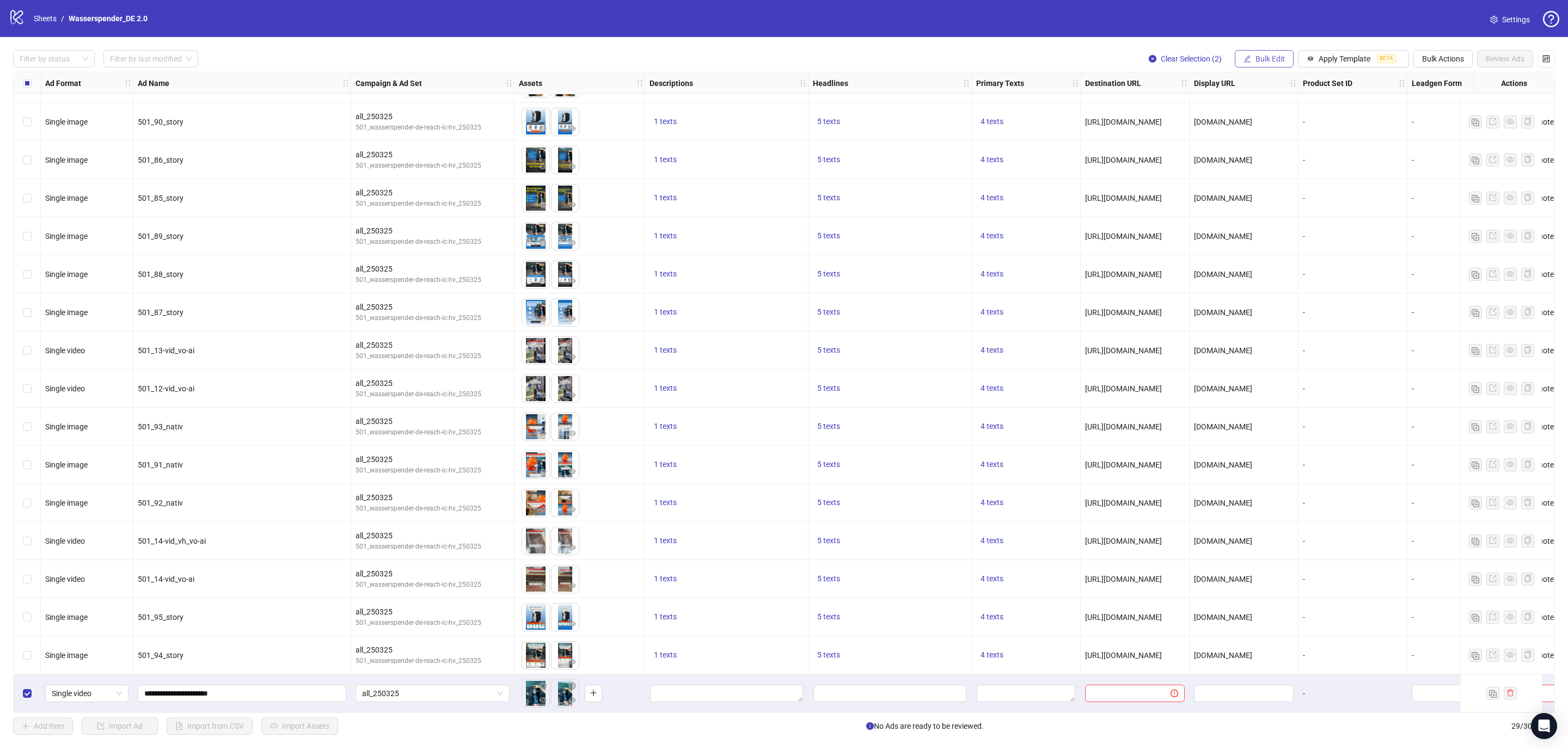
click at [1261, 59] on span "Bulk Edit" at bounding box center [1269, 58] width 30 height 8
click at [1267, 135] on span "Descriptions" at bounding box center [1271, 134] width 65 height 12
click at [1335, 189] on icon "check" at bounding box center [1333, 184] width 8 height 8
click at [1251, 66] on button "Bulk Edit" at bounding box center [1264, 58] width 59 height 18
click at [1269, 153] on span "Headlines" at bounding box center [1271, 151] width 65 height 12
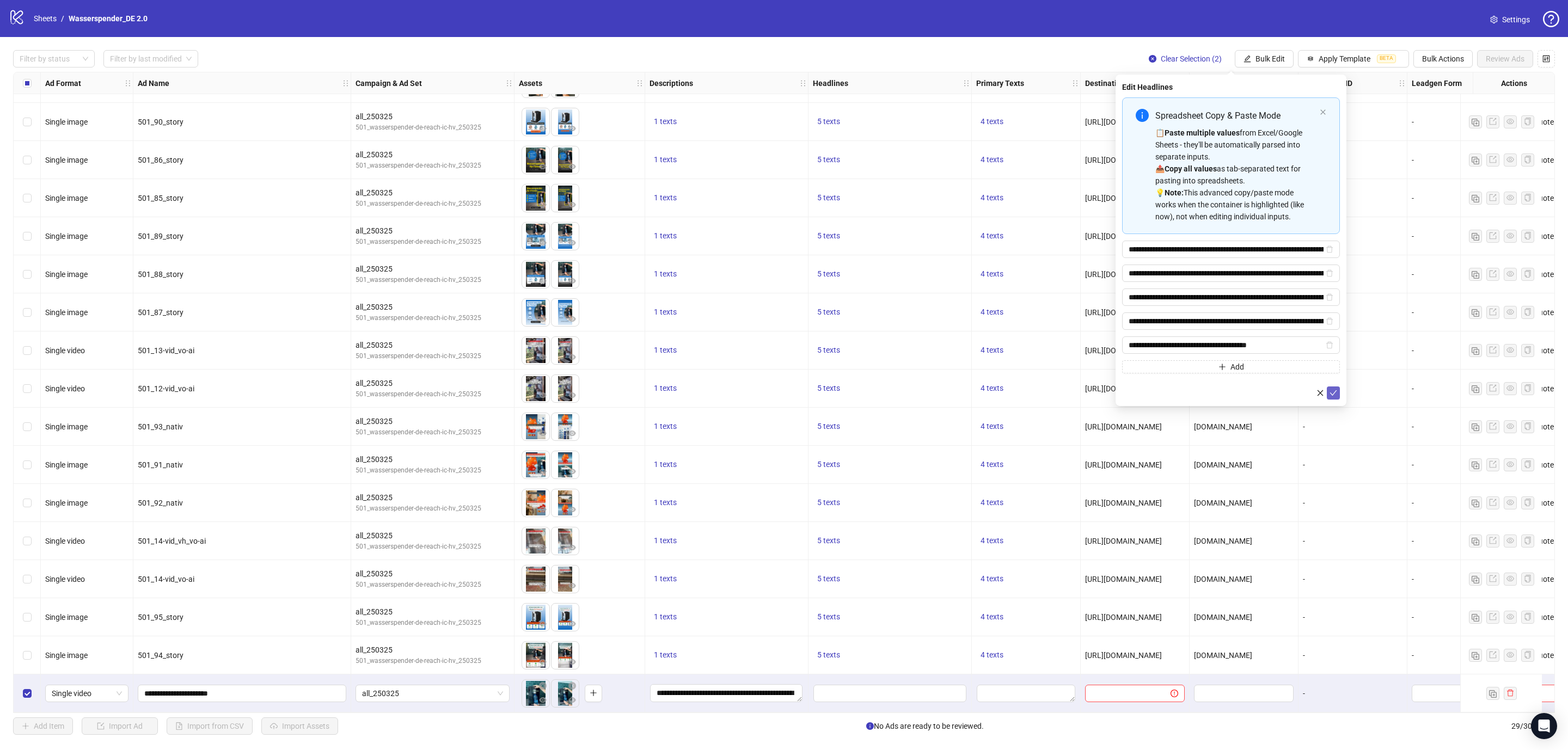
click at [1332, 393] on icon "check" at bounding box center [1333, 392] width 8 height 8
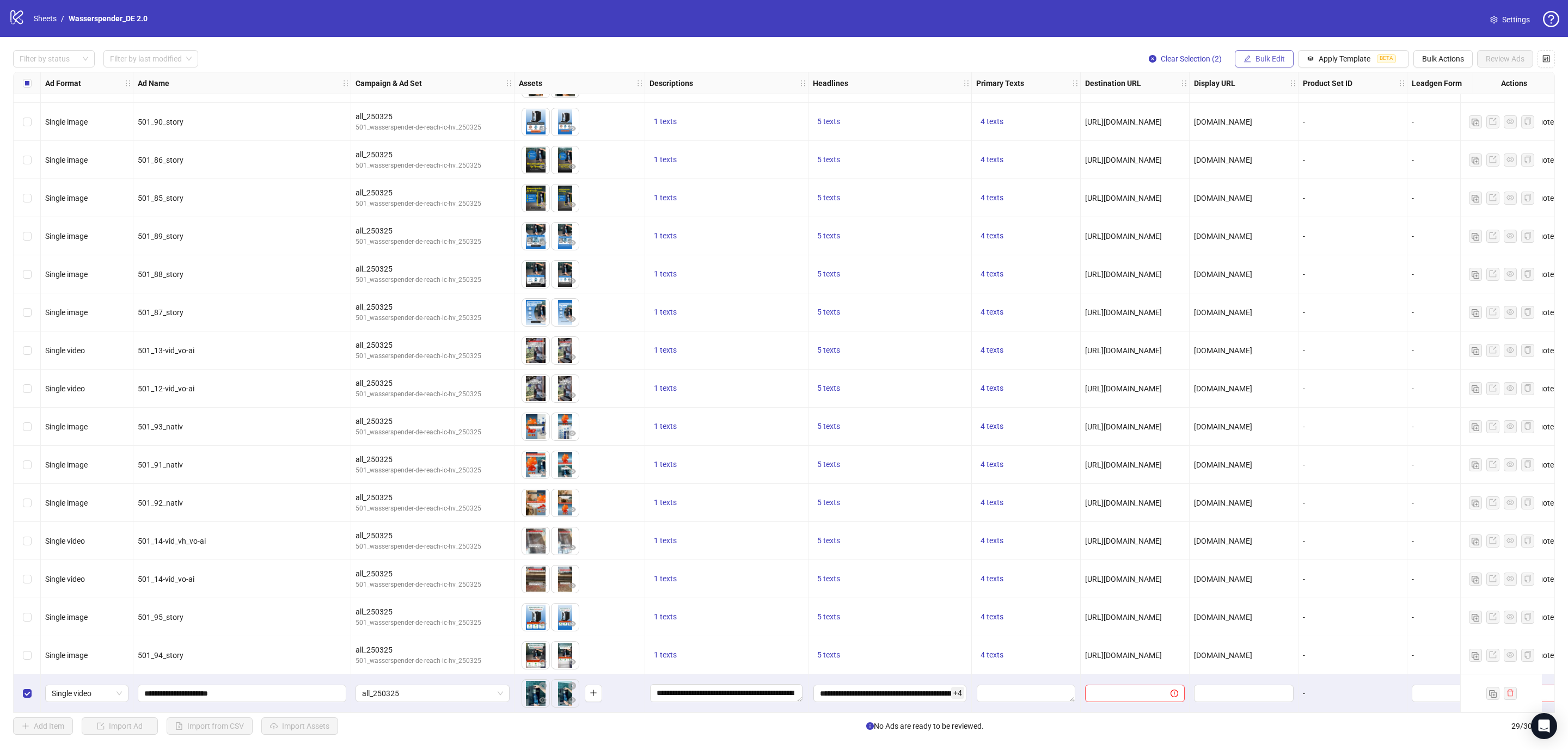
click at [1250, 63] on button "Bulk Edit" at bounding box center [1264, 58] width 59 height 18
click at [1258, 172] on span "Primary Texts" at bounding box center [1271, 168] width 65 height 12
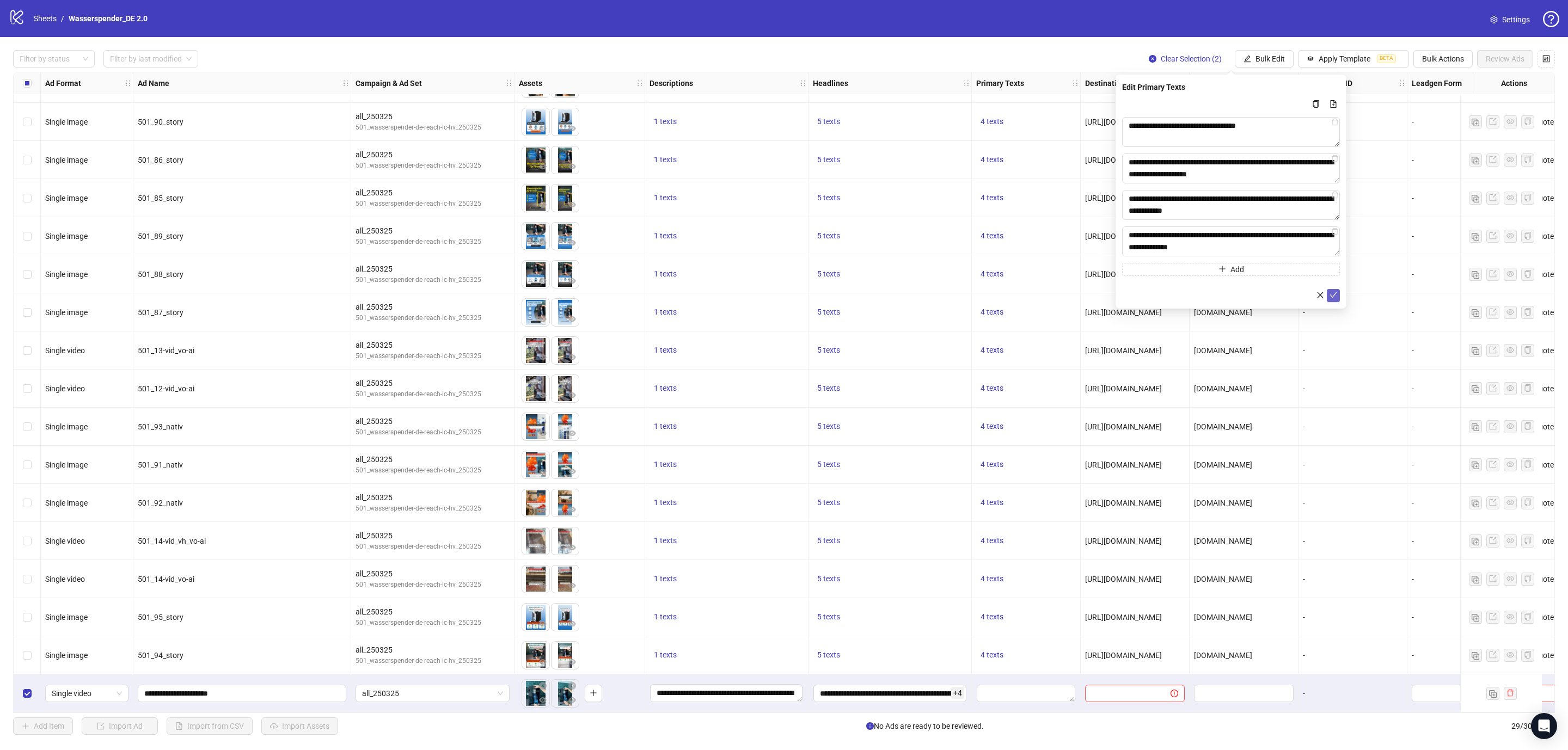
click at [1331, 295] on icon "check" at bounding box center [1333, 295] width 7 height 5
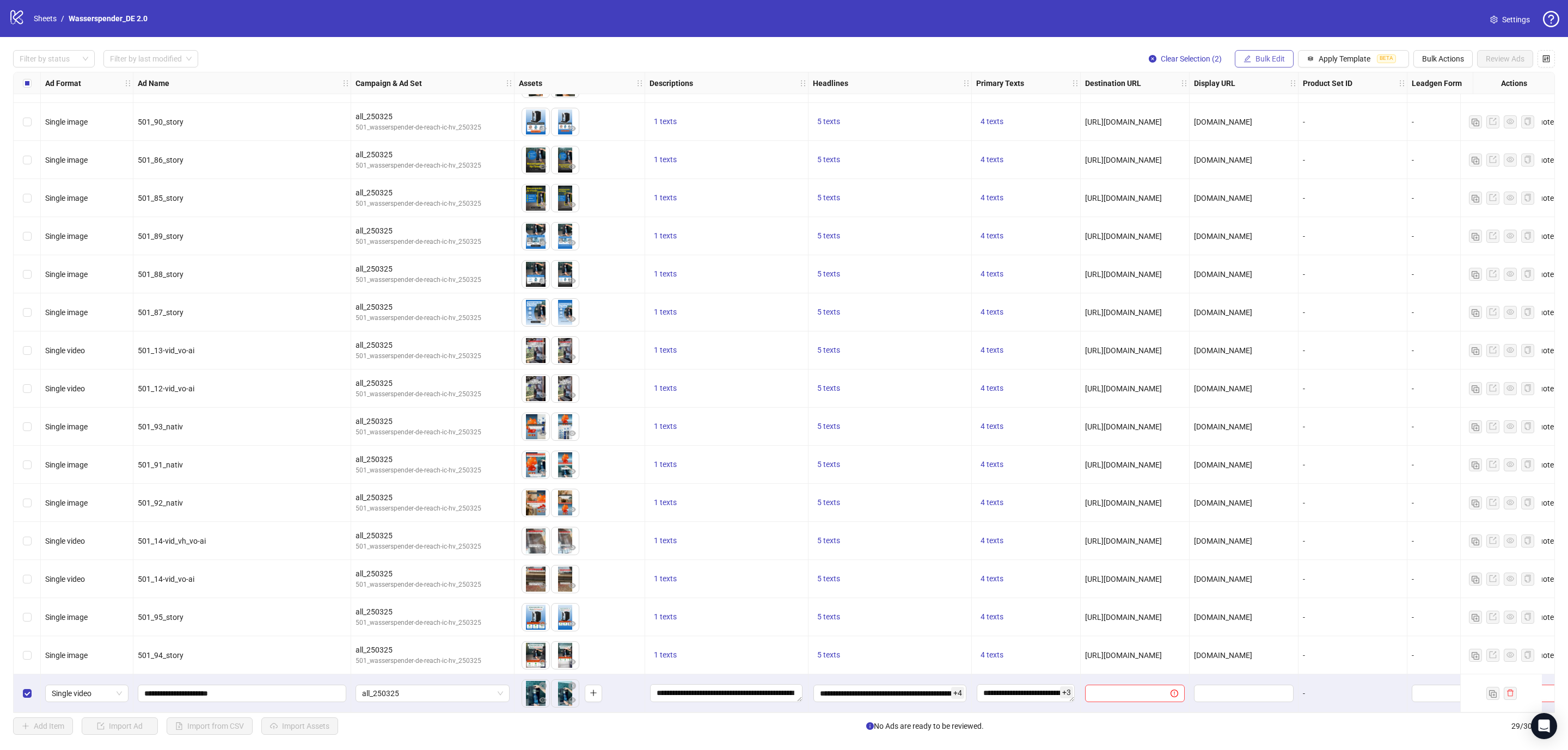
click at [1250, 51] on button "Bulk Edit" at bounding box center [1264, 58] width 59 height 18
click at [1276, 180] on span "Destination URL" at bounding box center [1271, 185] width 65 height 12
click at [1334, 128] on button "submit" at bounding box center [1332, 134] width 13 height 13
click at [1273, 59] on span "Bulk Edit" at bounding box center [1269, 58] width 30 height 8
click at [1271, 205] on span "Display URL" at bounding box center [1271, 203] width 65 height 12
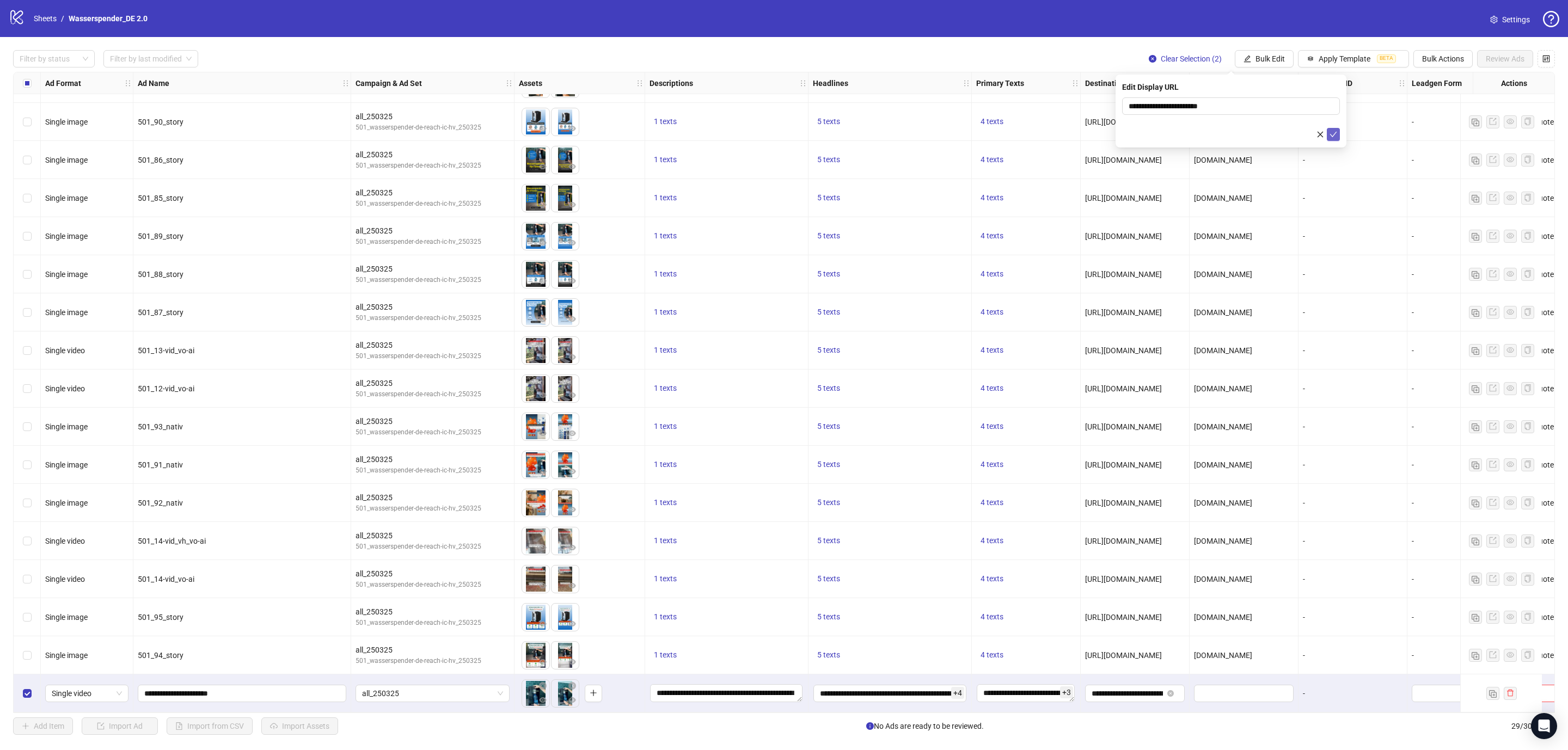
click at [1330, 130] on icon "check" at bounding box center [1333, 134] width 8 height 8
click at [1256, 63] on span "Bulk Edit" at bounding box center [1269, 58] width 30 height 8
click at [1263, 244] on li "Call to Action" at bounding box center [1272, 238] width 78 height 18
click at [1331, 142] on div "Edit Call to Action Get quote" at bounding box center [1231, 111] width 231 height 73
click at [1331, 136] on icon "check" at bounding box center [1333, 134] width 8 height 8
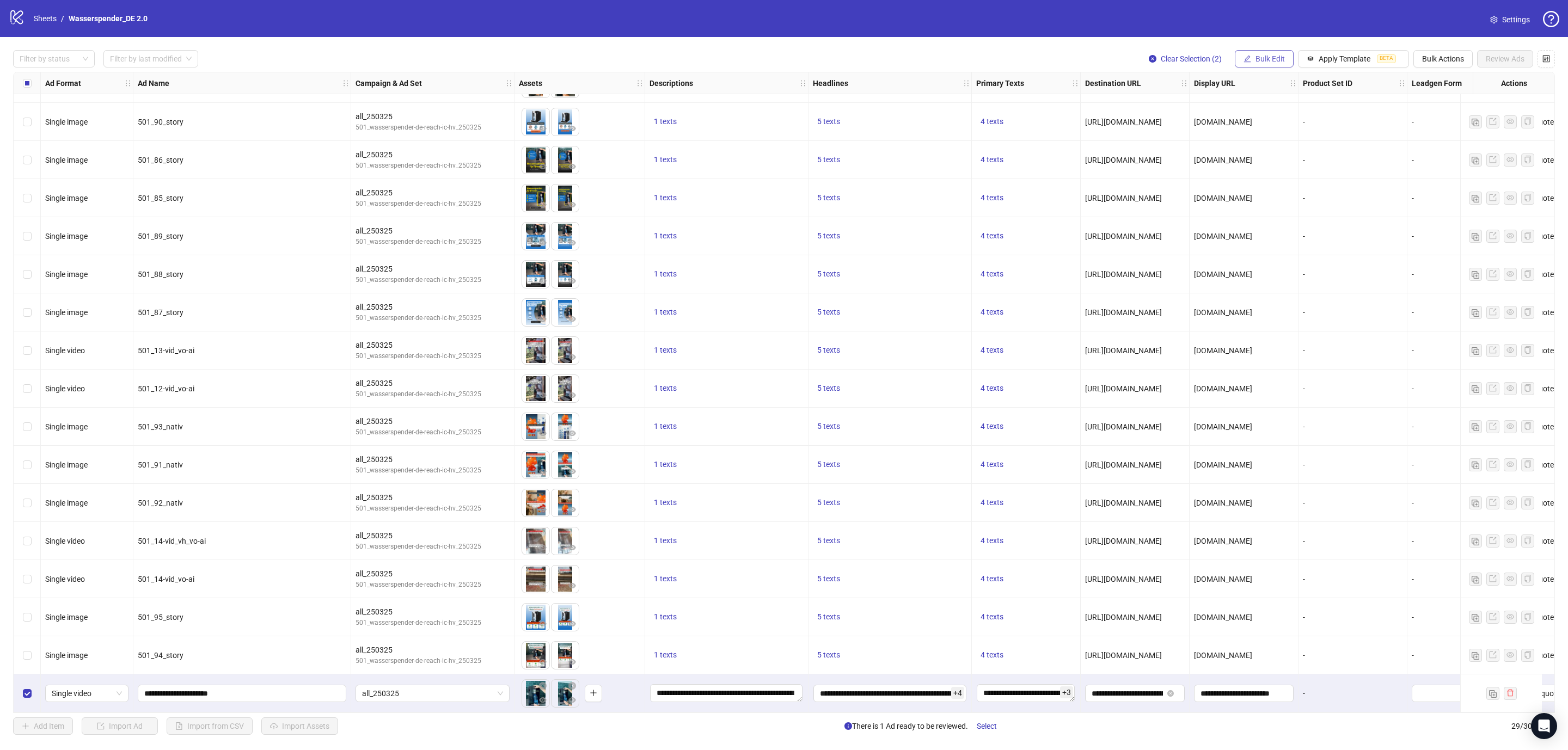
click at [1261, 62] on span "Bulk Edit" at bounding box center [1269, 58] width 30 height 8
click at [1277, 232] on span "Call to Action" at bounding box center [1271, 238] width 65 height 12
click at [1331, 134] on icon "check" at bounding box center [1333, 134] width 8 height 8
click at [1279, 715] on div "Filter by status Filter by last modified Clear Selection (2) Bulk Edit Apply Te…" at bounding box center [784, 392] width 1568 height 711
drag, startPoint x: 1279, startPoint y: 714, endPoint x: 1298, endPoint y: 714, distance: 19.0
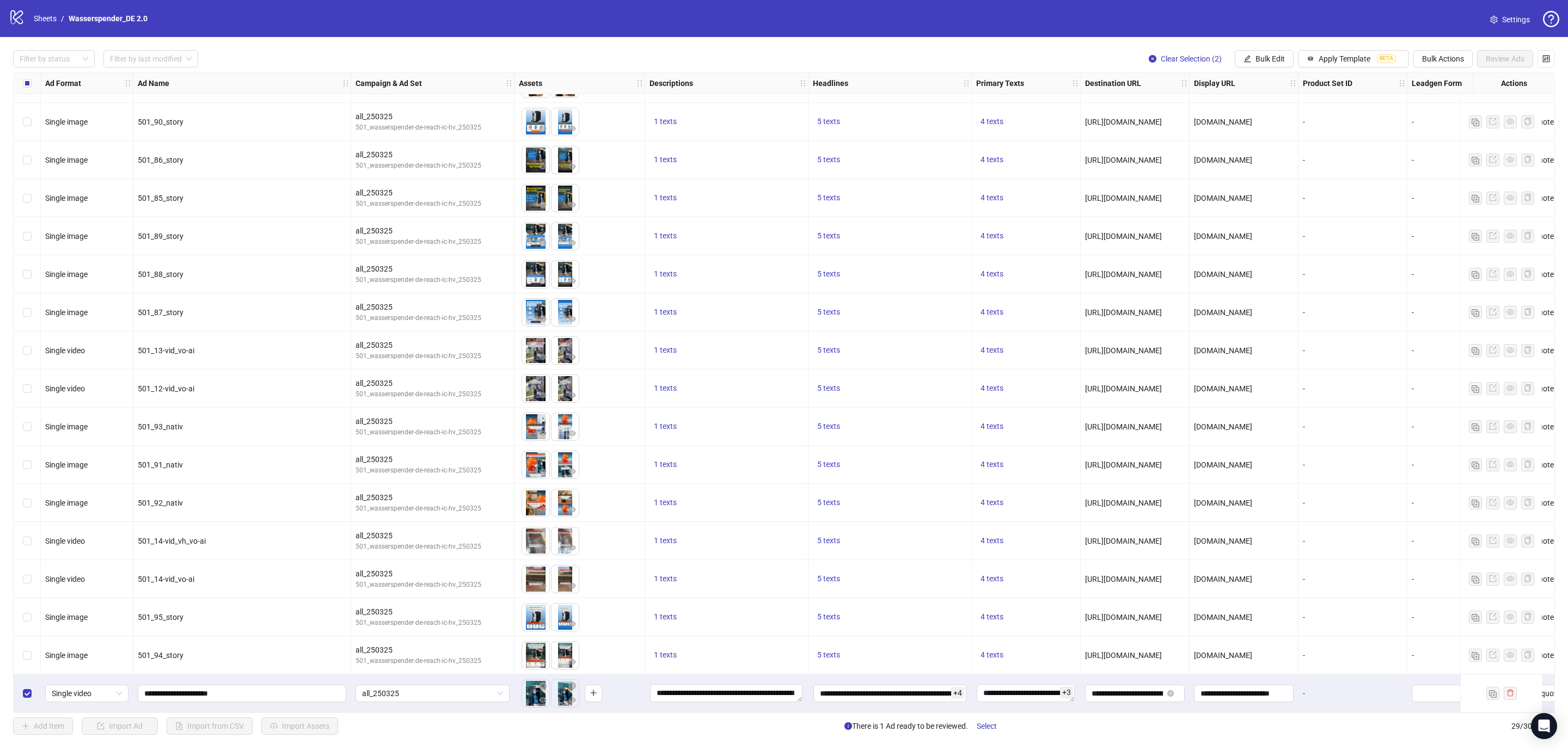
click at [1298, 713] on div "Ad Format Ad Name Campaign & Ad Set Assets Descriptions Headlines Primary Texts…" at bounding box center [783, 392] width 1542 height 641
click at [1302, 712] on div "Ad Format Ad Name Campaign & Ad Set Assets Descriptions Headlines Primary Texts…" at bounding box center [783, 392] width 1542 height 641
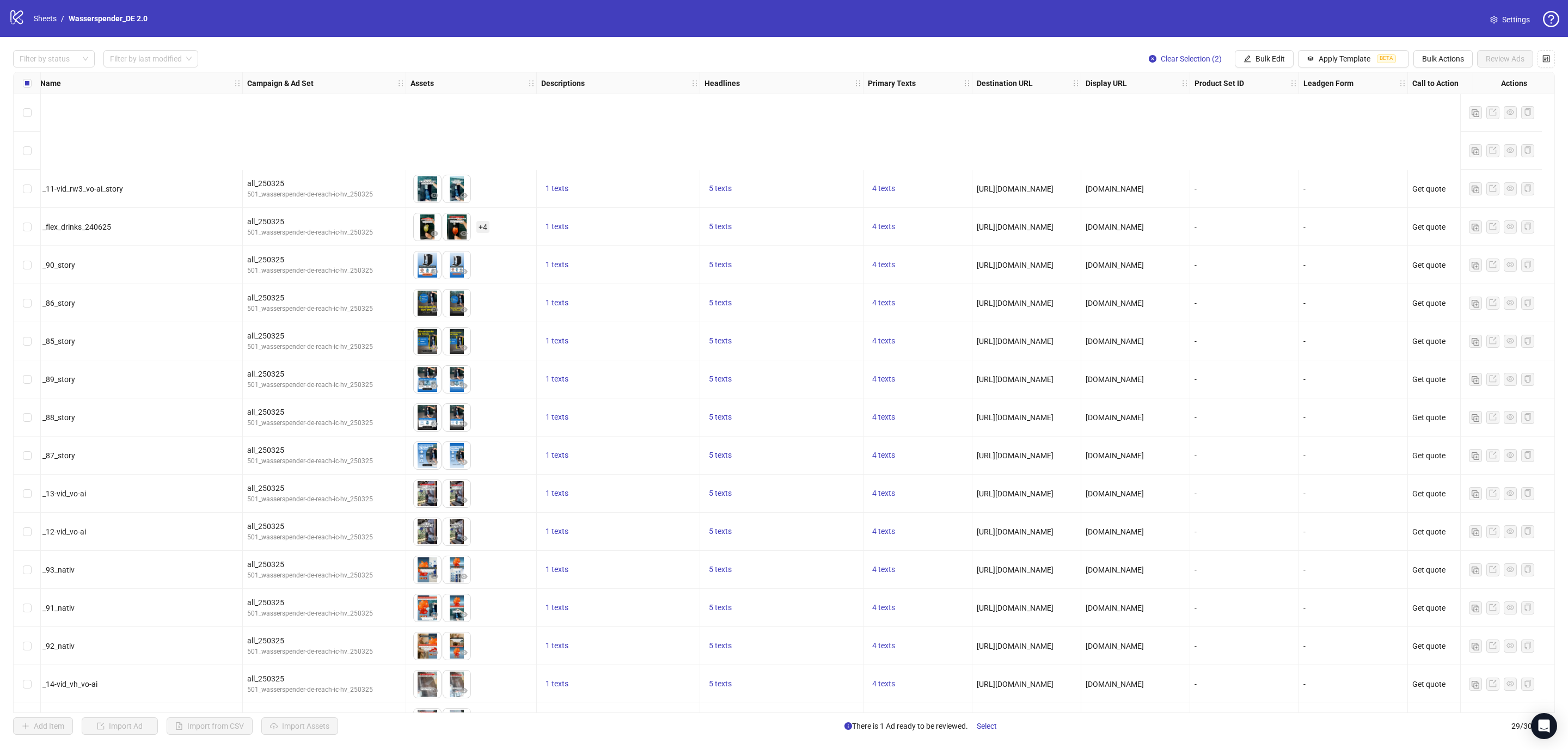
scroll to position [491, 108]
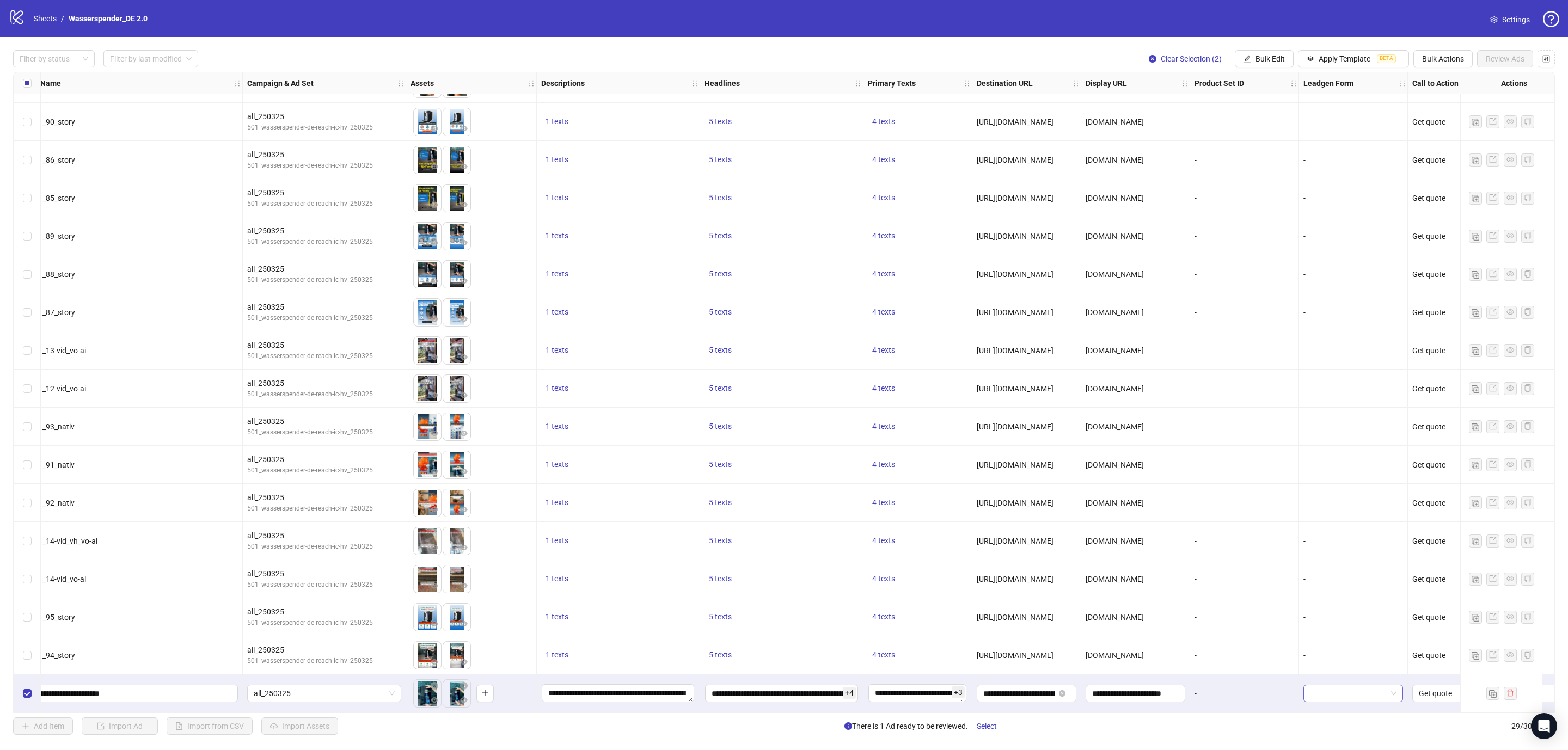
click at [1335, 693] on input "search" at bounding box center [1347, 693] width 77 height 16
click at [1265, 689] on div "-" at bounding box center [1244, 693] width 100 height 12
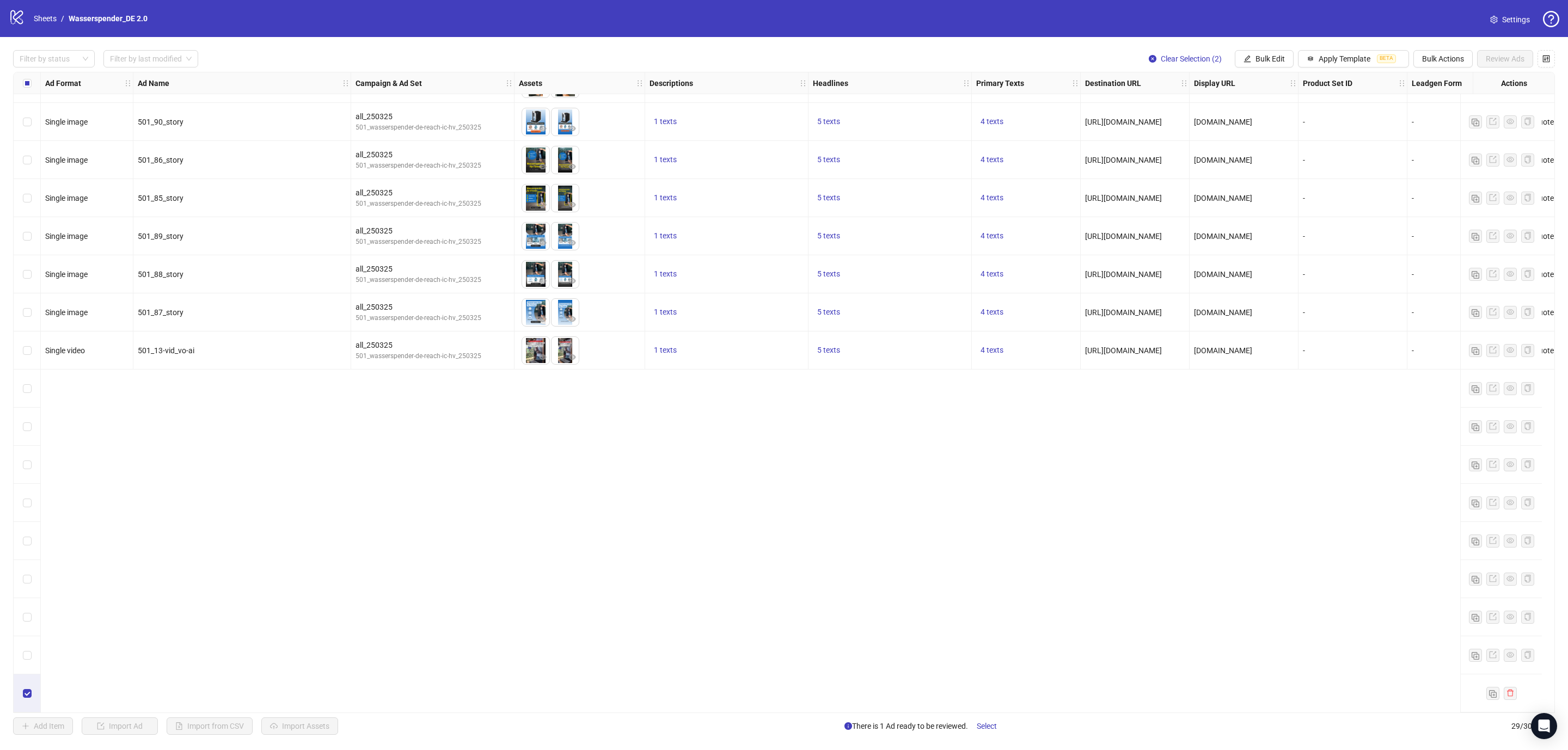
scroll to position [0, 0]
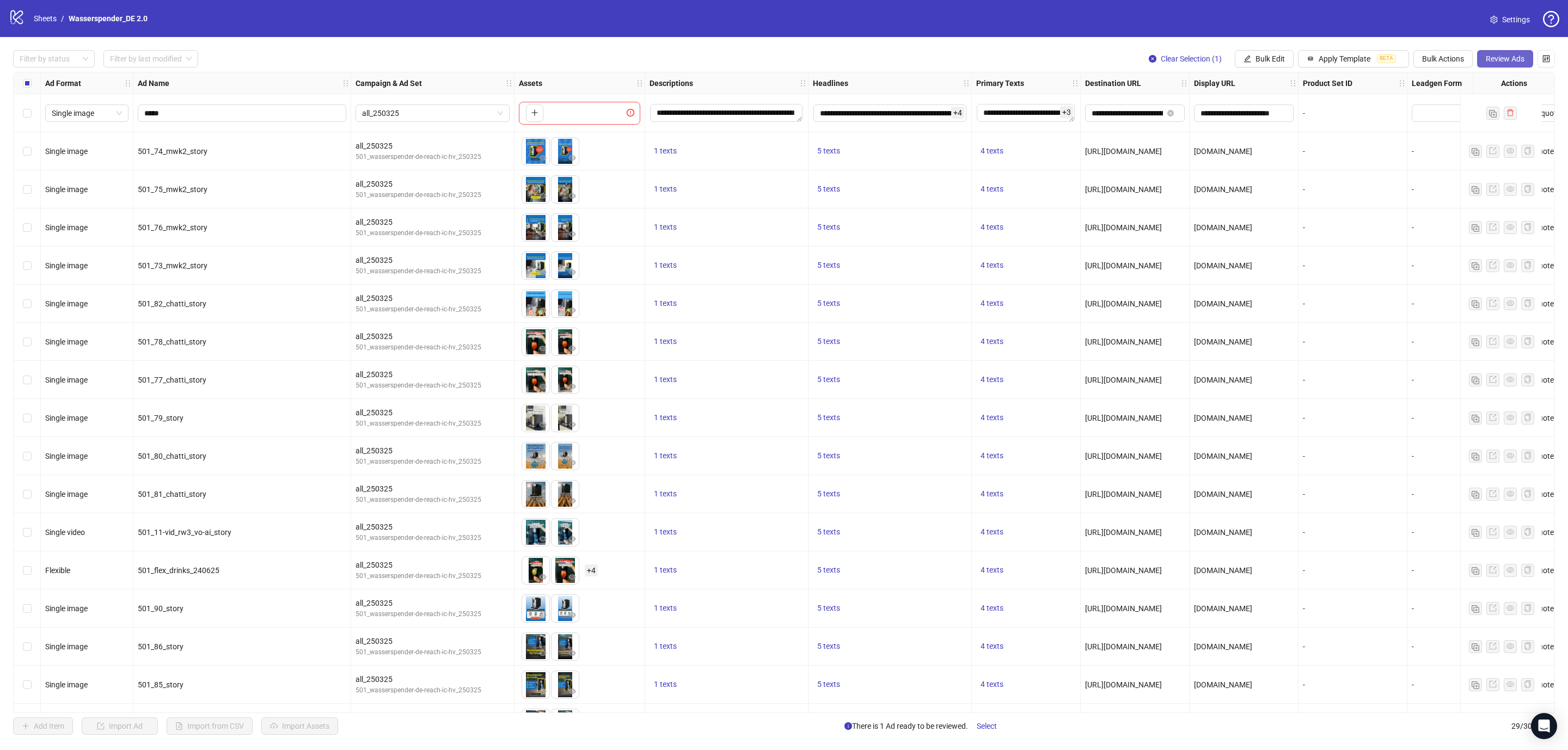
click at [1508, 59] on span "Review Ads" at bounding box center [1505, 58] width 39 height 8
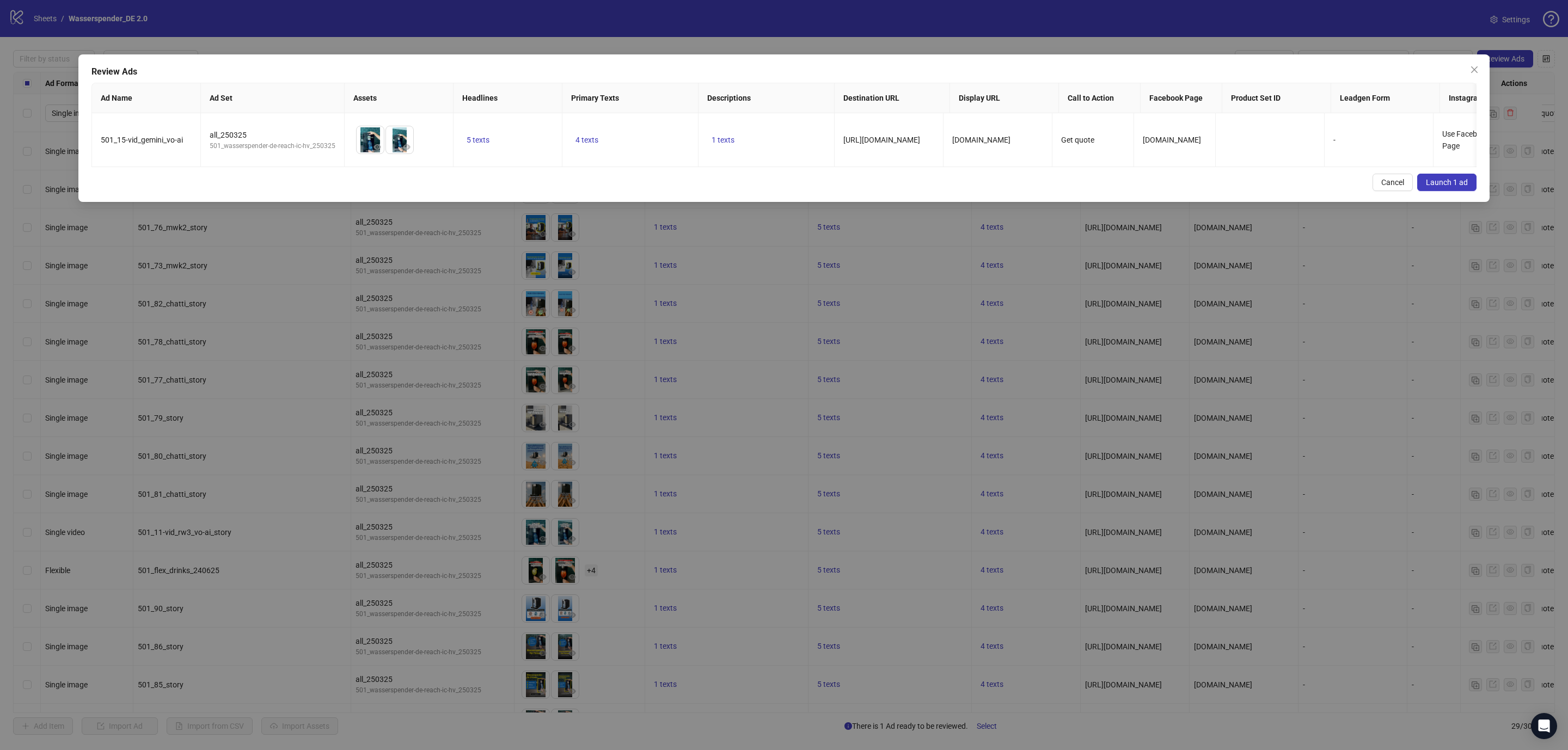
click at [1442, 187] on span "Launch 1 ad" at bounding box center [1447, 182] width 42 height 8
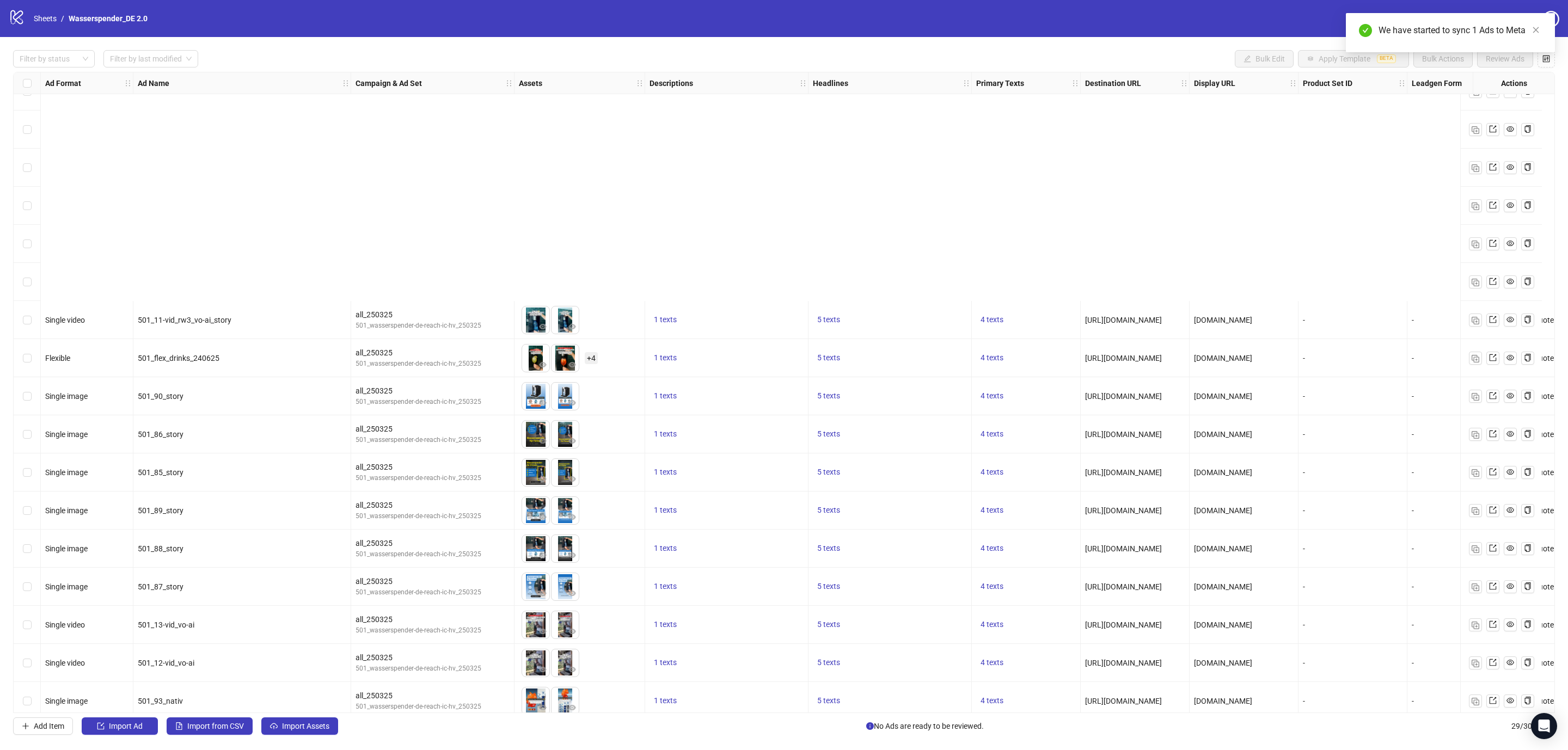
scroll to position [491, 0]
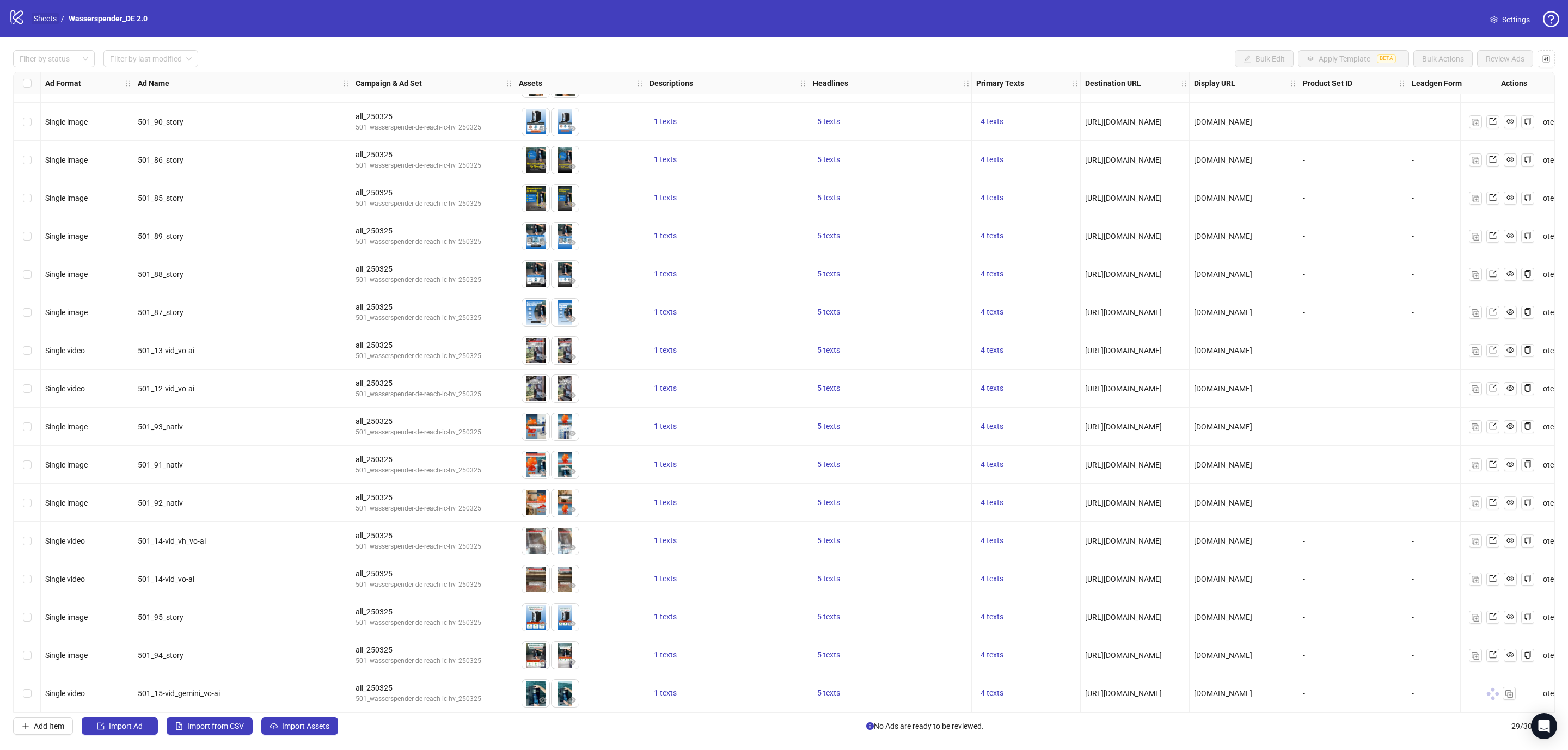
click at [37, 17] on link "Sheets" at bounding box center [45, 19] width 27 height 12
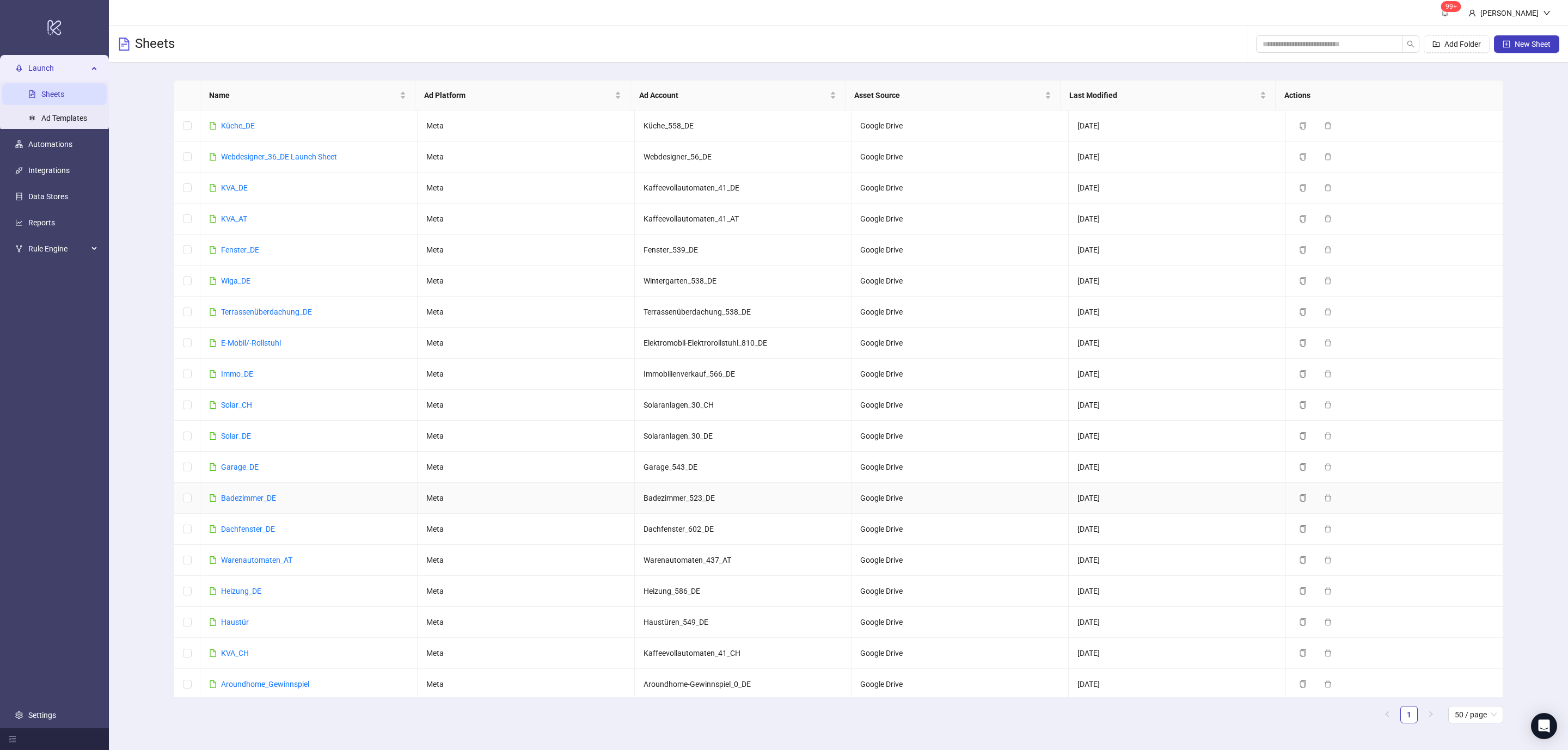
scroll to position [194, 0]
click at [258, 523] on link "Warenautomaten_DE" at bounding box center [256, 526] width 72 height 8
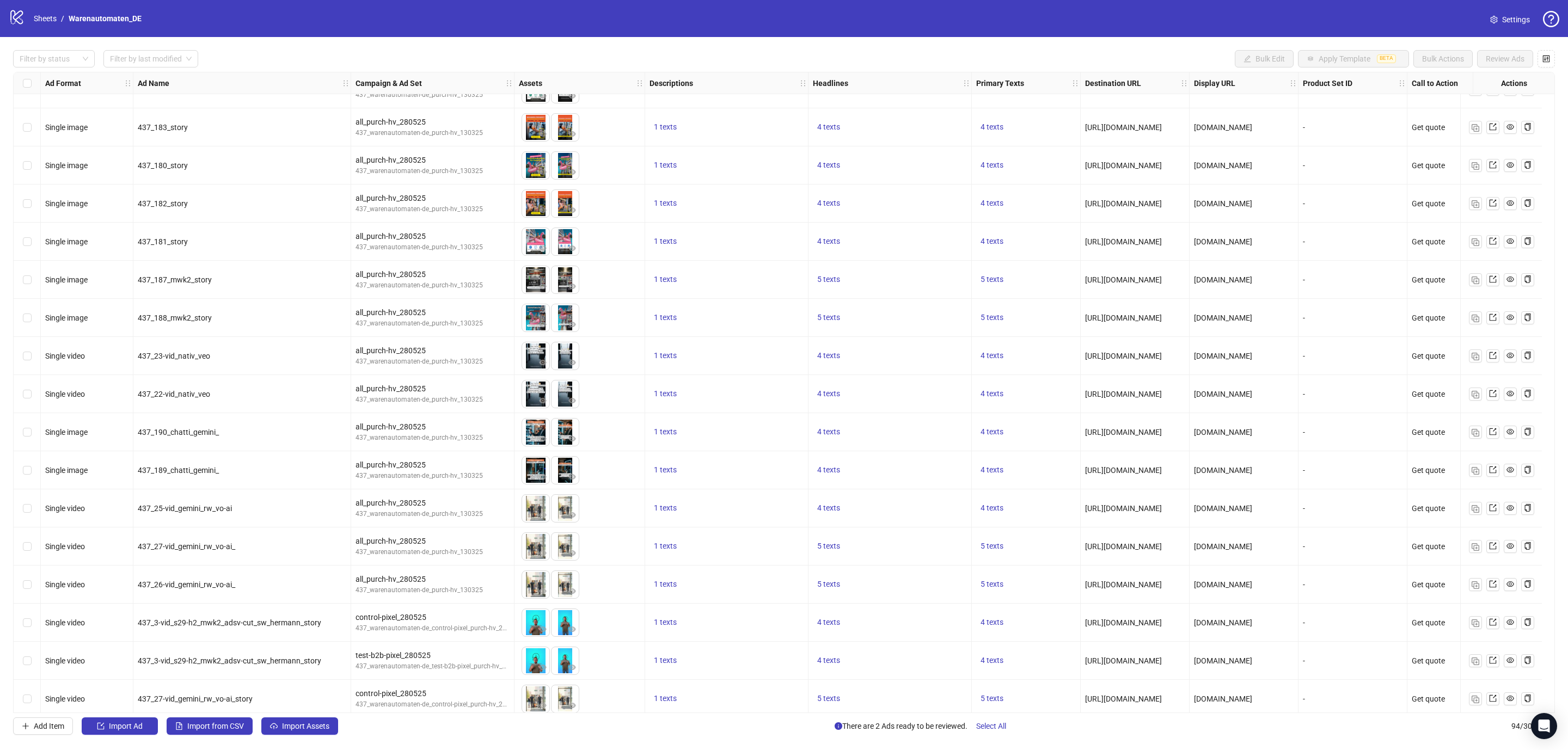
scroll to position [2967, 0]
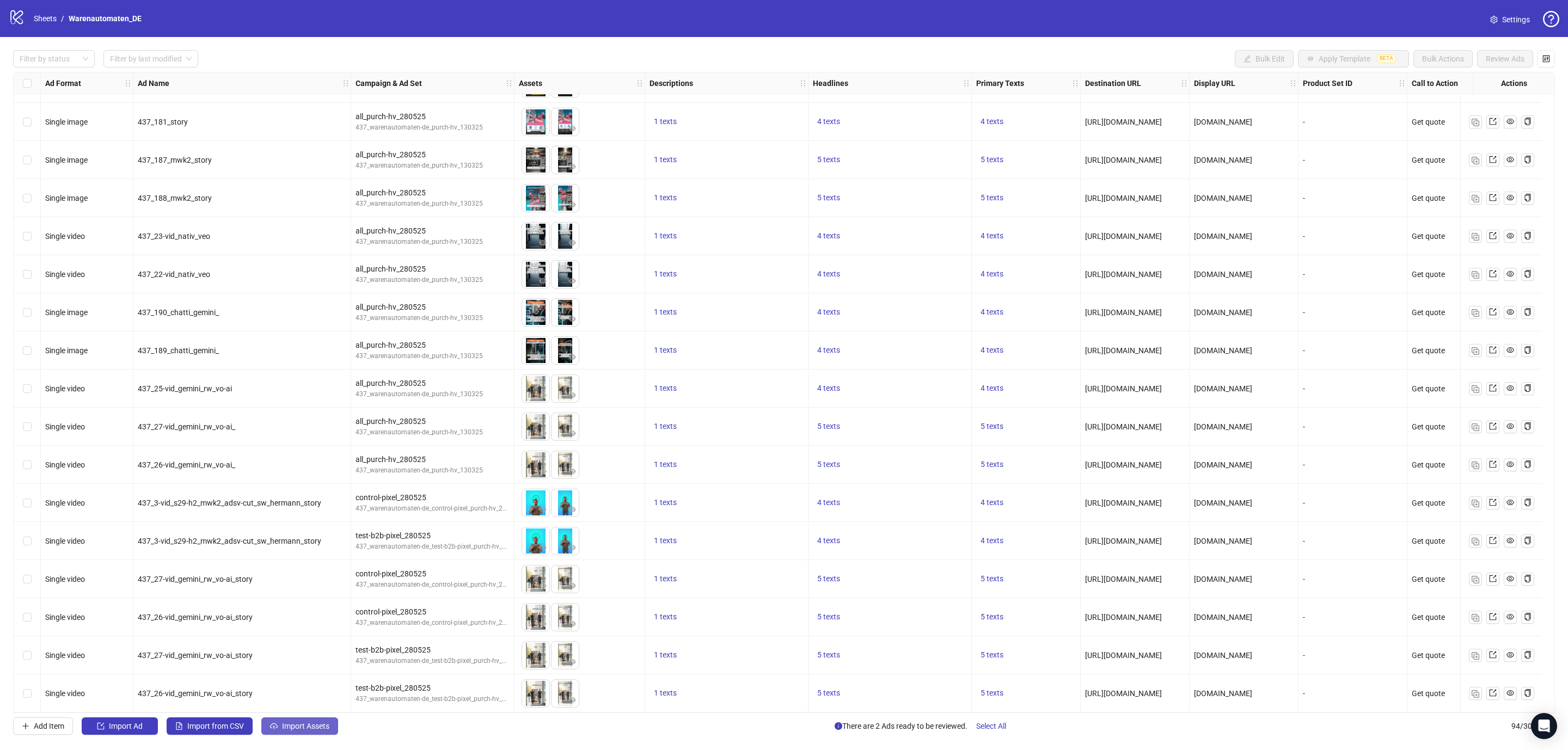
click at [299, 729] on span "Import Assets" at bounding box center [305, 725] width 47 height 8
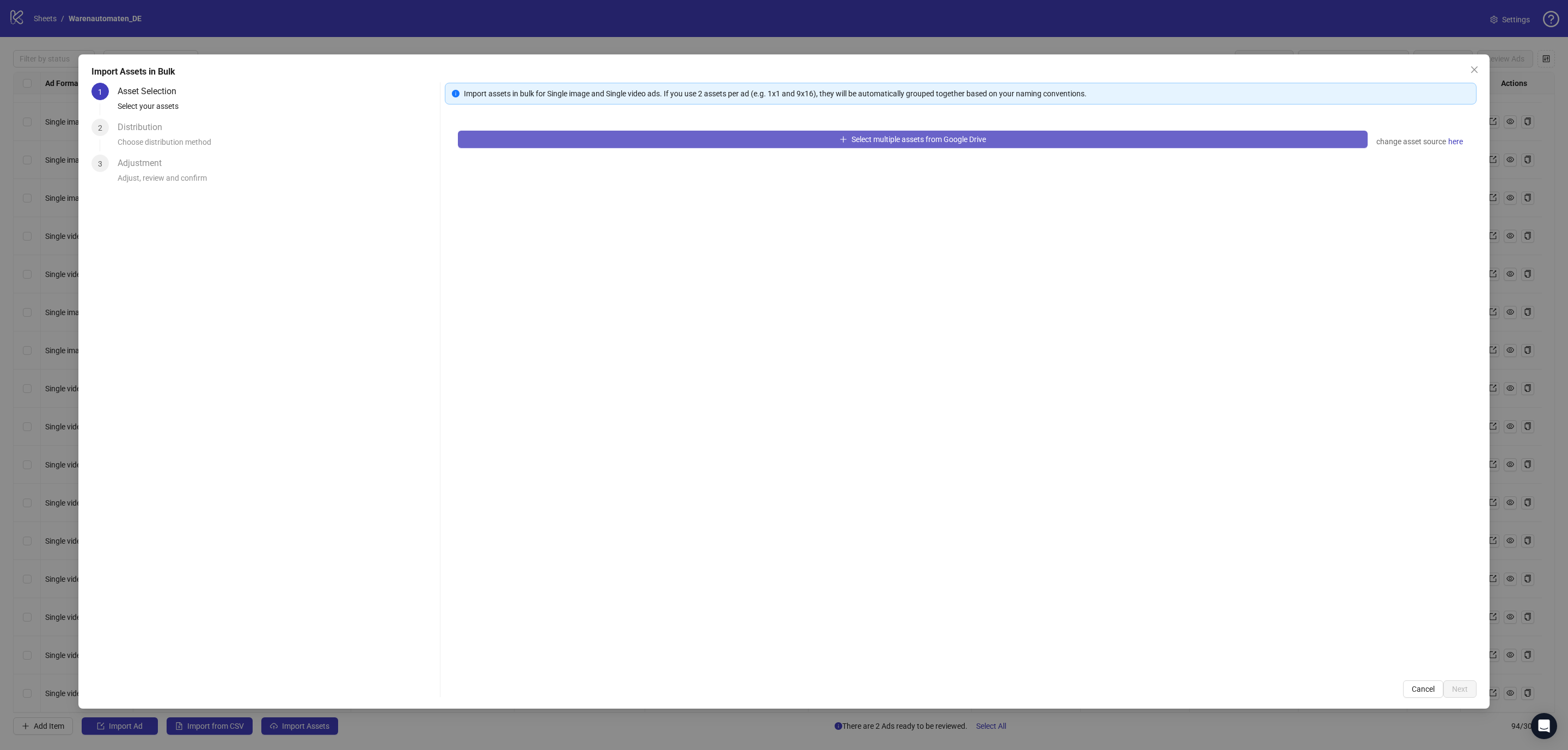
click at [589, 143] on button "Select multiple assets from Google Drive" at bounding box center [912, 139] width 909 height 18
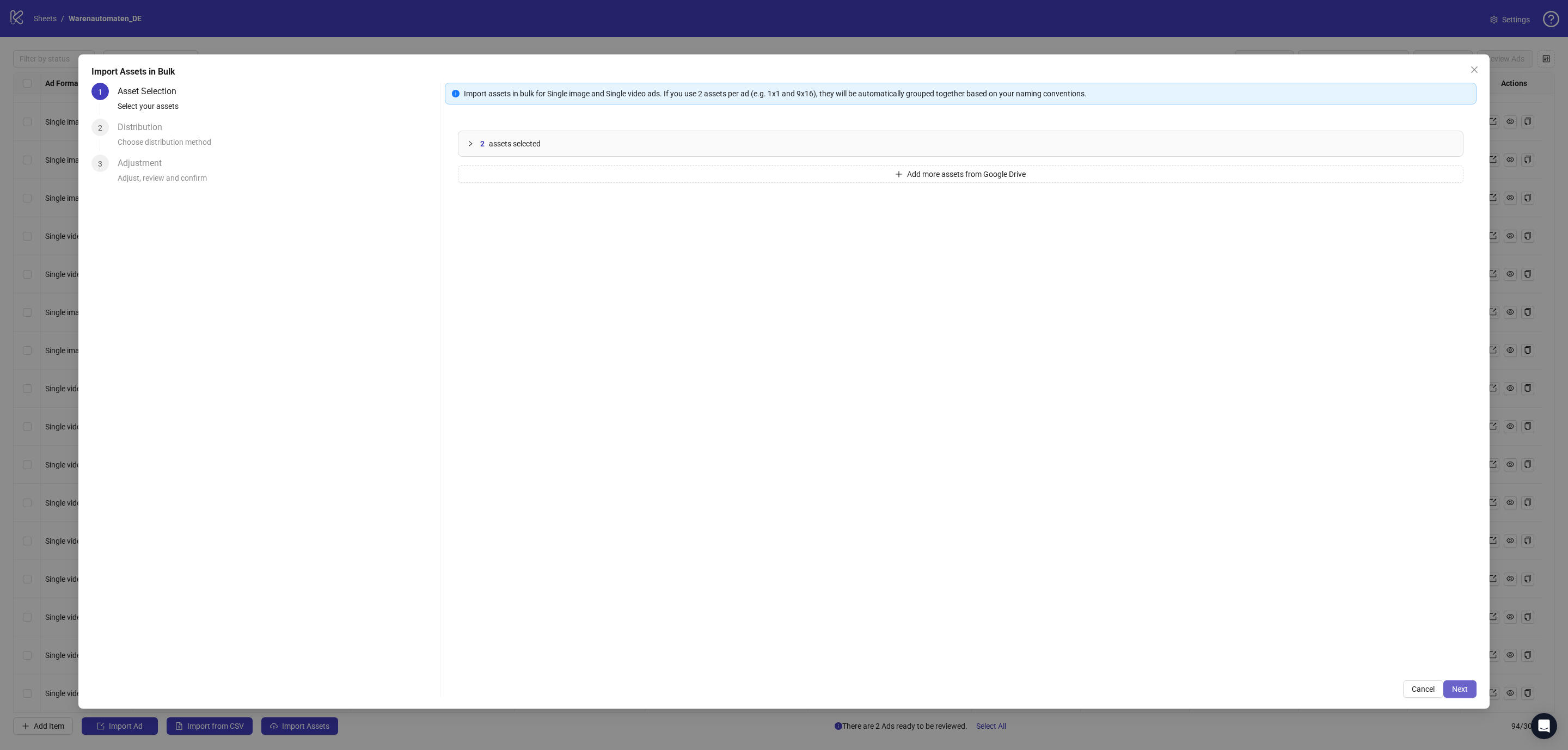
click at [1456, 693] on span "Next" at bounding box center [1459, 689] width 16 height 8
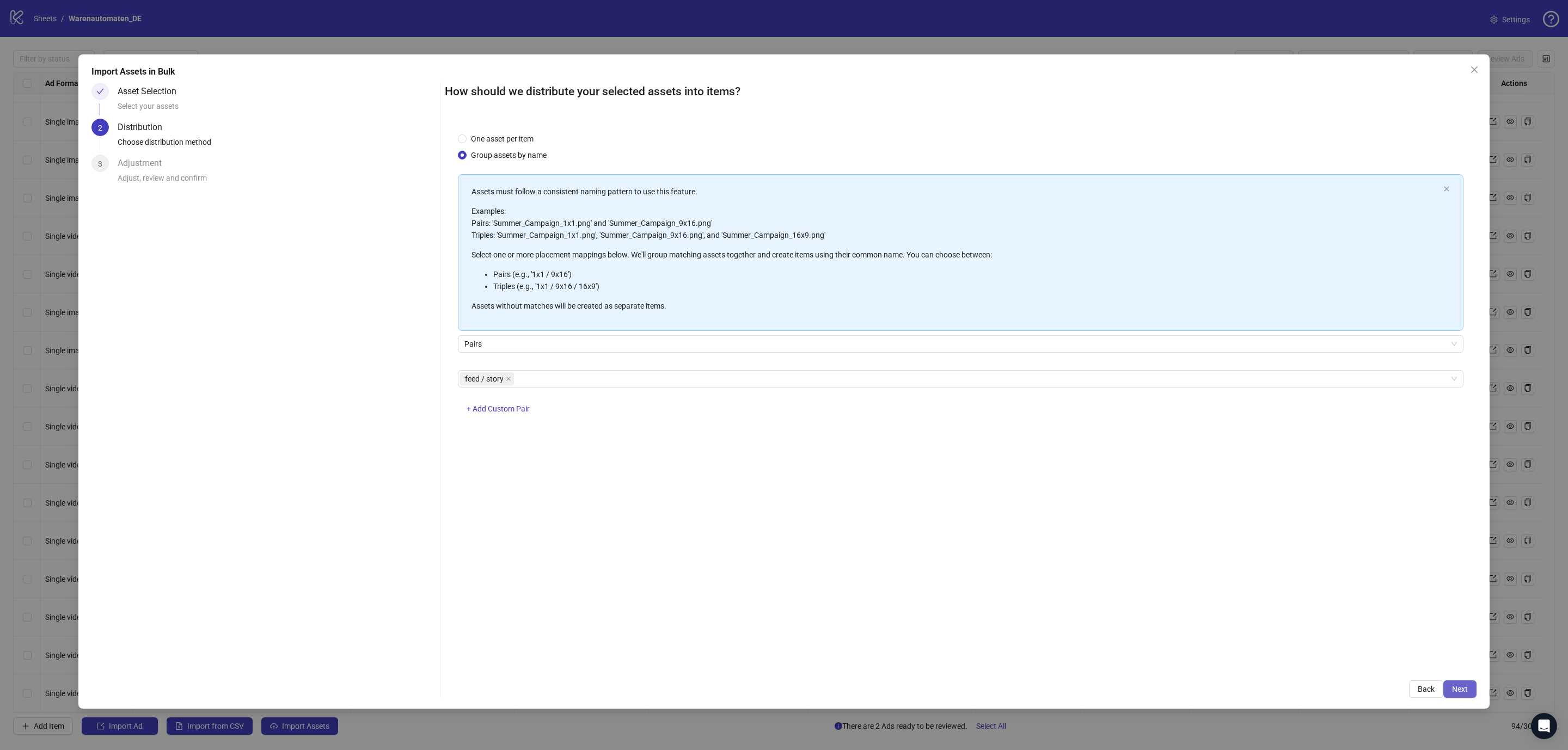
click at [1460, 686] on span "Next" at bounding box center [1459, 689] width 16 height 8
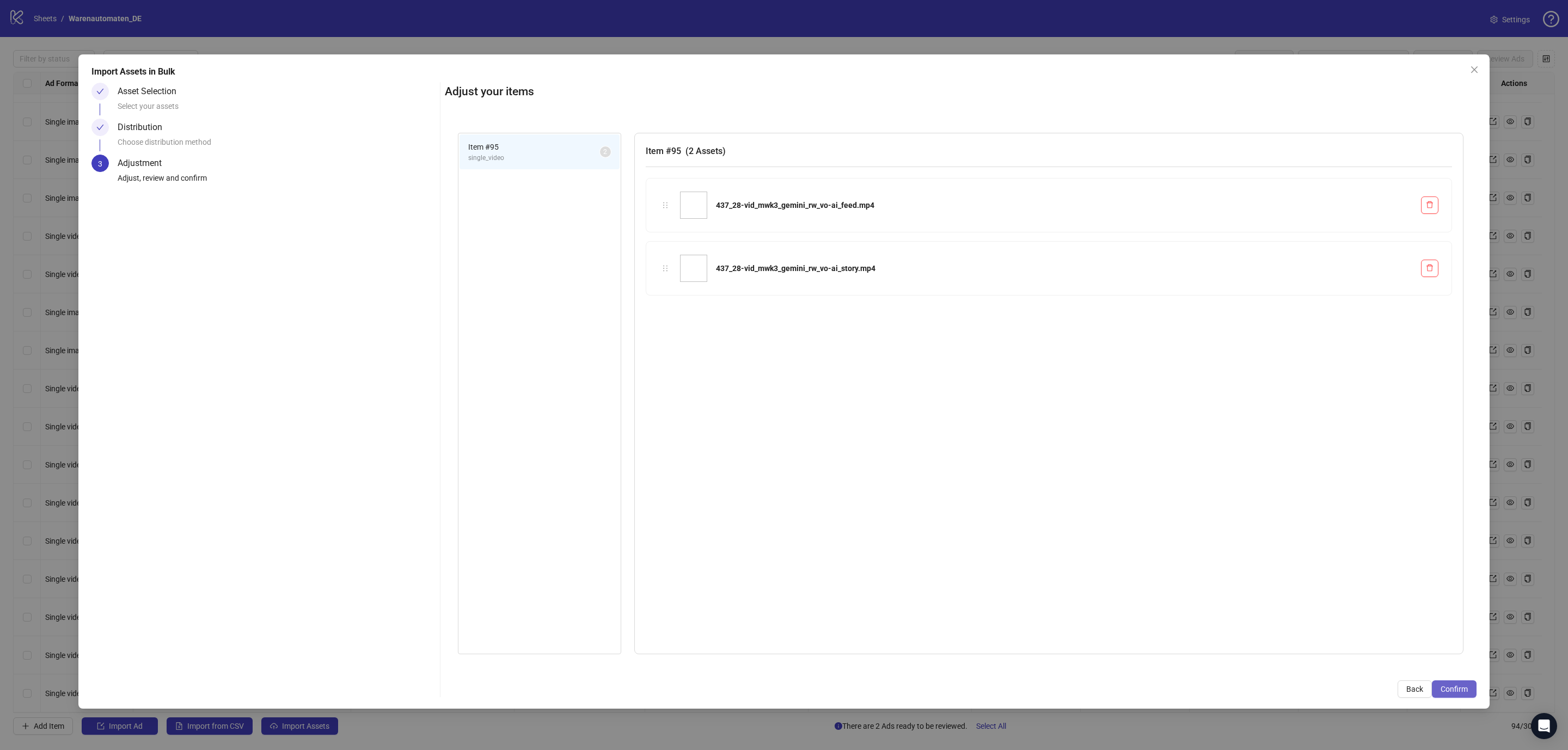
click at [1432, 687] on button "Confirm" at bounding box center [1454, 688] width 45 height 18
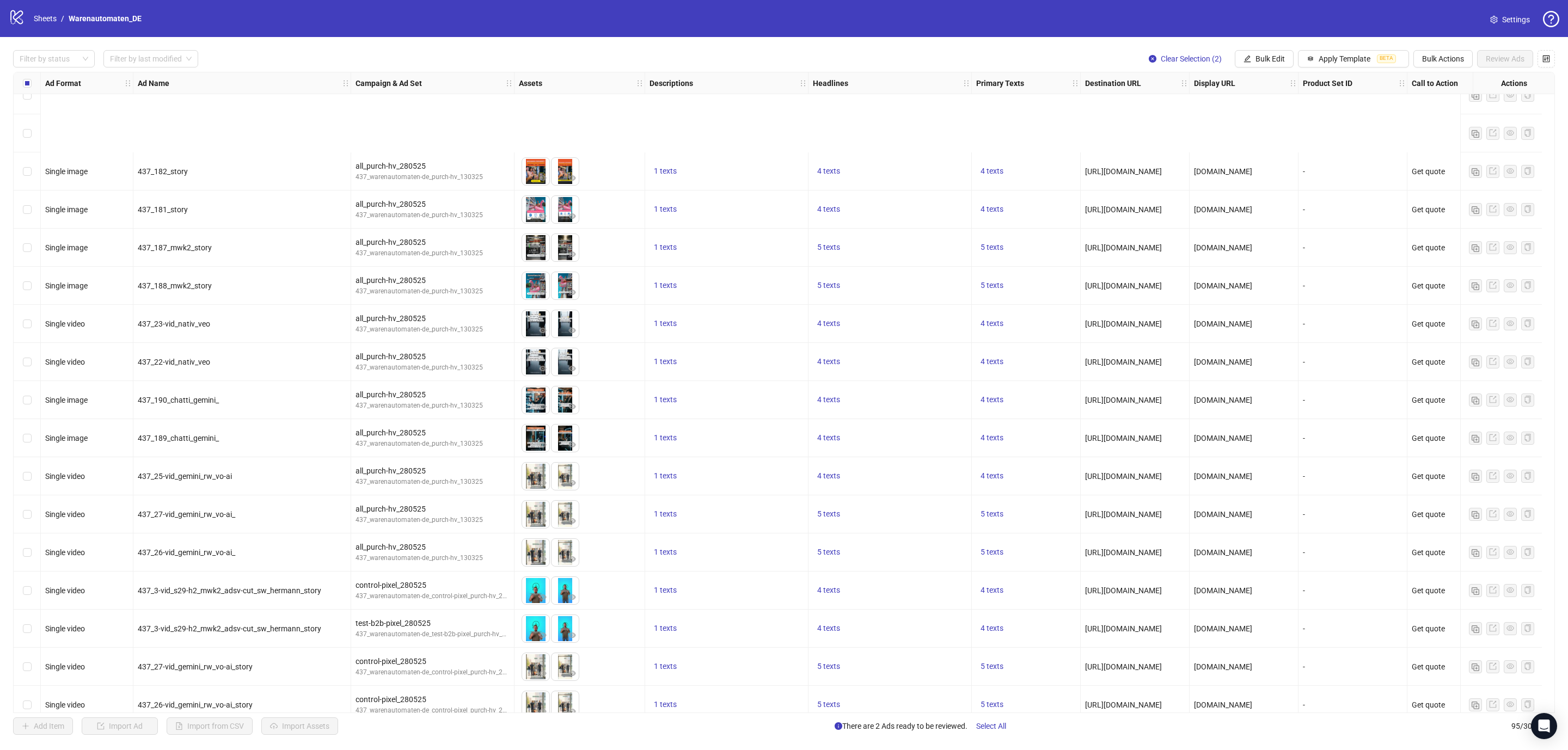
scroll to position [3006, 0]
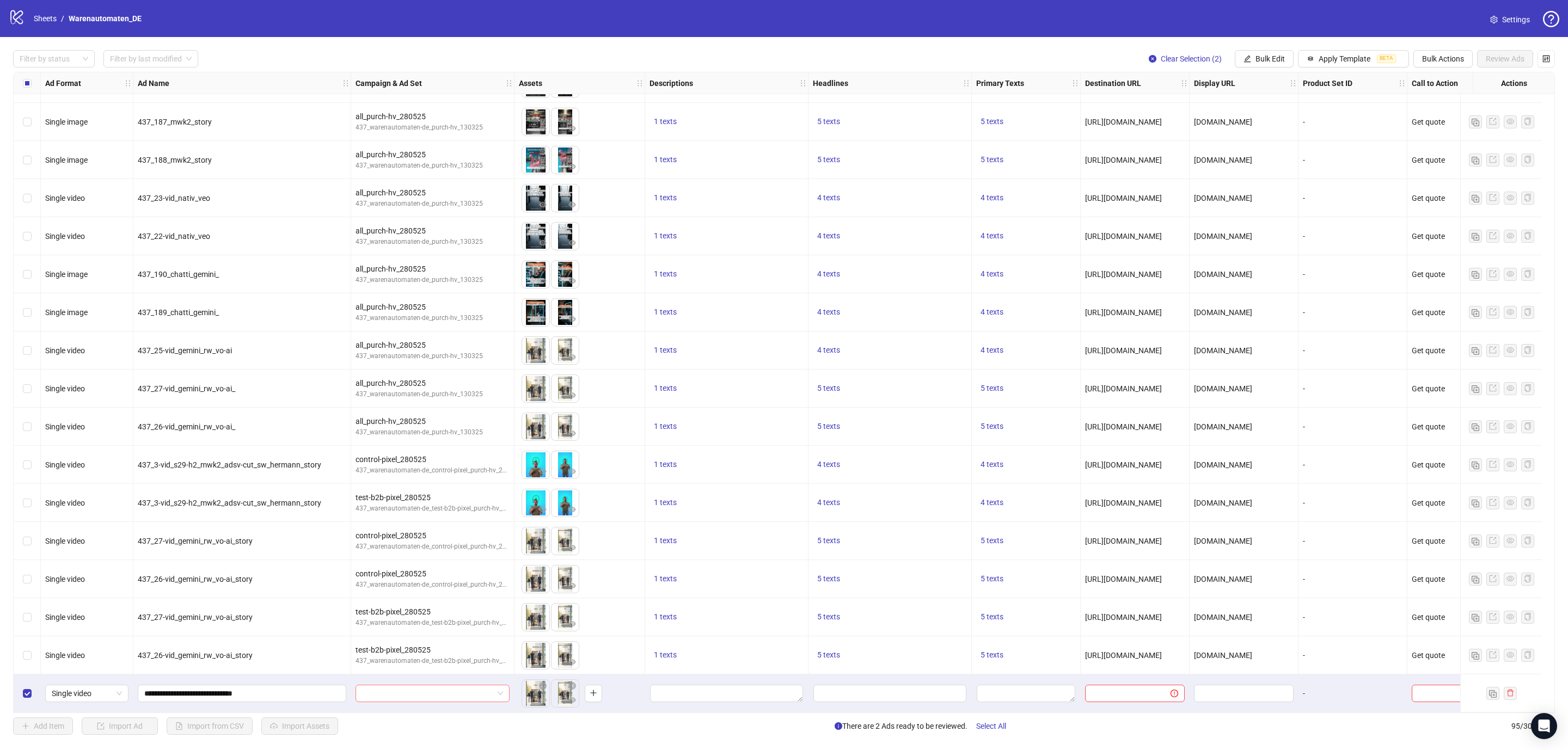
click at [374, 686] on input "search" at bounding box center [427, 693] width 131 height 16
click at [392, 549] on div "all_260925" at bounding box center [422, 545] width 115 height 12
click at [274, 689] on input "**********" at bounding box center [241, 693] width 193 height 12
type input "**********"
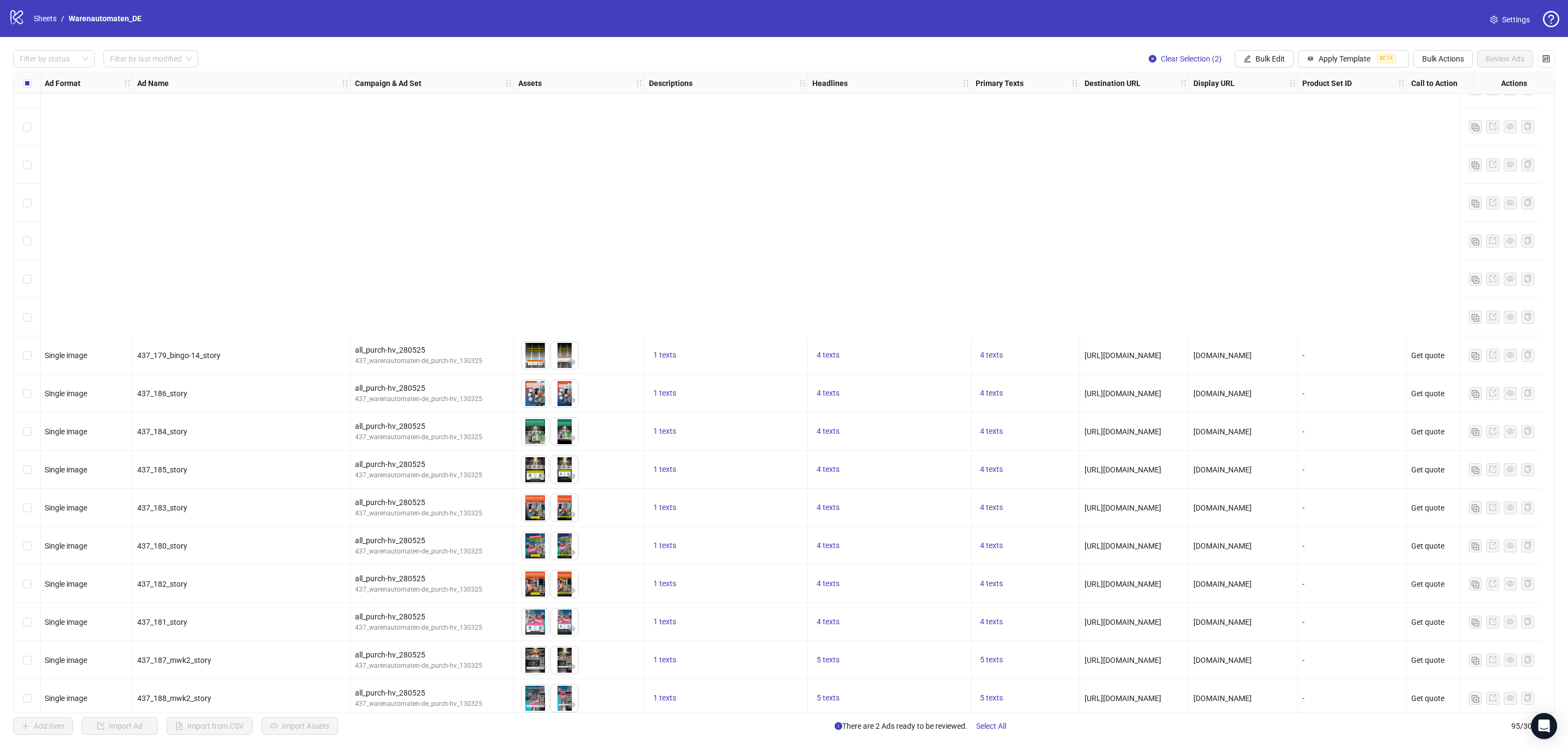
scroll to position [3006, 1]
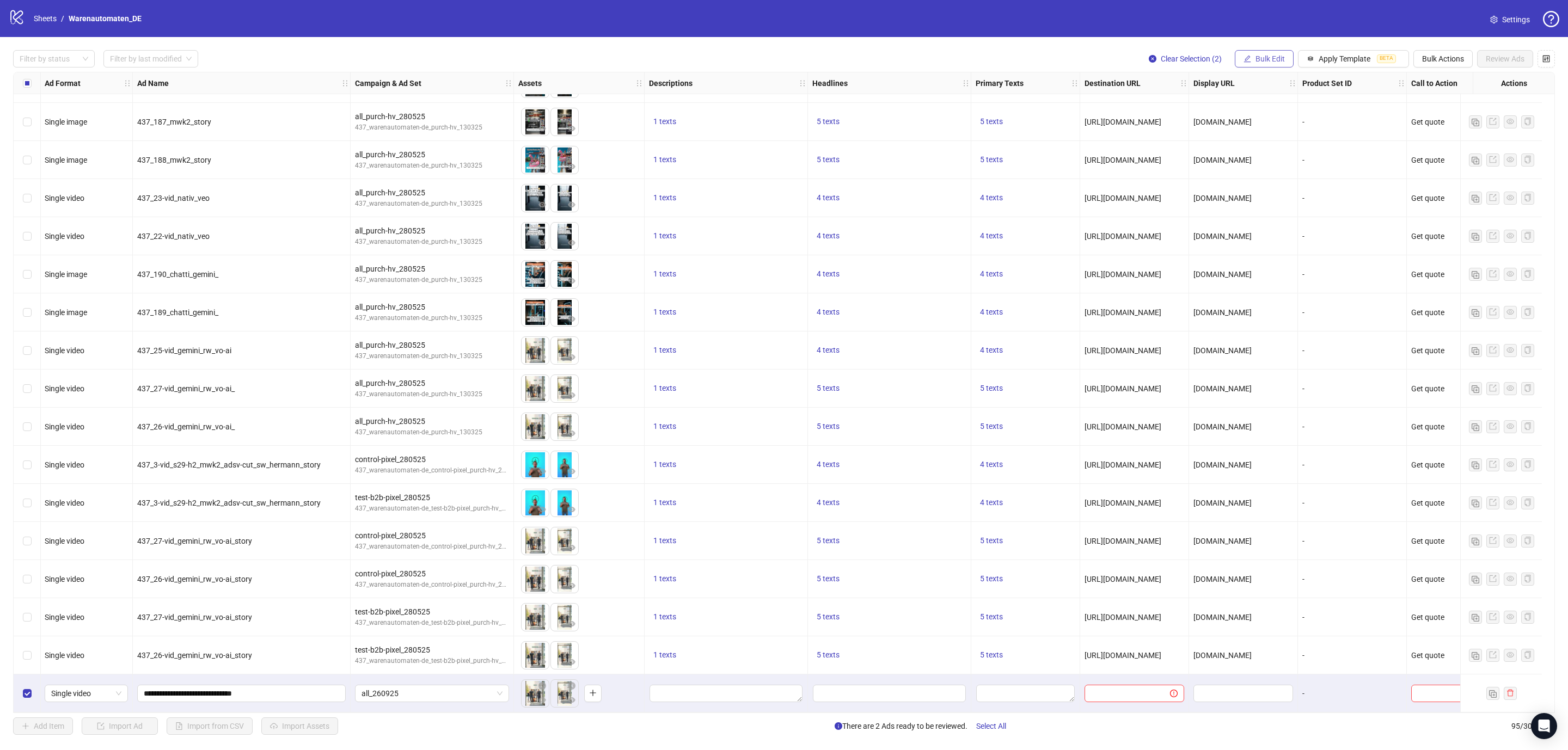
click at [1250, 51] on button "Bulk Edit" at bounding box center [1264, 58] width 59 height 18
click at [1258, 134] on span "Descriptions" at bounding box center [1271, 134] width 65 height 12
click at [1331, 188] on icon "check" at bounding box center [1333, 185] width 7 height 5
click at [1258, 56] on span "Bulk Edit" at bounding box center [1269, 58] width 30 height 8
click at [1268, 136] on span "Descriptions" at bounding box center [1271, 134] width 65 height 12
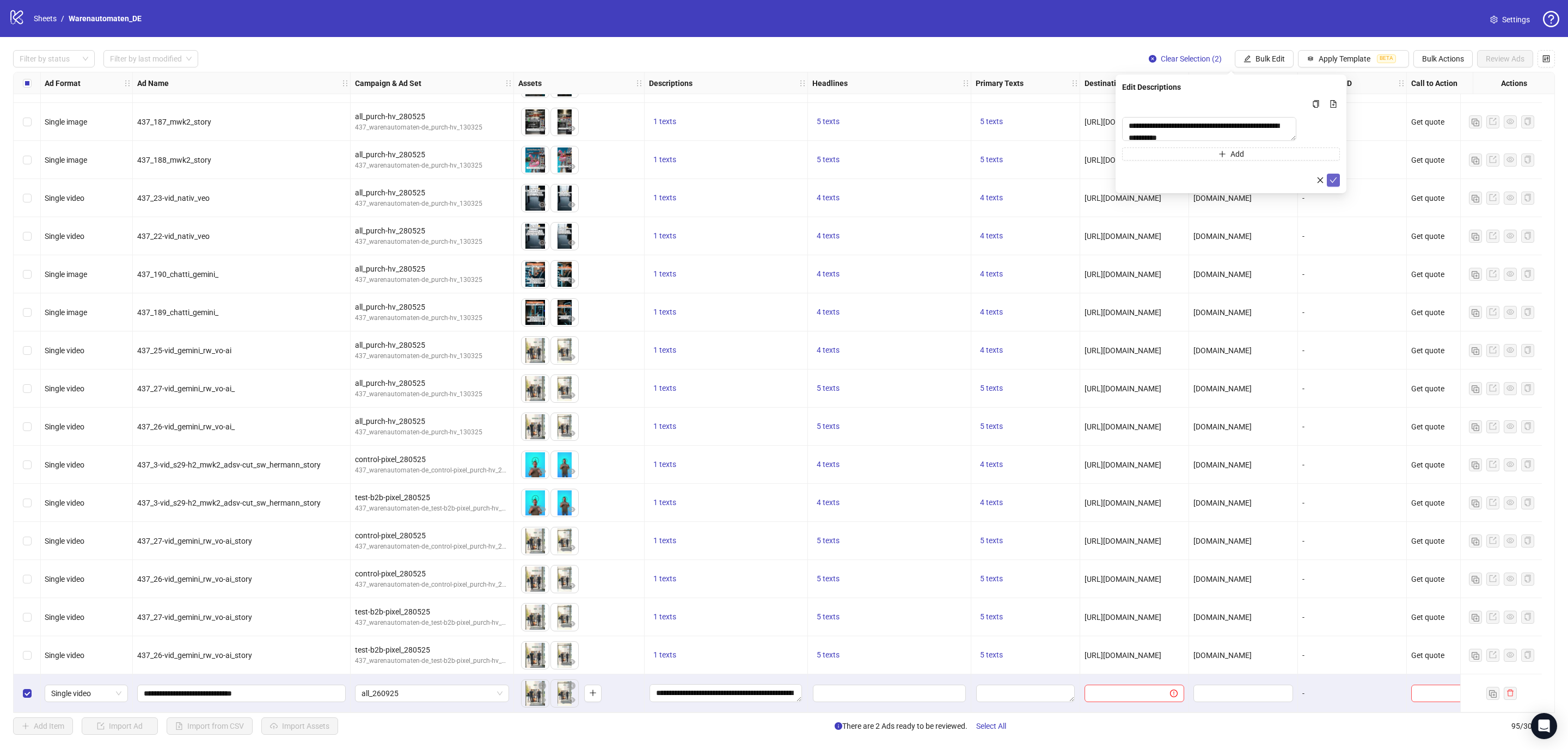
click at [1332, 184] on icon "check" at bounding box center [1333, 180] width 8 height 8
click at [1245, 55] on icon "edit" at bounding box center [1247, 58] width 8 height 8
click at [1259, 151] on span "Headlines" at bounding box center [1271, 151] width 65 height 12
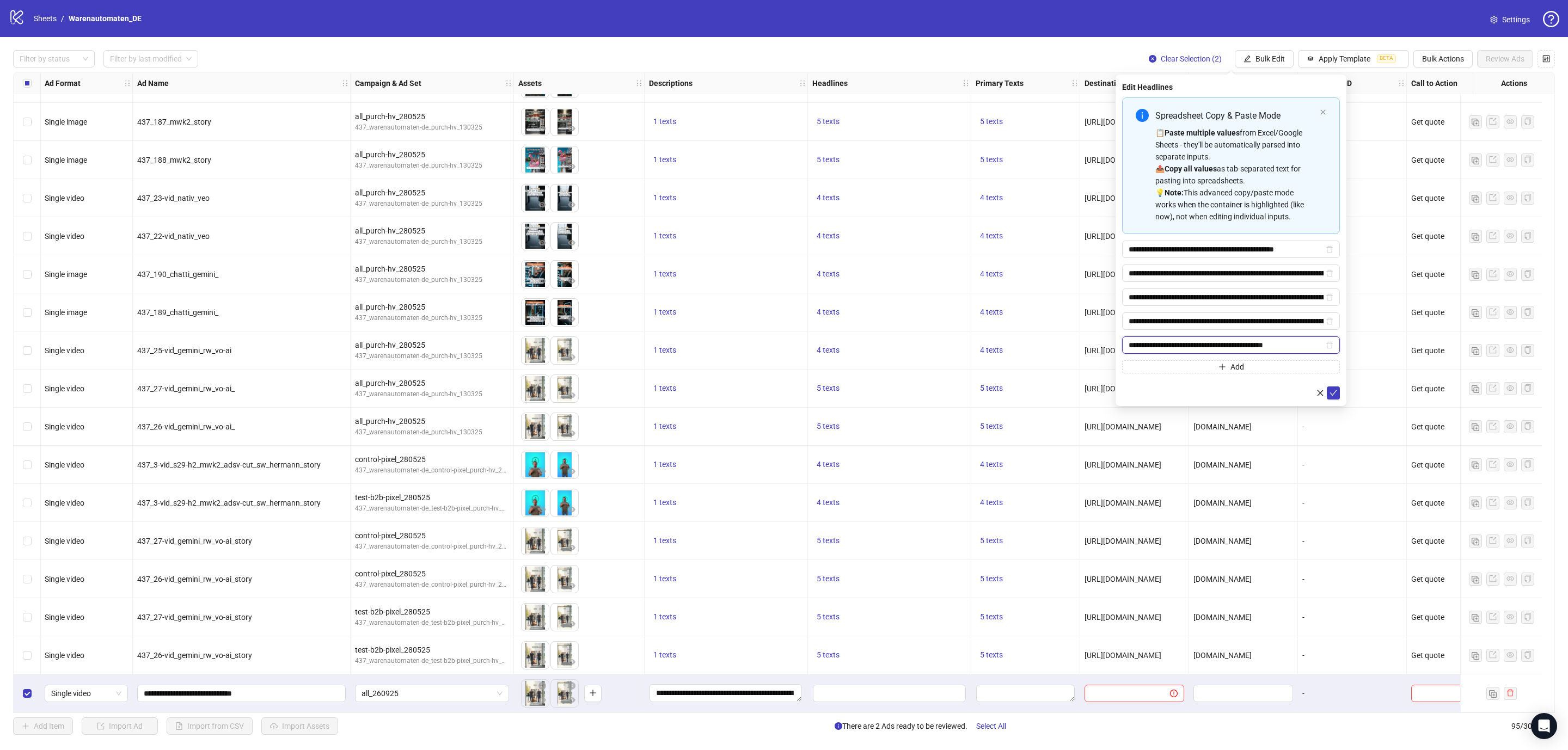
click at [1305, 346] on input "**********" at bounding box center [1225, 345] width 195 height 12
drag, startPoint x: 1305, startPoint y: 346, endPoint x: 1142, endPoint y: 344, distance: 163.0
click at [1142, 344] on input "**********" at bounding box center [1225, 345] width 195 height 12
type input "**********"
click at [1330, 395] on icon "check" at bounding box center [1333, 392] width 7 height 5
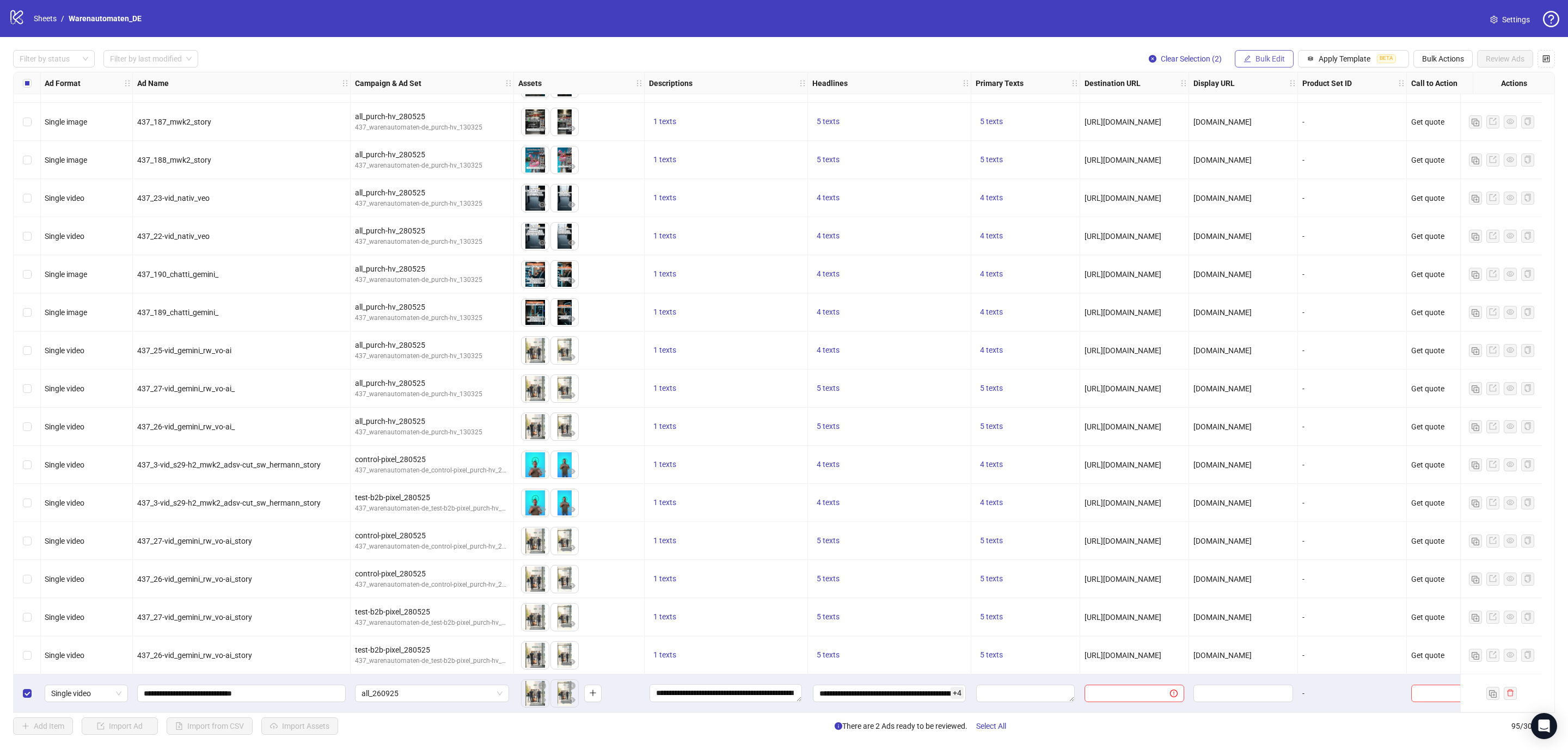
click at [1255, 54] on span "Bulk Edit" at bounding box center [1269, 58] width 30 height 8
click at [1253, 169] on span "Primary Texts" at bounding box center [1271, 168] width 65 height 12
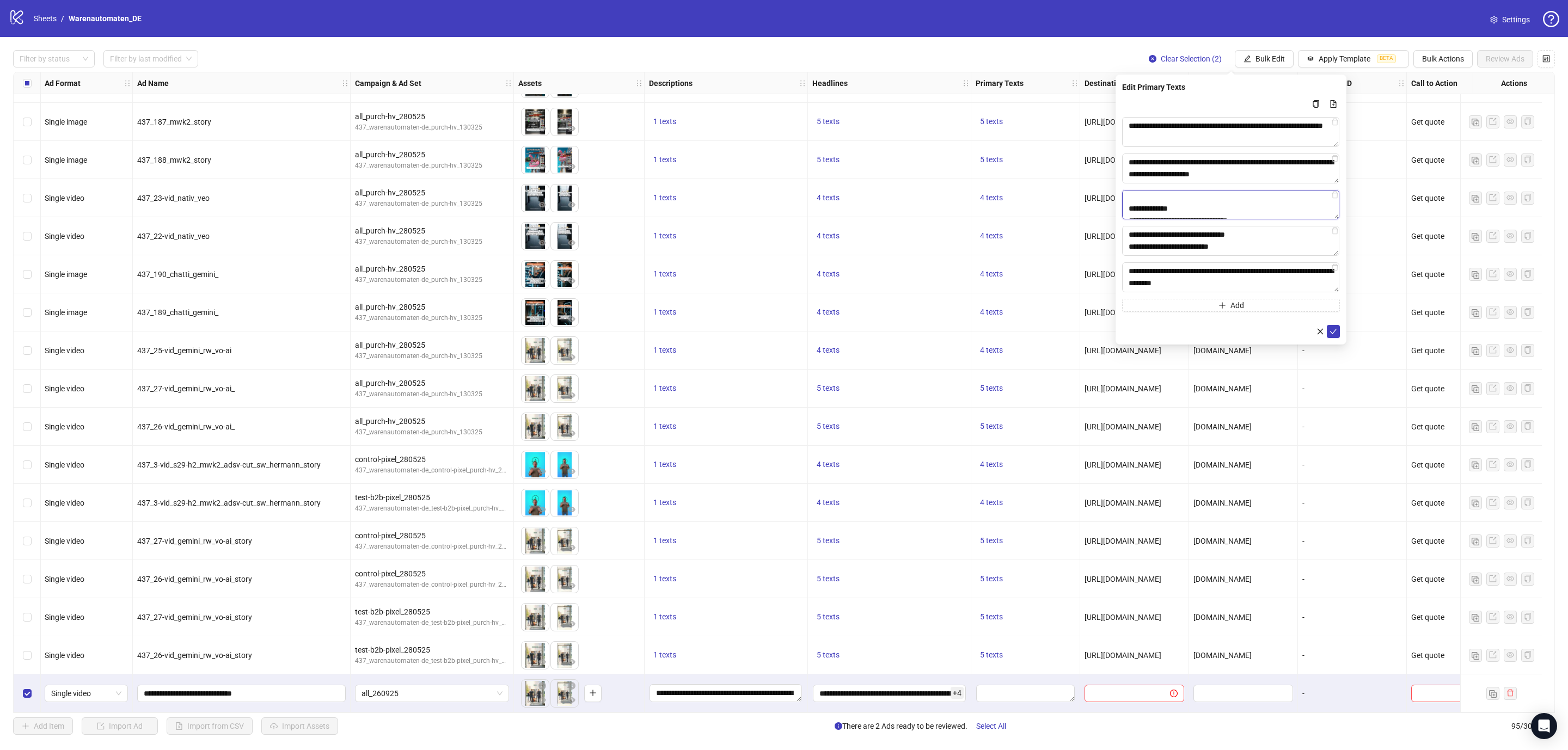
scroll to position [0, 0]
drag, startPoint x: 1251, startPoint y: 211, endPoint x: 1197, endPoint y: 204, distance: 54.5
click at [1197, 204] on textarea "**********" at bounding box center [1230, 205] width 217 height 30
click at [1230, 211] on textarea "**********" at bounding box center [1230, 205] width 217 height 30
drag, startPoint x: 1252, startPoint y: 211, endPoint x: 1264, endPoint y: 193, distance: 21.6
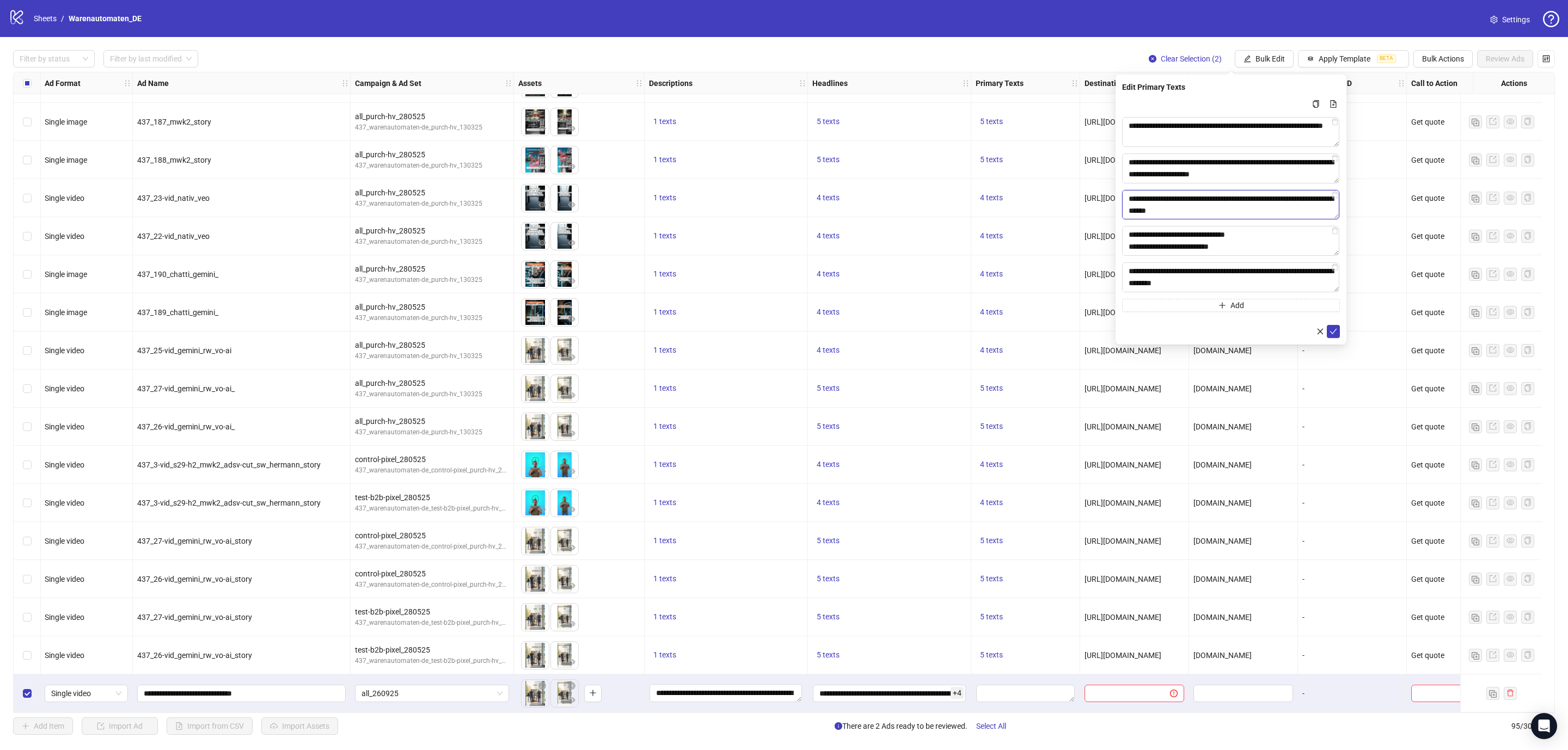
click at [1264, 193] on textarea "**********" at bounding box center [1230, 205] width 217 height 30
click at [1197, 211] on textarea "**********" at bounding box center [1230, 205] width 217 height 30
drag, startPoint x: 1286, startPoint y: 178, endPoint x: 1209, endPoint y: 170, distance: 77.4
click at [1209, 170] on textarea "**********" at bounding box center [1230, 167] width 217 height 30
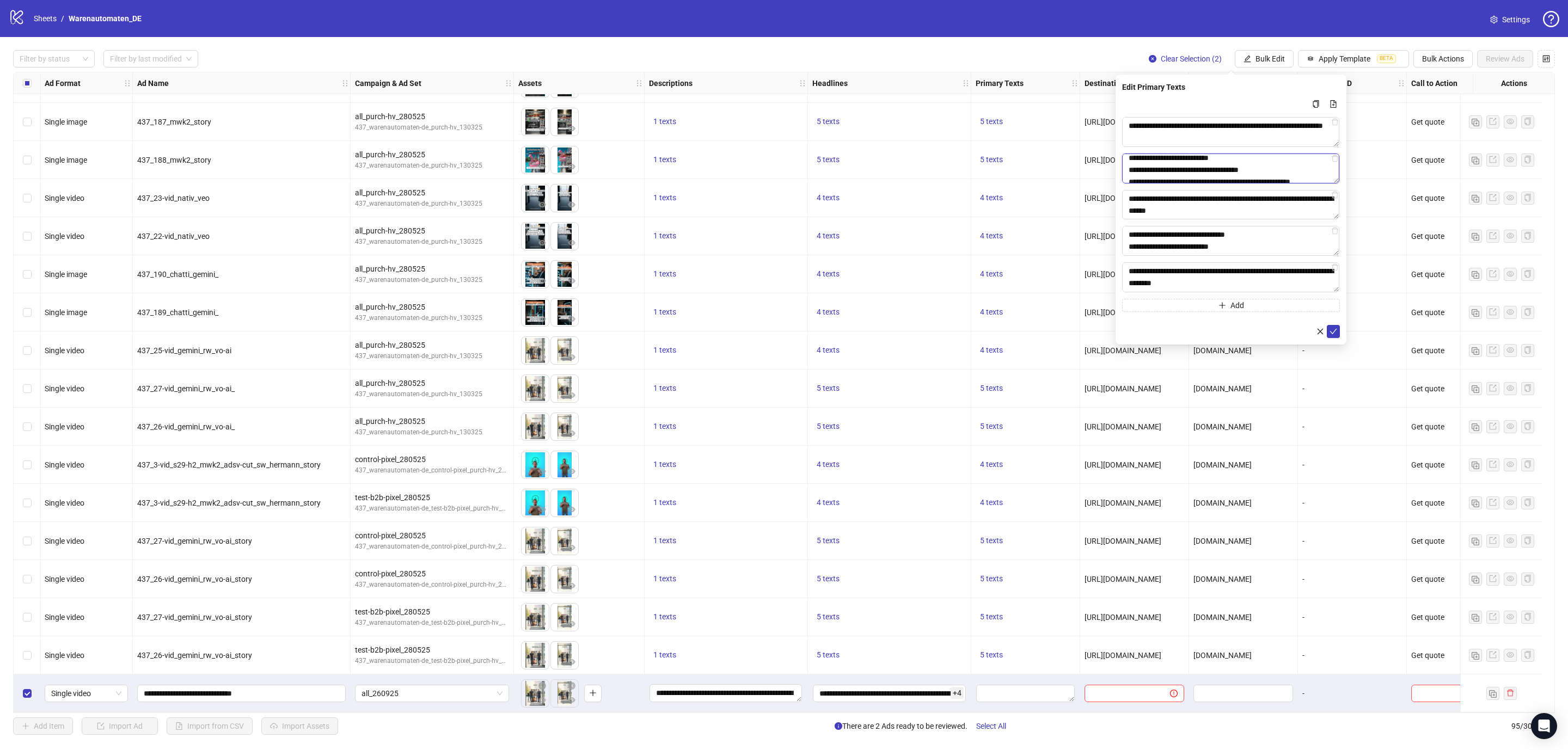
click at [1187, 163] on textarea "**********" at bounding box center [1230, 167] width 217 height 30
click at [1207, 173] on textarea "**********" at bounding box center [1230, 167] width 217 height 30
type textarea "**********"
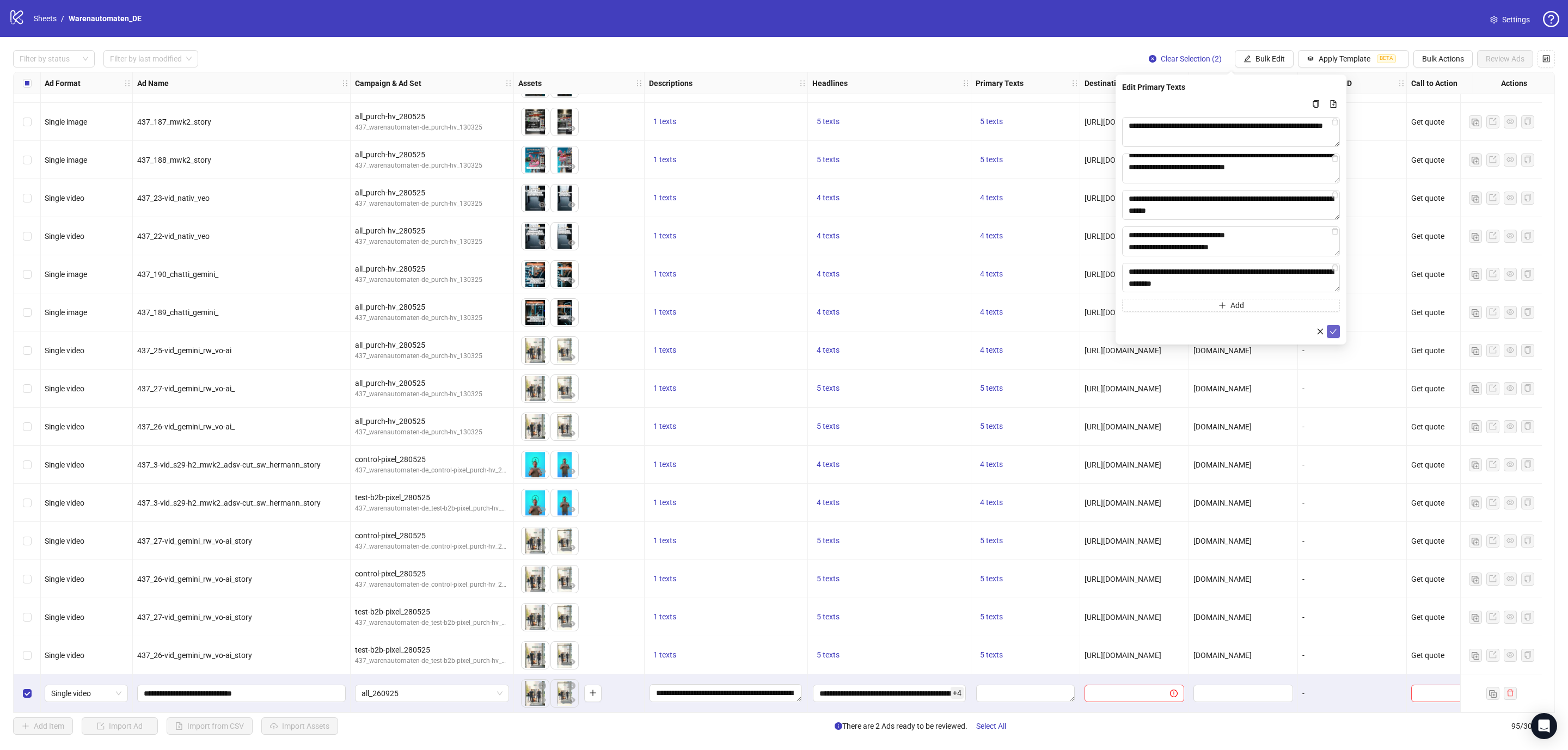
click at [1332, 330] on icon "check" at bounding box center [1333, 331] width 8 height 8
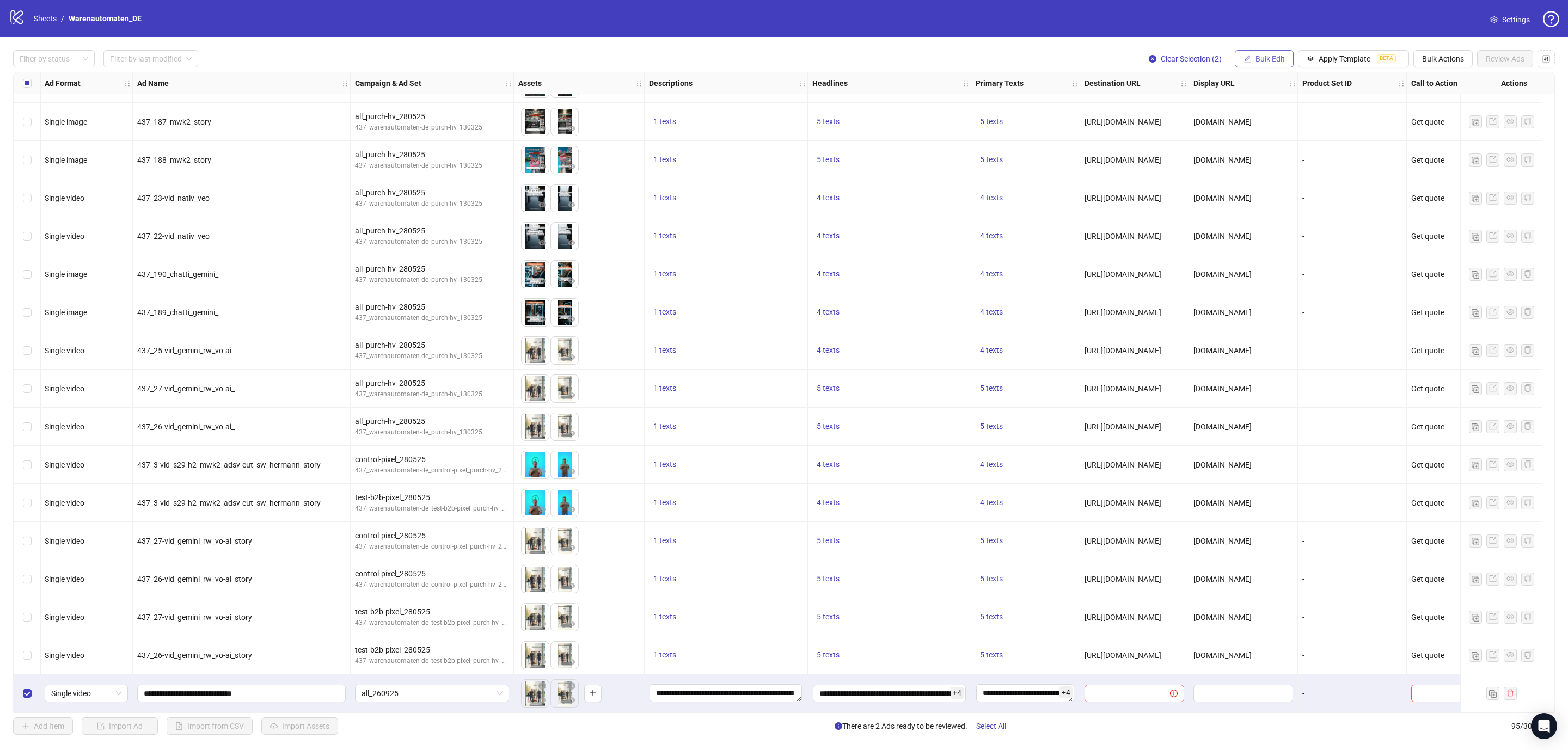
click at [1258, 59] on span "Bulk Edit" at bounding box center [1269, 58] width 30 height 8
click at [1265, 187] on span "Destination URL" at bounding box center [1271, 185] width 65 height 12
click at [1331, 135] on icon "check" at bounding box center [1333, 134] width 7 height 5
click at [1258, 57] on span "Bulk Edit" at bounding box center [1269, 58] width 30 height 8
click at [1266, 205] on span "Display URL" at bounding box center [1271, 203] width 65 height 12
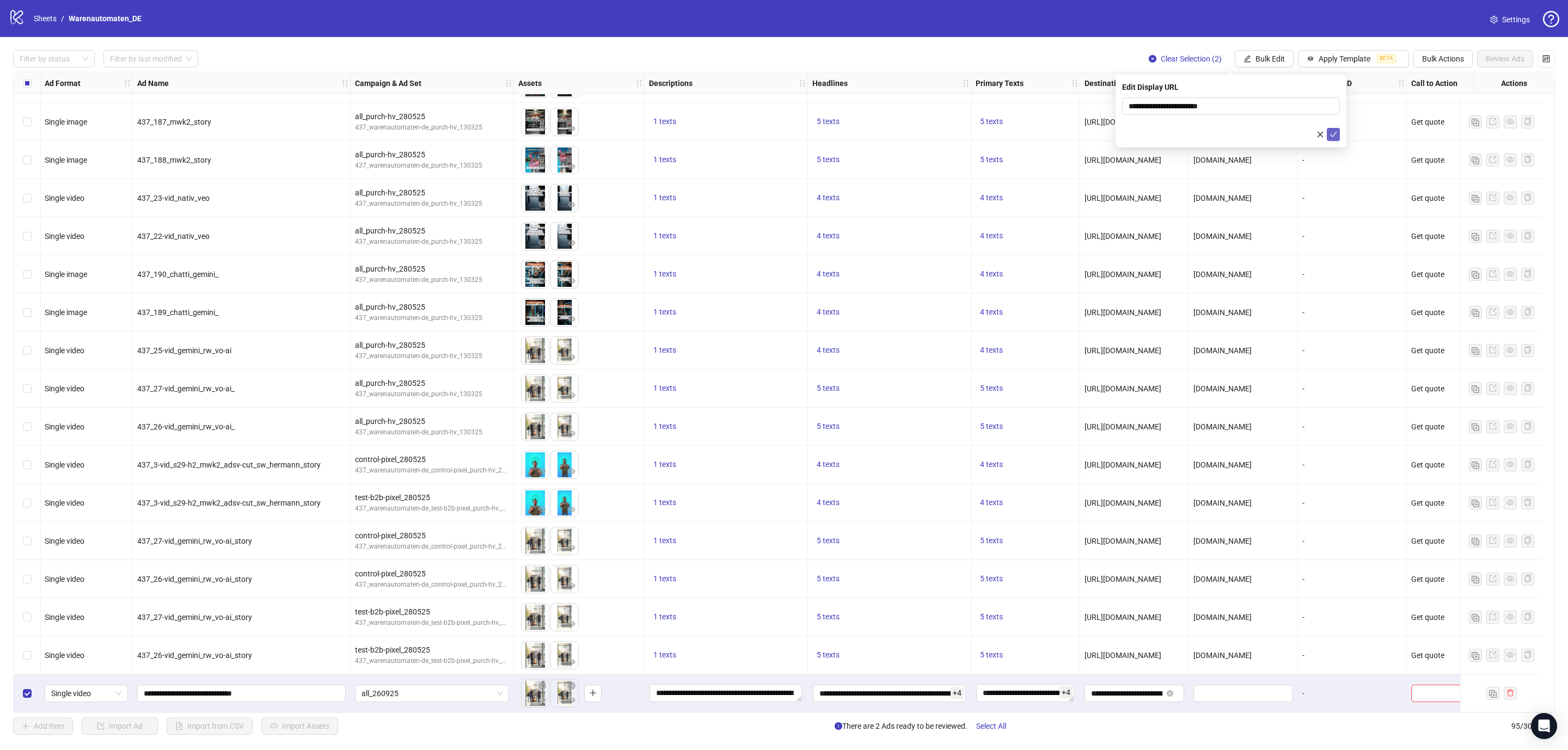
click at [1333, 137] on icon "check" at bounding box center [1333, 134] width 8 height 8
click at [1271, 51] on button "Bulk Edit" at bounding box center [1264, 58] width 59 height 18
click at [1258, 242] on span "Call to Action" at bounding box center [1271, 238] width 65 height 12
click at [1331, 134] on icon "check" at bounding box center [1333, 134] width 8 height 8
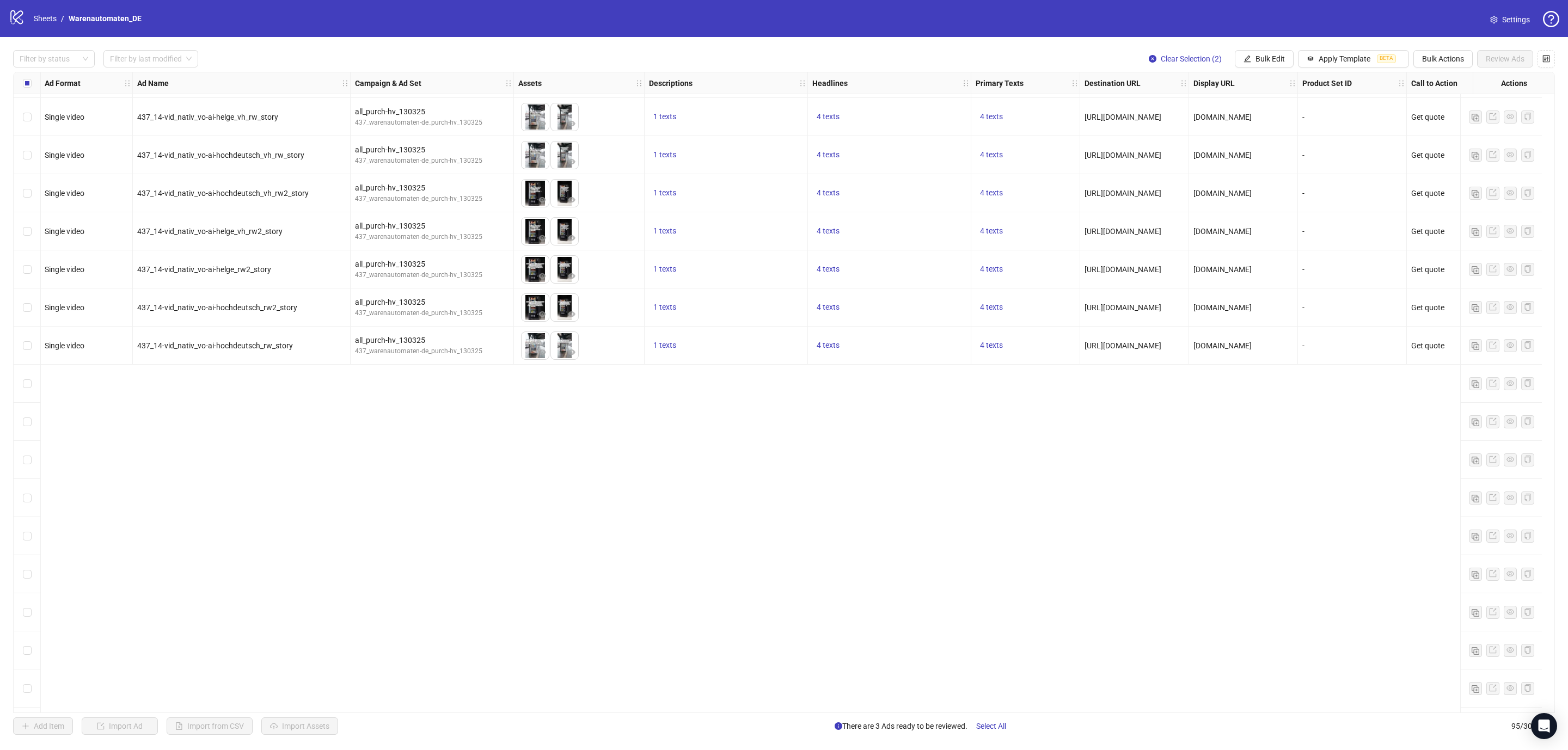
scroll to position [884, 1]
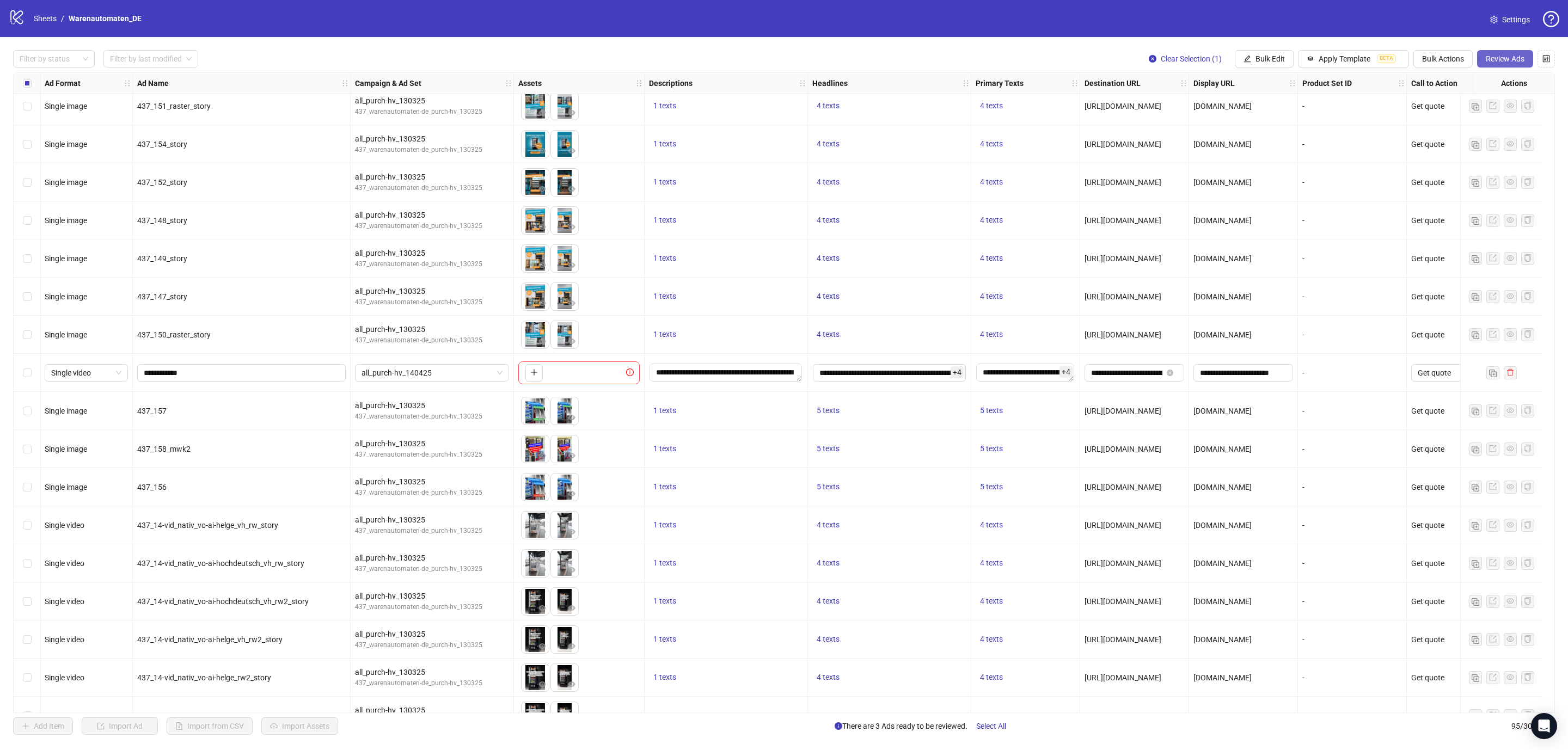
click at [1489, 65] on button "Review Ads" at bounding box center [1505, 58] width 56 height 18
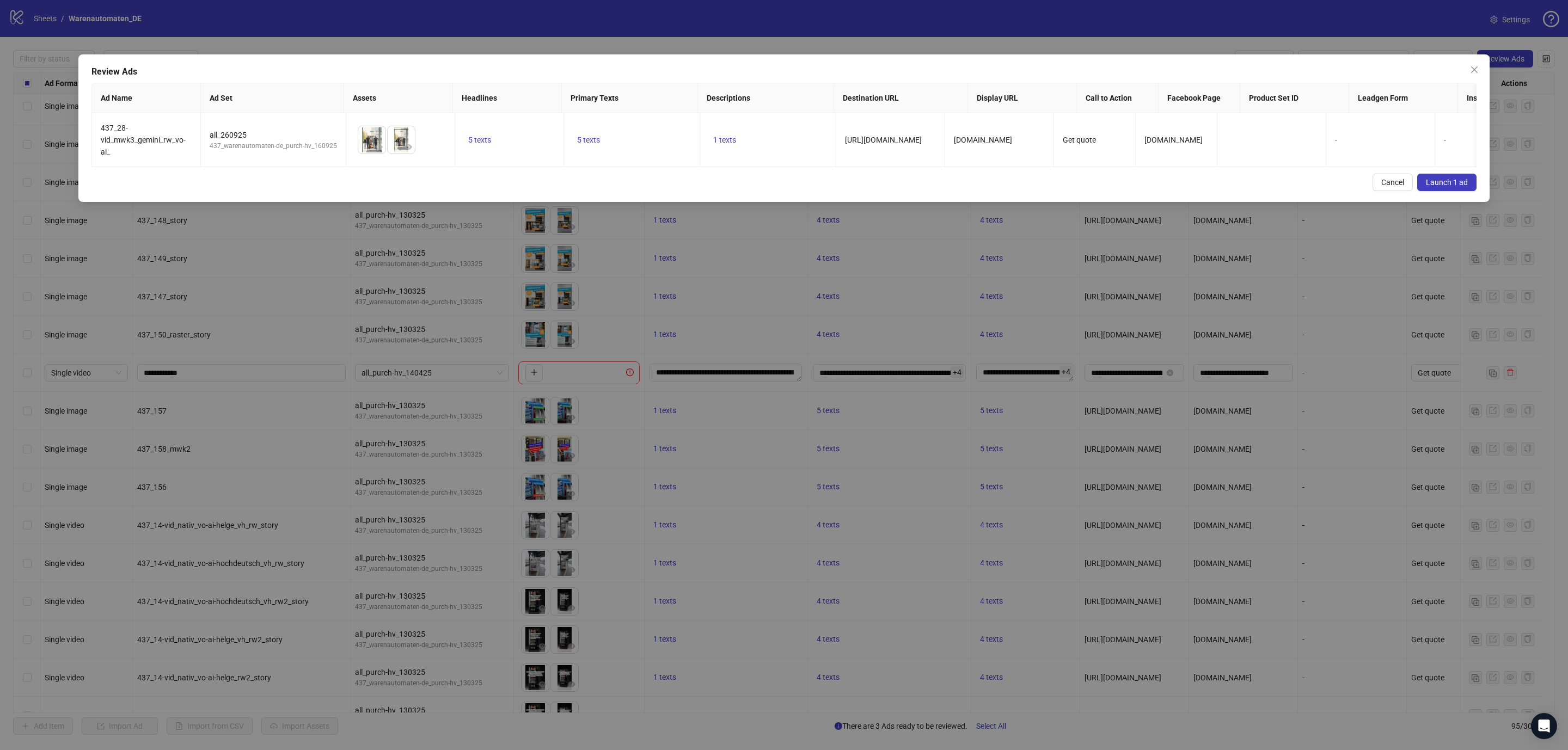
click at [1460, 187] on span "Launch 1 ad" at bounding box center [1447, 182] width 42 height 8
